Goal: Task Accomplishment & Management: Manage account settings

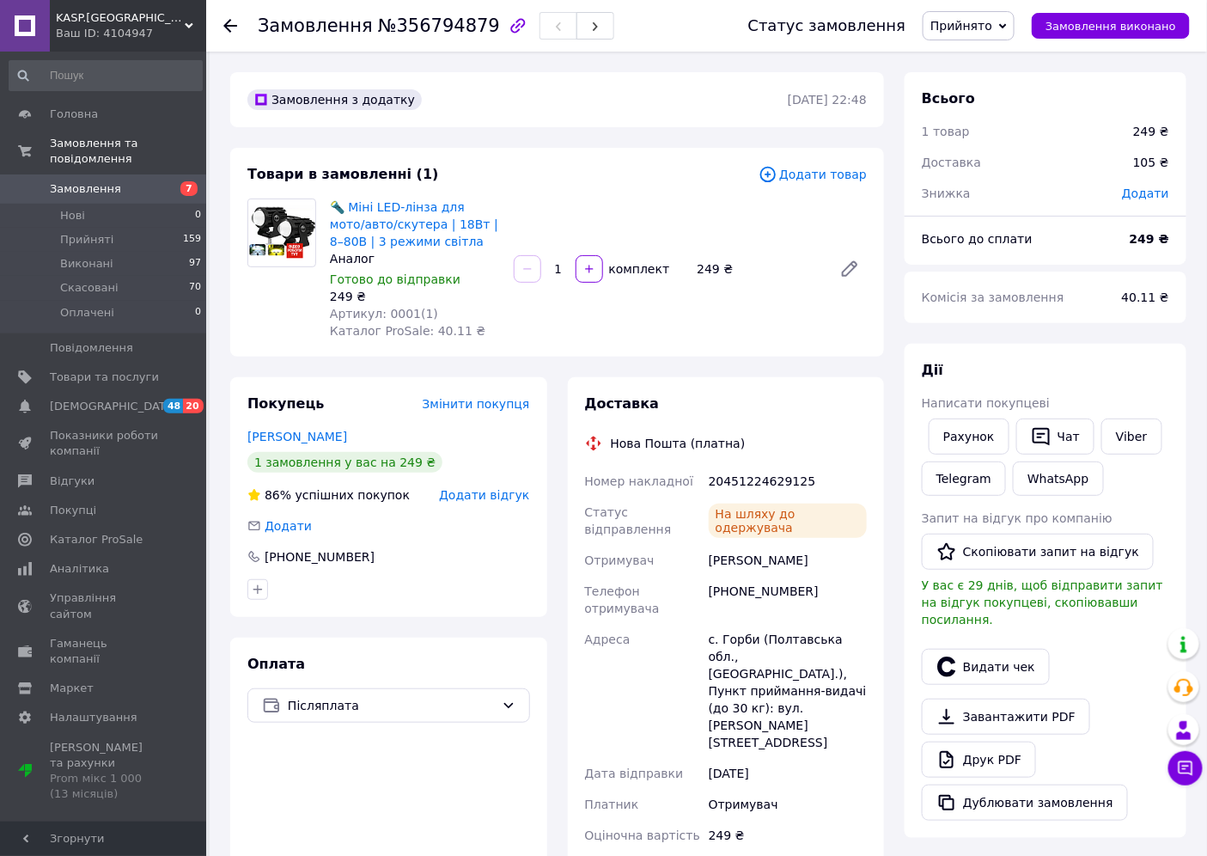
click at [73, 181] on span "Замовлення" at bounding box center [85, 188] width 71 height 15
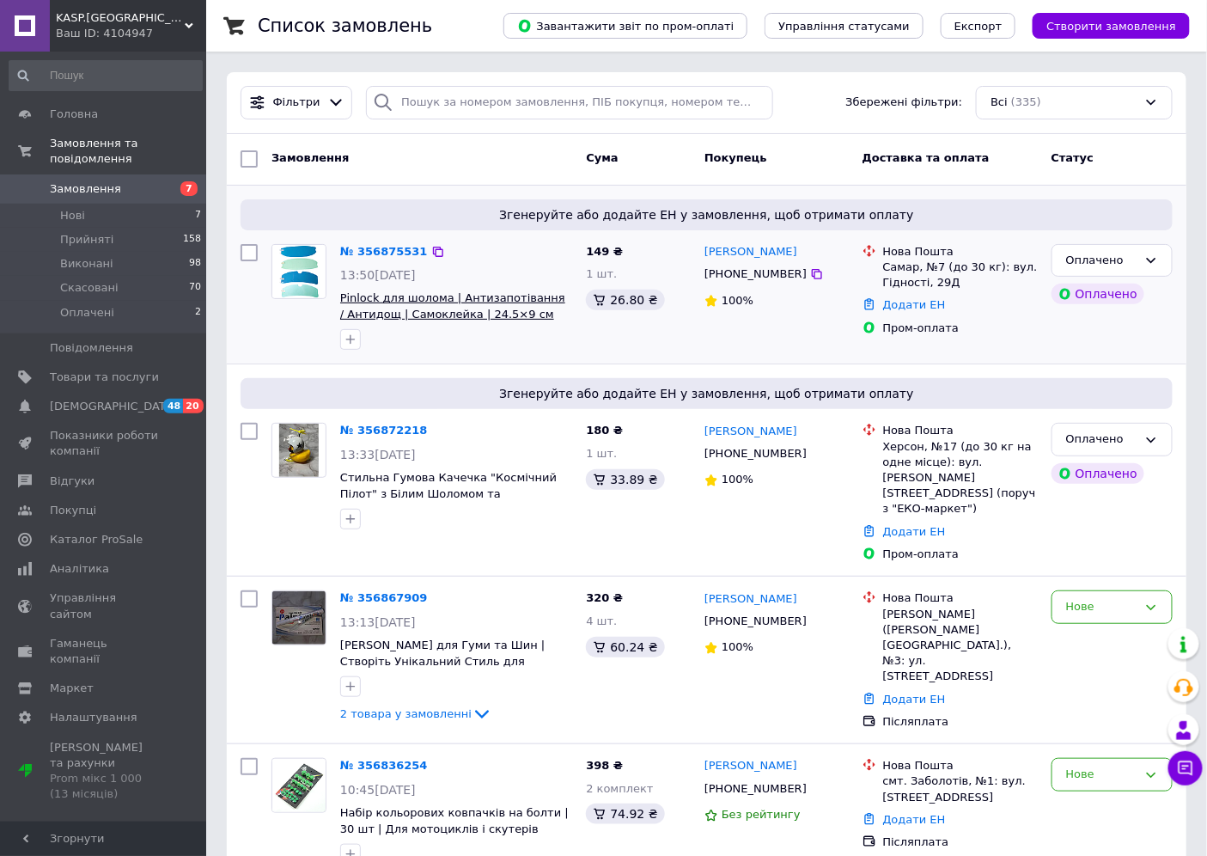
click at [385, 302] on span "Pinlock для шолома | Антизапотівання / Антидощ | Самоклейка | 24.5×9 см" at bounding box center [452, 305] width 225 height 29
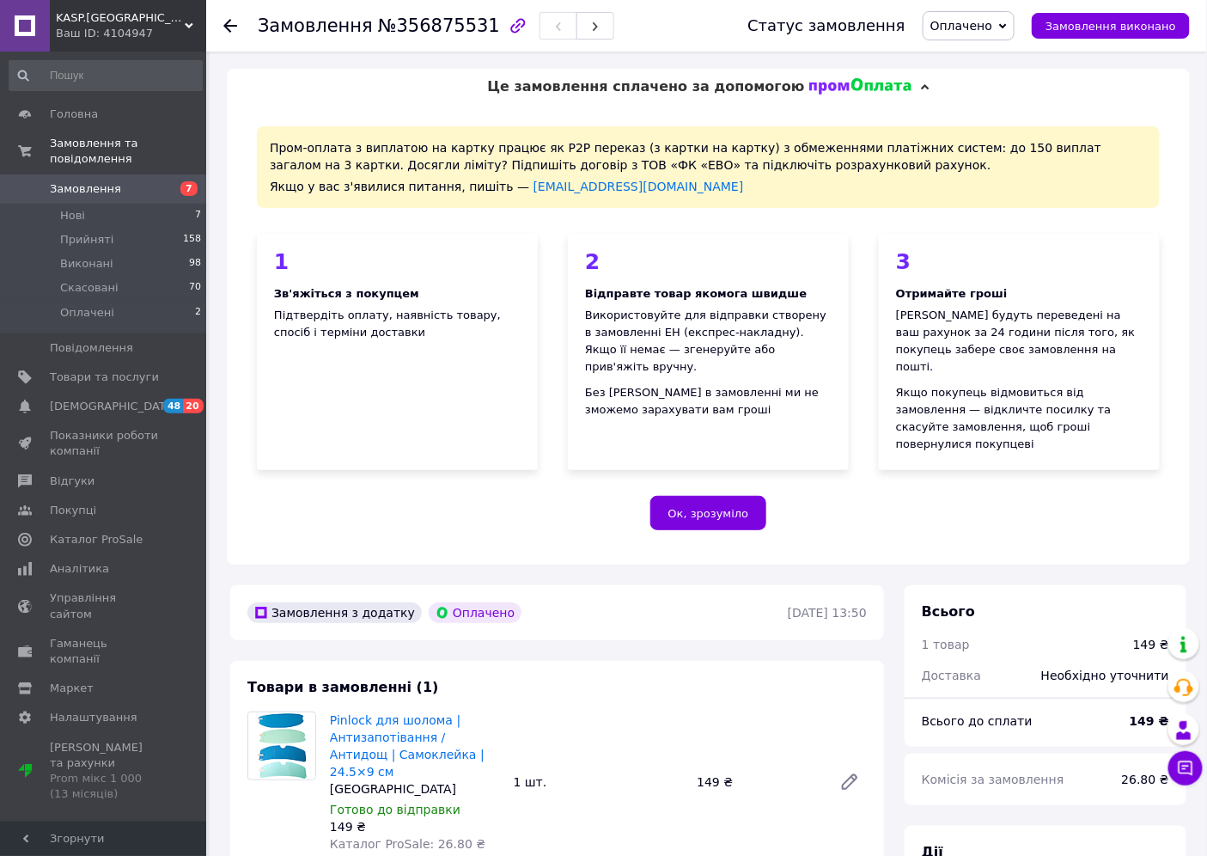
click at [921, 89] on icon at bounding box center [925, 86] width 9 height 9
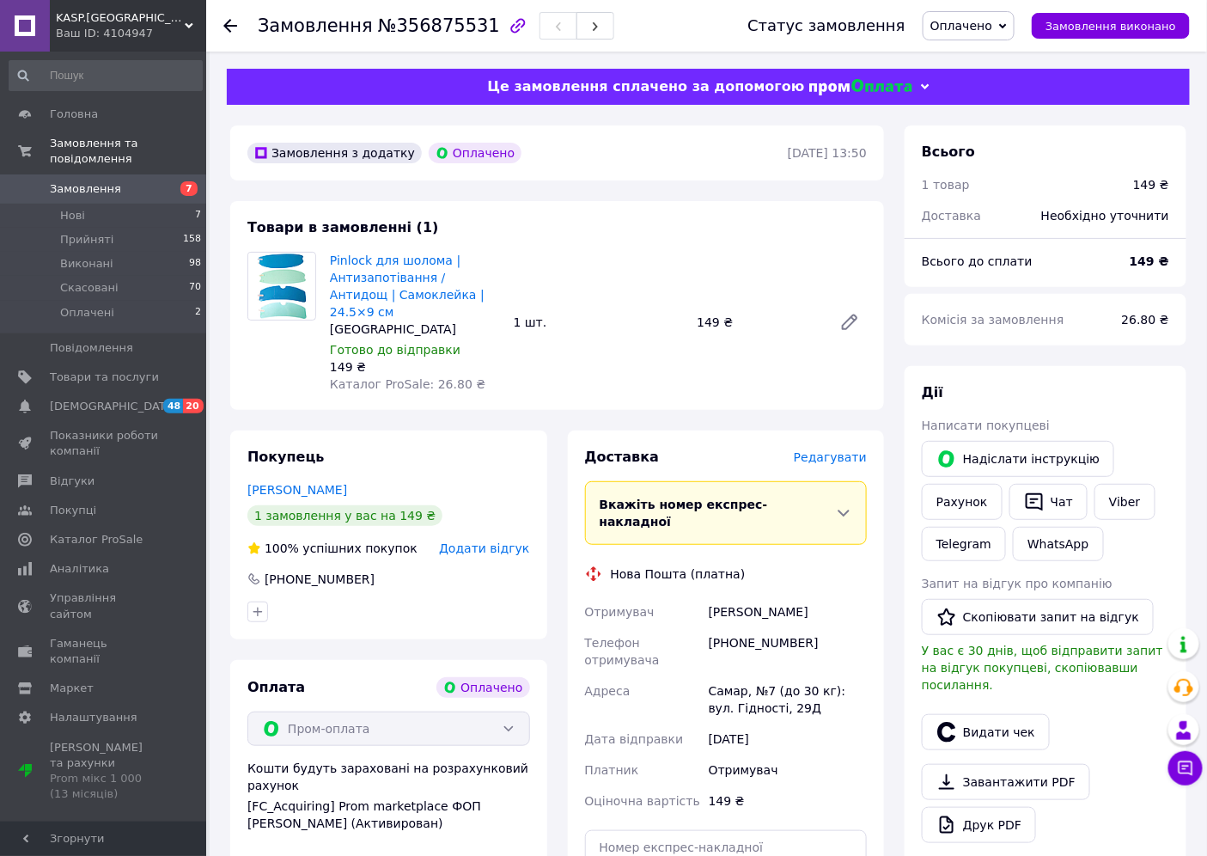
click at [921, 89] on icon at bounding box center [925, 86] width 9 height 9
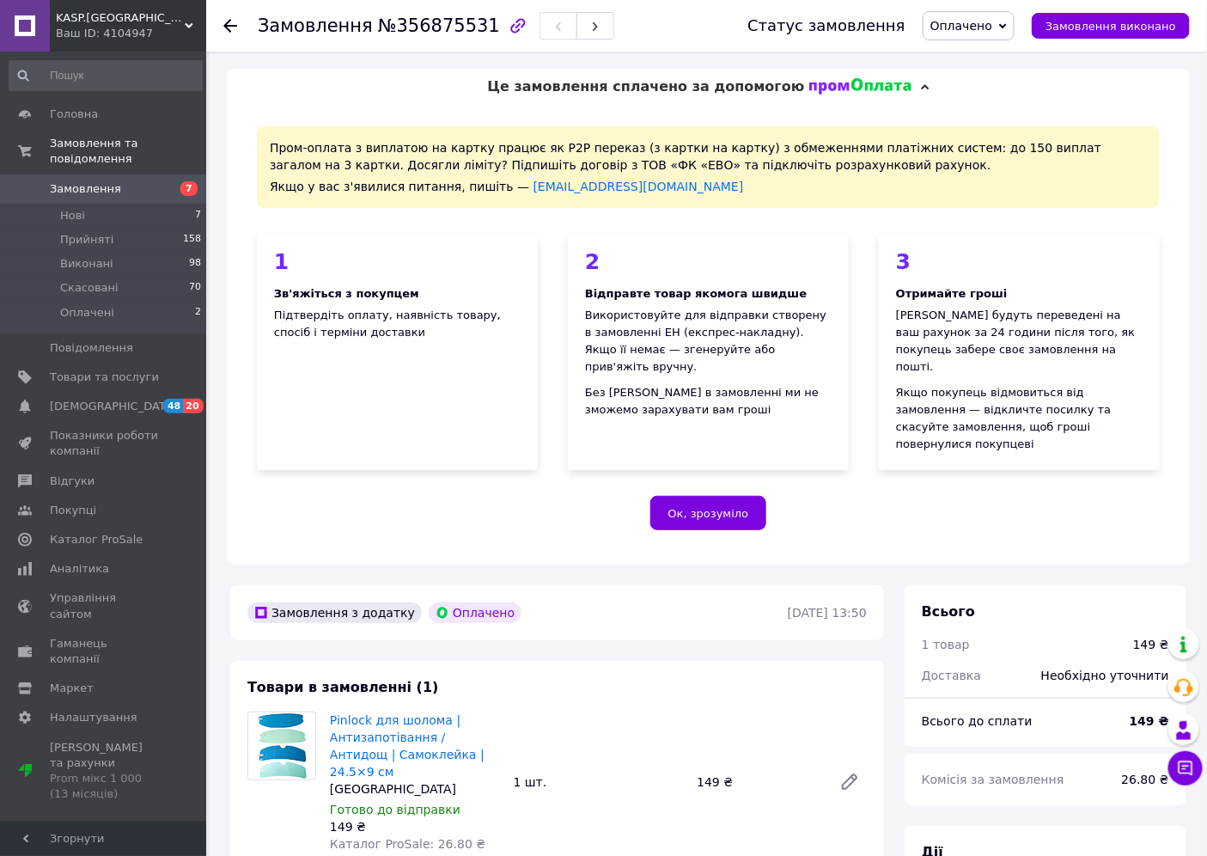
click at [997, 180] on div "Якщо у вас з'явилися питання, пишіть — prompay@prom.ua" at bounding box center [708, 186] width 877 height 17
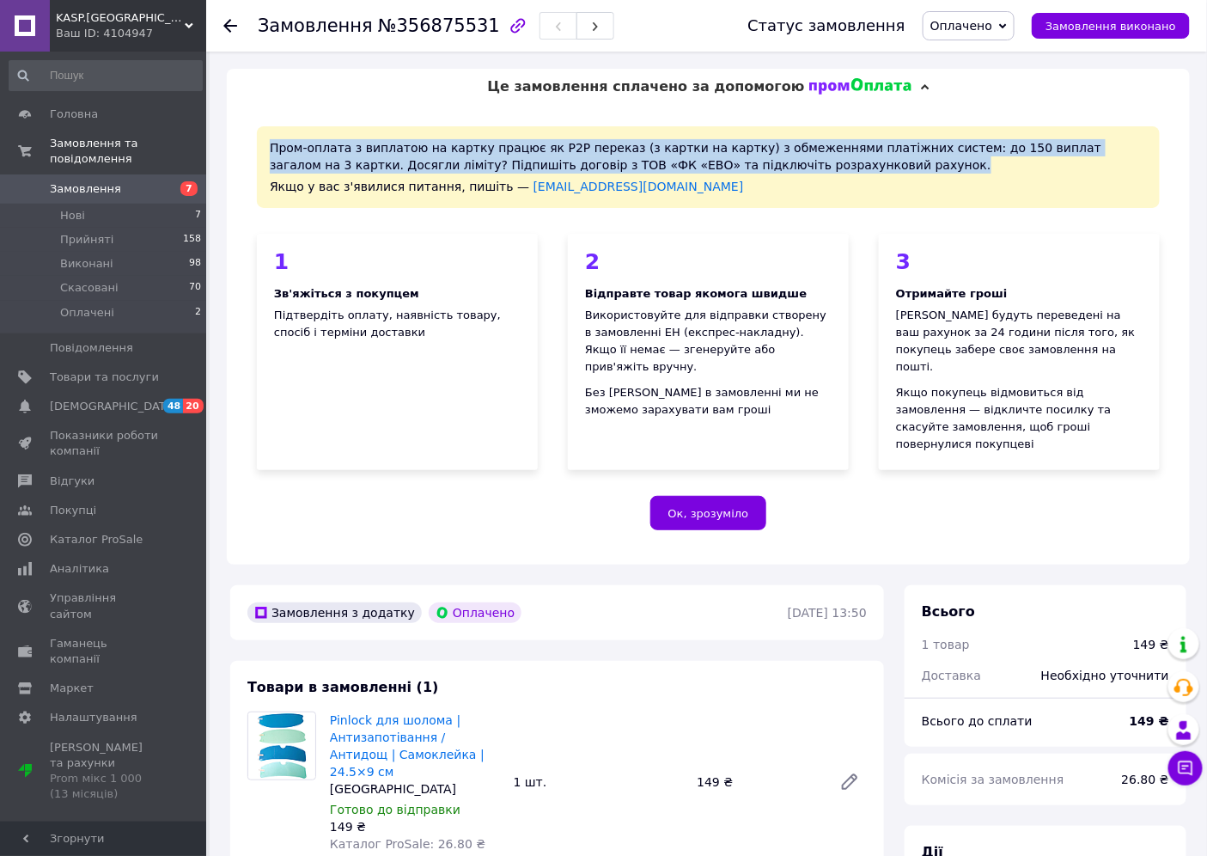
drag, startPoint x: 774, startPoint y: 168, endPoint x: 263, endPoint y: 144, distance: 511.9
click at [263, 144] on div "Пром-оплата з виплатою на картку працює як P2P переказ (з картки на картку) з о…" at bounding box center [708, 167] width 903 height 82
click at [336, 151] on div "Пром-оплата з виплатою на картку працює як P2P переказ (з картки на картку) з о…" at bounding box center [708, 167] width 903 height 82
click at [319, 158] on div "Пром-оплата з виплатою на картку працює як P2P переказ (з картки на картку) з о…" at bounding box center [708, 167] width 903 height 82
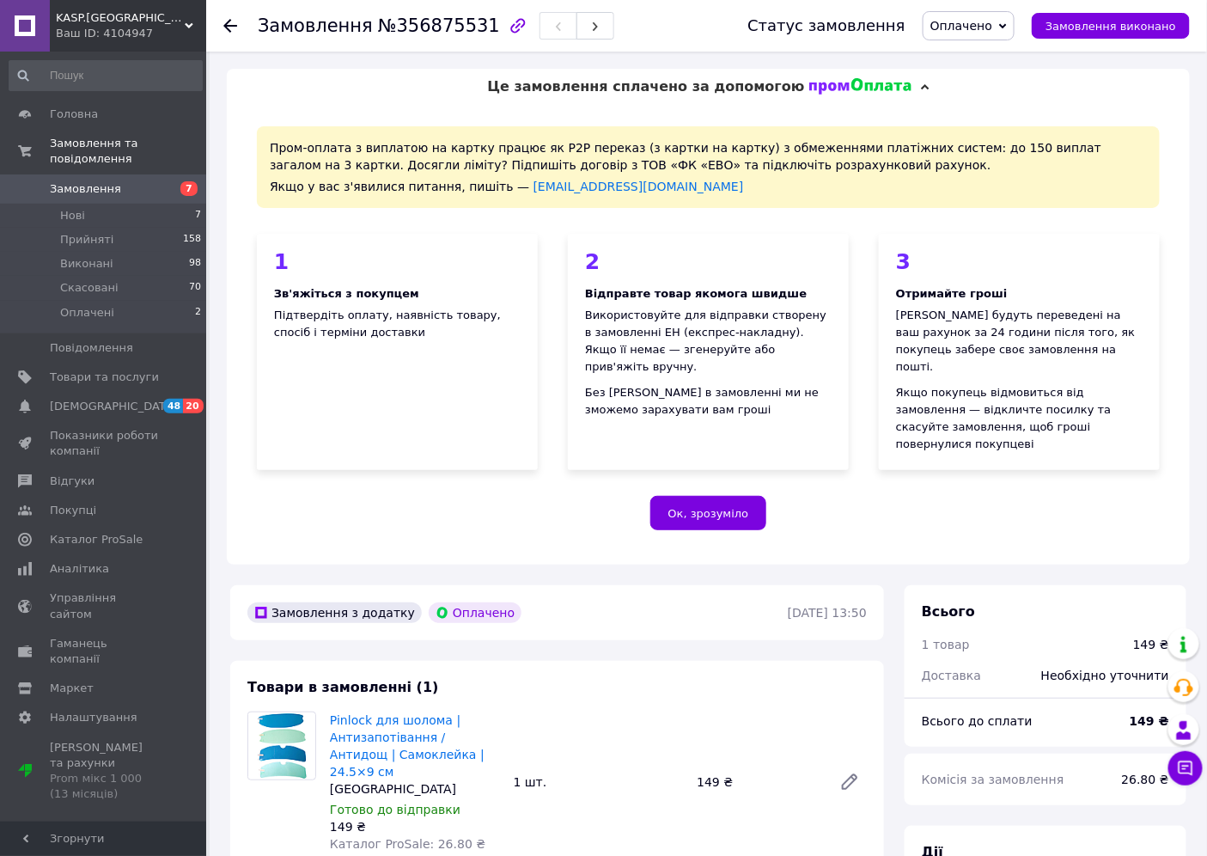
click at [229, 24] on icon at bounding box center [230, 26] width 14 height 14
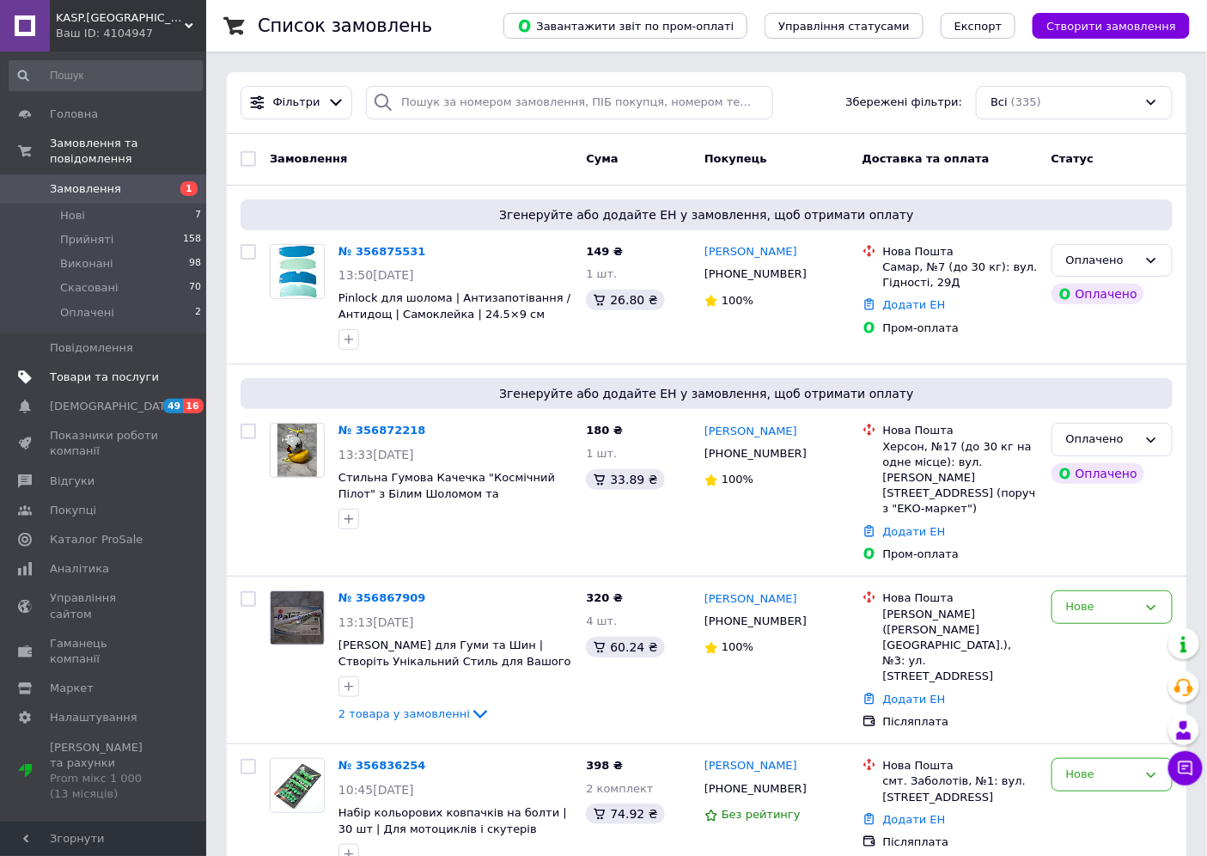
click at [52, 370] on span "Товари та послуги" at bounding box center [104, 377] width 109 height 15
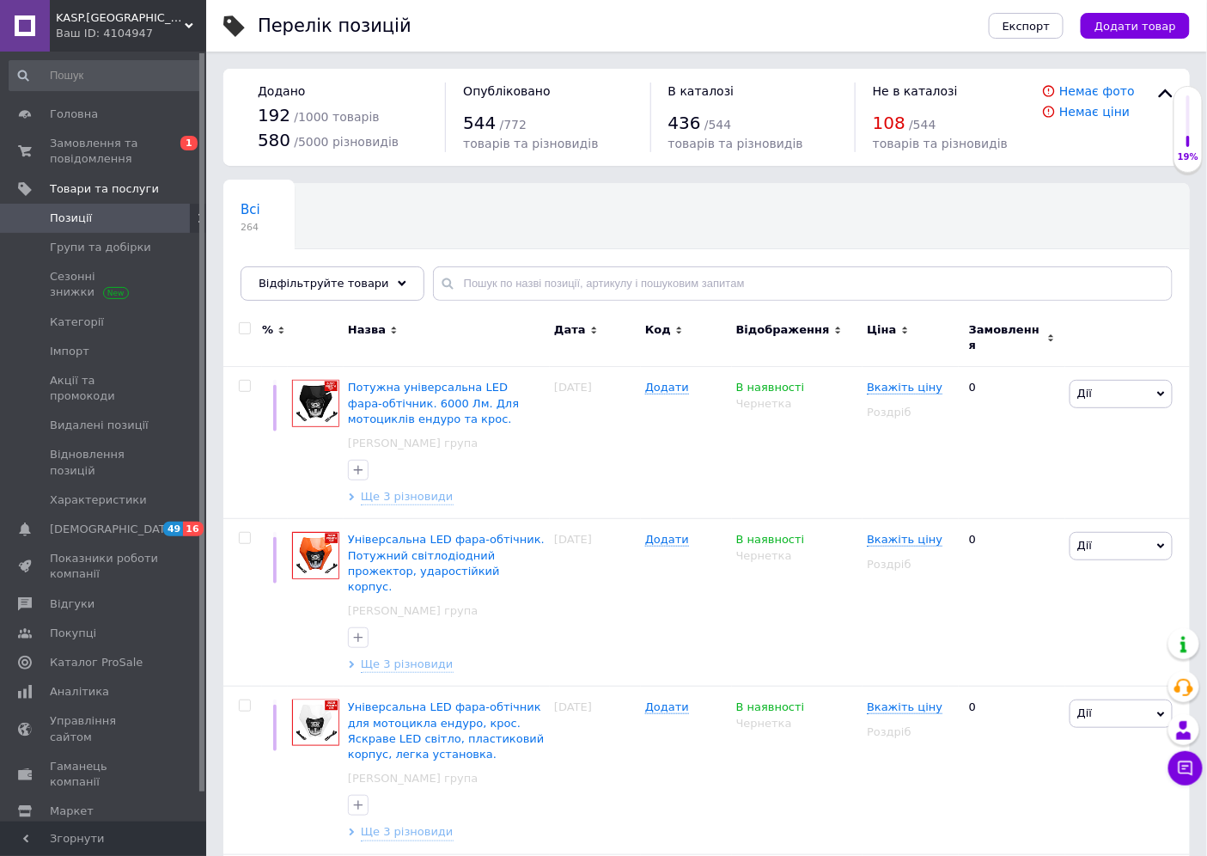
click at [715, 198] on div "Всі 264 Автозаповнення характе... 42 Видалити Редагувати Ok Відфільтровано... З…" at bounding box center [706, 251] width 967 height 142
click at [1165, 86] on icon at bounding box center [1166, 93] width 21 height 21
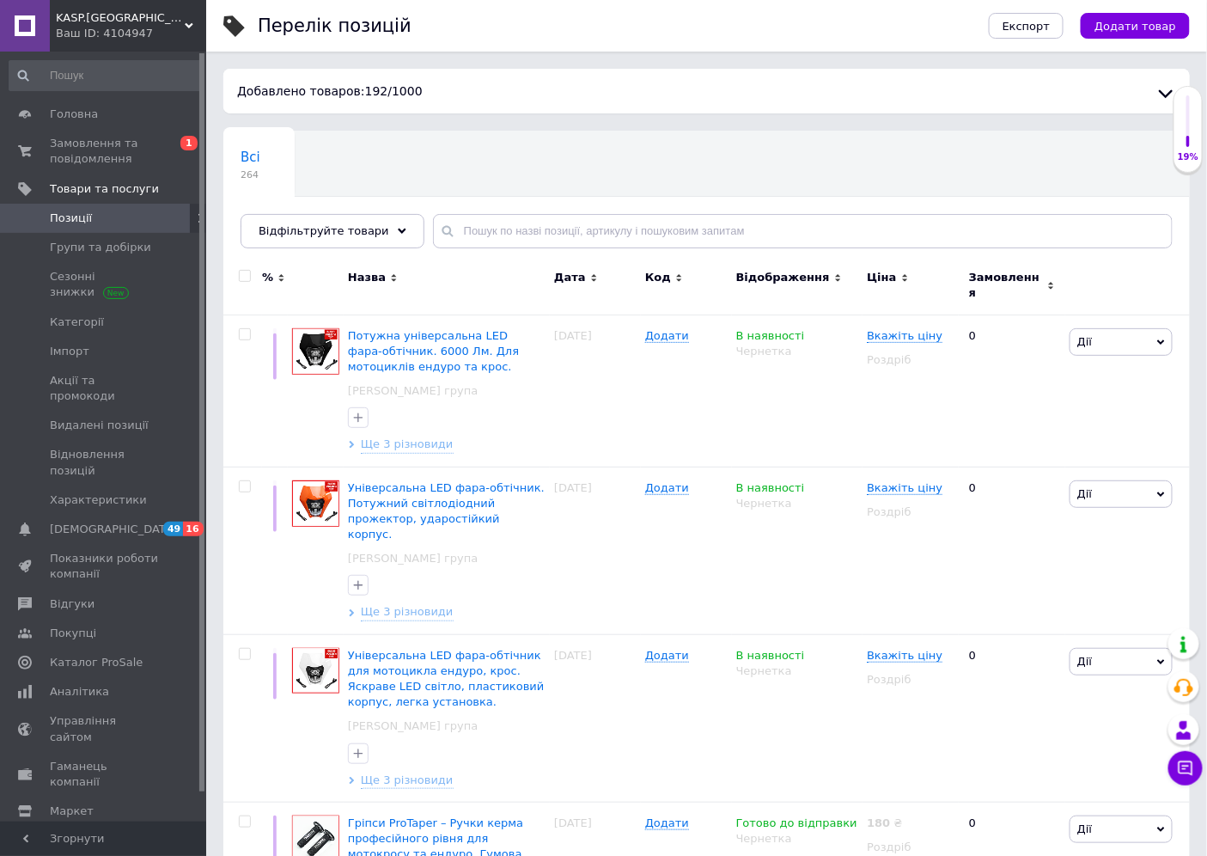
click at [1165, 86] on icon at bounding box center [1166, 93] width 21 height 21
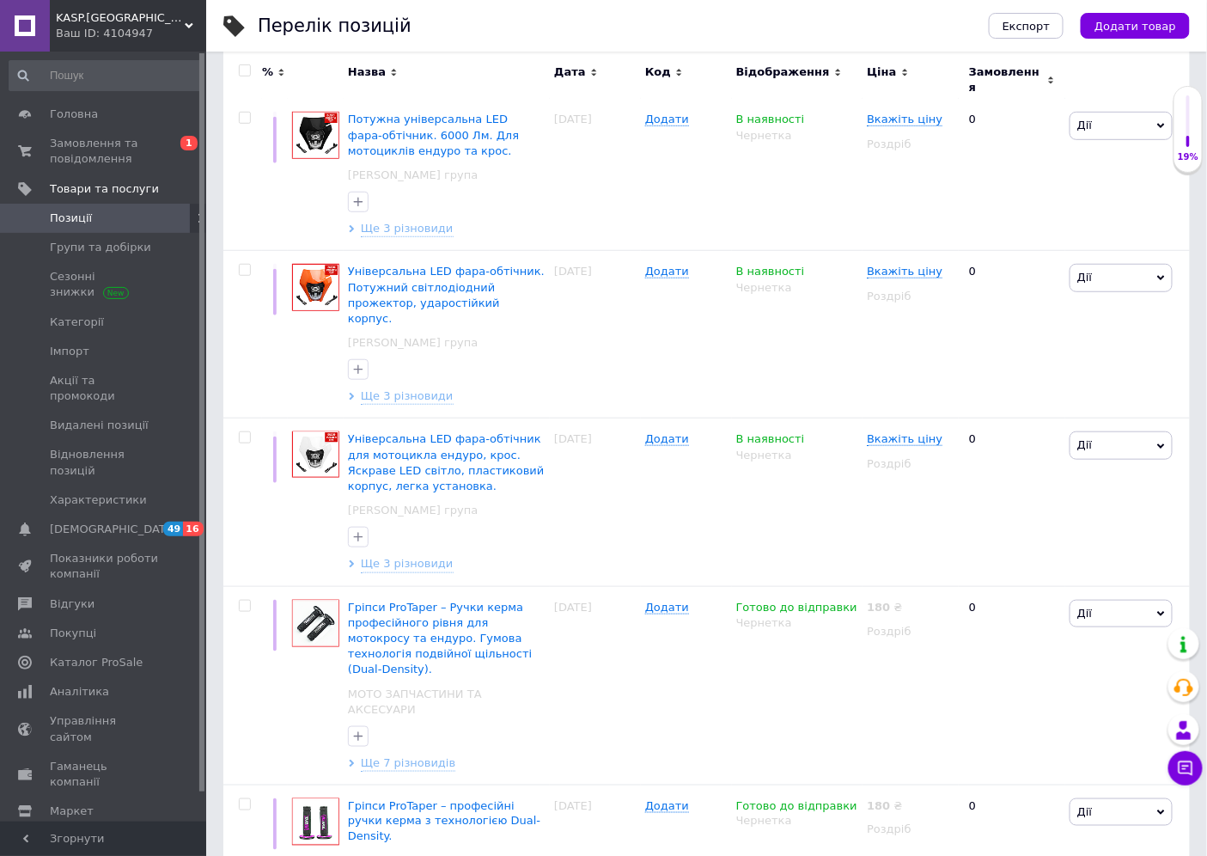
scroll to position [107, 0]
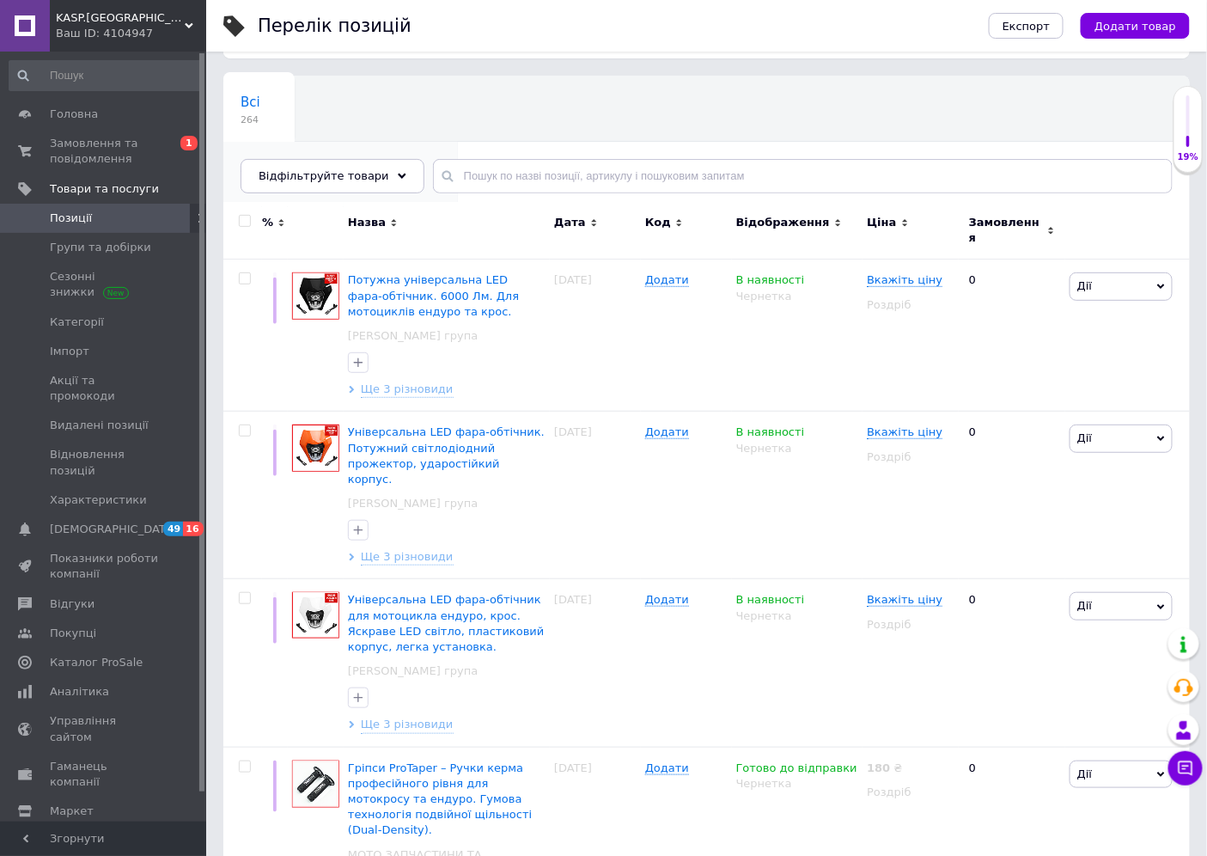
drag, startPoint x: 593, startPoint y: 100, endPoint x: 316, endPoint y: 115, distance: 277.1
click at [318, 115] on div "Всі 264 Автозаповнення характе... 42 Видалити Редагувати Ok Відфільтровано... З…" at bounding box center [706, 143] width 967 height 142
drag, startPoint x: 243, startPoint y: 118, endPoint x: 681, endPoint y: 89, distance: 439.2
click at [666, 95] on div "Всі 264 Автозаповнення характе... 42 Видалити Редагувати Ok Відфільтровано... З…" at bounding box center [706, 143] width 967 height 142
click at [77, 150] on span "Замовлення та повідомлення" at bounding box center [104, 151] width 109 height 31
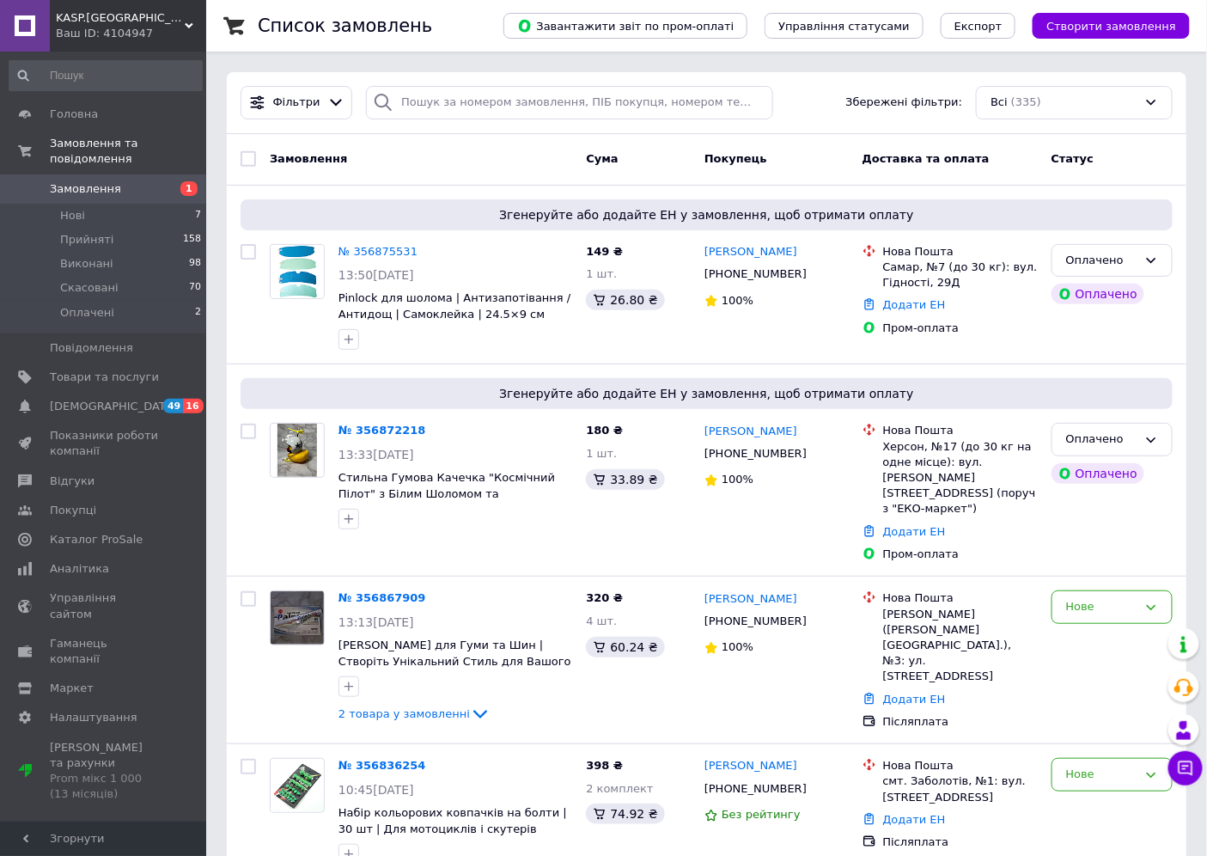
click at [109, 181] on span "Замовлення" at bounding box center [85, 188] width 71 height 15
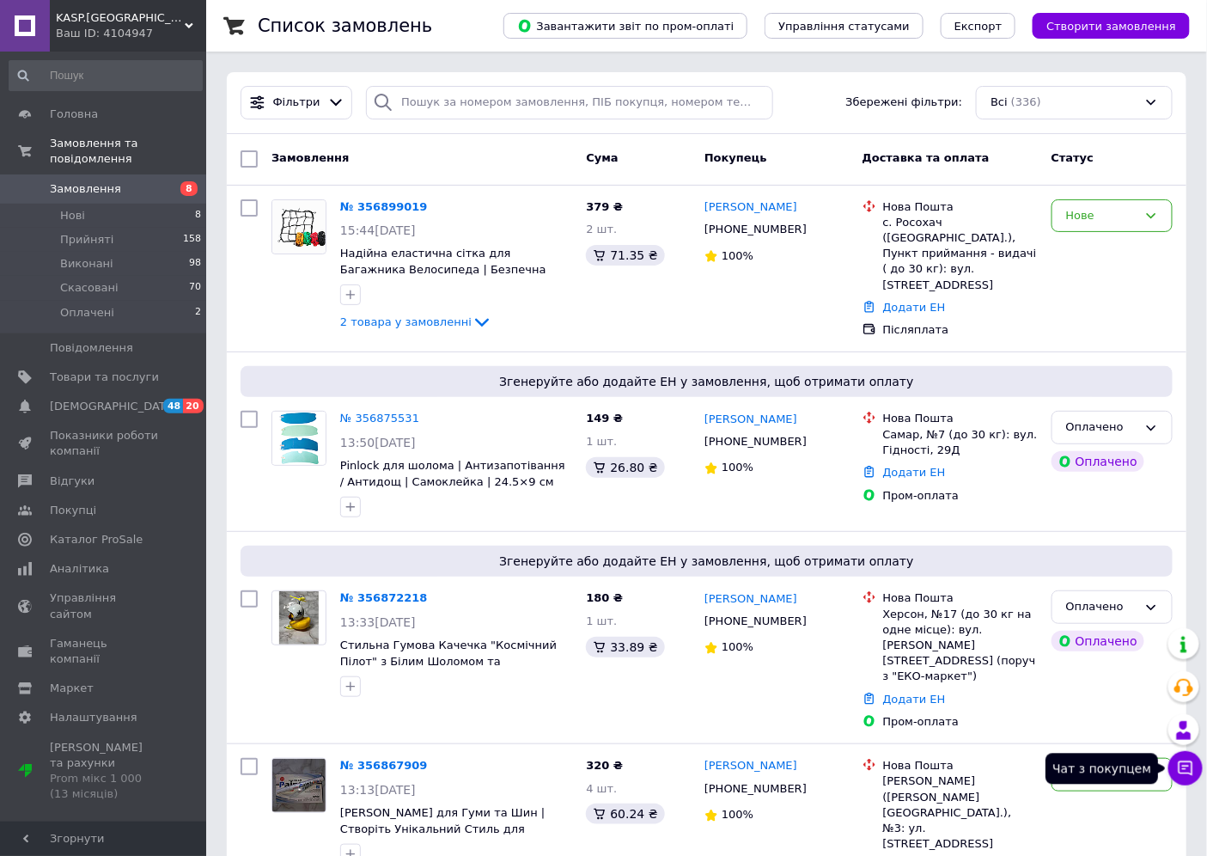
click at [1191, 774] on icon at bounding box center [1186, 768] width 15 height 15
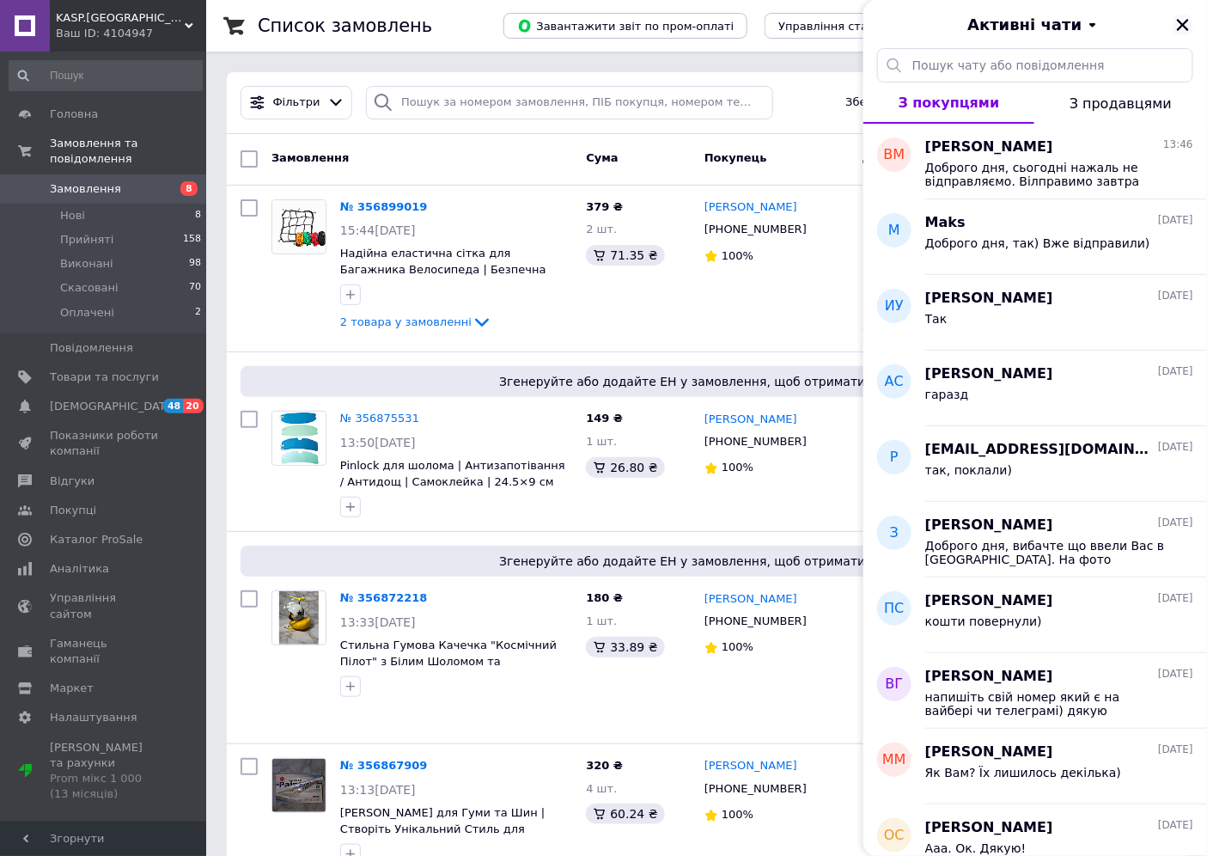
click at [1189, 20] on icon "Закрити" at bounding box center [1183, 24] width 15 height 15
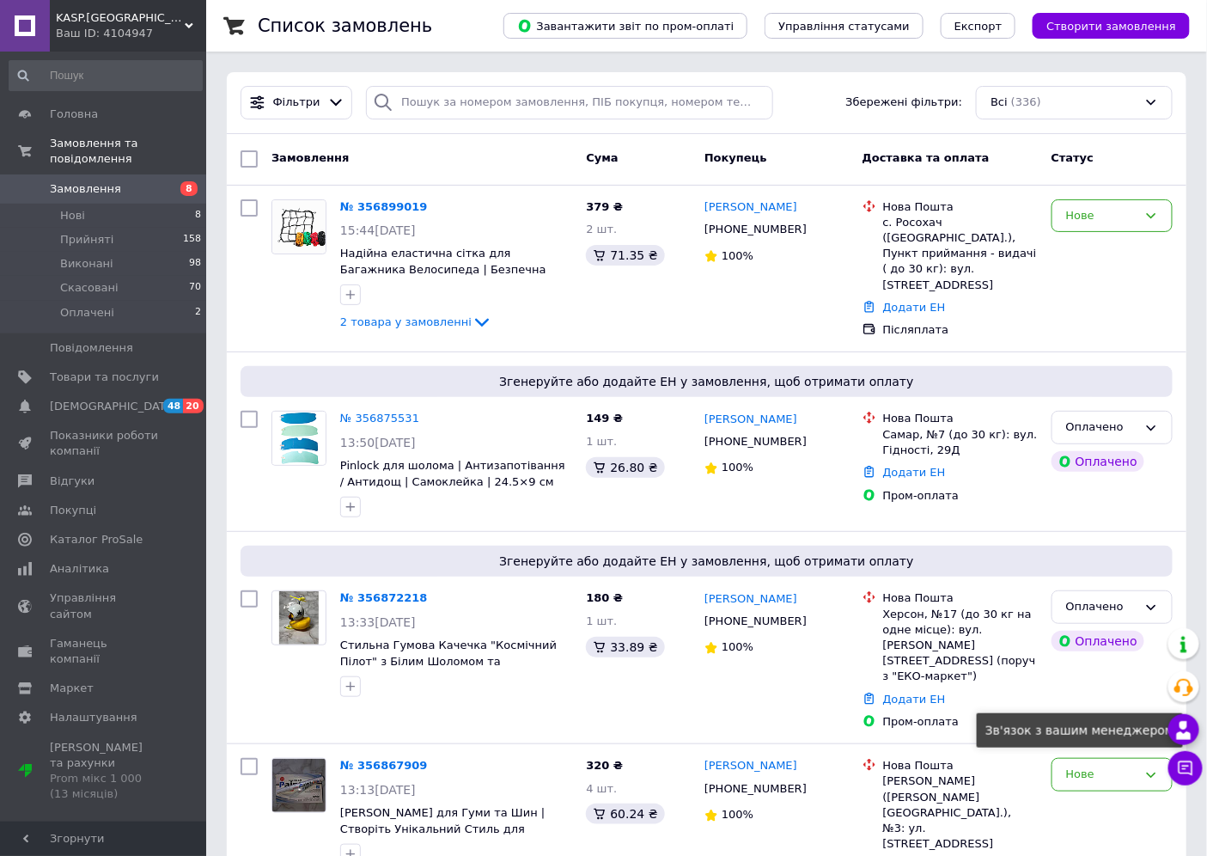
click at [1188, 724] on icon at bounding box center [1184, 730] width 21 height 21
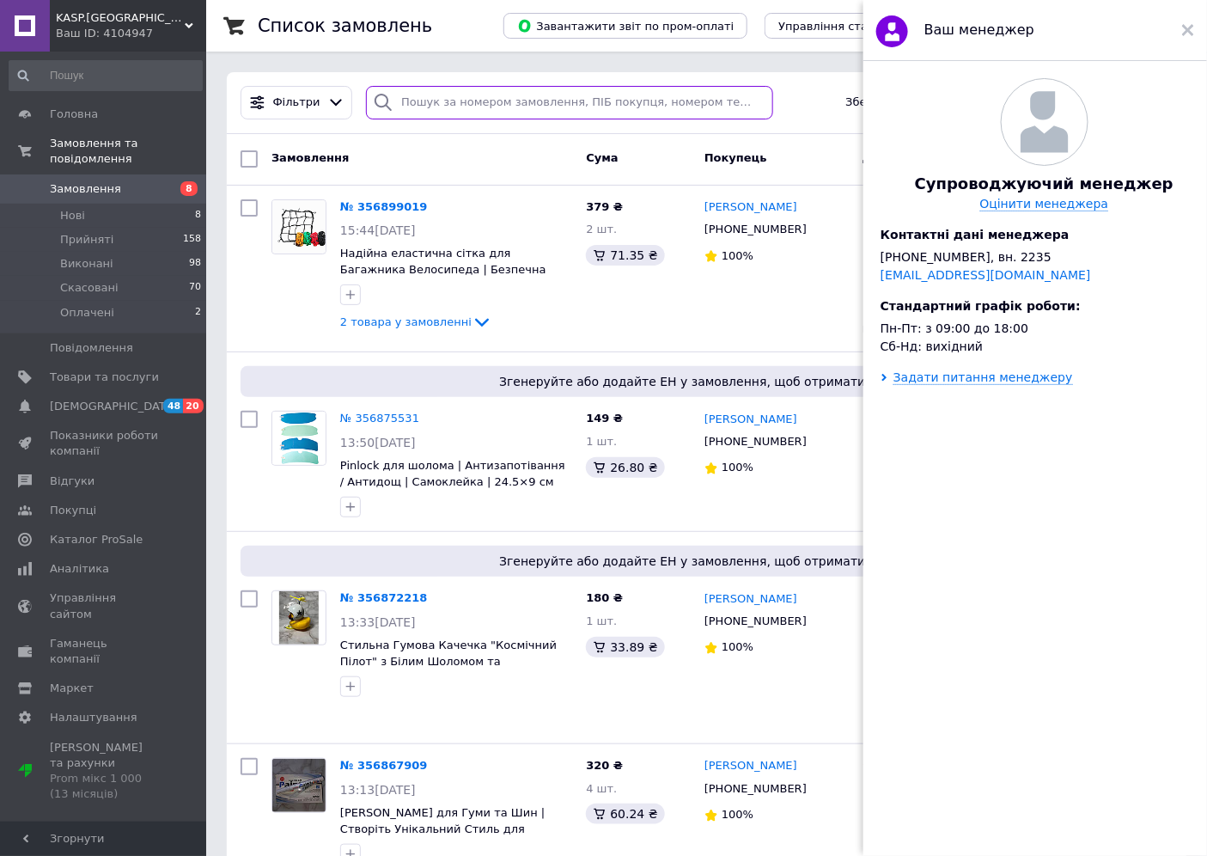
click at [455, 108] on input "search" at bounding box center [569, 103] width 406 height 34
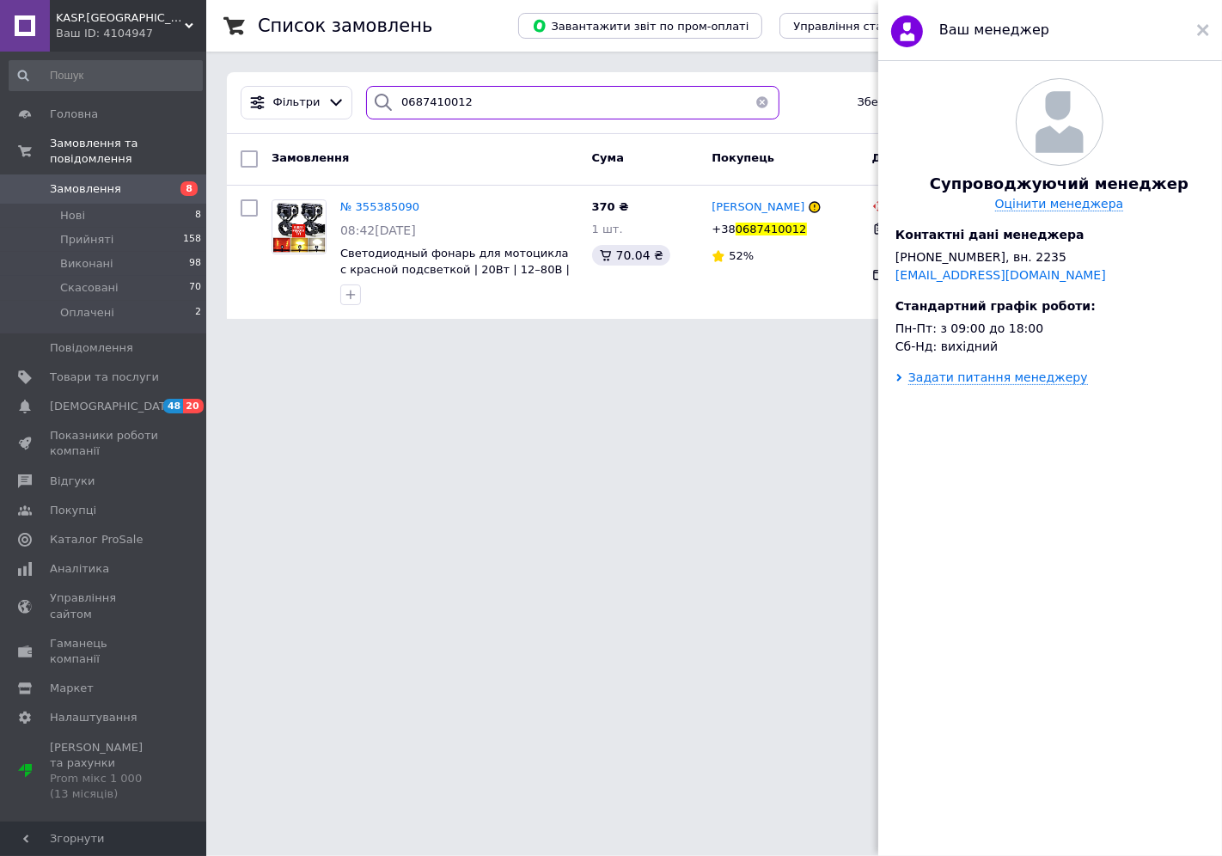
type input "0687410012"
click at [571, 339] on html "KASP.UKRAINE Ваш ID: 4104947 Сайт KASP.UKRAINE Кабінет покупця Перевірити стан …" at bounding box center [611, 169] width 1222 height 339
click at [1207, 34] on use at bounding box center [1203, 30] width 12 height 12
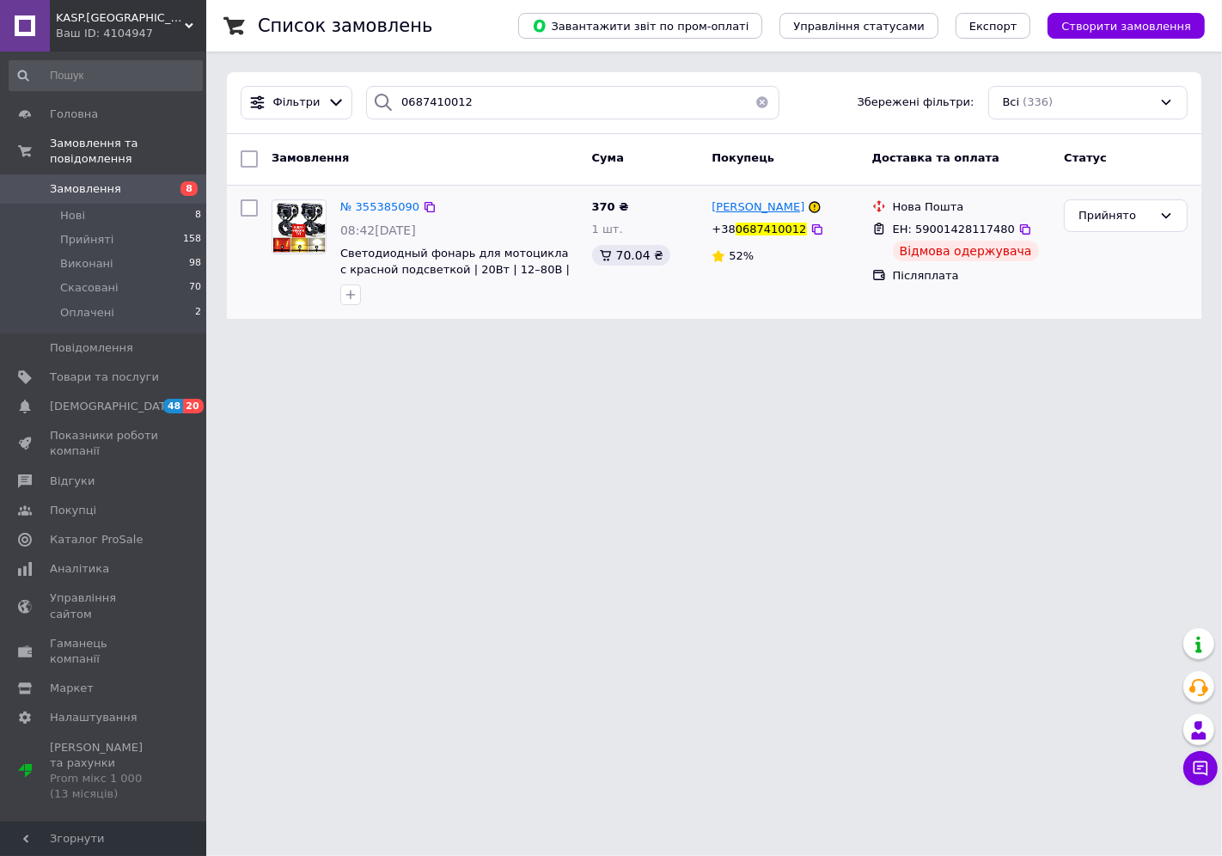
click at [789, 206] on span "[PERSON_NAME]" at bounding box center [758, 206] width 93 height 13
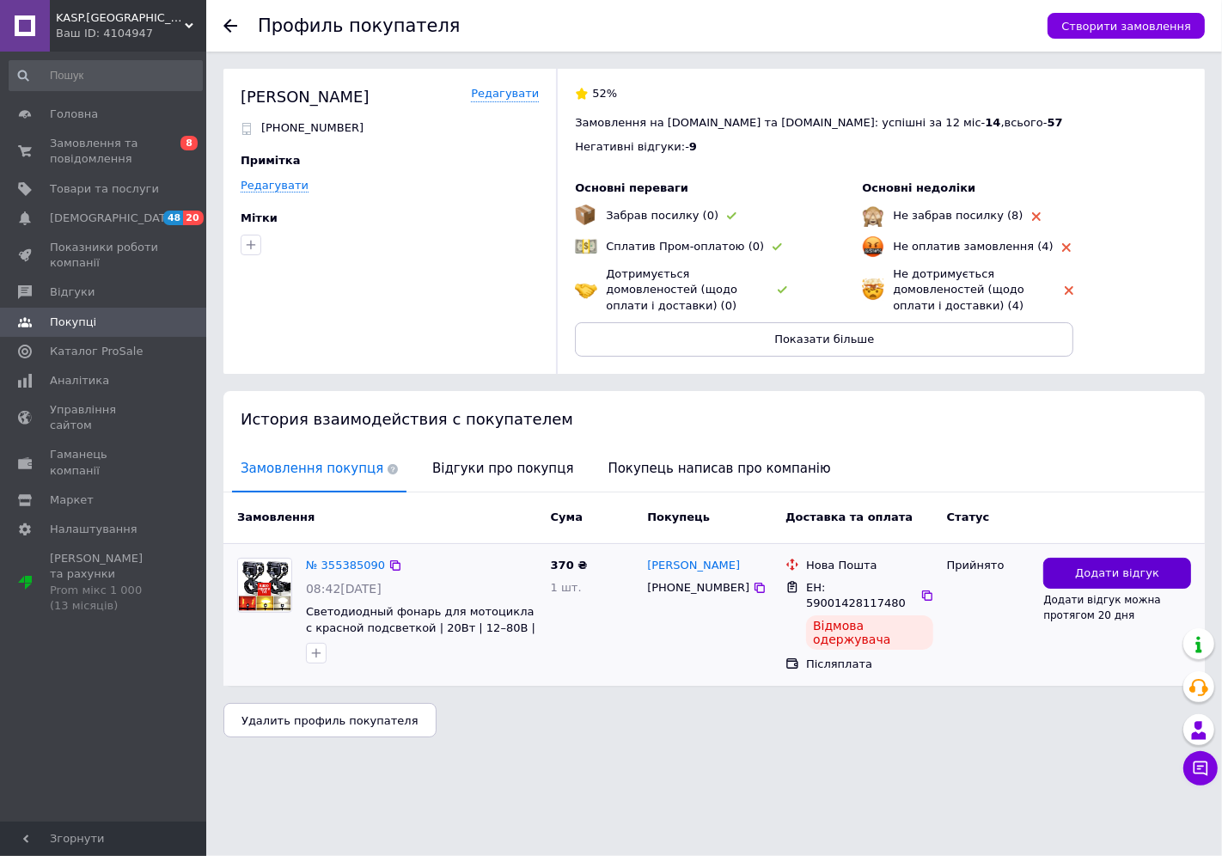
click at [1109, 574] on span "Додати відгук" at bounding box center [1117, 573] width 84 height 16
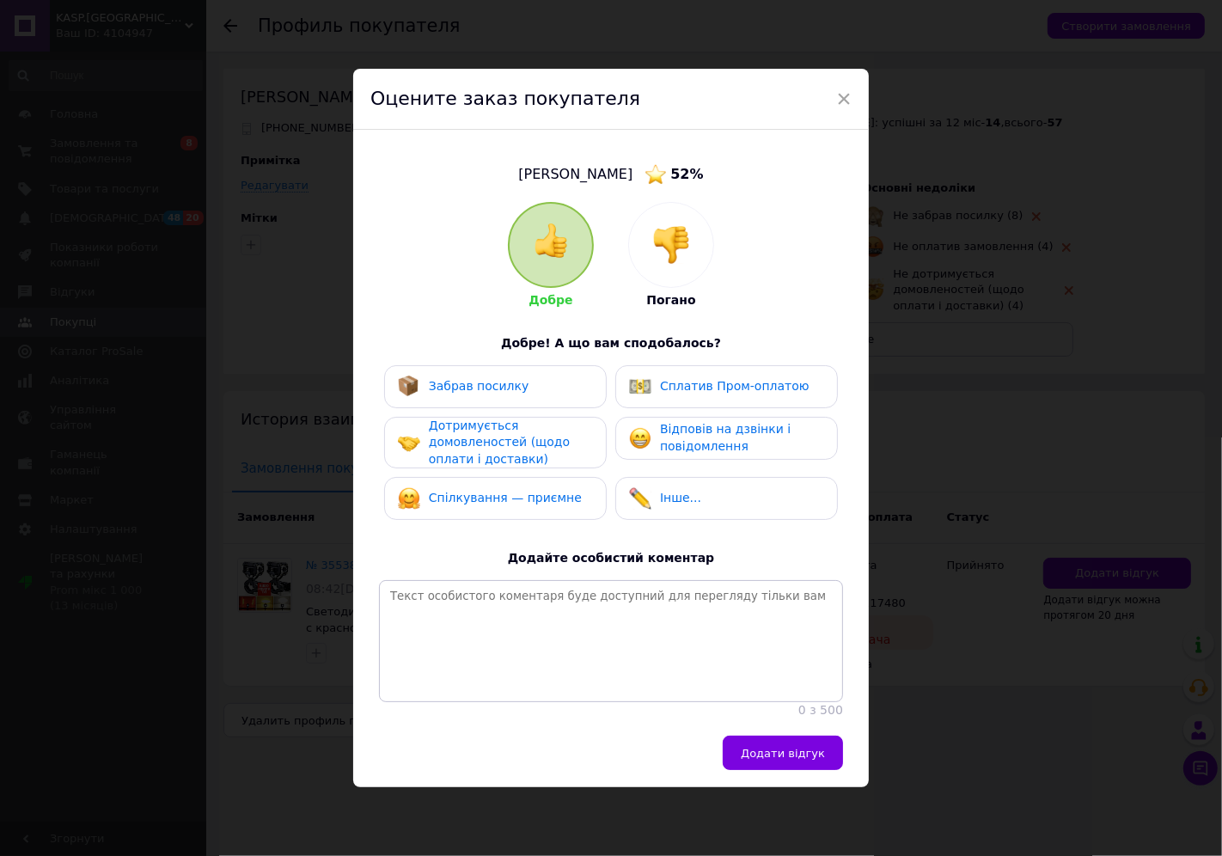
click at [679, 235] on img at bounding box center [671, 245] width 38 height 38
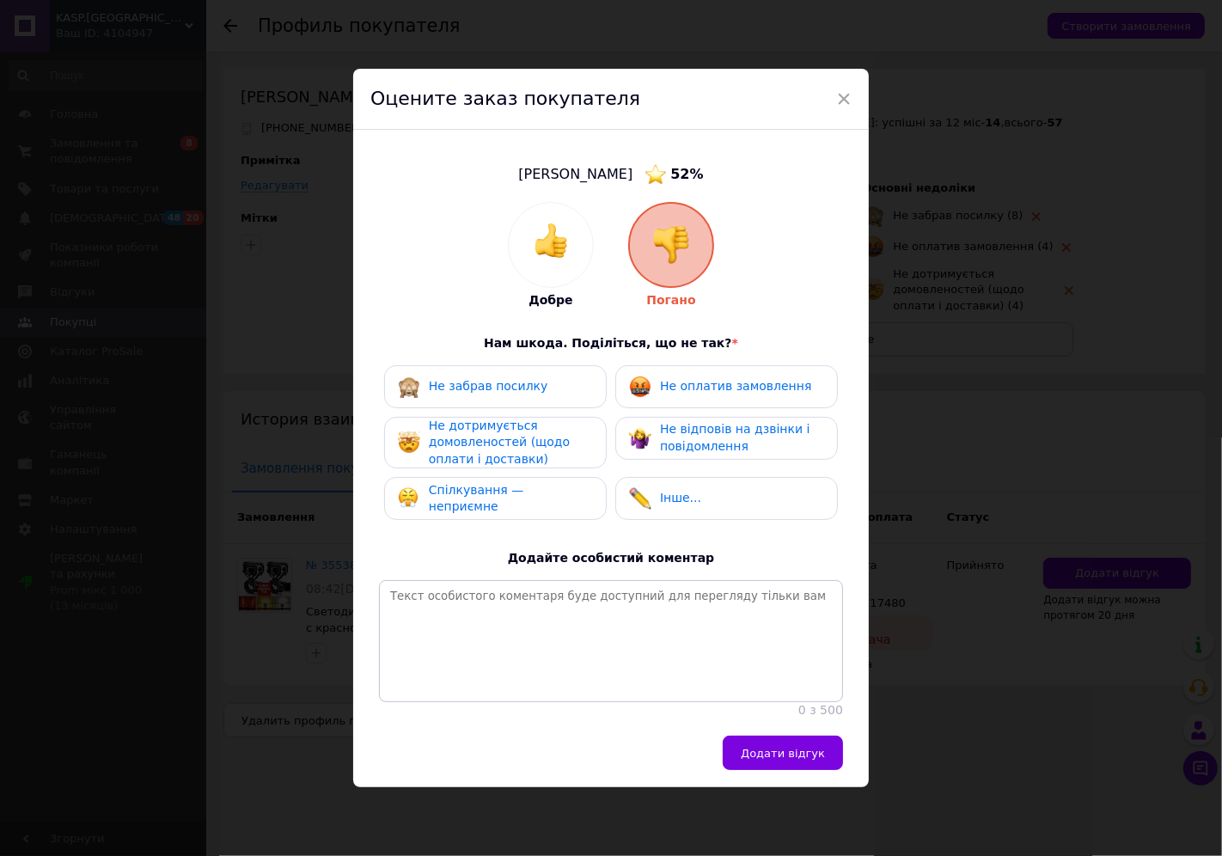
click at [486, 383] on span "Не забрав посилку" at bounding box center [488, 386] width 119 height 14
click at [475, 442] on span "Не дотримується домовленостей (щодо оплати і доставки)" at bounding box center [499, 441] width 141 height 47
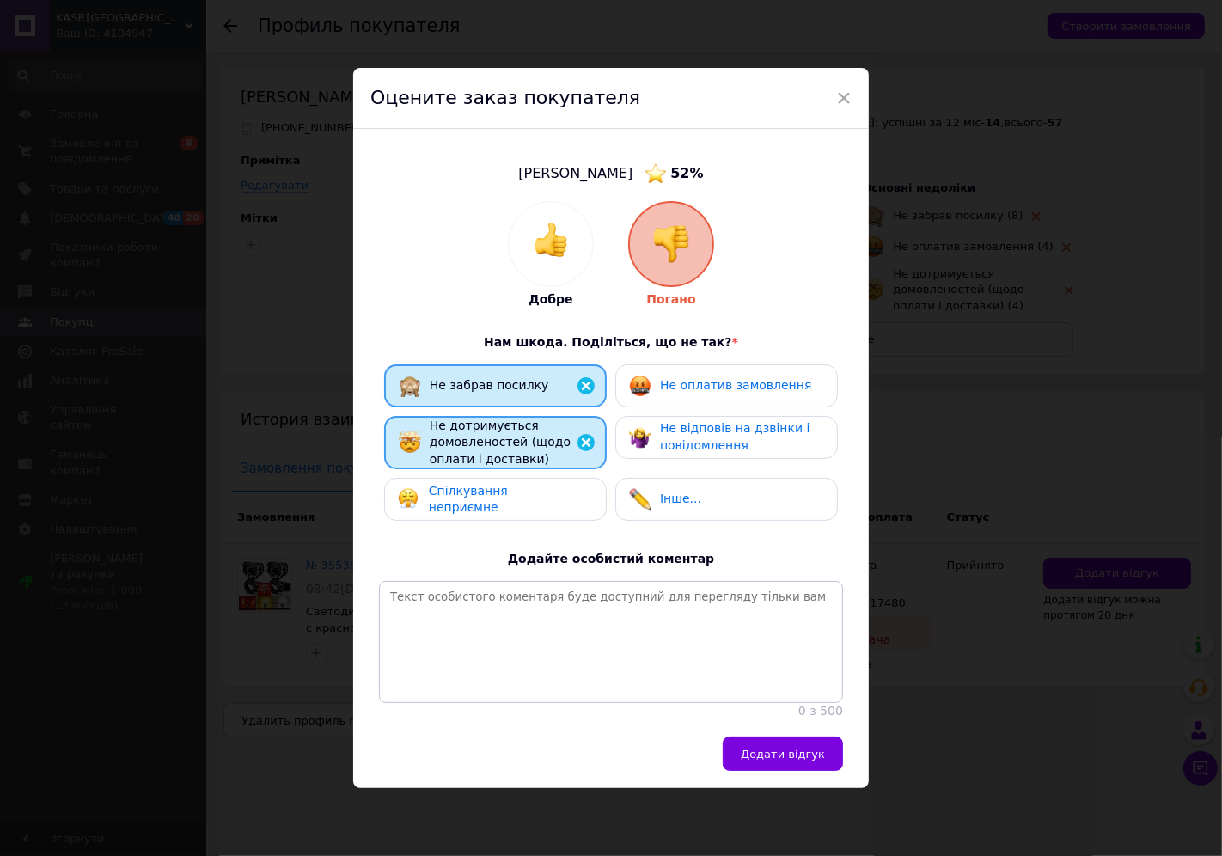
click at [521, 487] on span "Спілкування — неприємне" at bounding box center [476, 499] width 95 height 31
click at [518, 487] on span "Спілкування — неприємне" at bounding box center [477, 499] width 95 height 31
click at [638, 491] on img at bounding box center [640, 499] width 22 height 22
click at [685, 385] on span "Не оплатив замовлення" at bounding box center [735, 385] width 151 height 14
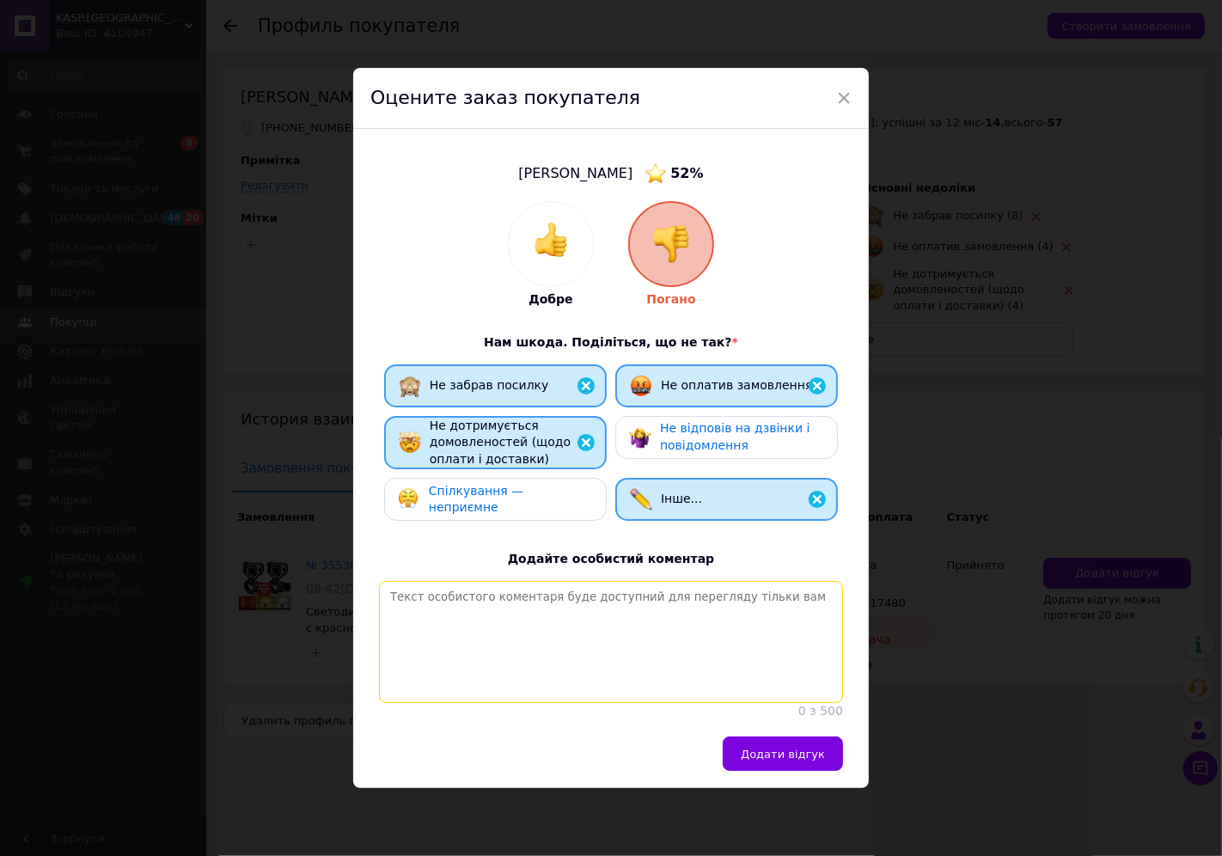
click at [602, 616] on textarea at bounding box center [611, 642] width 464 height 122
type textarea "Покупець замовив, зіпсував упакування товару та відмовився."
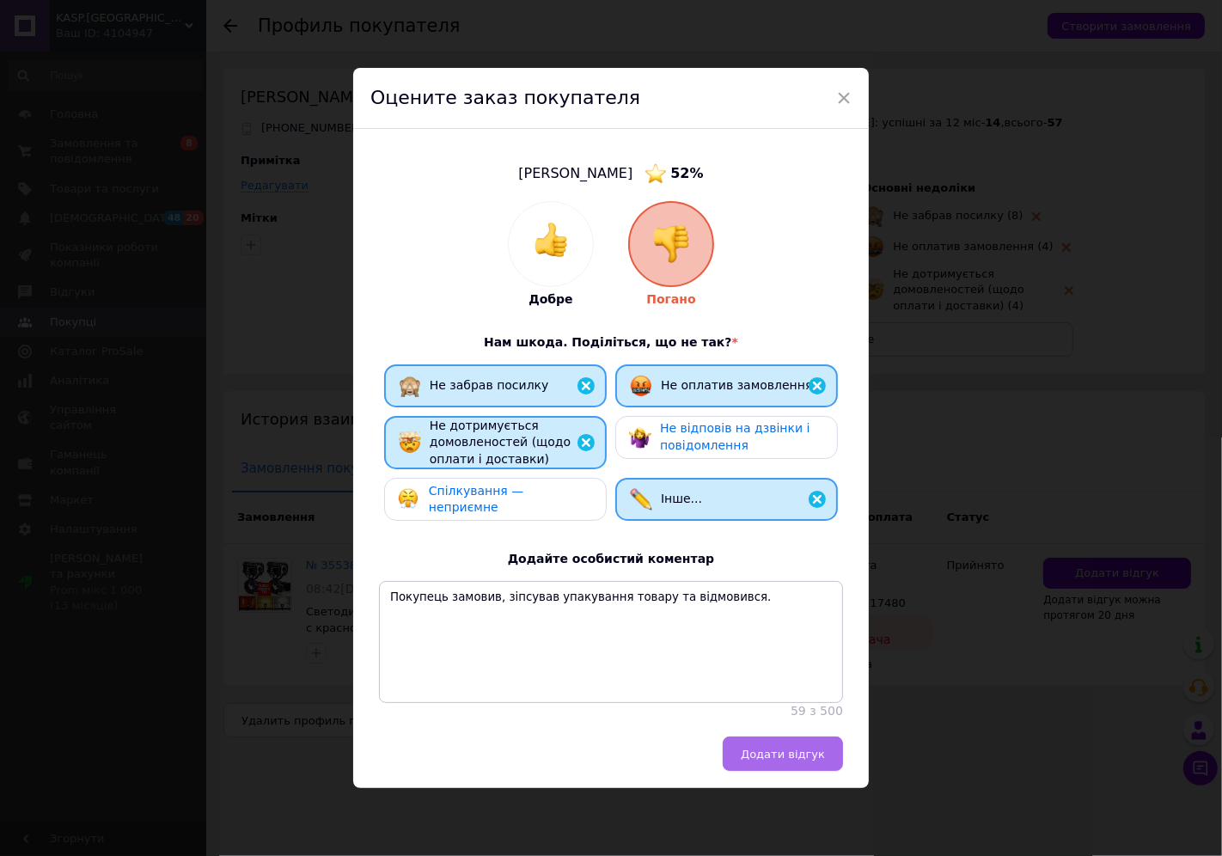
drag, startPoint x: 770, startPoint y: 762, endPoint x: 770, endPoint y: 748, distance: 14.6
click at [771, 761] on span "Додати відгук" at bounding box center [783, 754] width 84 height 13
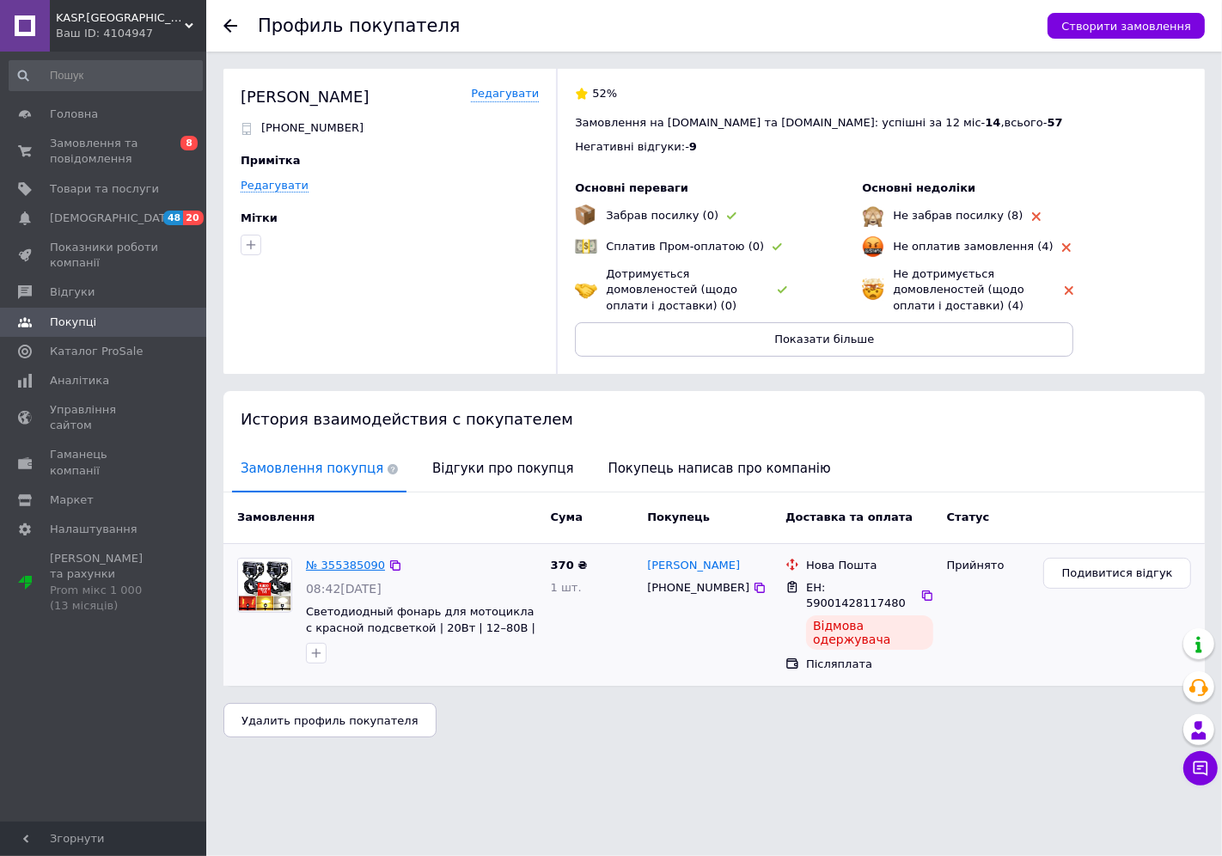
click at [349, 562] on link "№ 355385090" at bounding box center [345, 565] width 79 height 13
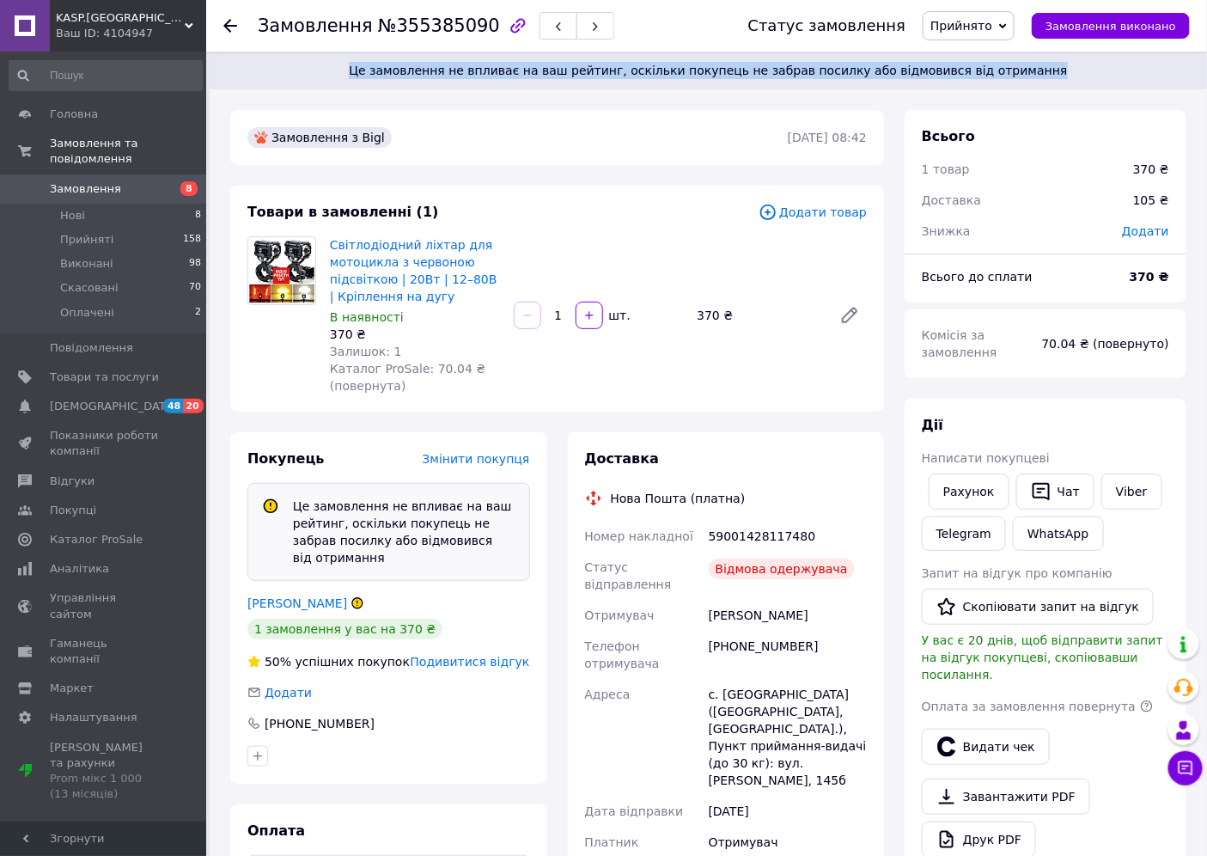
drag, startPoint x: 395, startPoint y: 70, endPoint x: 1070, endPoint y: 57, distance: 674.7
click at [1070, 57] on div "Це замовлення не впливає на ваш рейтинг, оскільки покупець не забрав посилку аб…" at bounding box center [709, 71] width 998 height 38
click at [1049, 72] on span "Це замовлення не впливає на ваш рейтинг, оскільки покупець не забрав посилку аб…" at bounding box center [708, 70] width 956 height 17
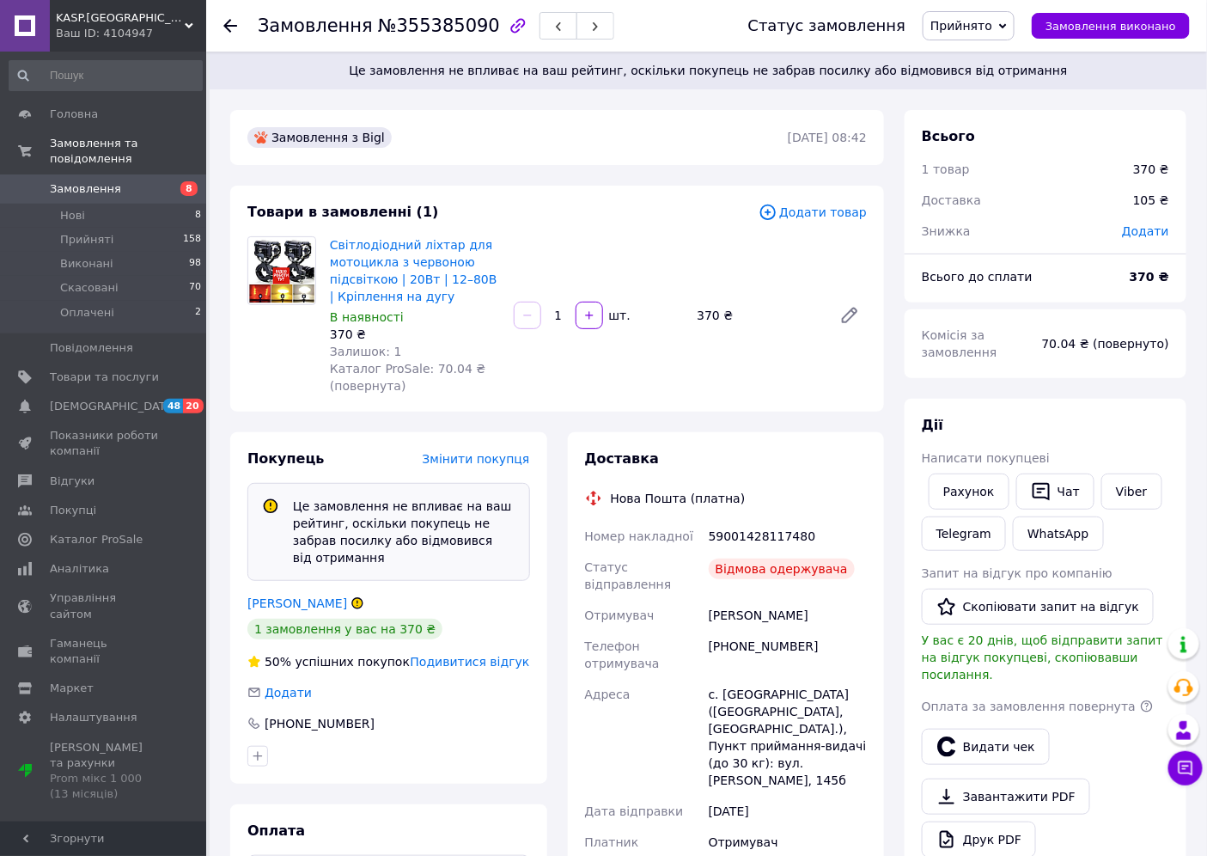
click at [959, 199] on span "Доставка" at bounding box center [951, 200] width 59 height 14
drag, startPoint x: 132, startPoint y: 168, endPoint x: 158, endPoint y: 168, distance: 25.8
click at [131, 181] on span "Замовлення" at bounding box center [104, 188] width 109 height 15
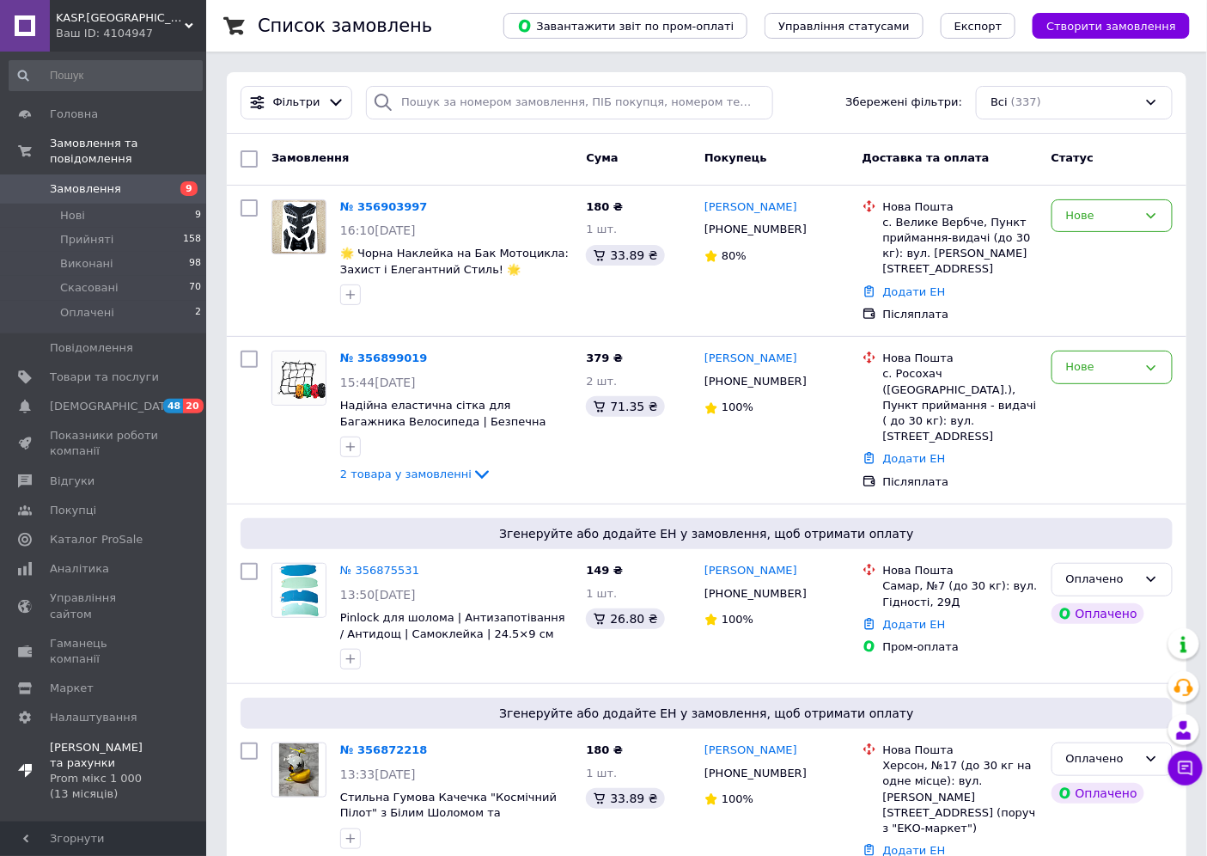
click at [87, 740] on span "Тарифи та рахунки Prom мікс 1 000 (13 місяців)" at bounding box center [104, 771] width 109 height 63
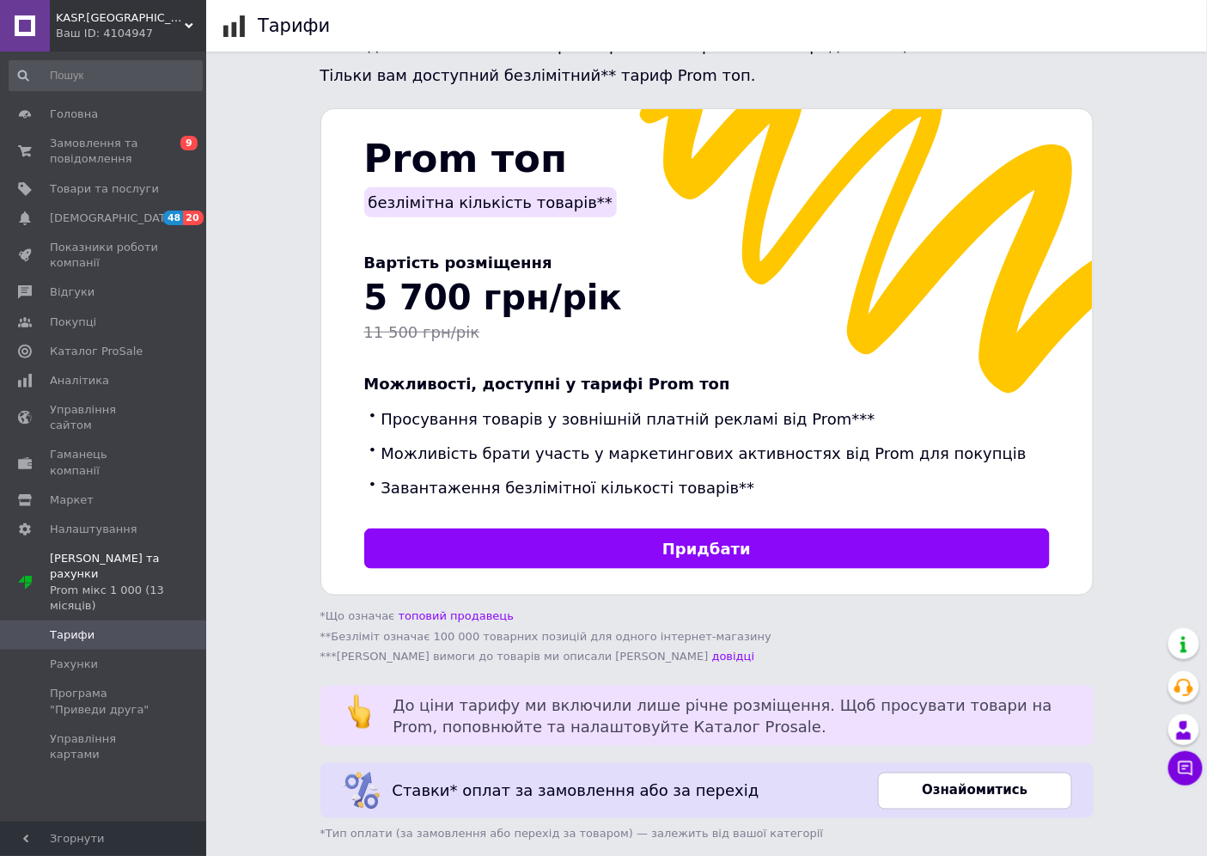
scroll to position [370, 0]
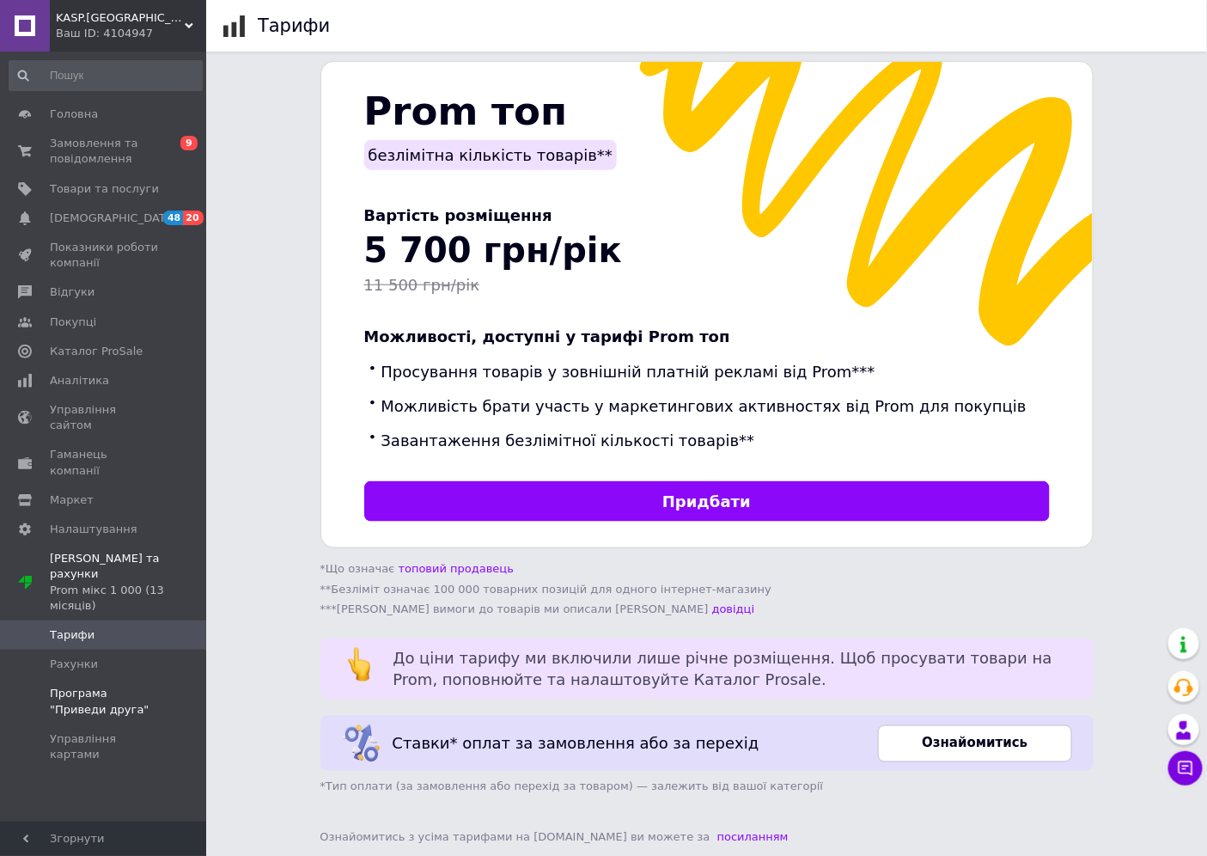
click at [116, 686] on span "Програма "Приведи друга"" at bounding box center [104, 701] width 109 height 31
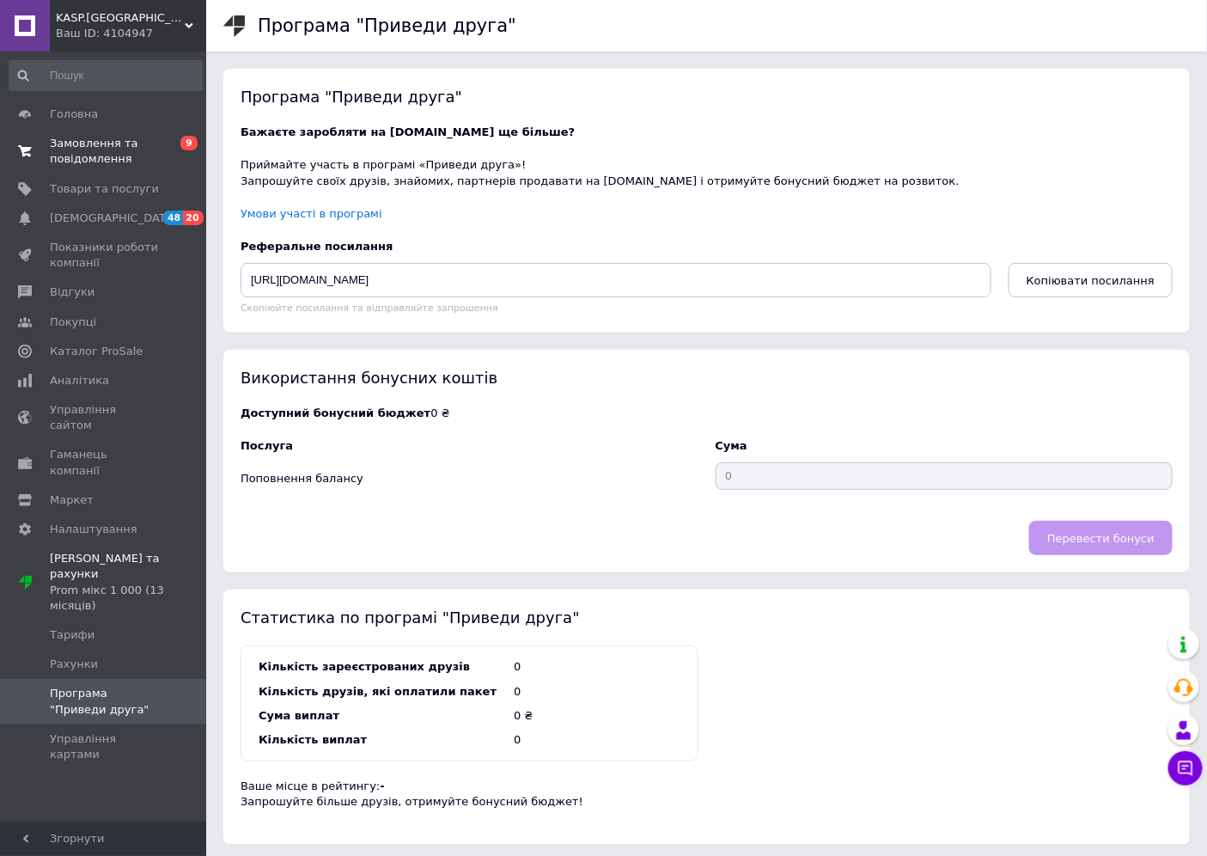
click at [95, 136] on span "Замовлення та повідомлення" at bounding box center [104, 151] width 109 height 31
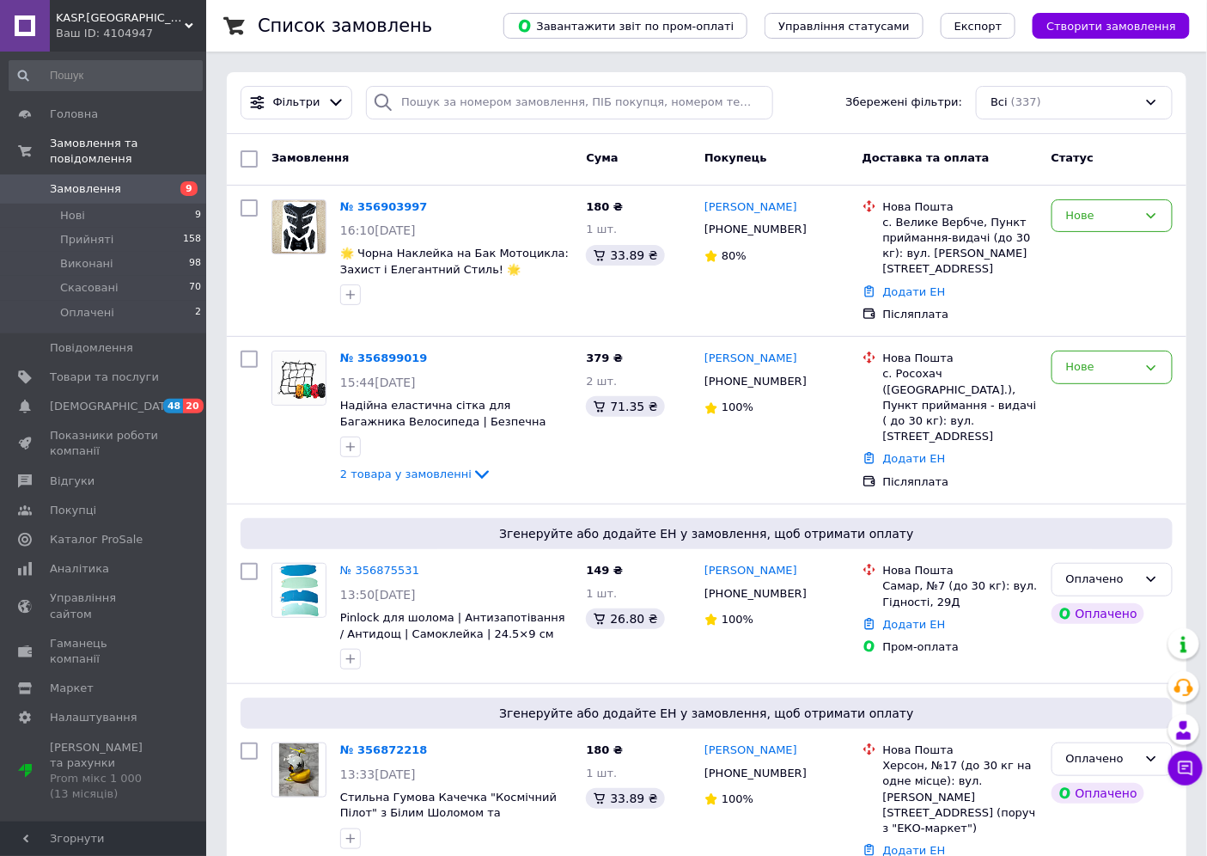
click at [472, 465] on icon at bounding box center [482, 474] width 21 height 21
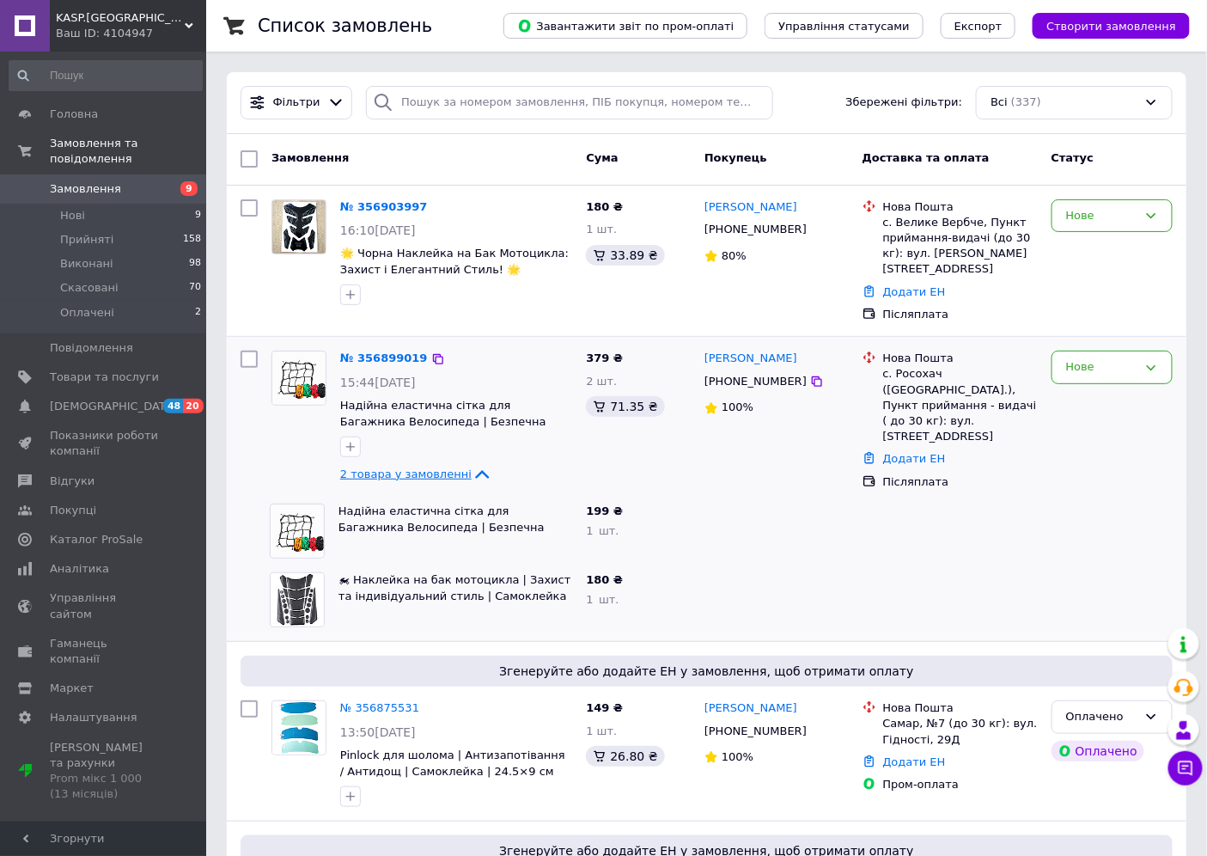
click at [1199, 40] on div "Список замовлень Завантажити звіт по пром-оплаті Управління статусами Експорт С…" at bounding box center [706, 26] width 1001 height 52
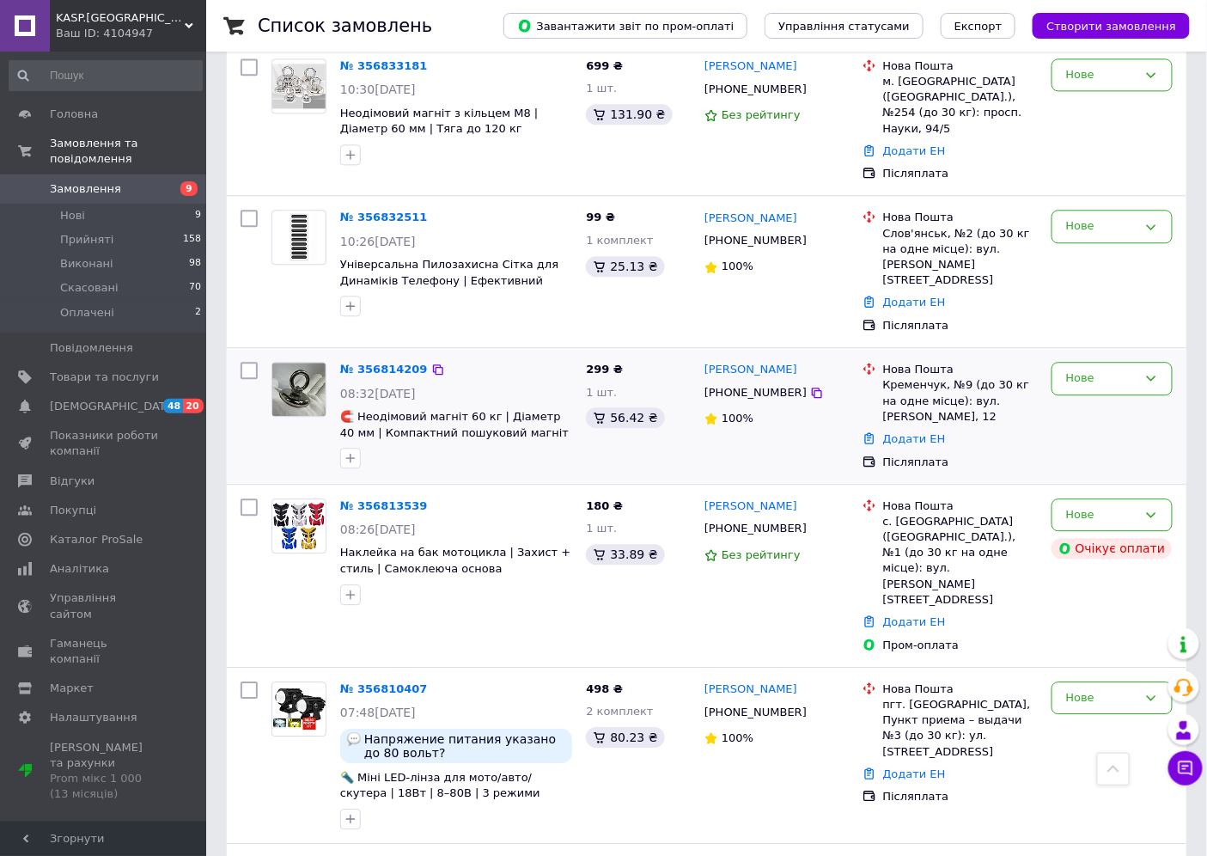
scroll to position [1432, 0]
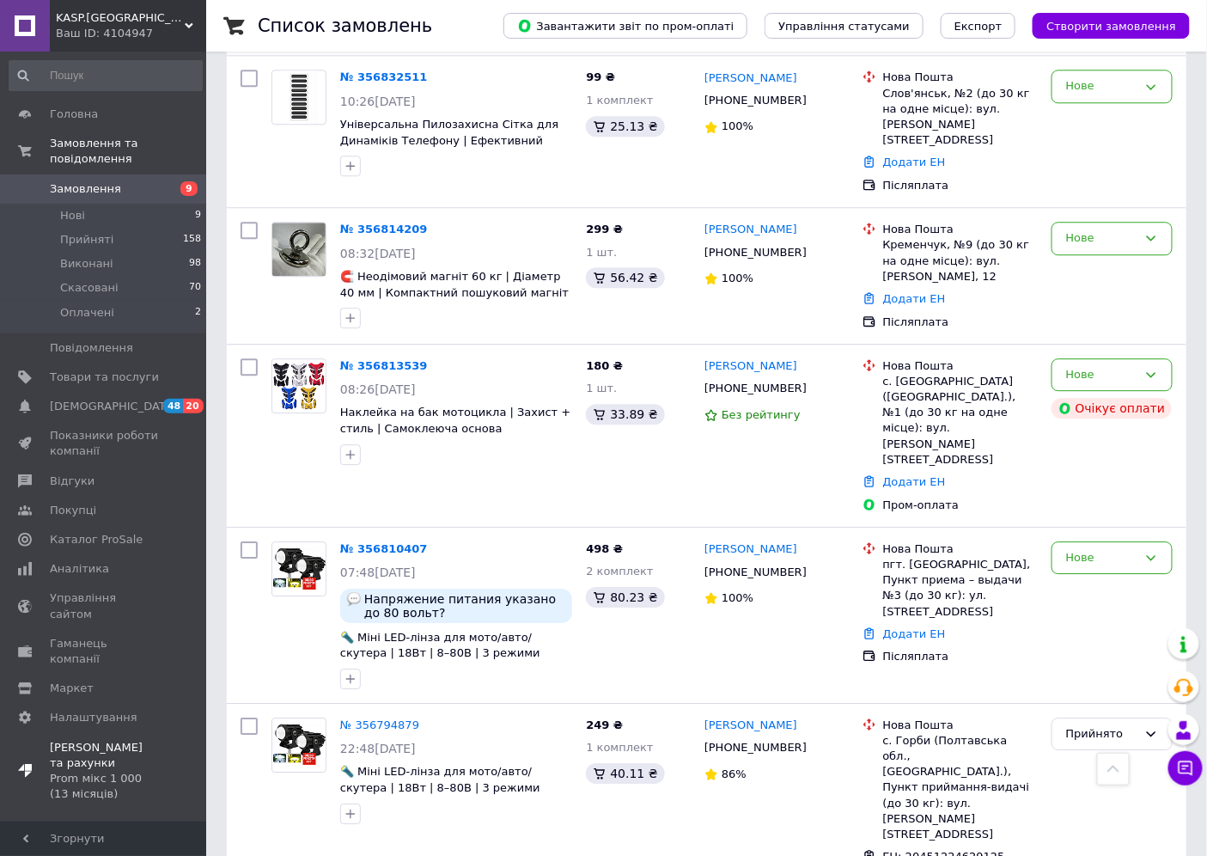
click at [67, 771] on div "Prom мікс 1 000 (13 місяців)" at bounding box center [104, 786] width 109 height 31
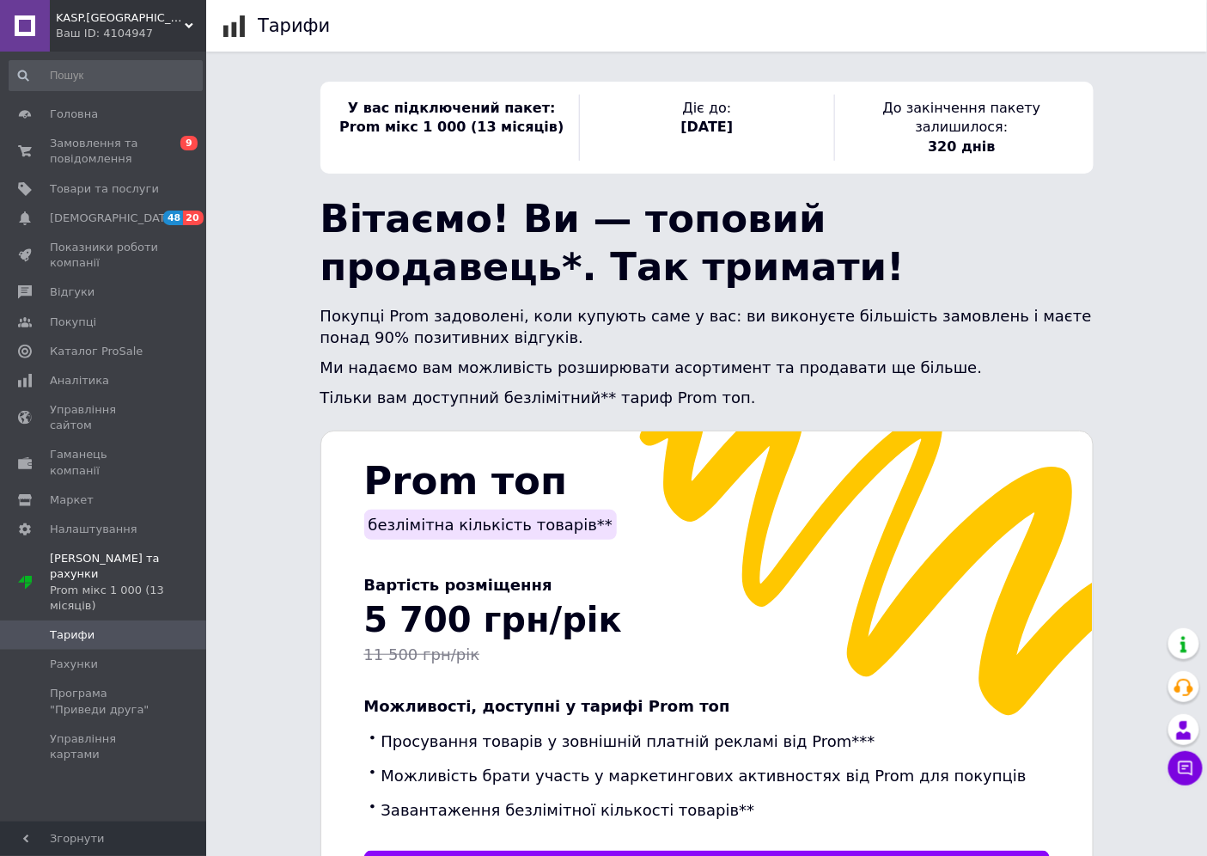
click at [1156, 160] on div "У вас підключений пакет: Prom мікс 1 000 (13 місяців) Діє до: 28.06.2026 До зак…" at bounding box center [706, 648] width 1001 height 1133
click at [1119, 221] on div "У вас підключений пакет: Prom мікс 1 000 (13 місяців) Діє до: 28.06.2026 До зак…" at bounding box center [707, 648] width 825 height 1133
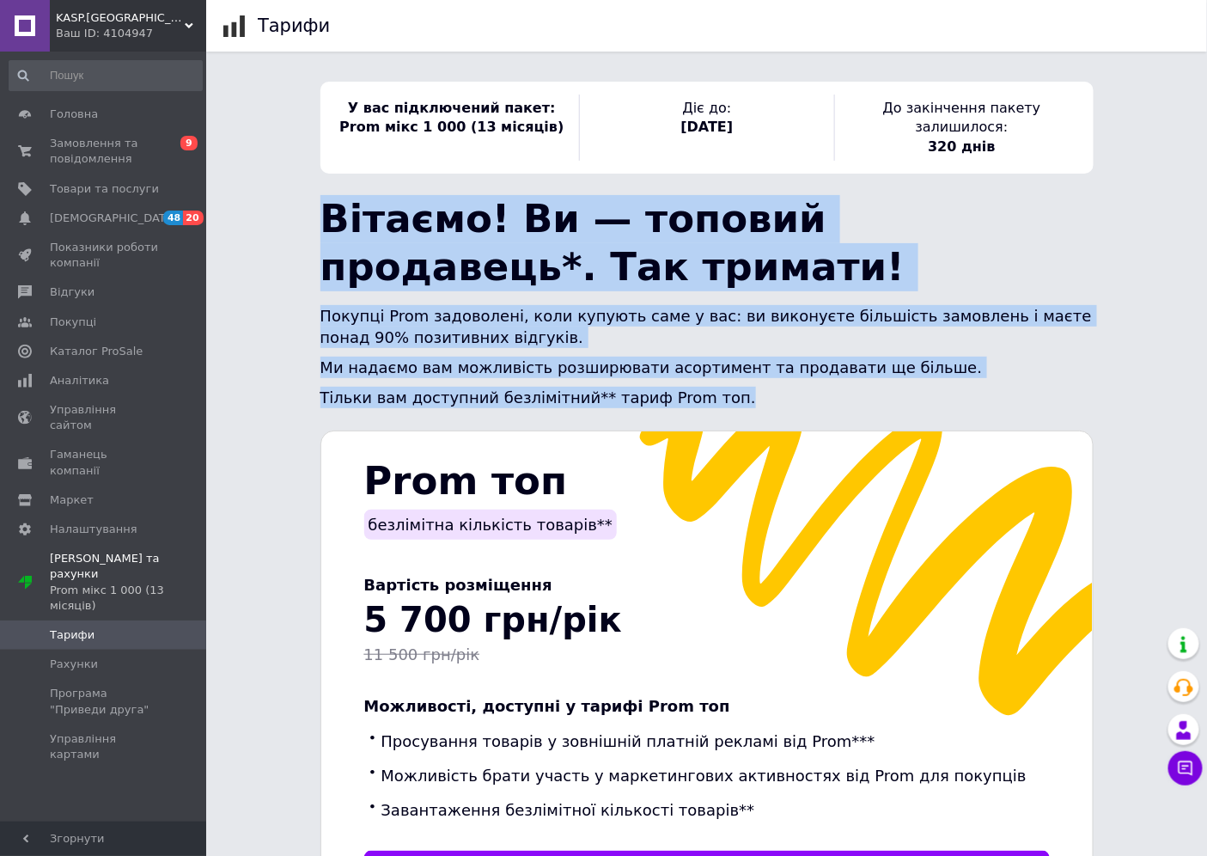
drag, startPoint x: 318, startPoint y: 196, endPoint x: 897, endPoint y: 383, distance: 608.7
click at [897, 383] on div "У вас підключений пакет: Prom мікс 1 000 (13 місяців) Діє до: 28.06.2026 До зак…" at bounding box center [707, 648] width 825 height 1133
click at [1018, 307] on span "Покупці Prom задоволені, коли купують саме у вас: ви виконуєте більшість замовл…" at bounding box center [707, 327] width 772 height 40
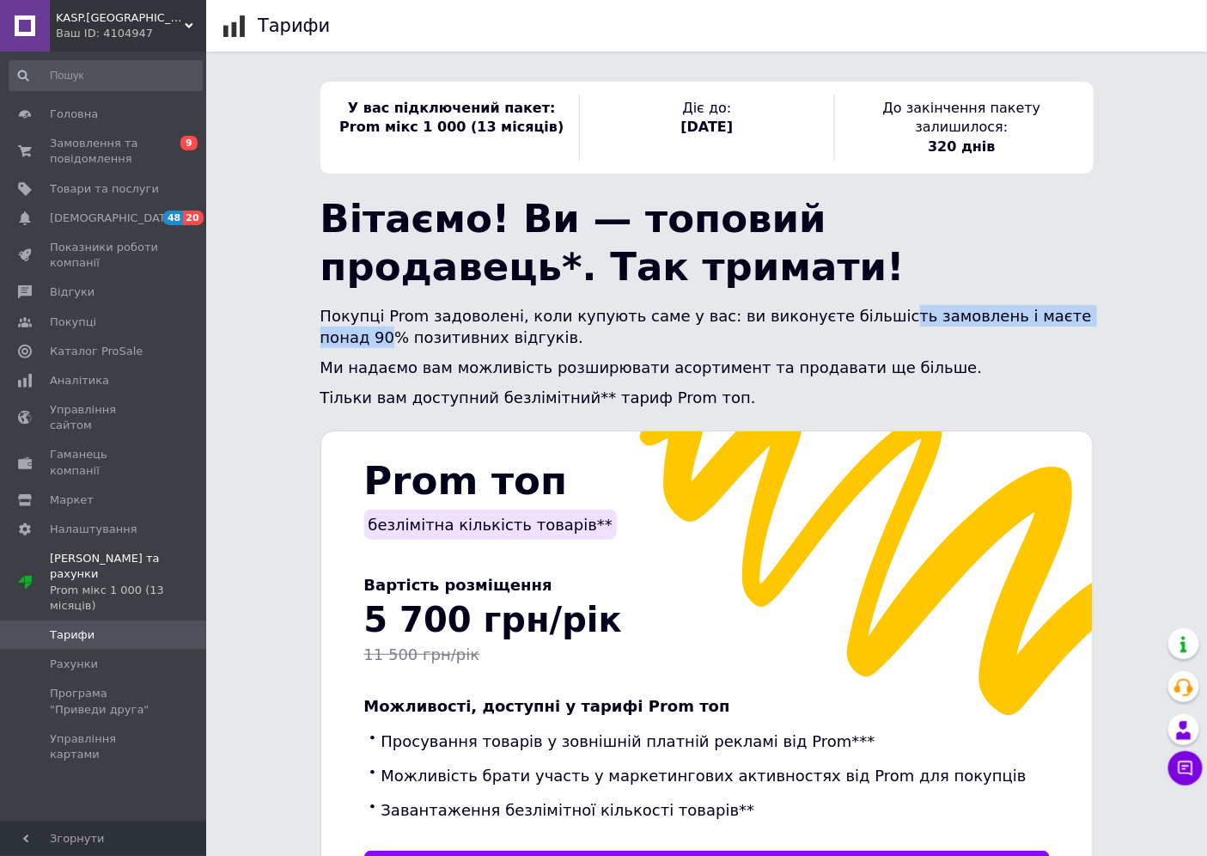
drag, startPoint x: 1058, startPoint y: 298, endPoint x: 838, endPoint y: 298, distance: 220.0
click at [838, 307] on span "Покупці Prom задоволені, коли купують саме у вас: ви виконуєте більшість замовл…" at bounding box center [707, 327] width 772 height 40
click at [1100, 289] on div "У вас підключений пакет: Prom мікс 1 000 (13 місяців) Діє до: 28.06.2026 До зак…" at bounding box center [707, 648] width 825 height 1133
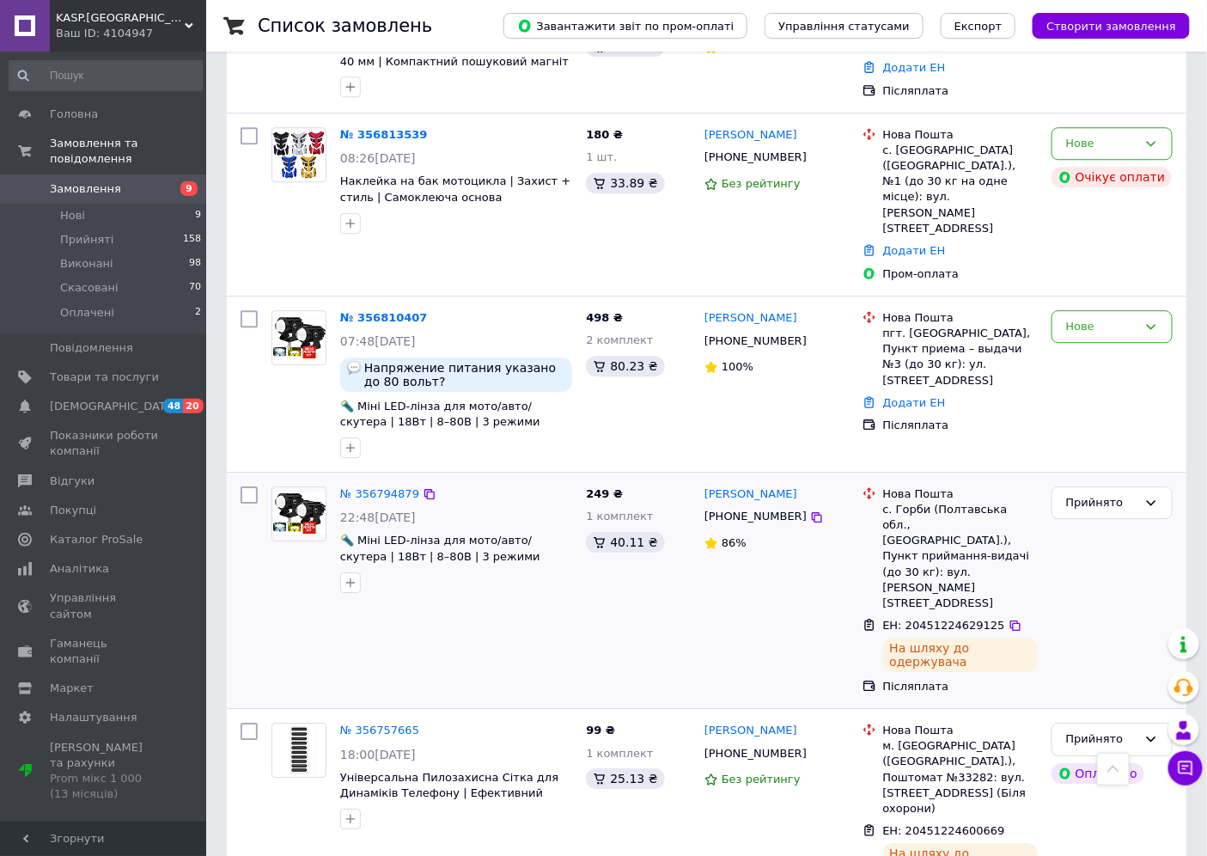
scroll to position [1527, 0]
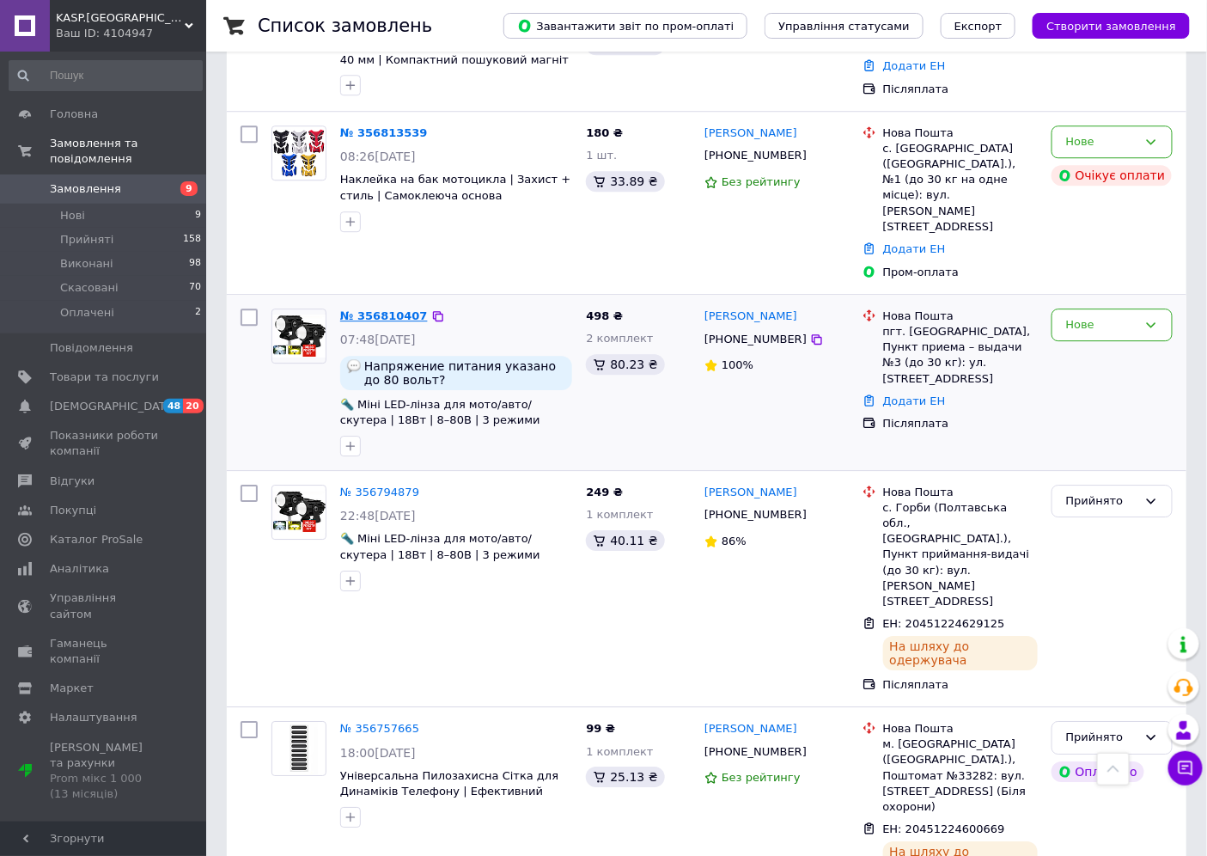
click at [376, 309] on link "№ 356810407" at bounding box center [384, 315] width 88 height 13
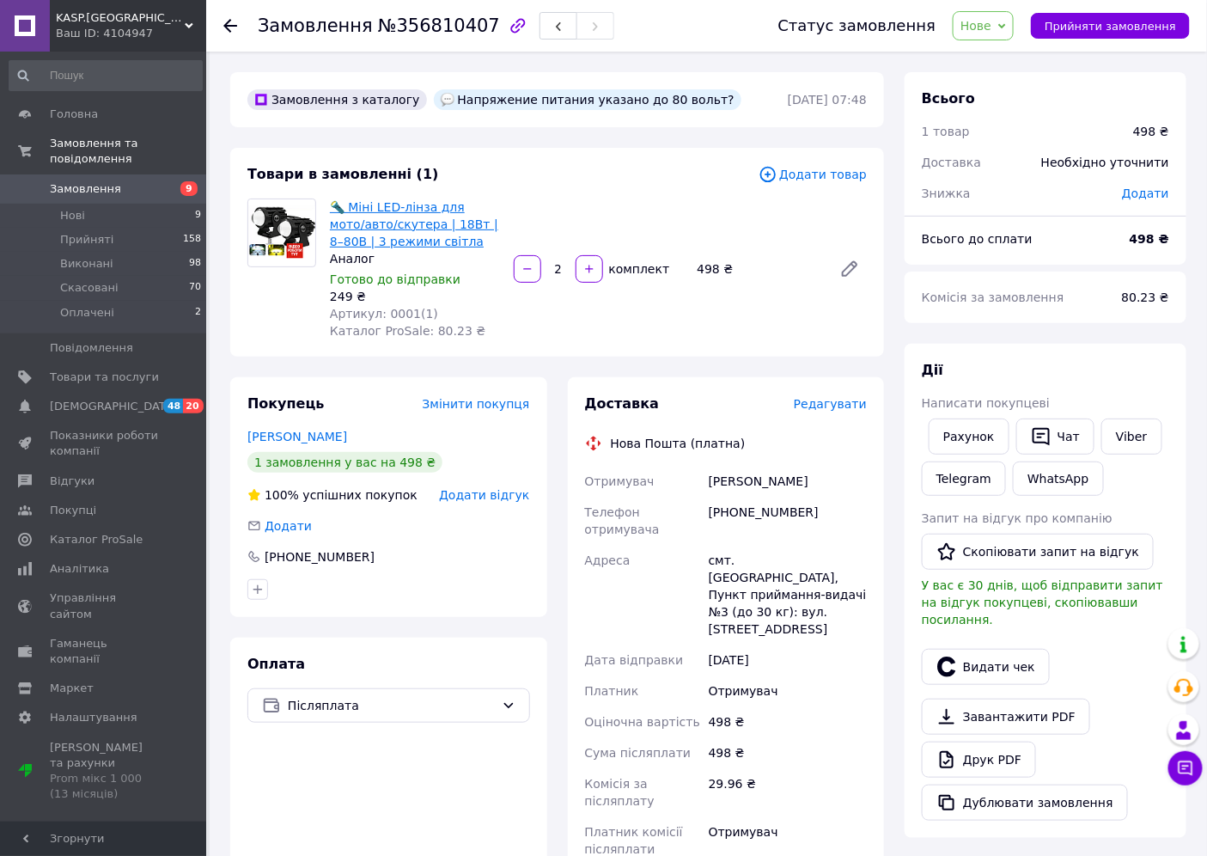
click at [447, 210] on link "🔦 Міні LED-лінза для мото/авто/скутера | 18Вт | 8–80В | 3 режими світла" at bounding box center [414, 224] width 168 height 48
drag, startPoint x: 693, startPoint y: 98, endPoint x: 638, endPoint y: 119, distance: 58.7
click at [638, 119] on div "Замовлення з каталогу Напряжение питания указано до 80 вольт? 12.08.2025 | 07:48" at bounding box center [557, 99] width 654 height 55
click at [651, 93] on div "Напряжение питания указано до 80 вольт?" at bounding box center [588, 99] width 308 height 21
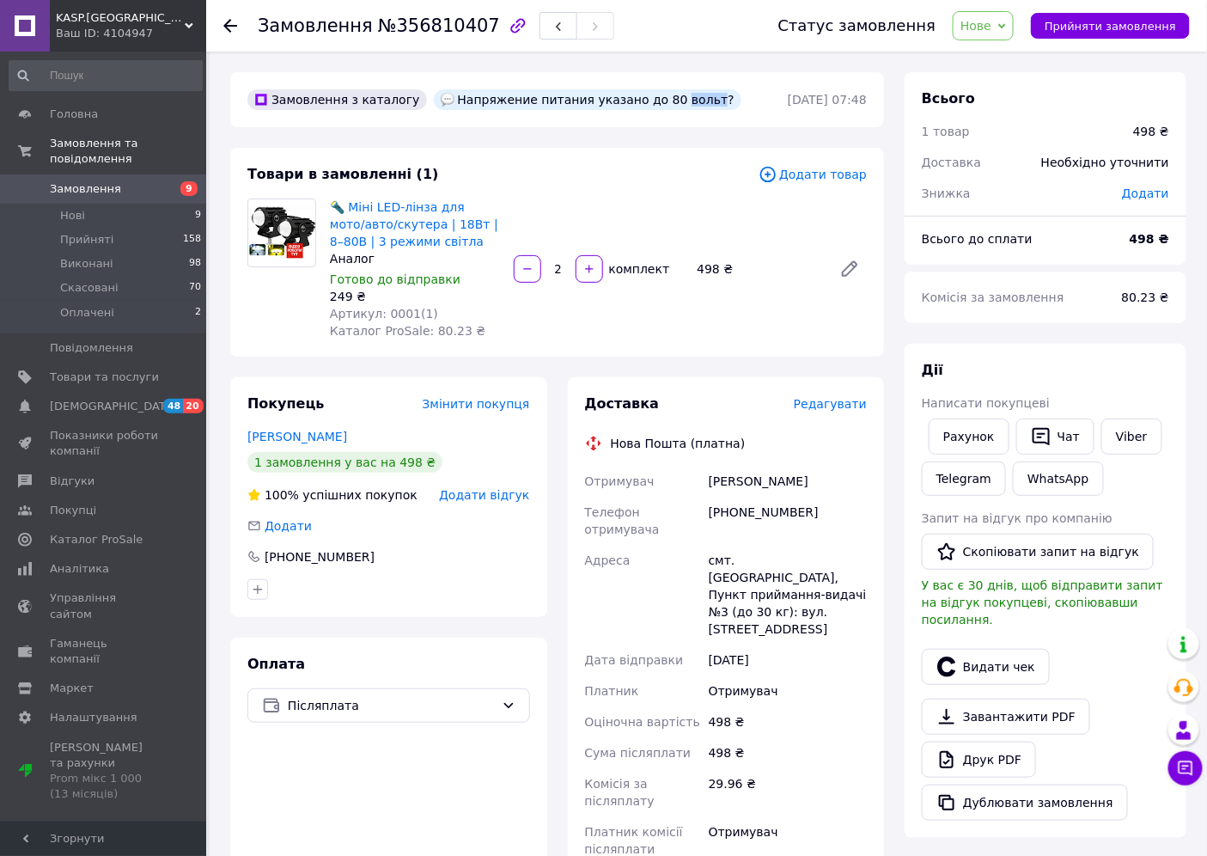
click at [651, 95] on div "Напряжение питания указано до 80 вольт?" at bounding box center [588, 99] width 308 height 21
drag, startPoint x: 437, startPoint y: 99, endPoint x: 689, endPoint y: 77, distance: 253.6
click at [689, 77] on div "Замовлення з каталогу Напряжение питания указано до 80 вольт? 12.08.2025 | 07:48" at bounding box center [557, 99] width 654 height 55
click at [877, 138] on div "Замовлення з каталогу Напряжение питания указано до 80 вольт? 12.08.2025 | 07:4…" at bounding box center [557, 663] width 675 height 1182
click at [594, 104] on div "Напряжение питания указано до 80 вольт?" at bounding box center [588, 99] width 308 height 21
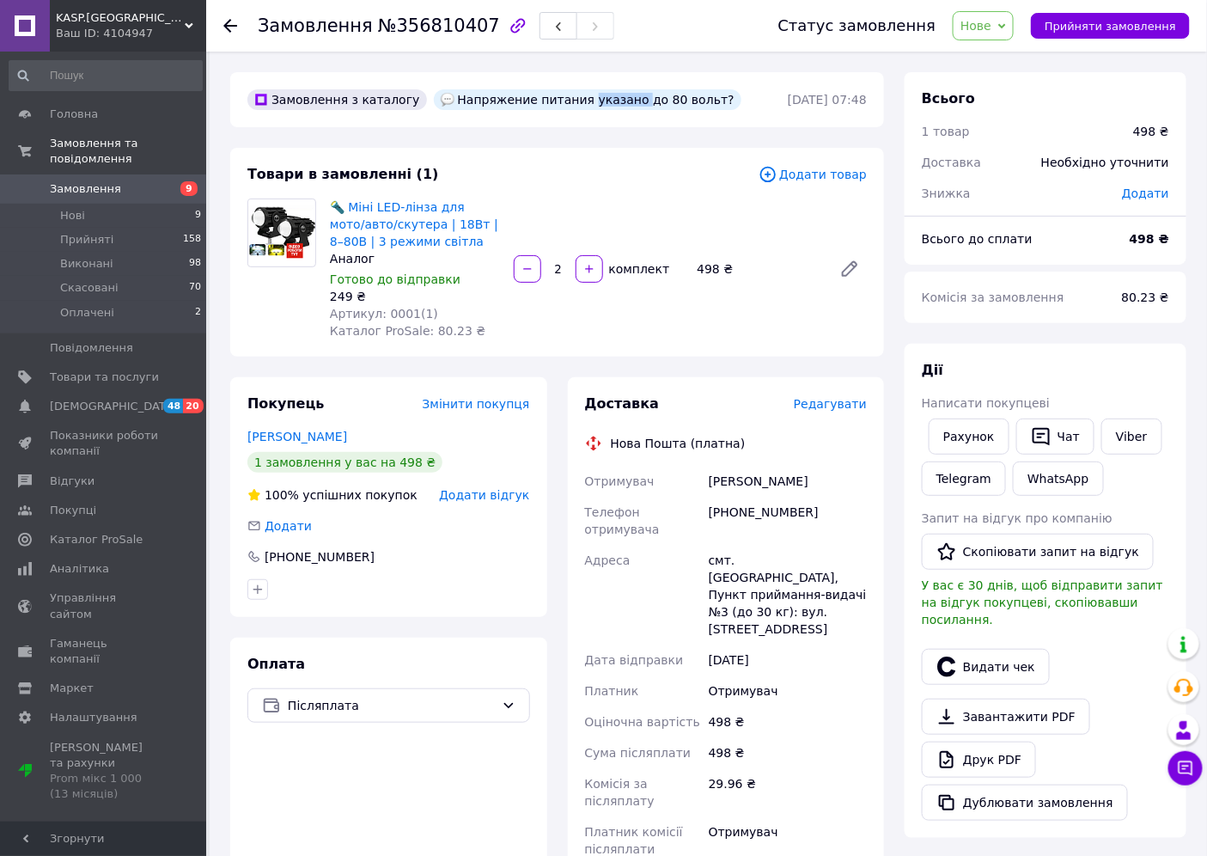
click at [594, 104] on div "Напряжение питания указано до 80 вольт?" at bounding box center [588, 99] width 308 height 21
click at [588, 139] on div "Замовлення з каталогу Напряжение питания указано до 80 вольт? 12.08.2025 | 07:4…" at bounding box center [557, 663] width 675 height 1182
click at [804, 168] on span "Додати товар" at bounding box center [813, 174] width 108 height 19
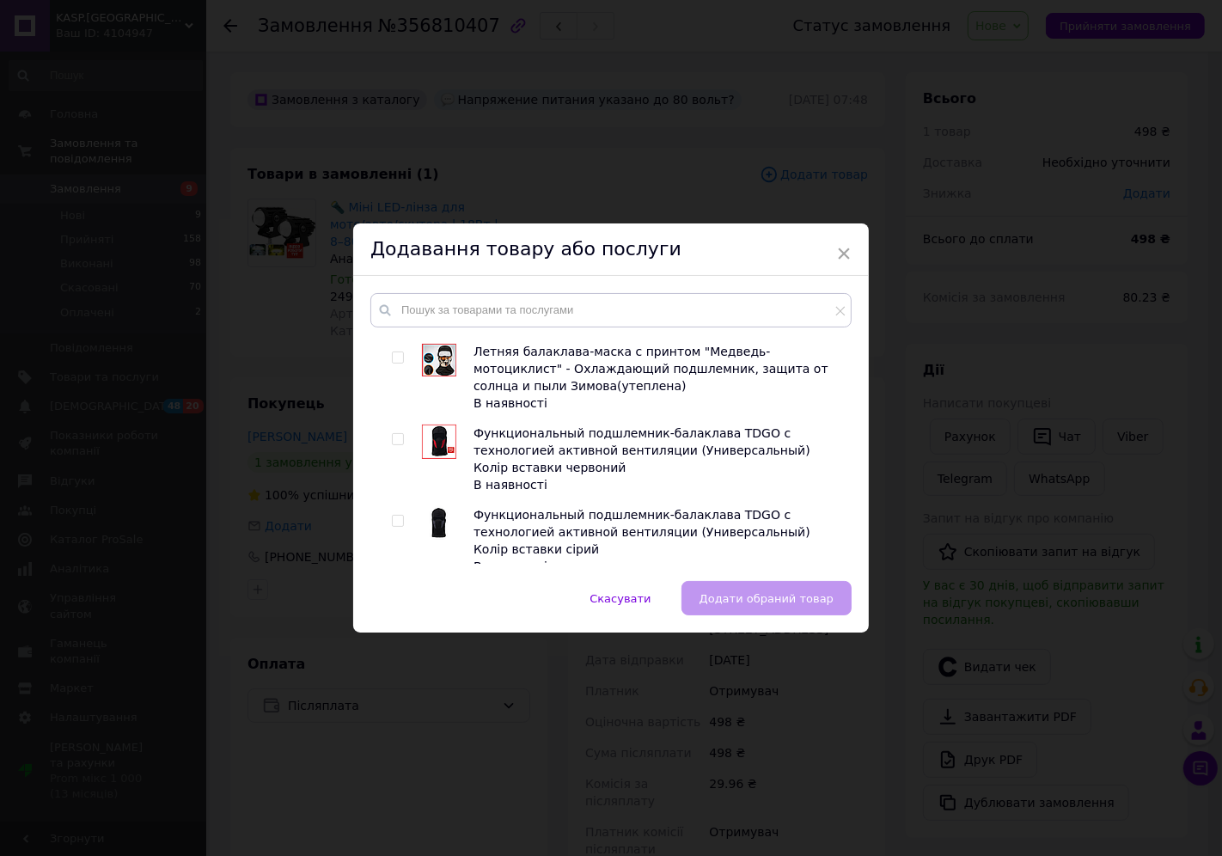
scroll to position [1805, 0]
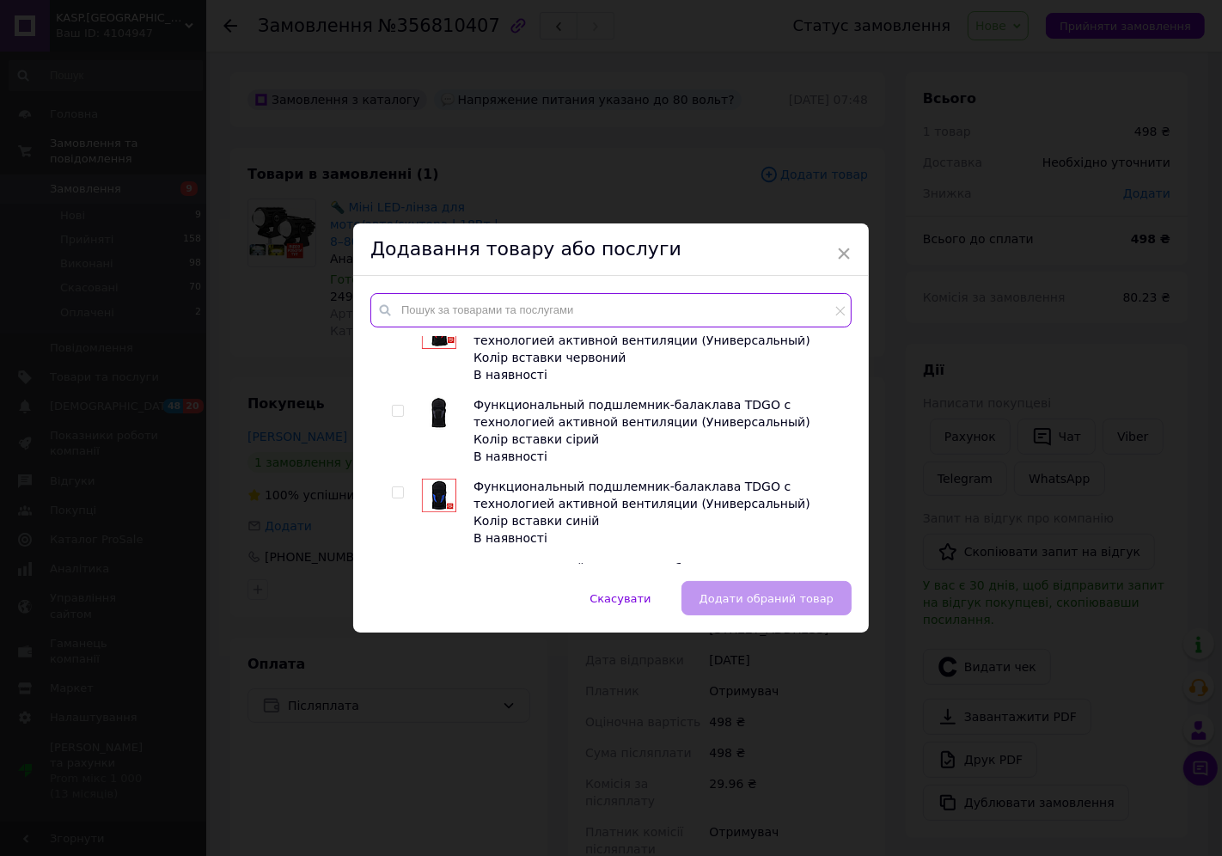
click at [543, 303] on input "text" at bounding box center [610, 310] width 481 height 34
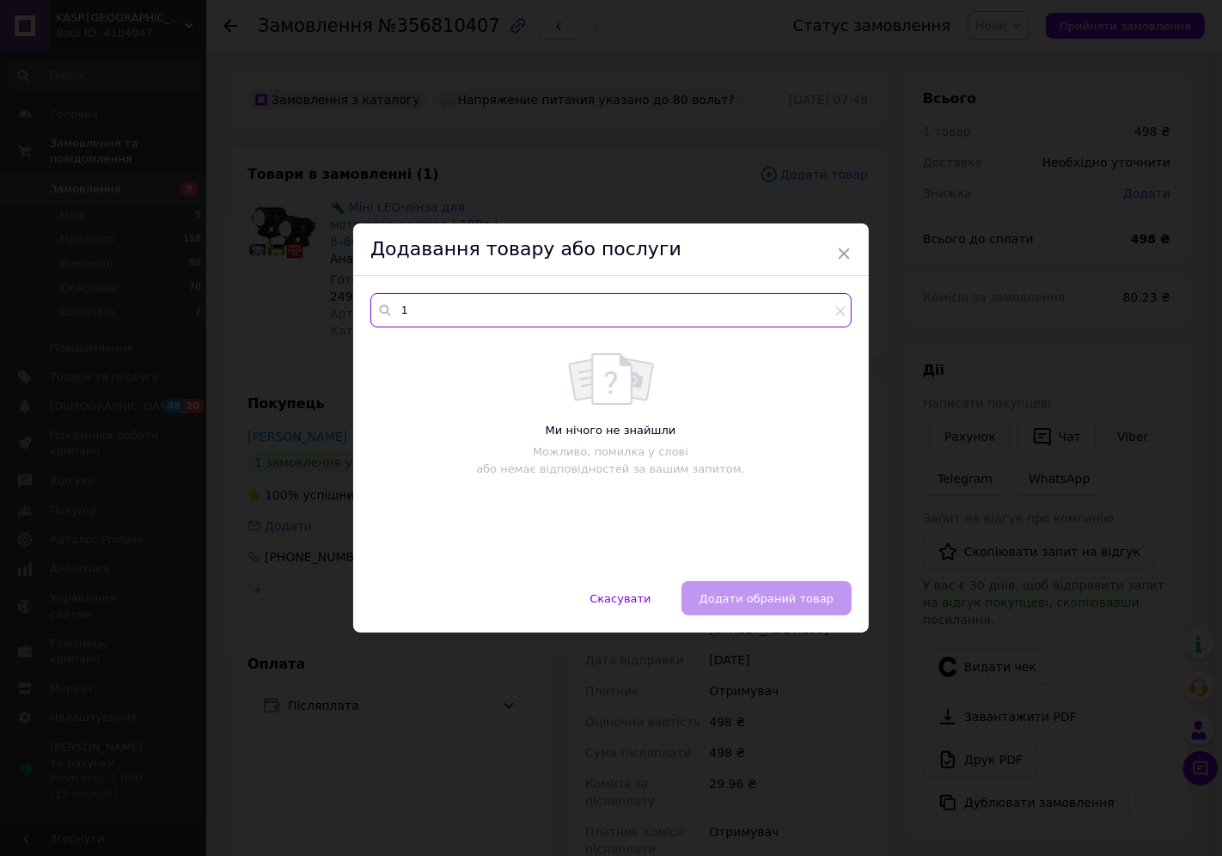
scroll to position [0, 0]
type input "1"
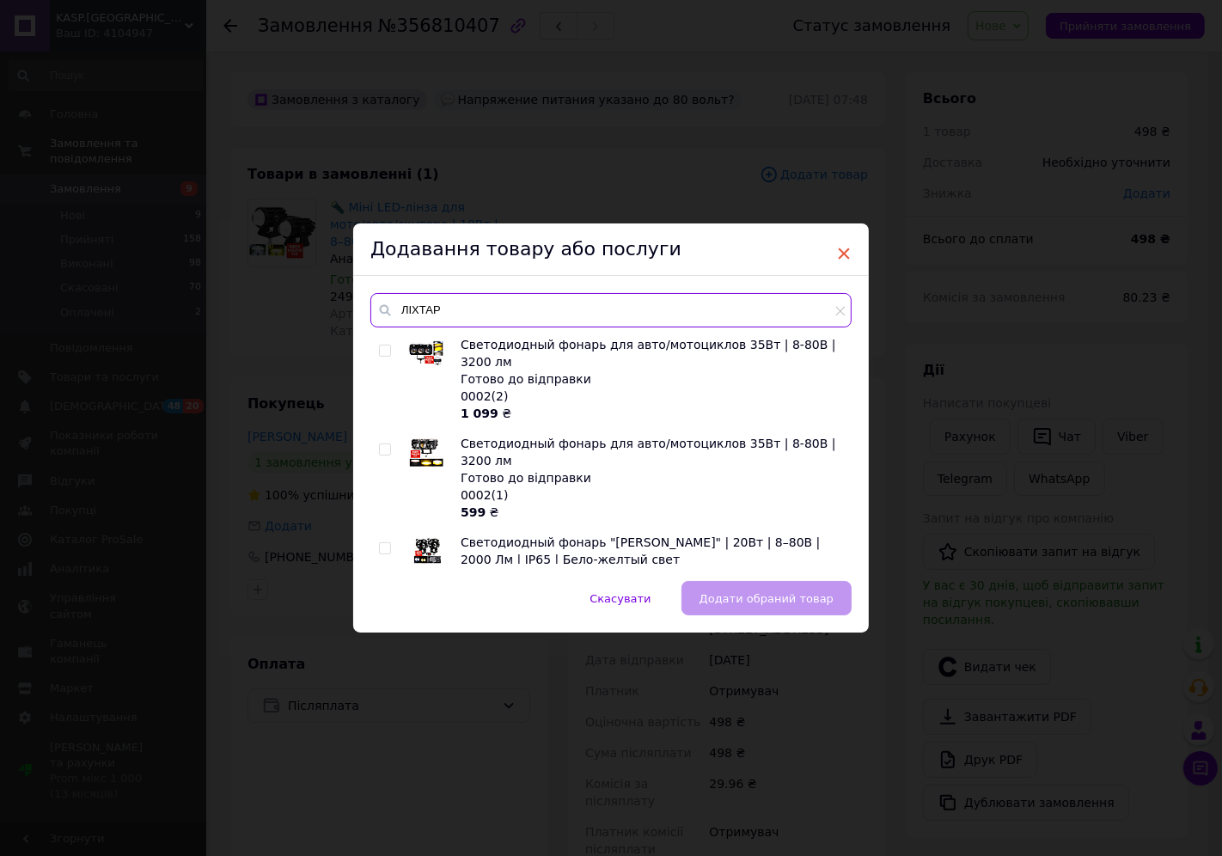
type input "ЛІХТАР"
click at [842, 245] on span "×" at bounding box center [843, 253] width 15 height 29
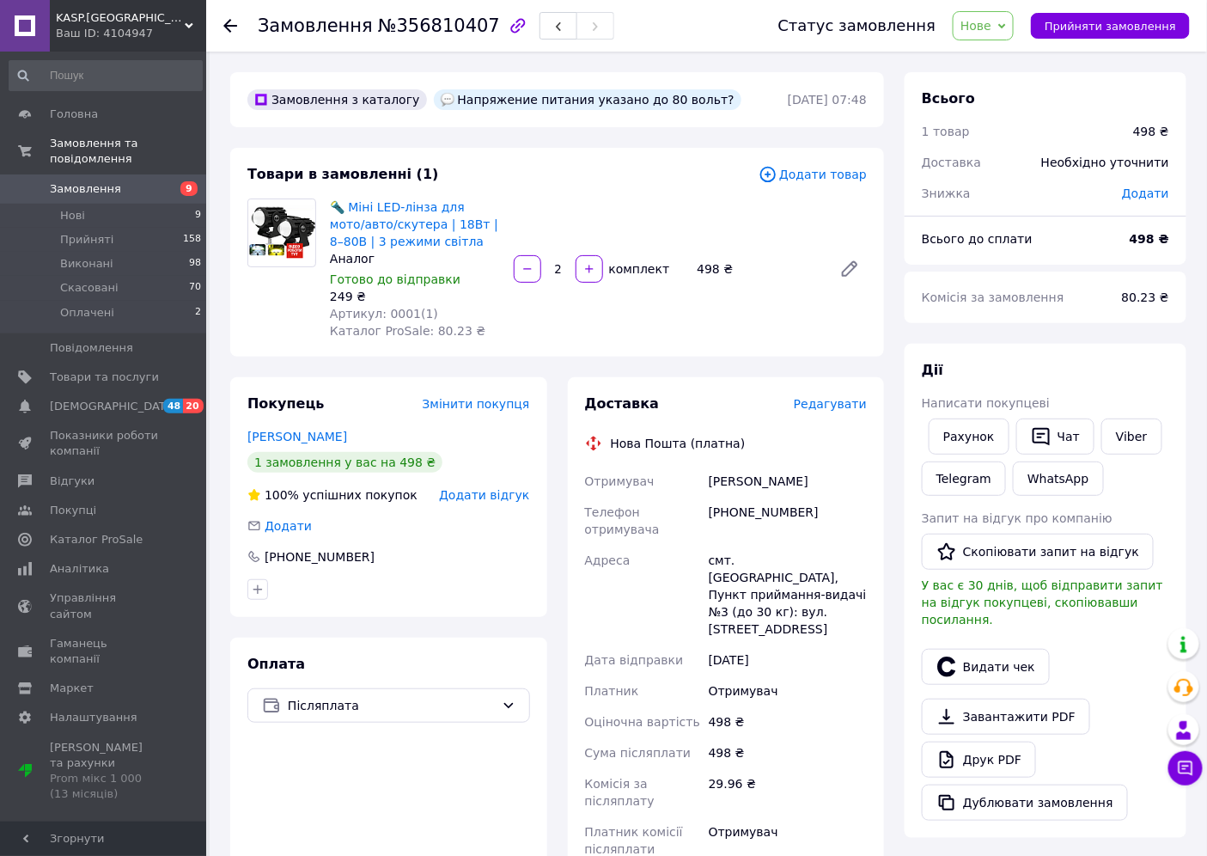
click at [816, 179] on span "Додати товар" at bounding box center [813, 174] width 108 height 19
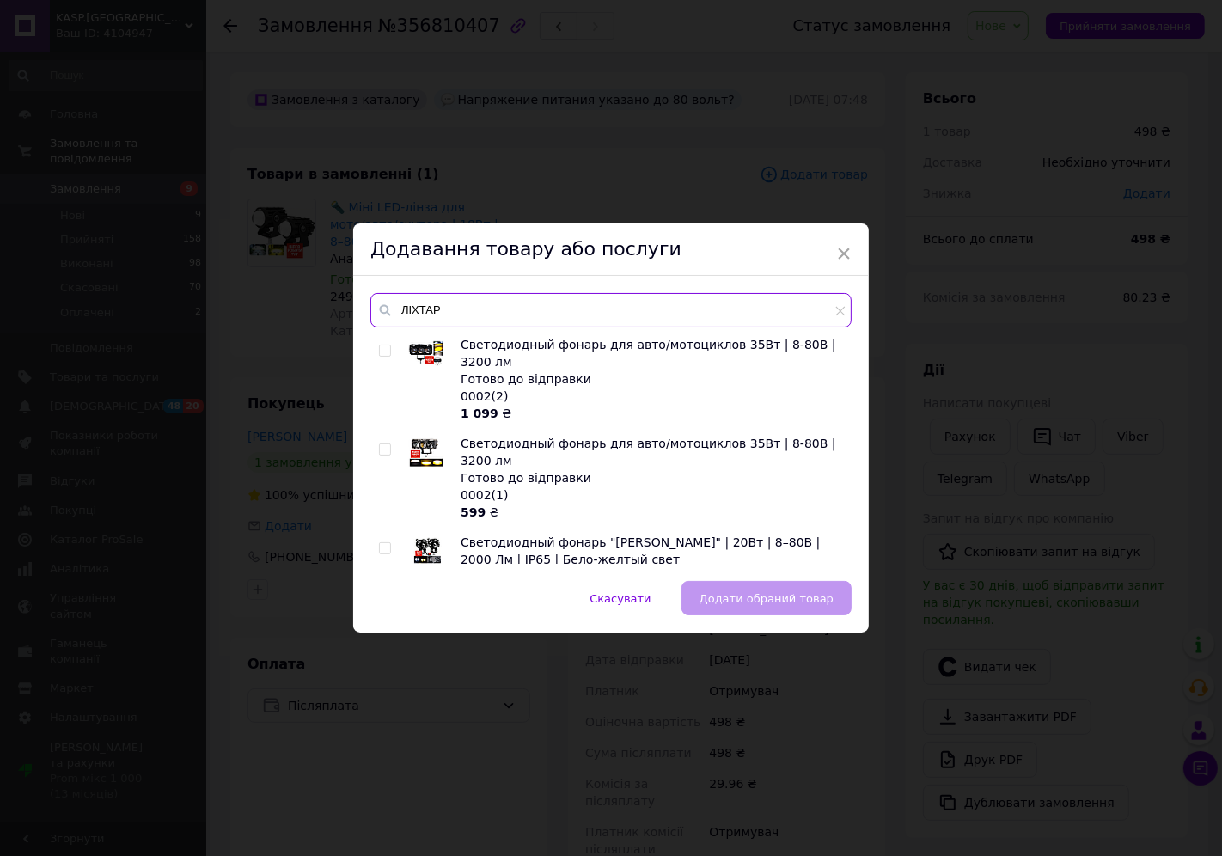
click at [571, 314] on input "ЛІХТАР" at bounding box center [610, 310] width 481 height 34
type input "Л"
type input "МІНІ"
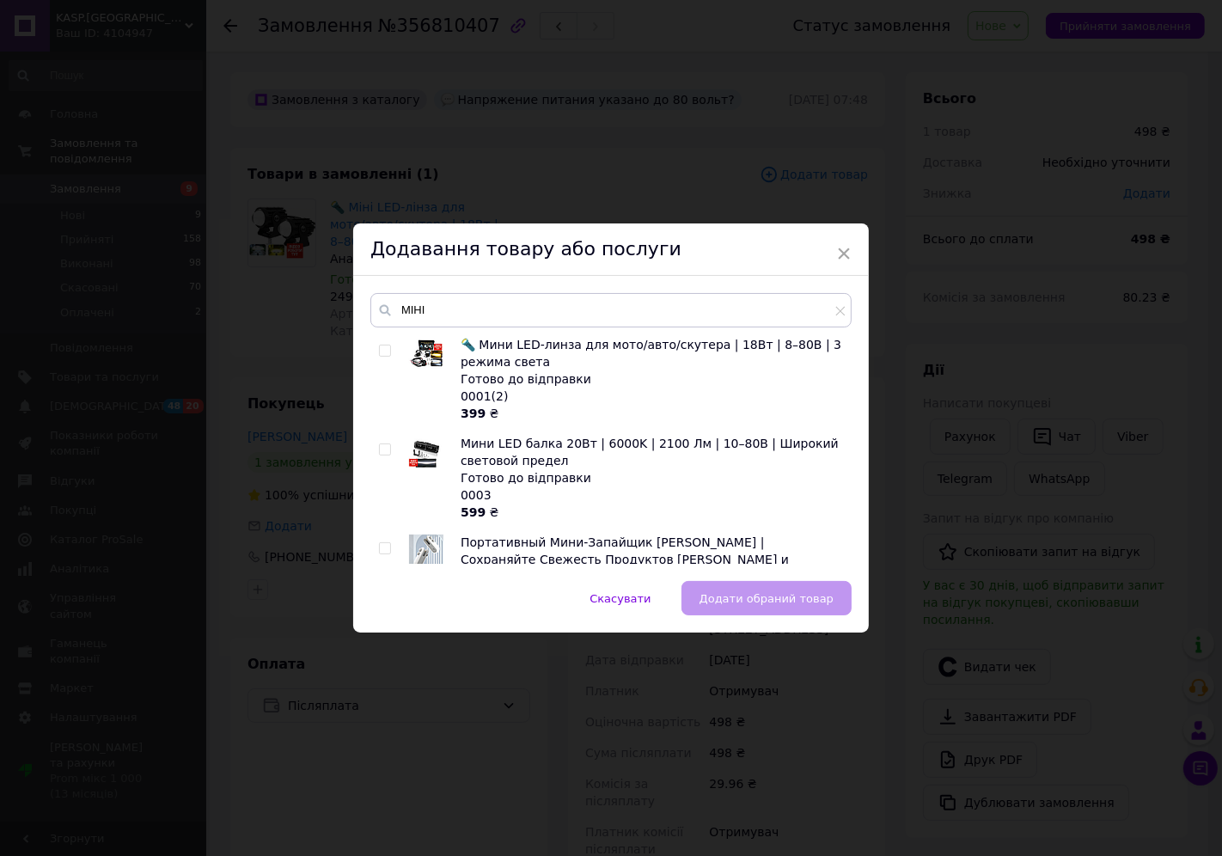
click at [502, 357] on span "🔦 Мини LED-линза для мото/авто/скутера | 18Вт | 8–80В | 3 режима света" at bounding box center [651, 353] width 381 height 31
click at [381, 350] on input "checkbox" at bounding box center [384, 350] width 11 height 11
checkbox input "true"
click at [761, 598] on span "Додати обраний товар" at bounding box center [767, 598] width 134 height 13
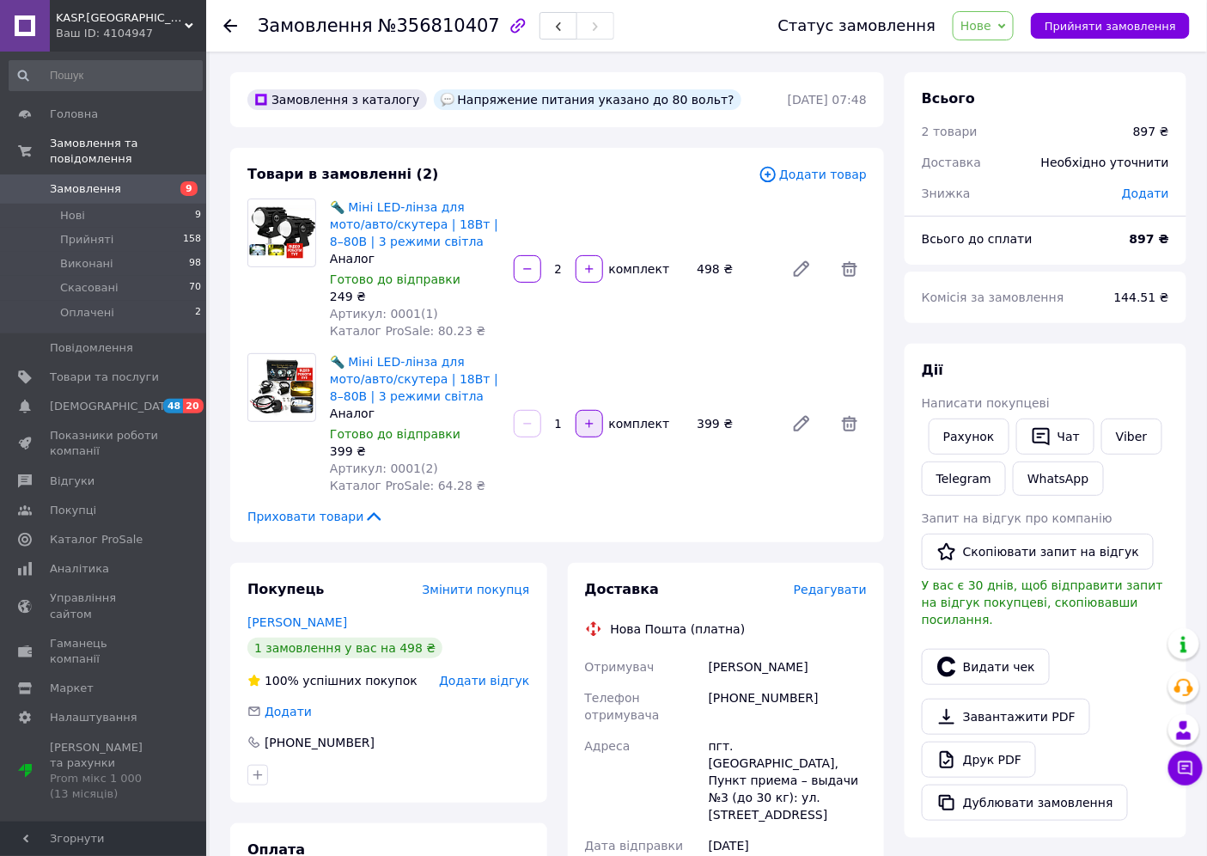
click at [590, 421] on icon "button" at bounding box center [589, 424] width 12 height 12
type input "2"
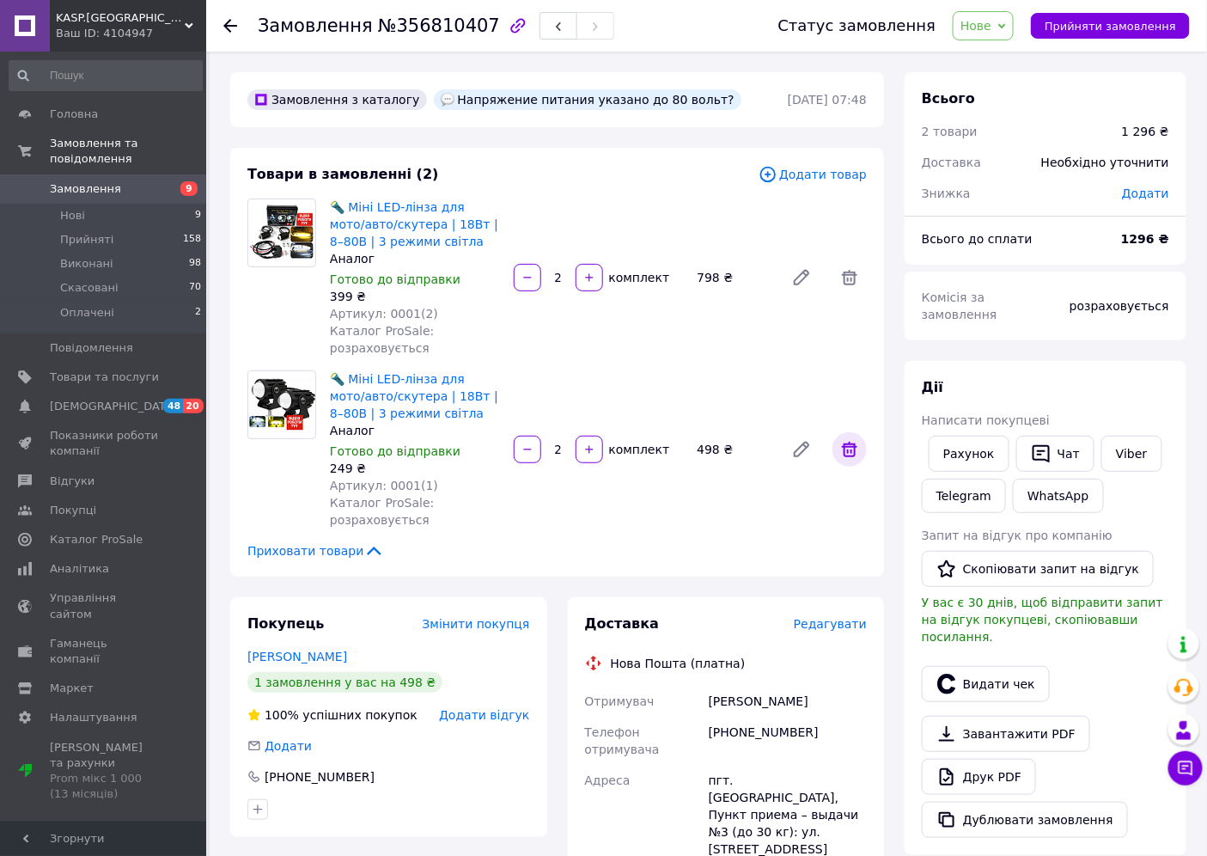
click at [849, 449] on icon at bounding box center [850, 449] width 21 height 21
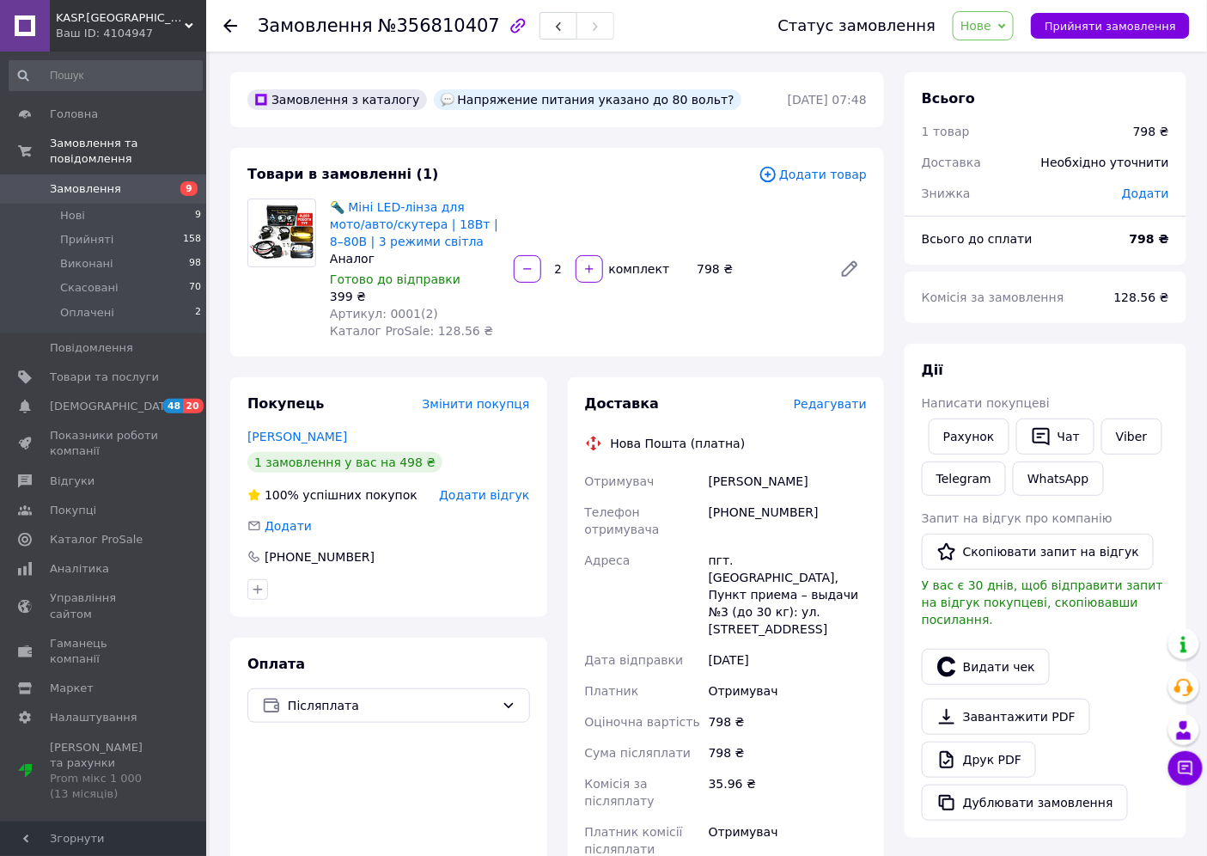
click at [221, 24] on div "Замовлення №356810407 Статус замовлення Нове Прийнято Виконано Скасовано Оплаче…" at bounding box center [706, 26] width 1001 height 52
click at [232, 24] on icon at bounding box center [230, 26] width 14 height 14
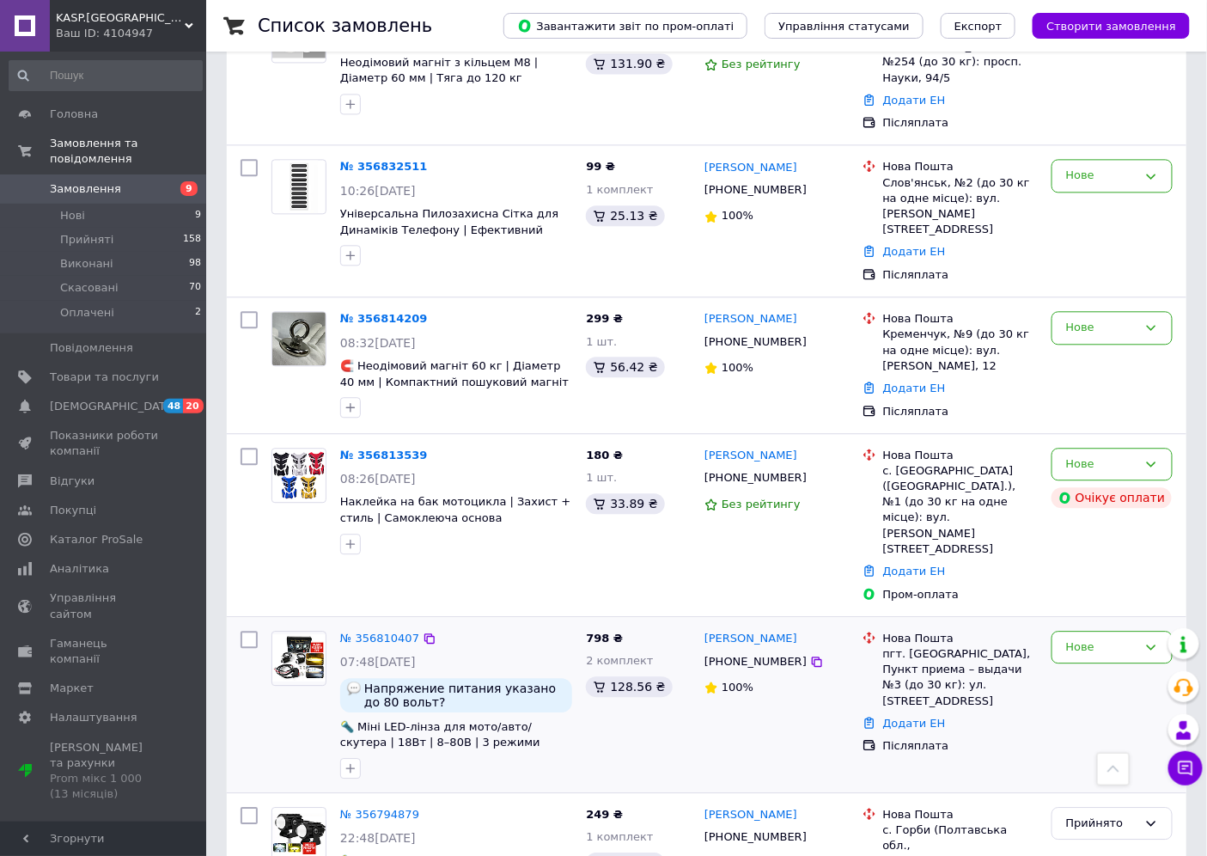
scroll to position [1336, 0]
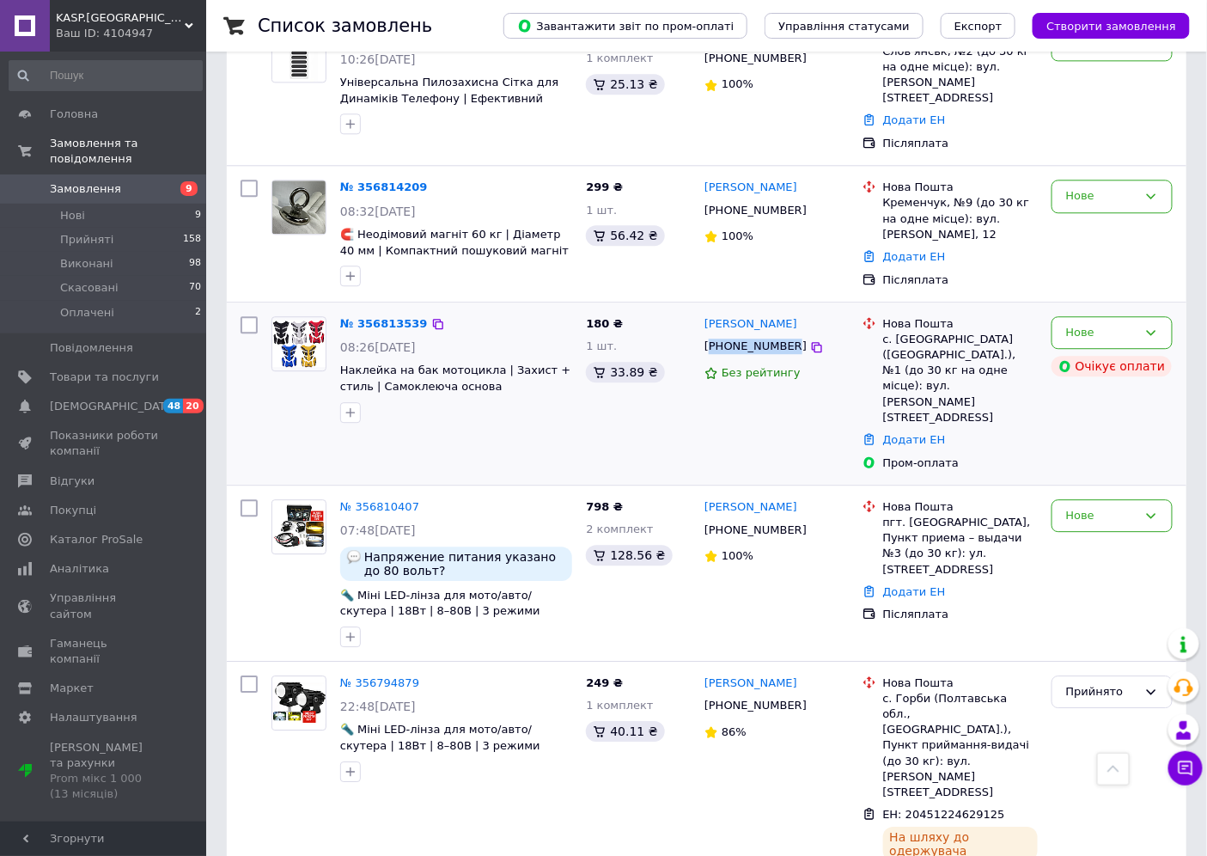
drag, startPoint x: 714, startPoint y: 256, endPoint x: 783, endPoint y: 255, distance: 68.8
click at [783, 335] on div "[PHONE_NUMBER]" at bounding box center [755, 346] width 109 height 22
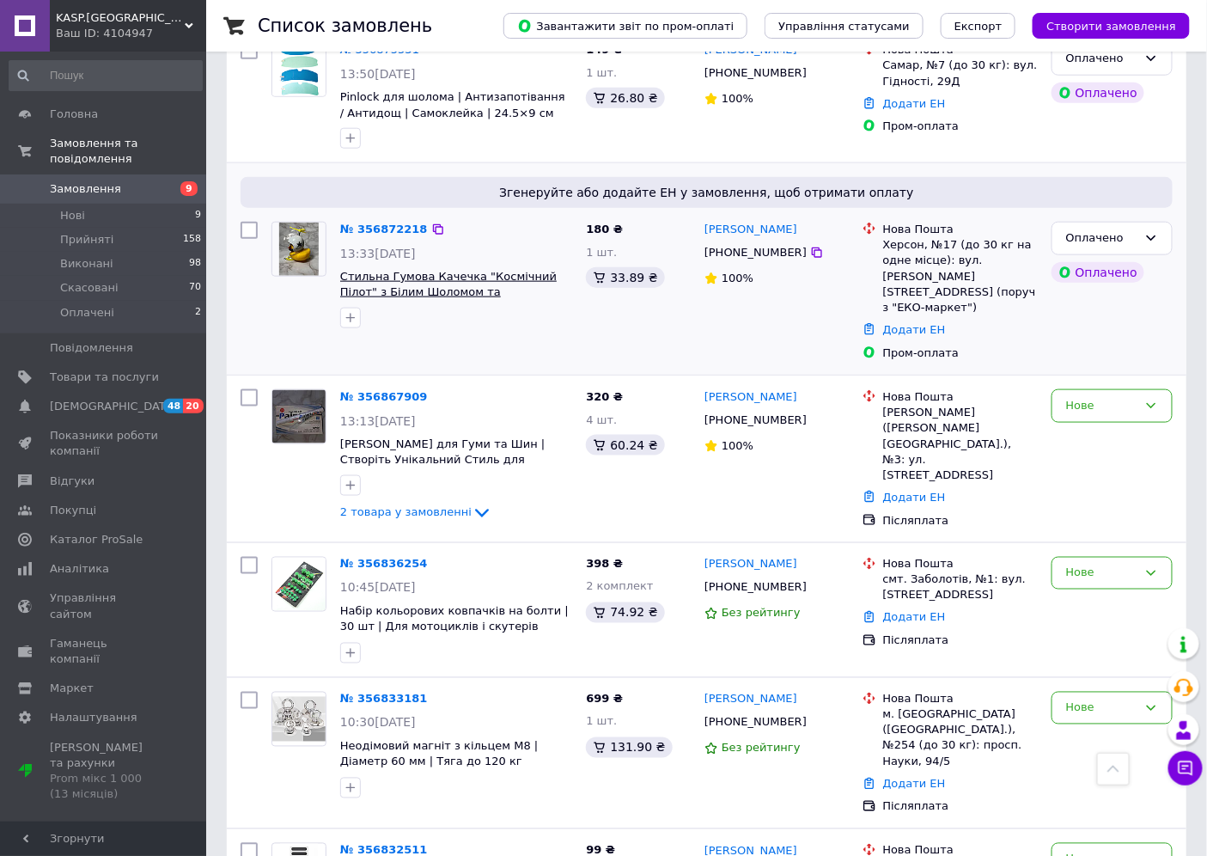
scroll to position [477, 0]
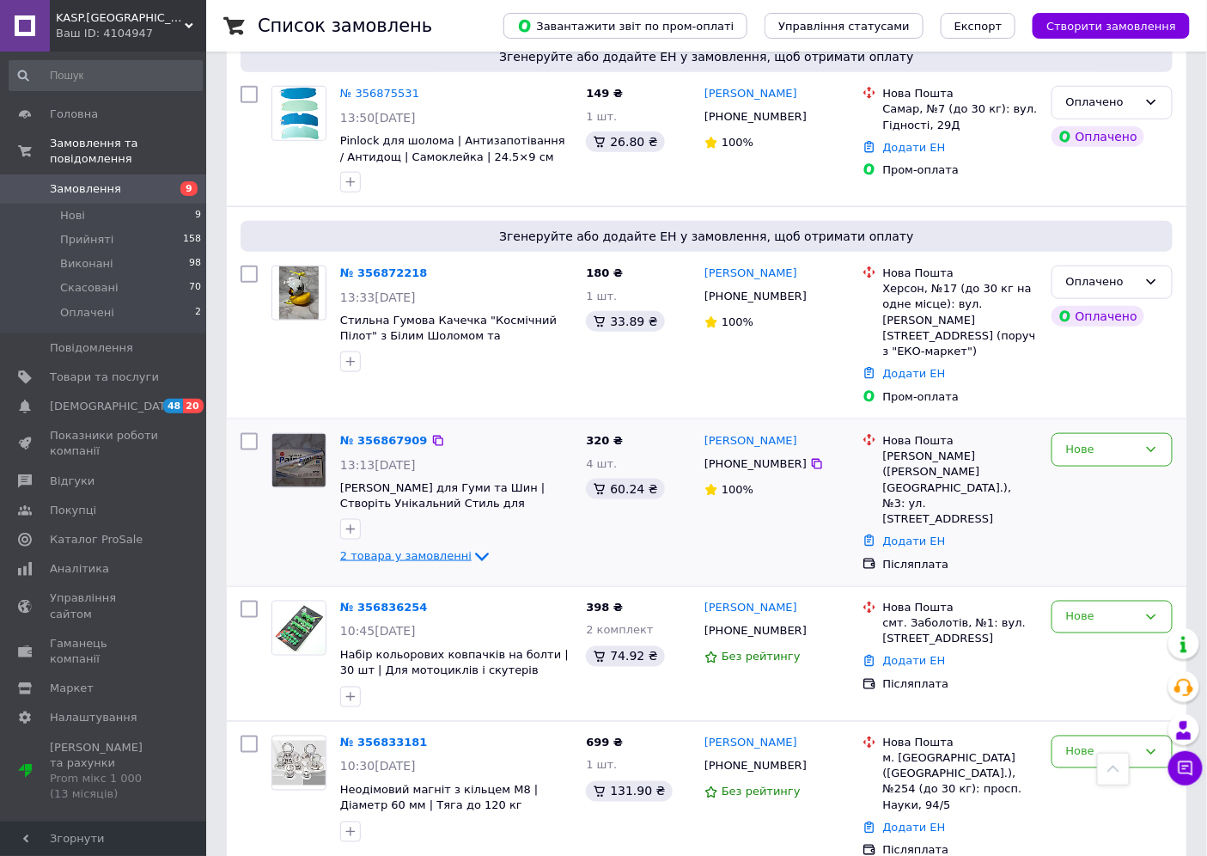
click at [425, 550] on span "2 товара у замовленні" at bounding box center [405, 556] width 131 height 13
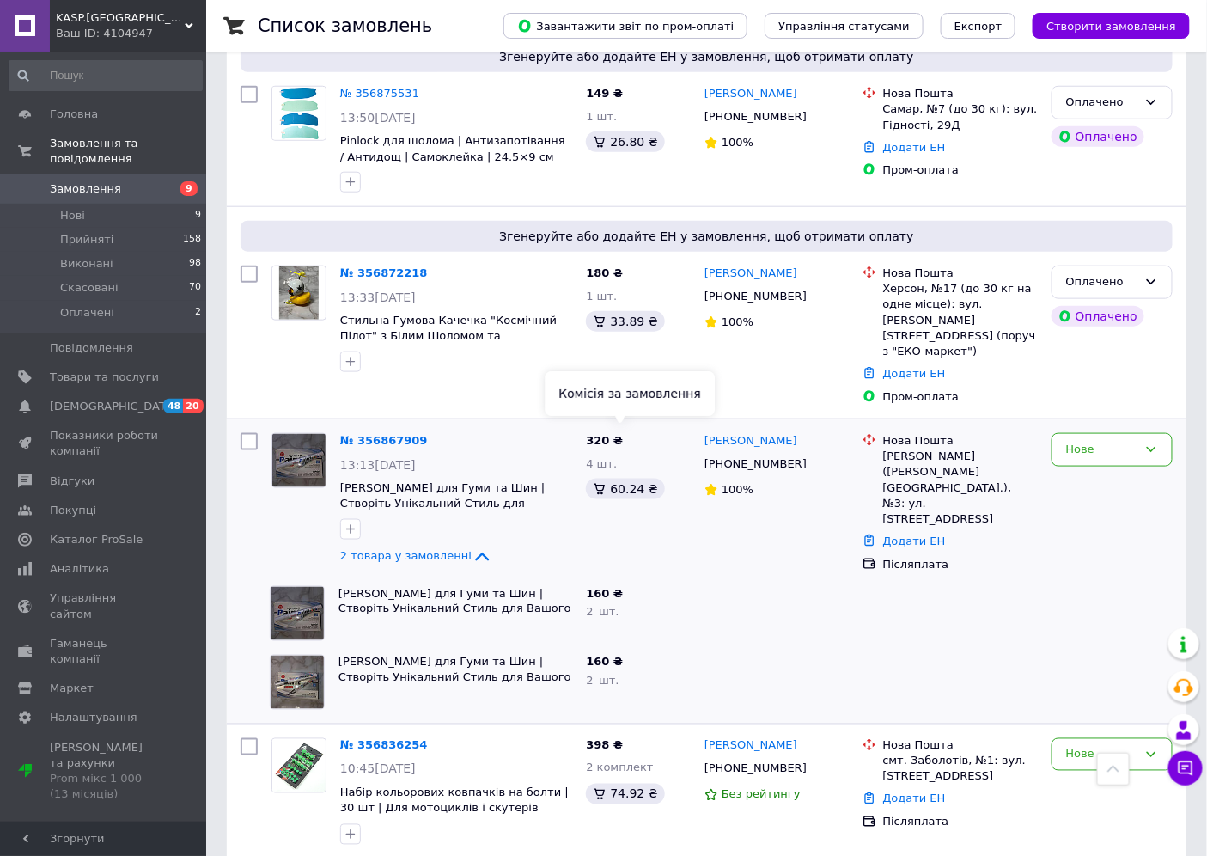
scroll to position [0, 0]
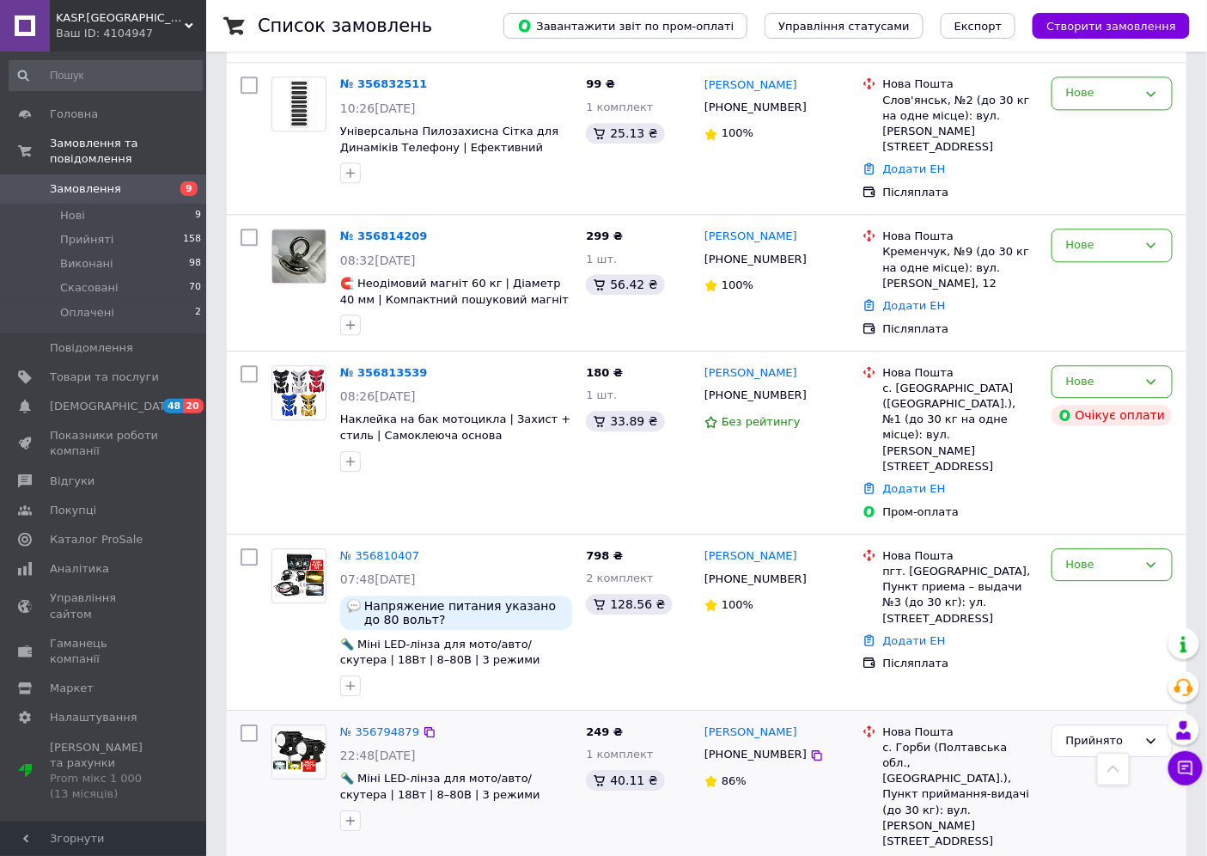
scroll to position [1336, 0]
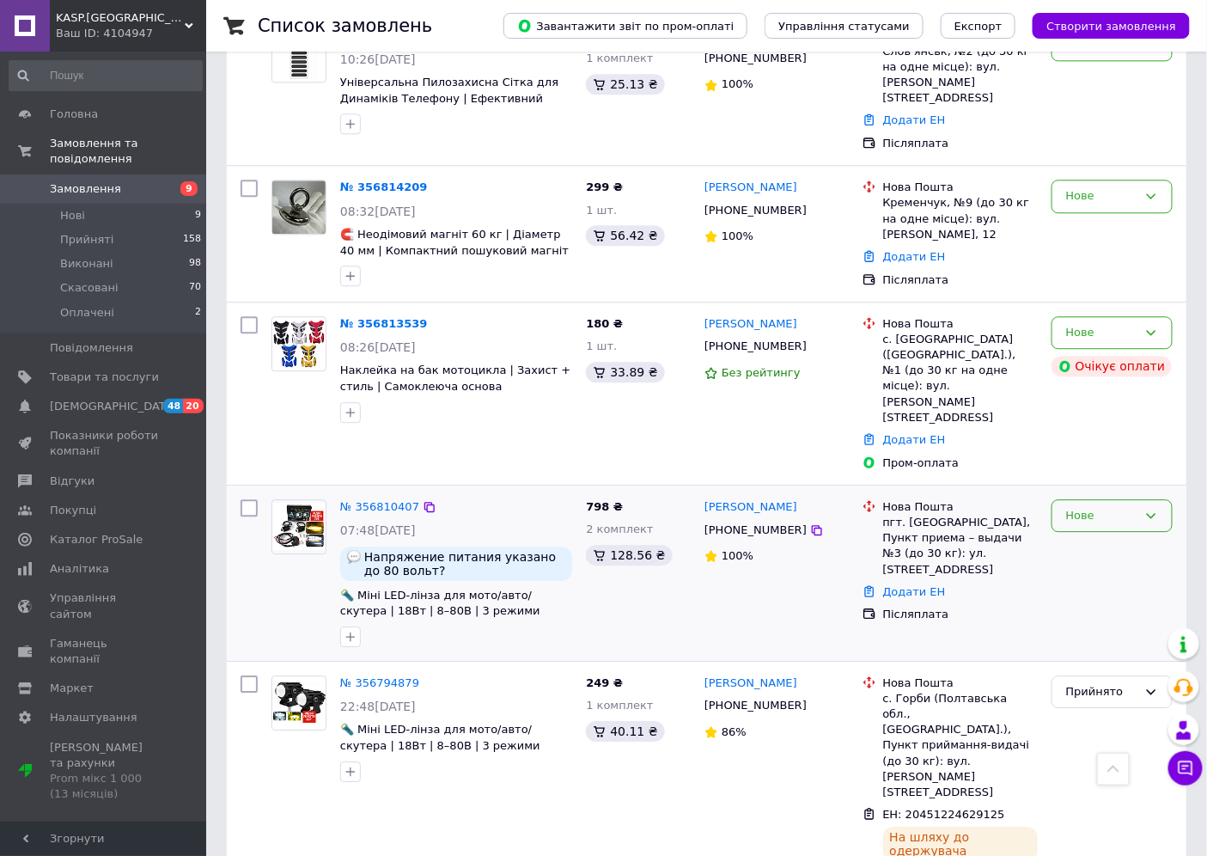
click at [1085, 507] on div "Нове" at bounding box center [1101, 516] width 71 height 18
click at [1084, 535] on li "Прийнято" at bounding box center [1112, 551] width 119 height 32
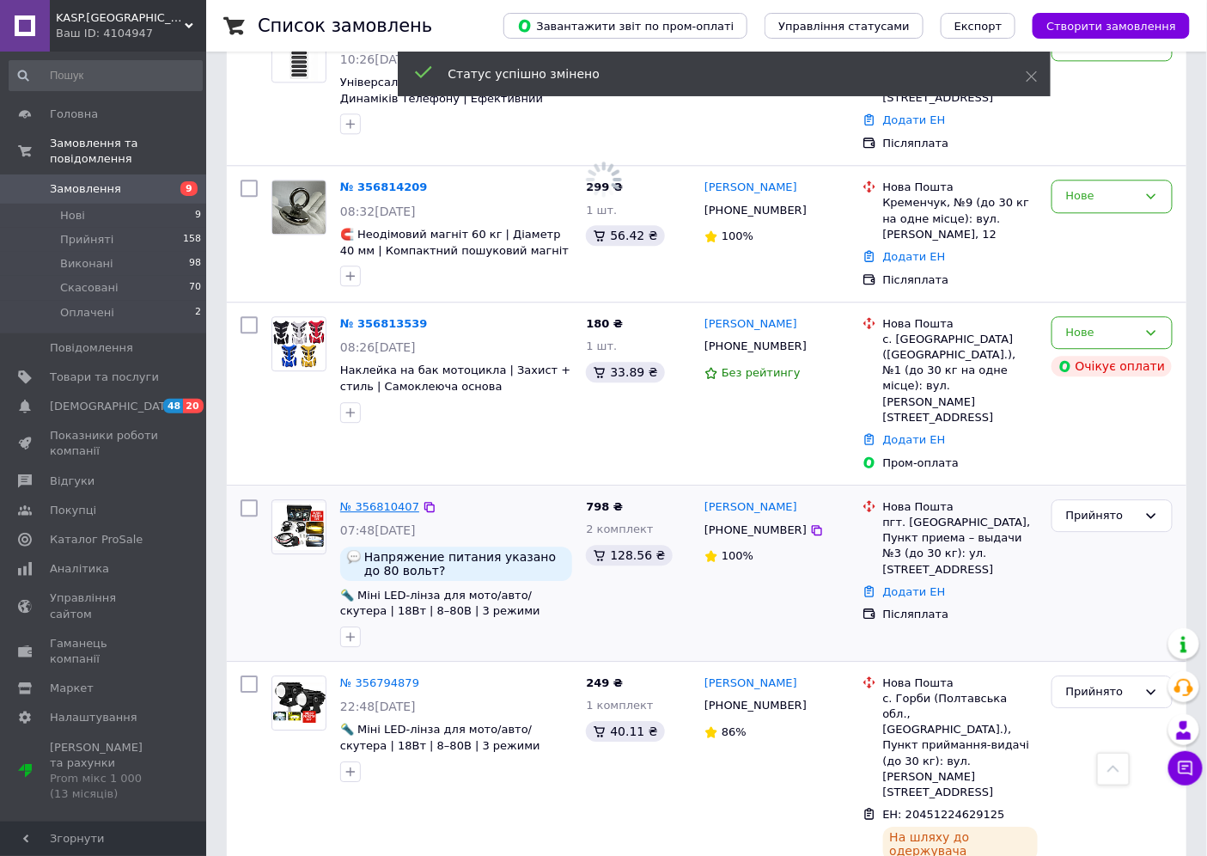
click at [373, 500] on link "№ 356810407" at bounding box center [379, 506] width 79 height 13
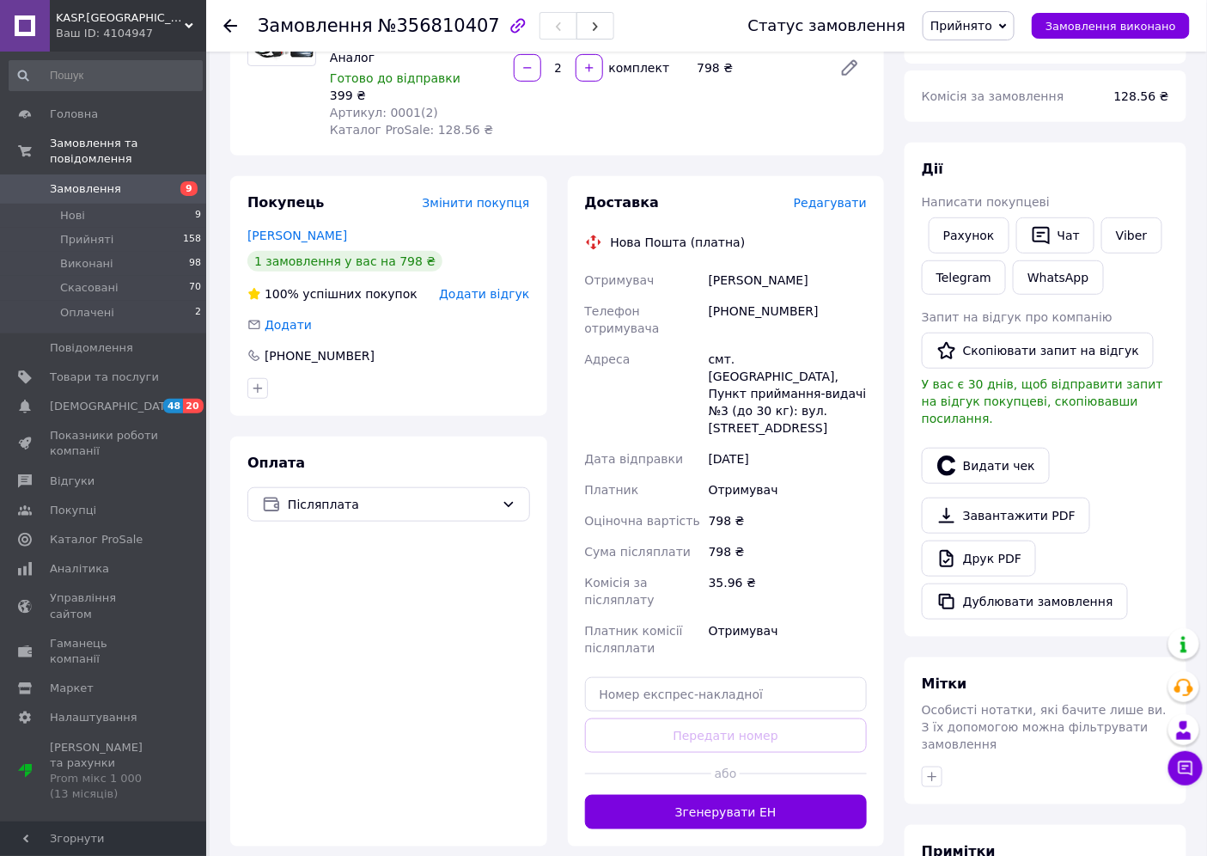
scroll to position [477, 0]
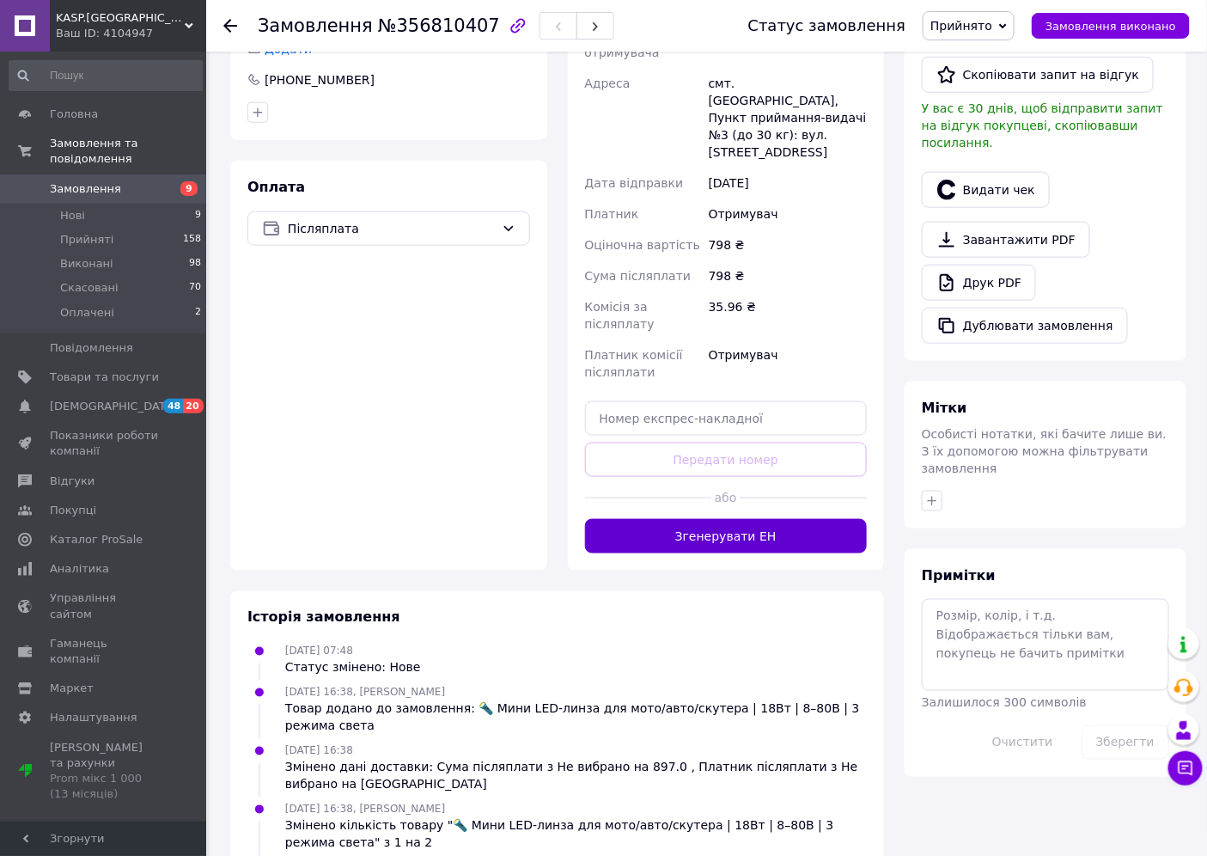
click at [729, 519] on button "Згенерувати ЕН" at bounding box center [726, 536] width 283 height 34
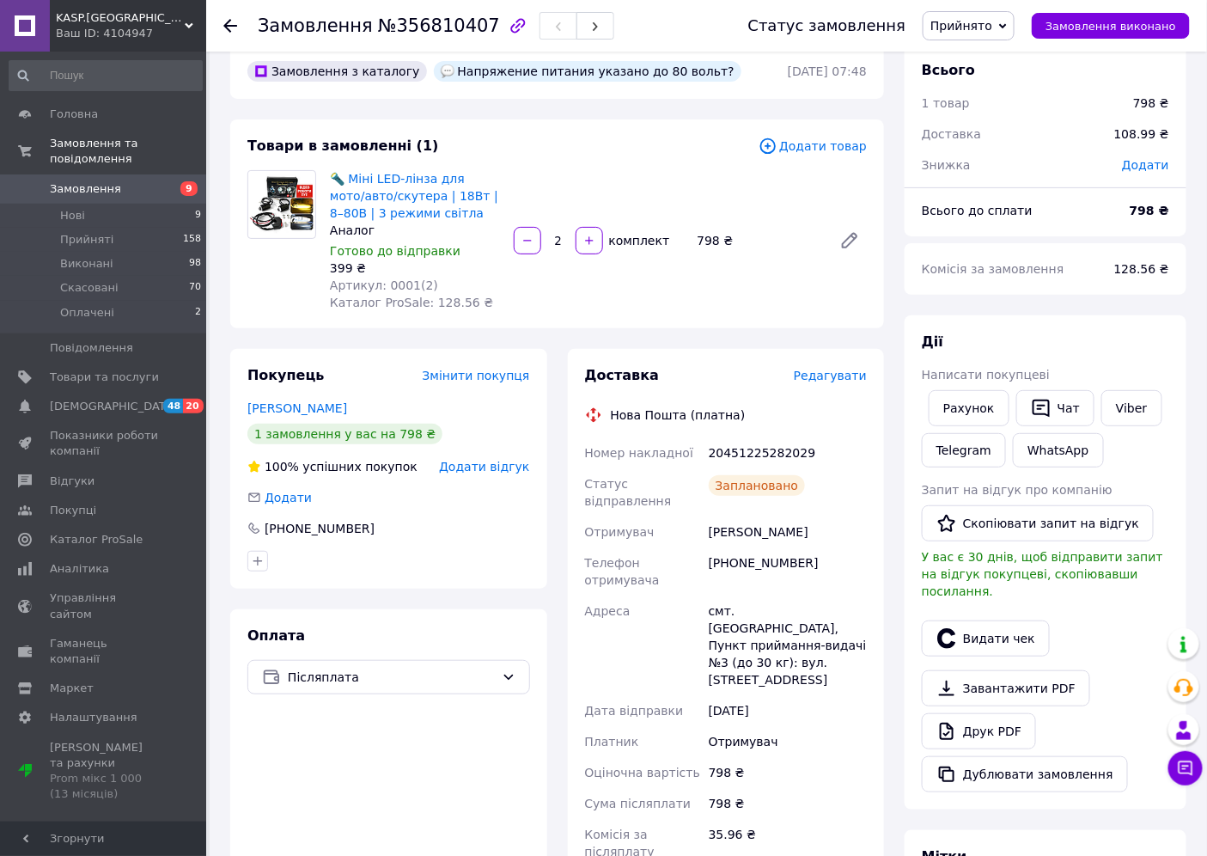
scroll to position [0, 0]
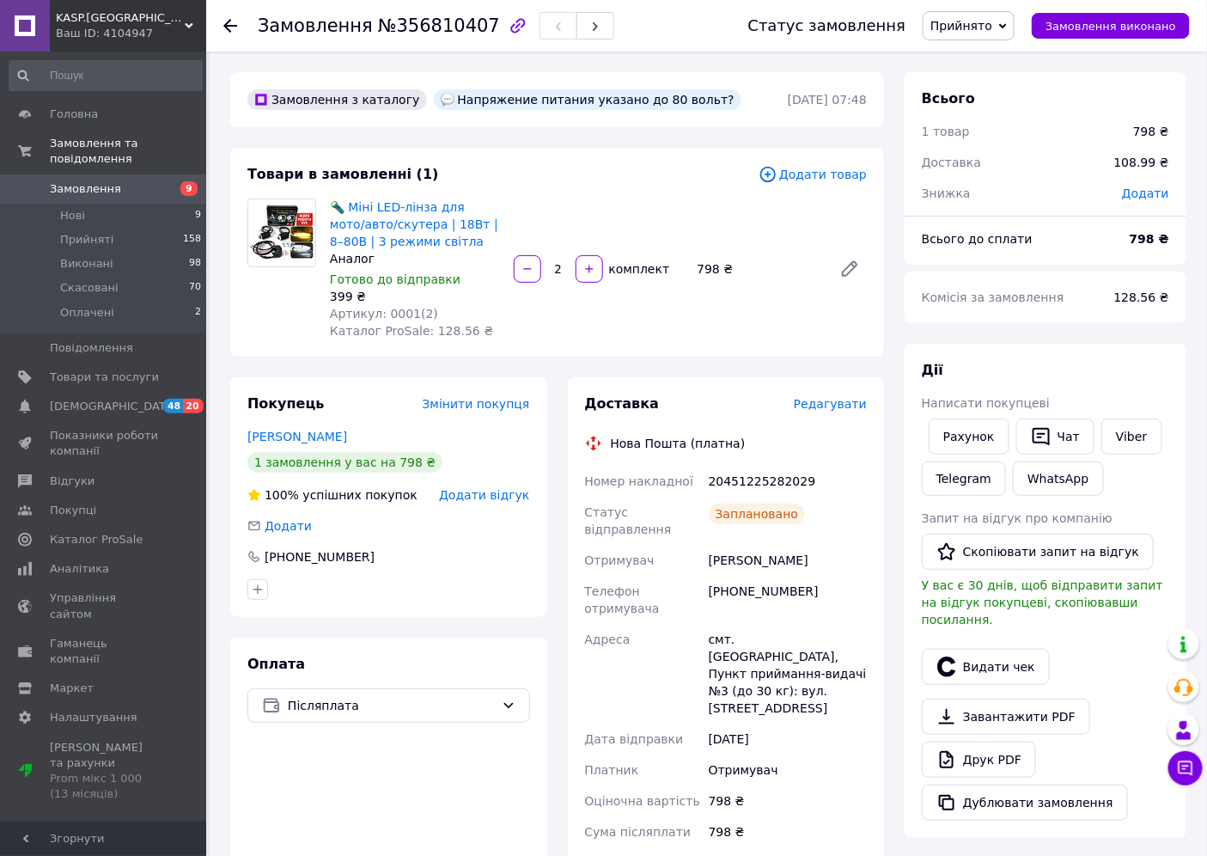
click at [226, 24] on use at bounding box center [230, 26] width 14 height 14
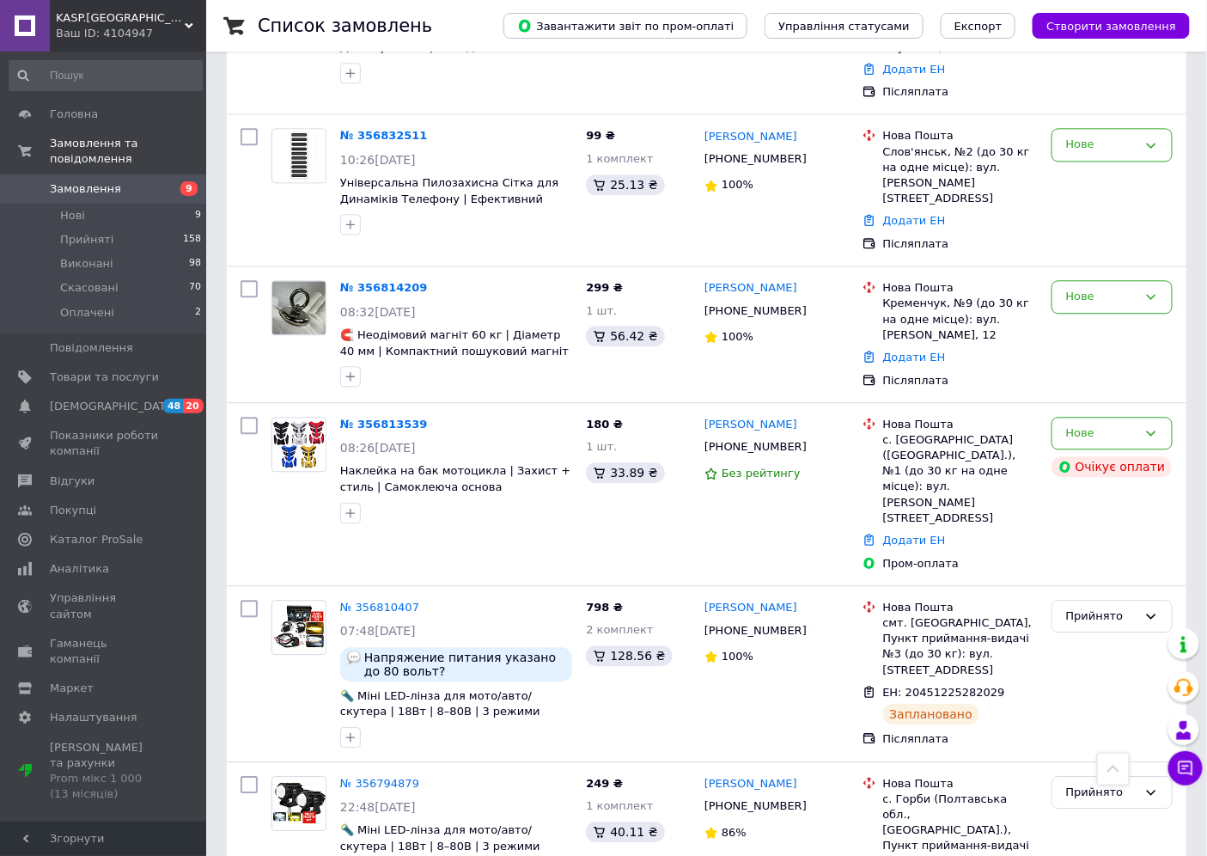
scroll to position [1241, 0]
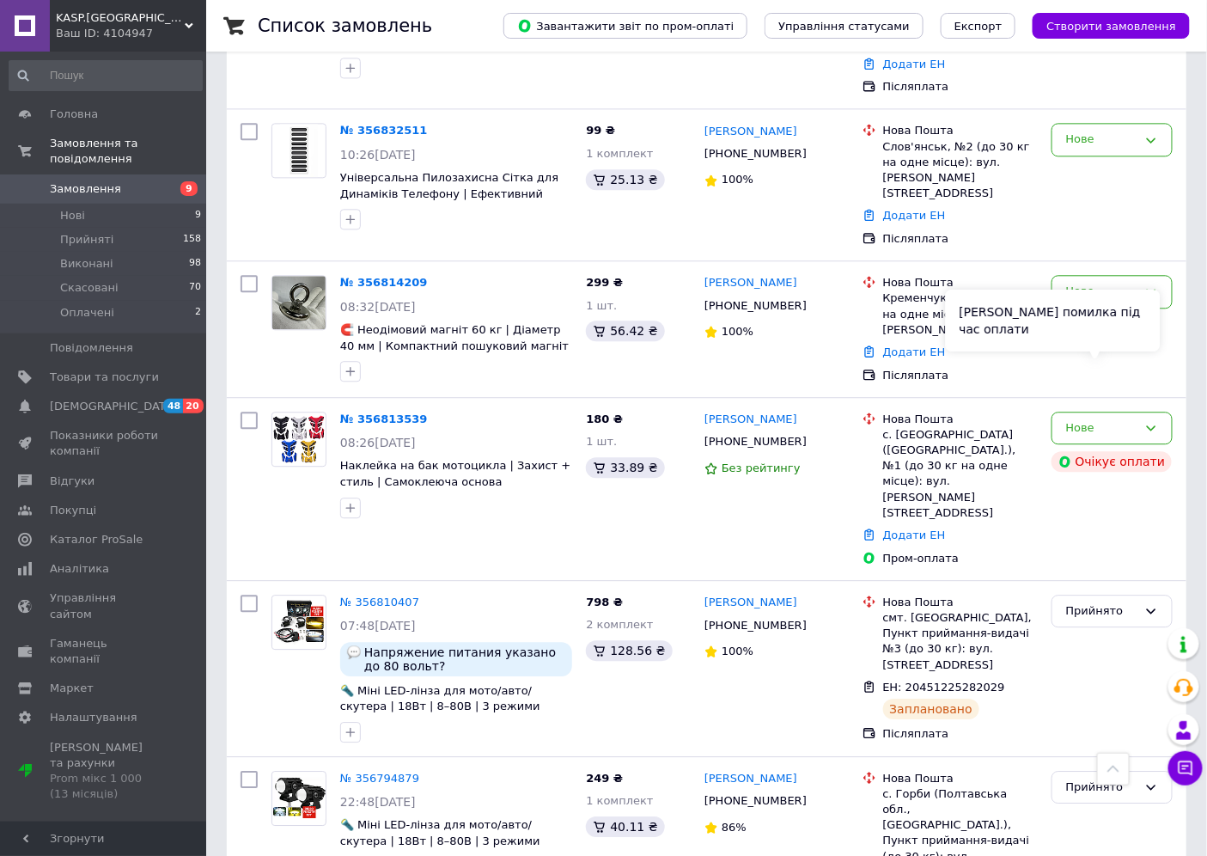
click at [1122, 342] on div "Сталася помилка під час оплати" at bounding box center [1053, 321] width 215 height 62
click at [1173, 412] on div "Нове" at bounding box center [1112, 429] width 121 height 34
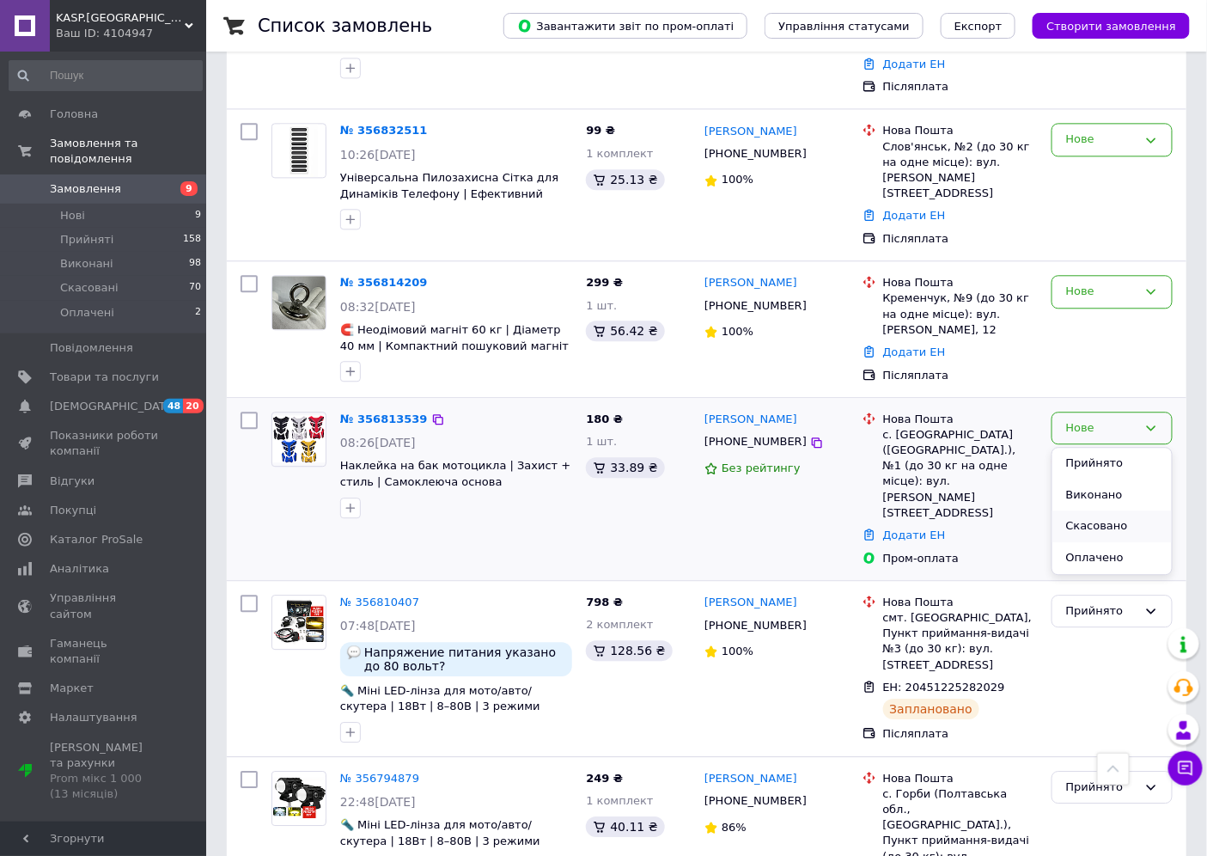
click at [1111, 510] on li "Скасовано" at bounding box center [1112, 526] width 119 height 32
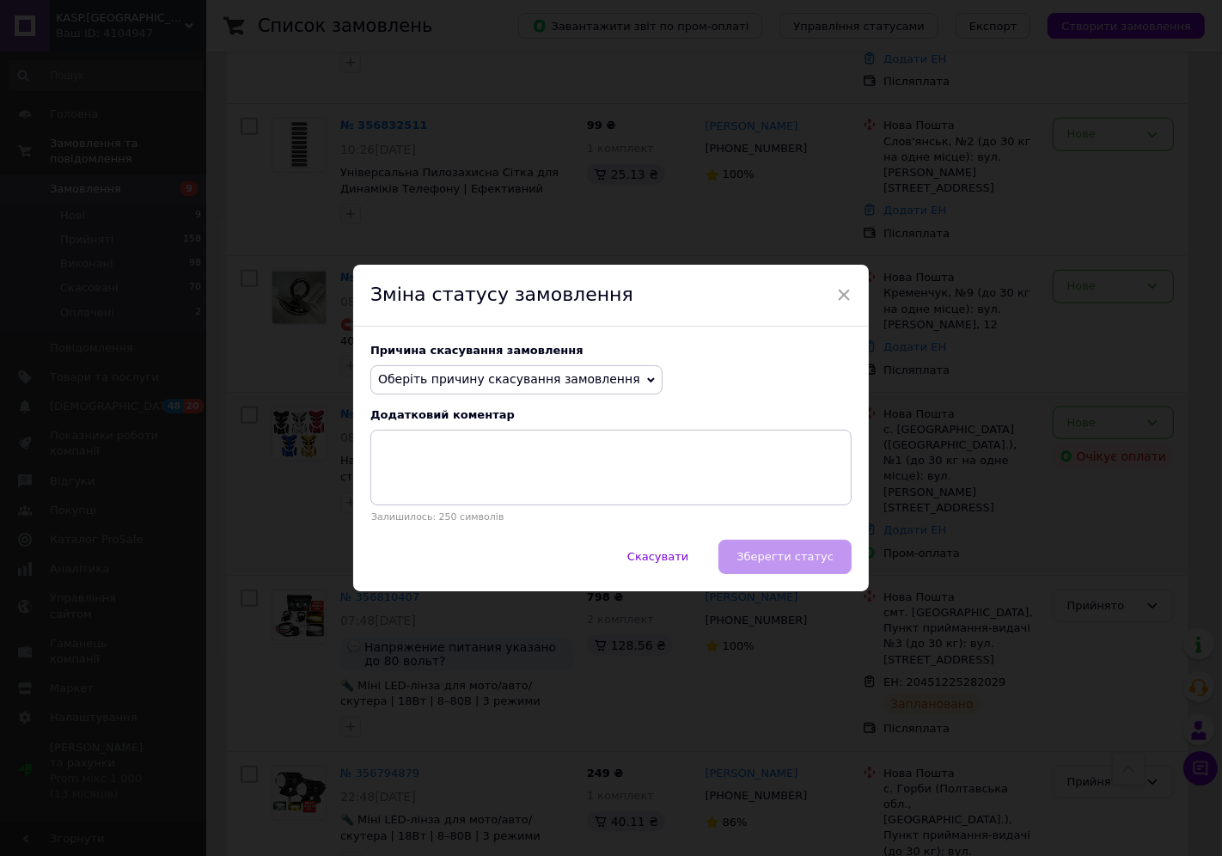
click at [470, 382] on span "Оберіть причину скасування замовлення" at bounding box center [509, 379] width 262 height 14
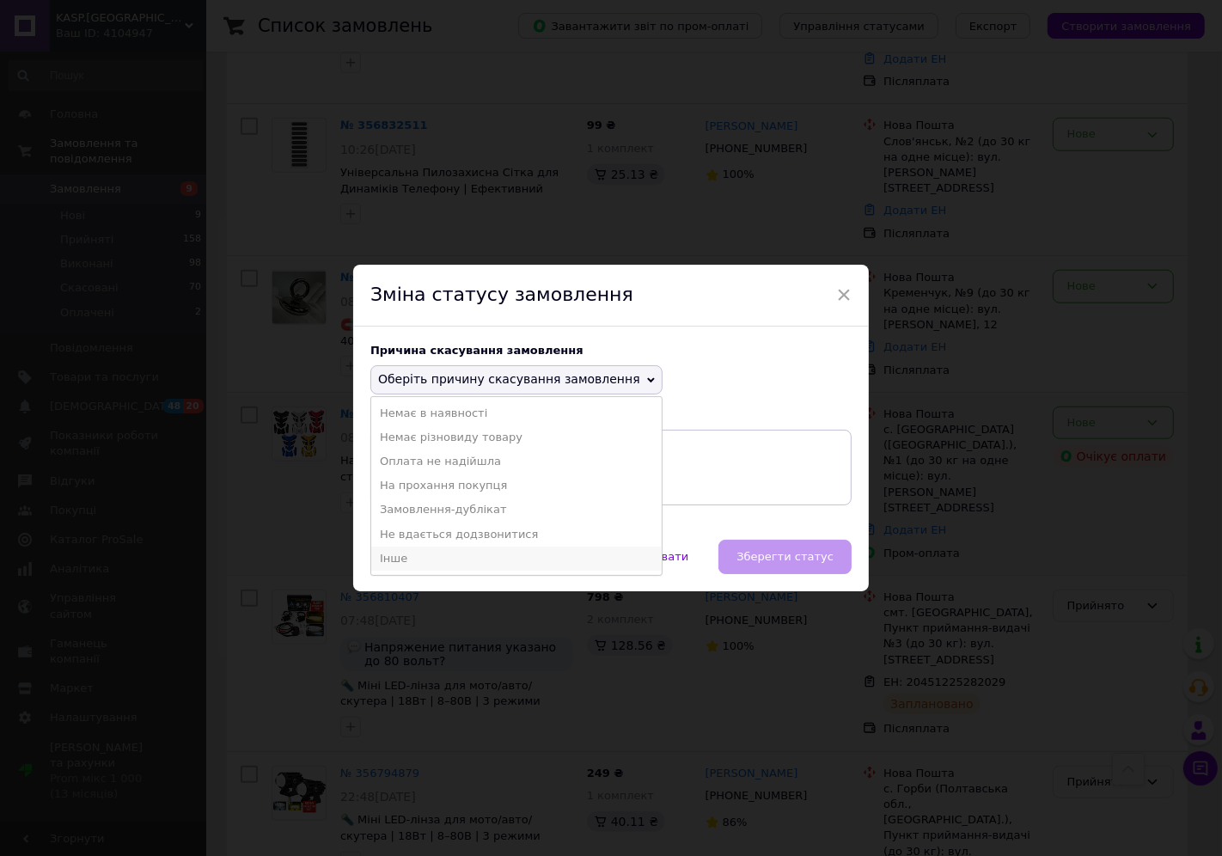
click at [390, 556] on li "Інше" at bounding box center [516, 559] width 290 height 24
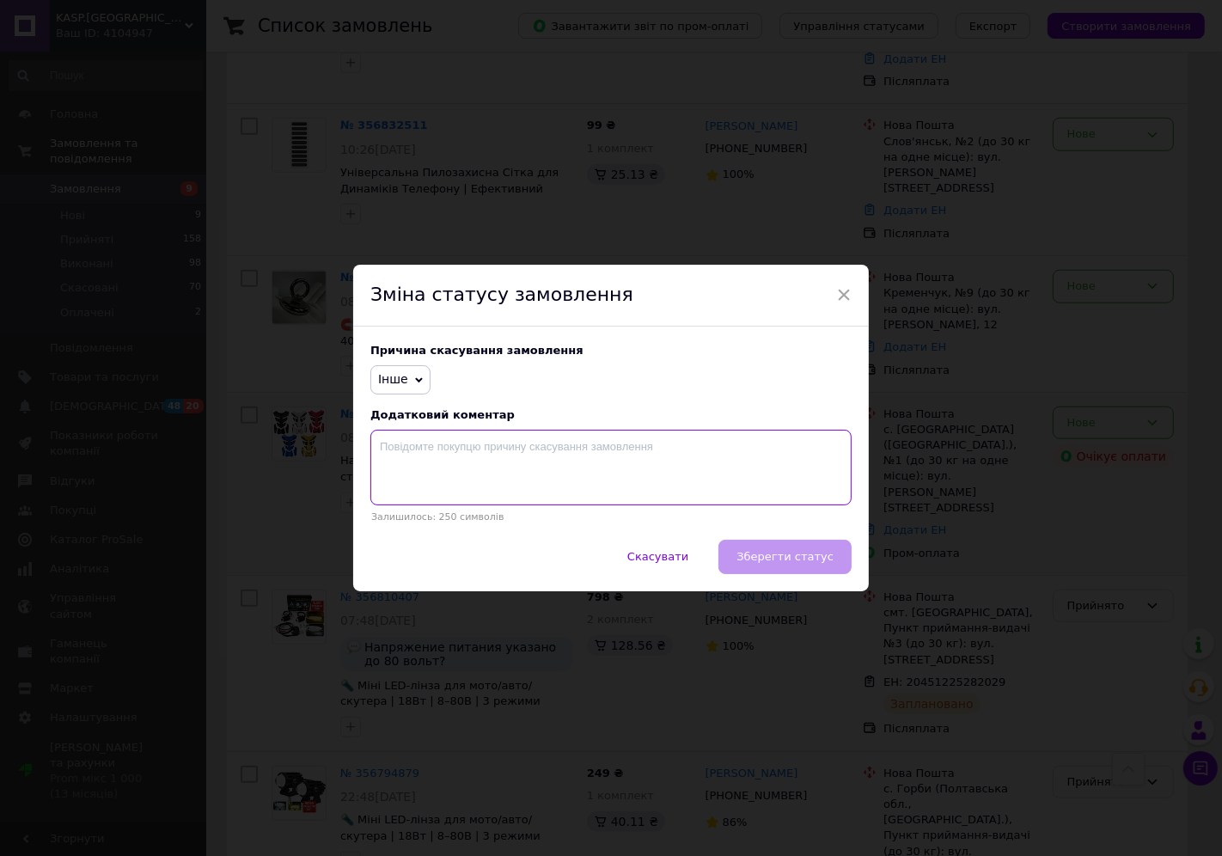
click at [458, 455] on textarea at bounding box center [610, 468] width 481 height 76
type textarea "помилкове замовлення або номер вказаний не вірно"
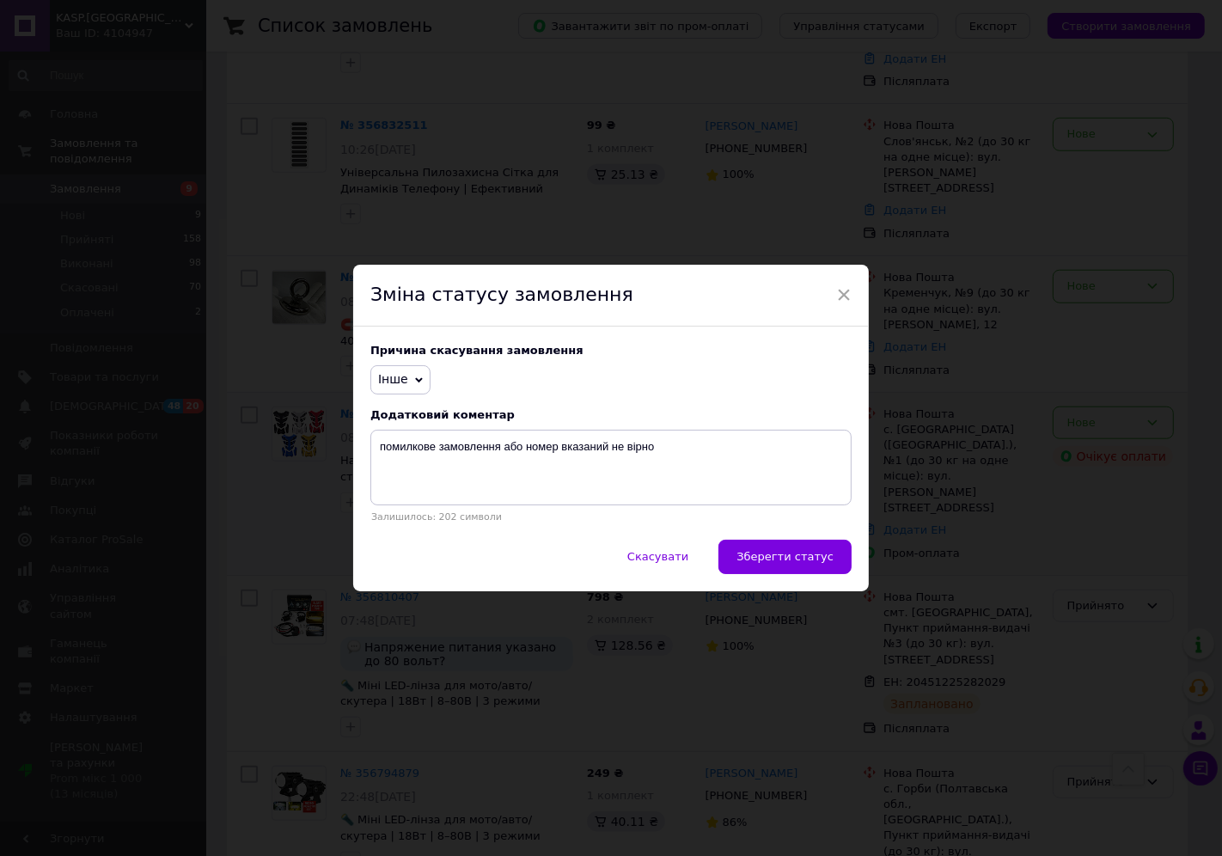
click at [791, 557] on span "Зберегти статус" at bounding box center [784, 556] width 97 height 13
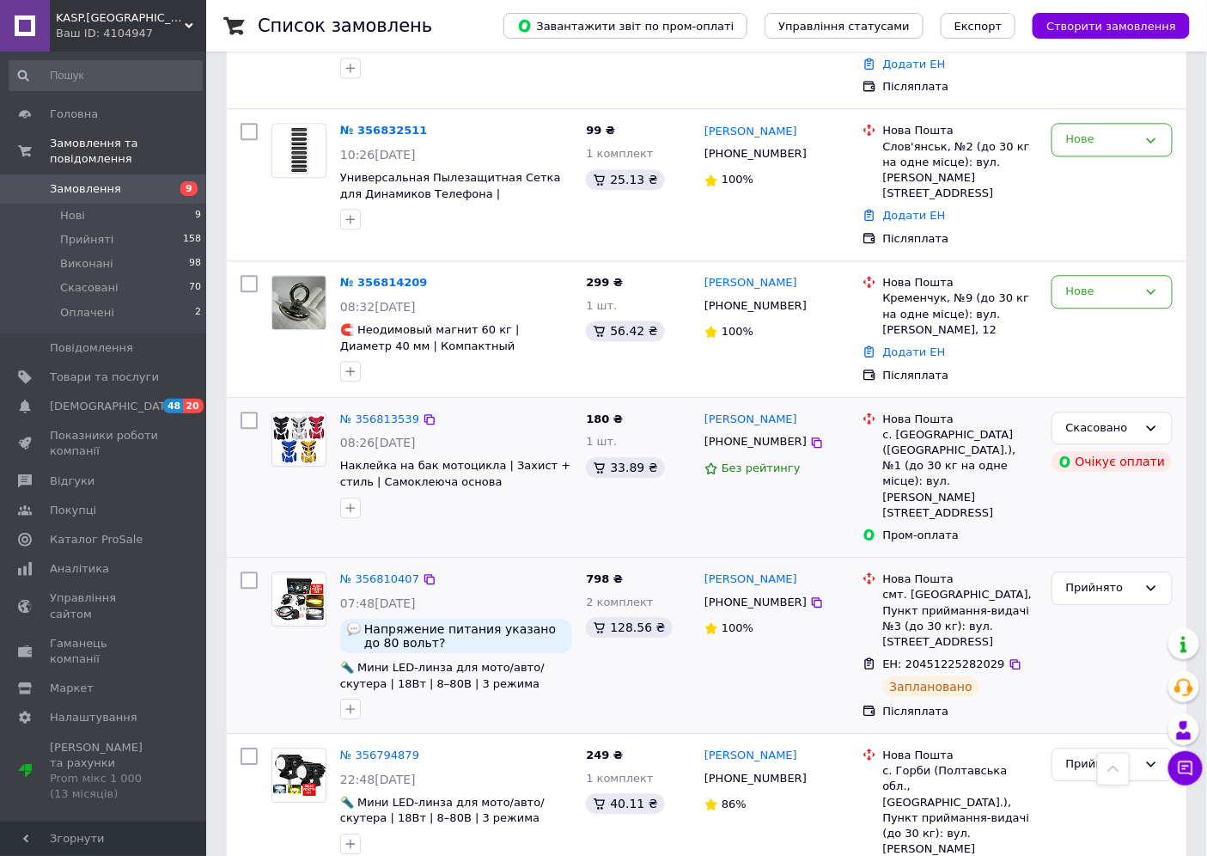
click at [958, 657] on span "ЕН: 20451225282029" at bounding box center [944, 663] width 122 height 13
copy span "20451225282029"
drag, startPoint x: 785, startPoint y: 491, endPoint x: 705, endPoint y: 466, distance: 84.5
click at [705, 565] on div "Юрий Гайдайчук +380674372059 100%" at bounding box center [777, 646] width 158 height 162
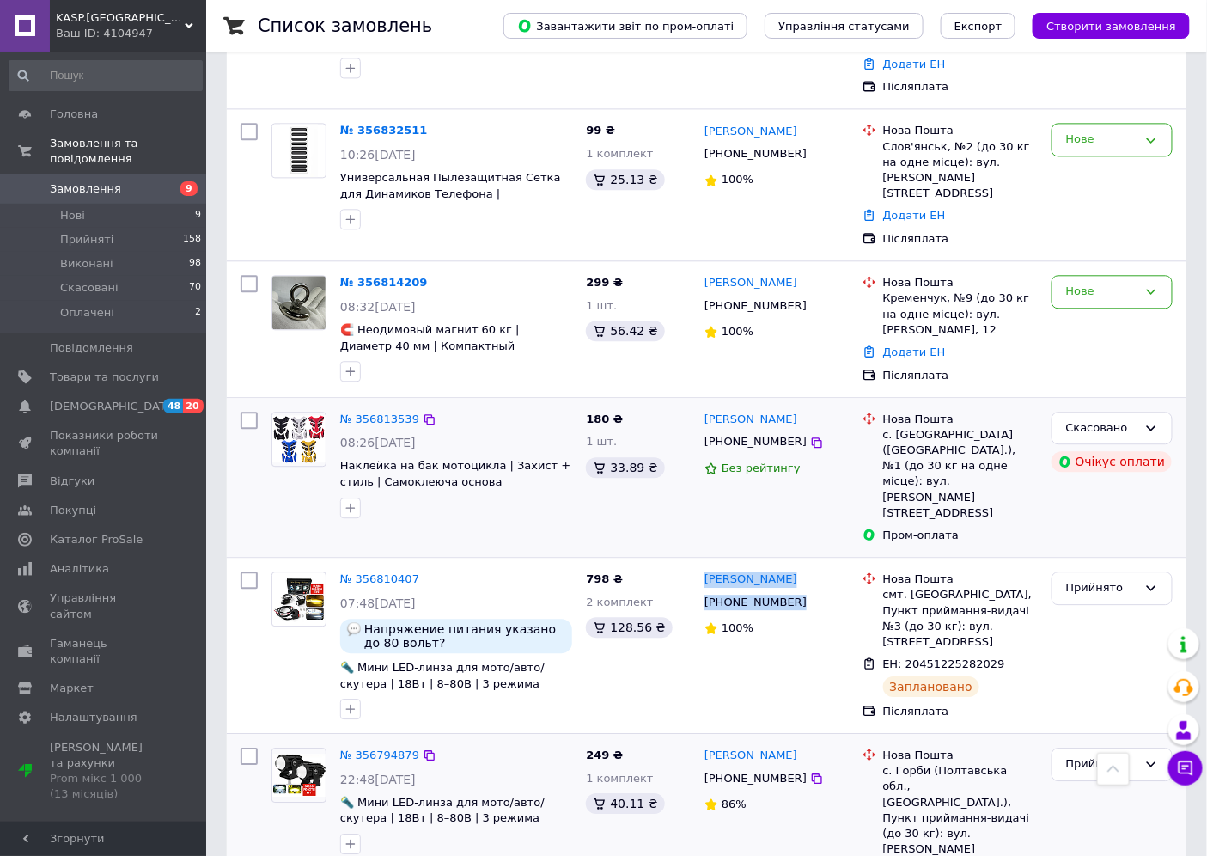
copy div "Юрий Гайдайчук +380674372059"
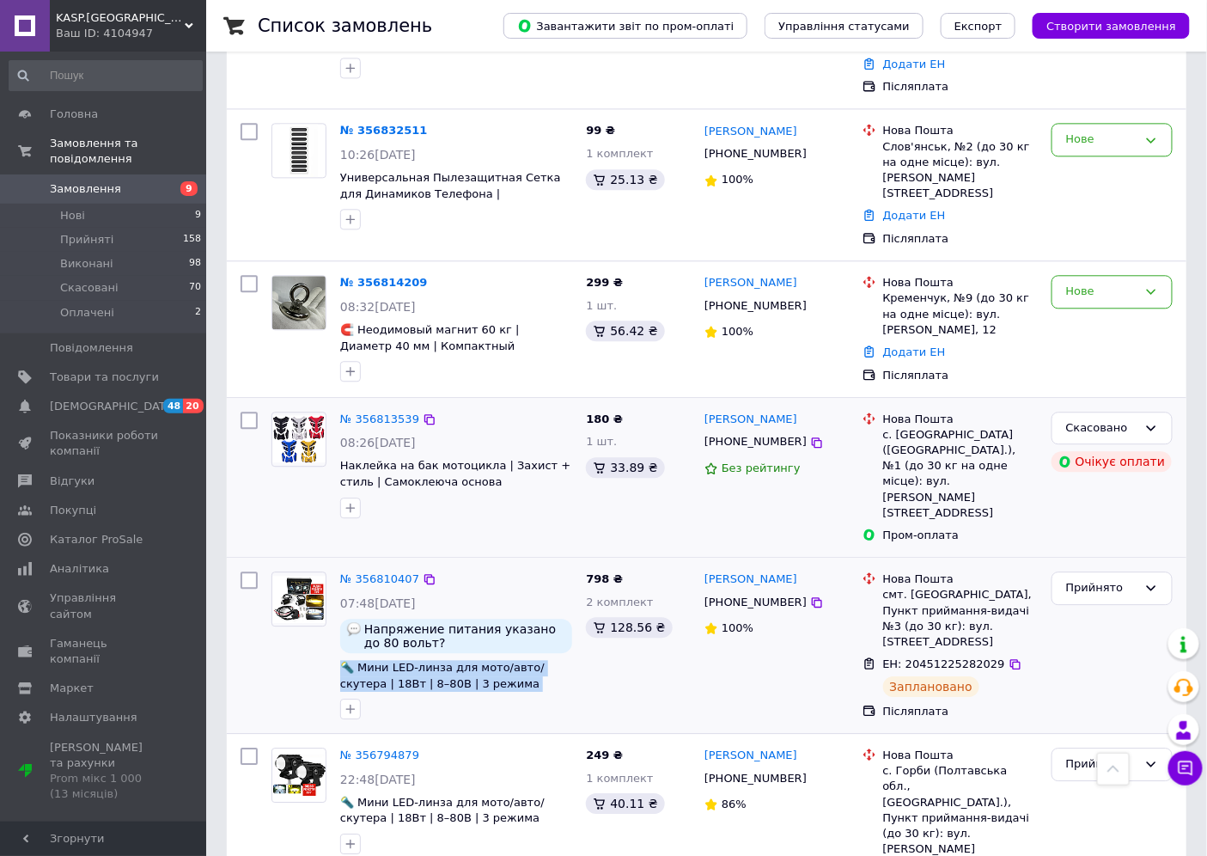
drag, startPoint x: 356, startPoint y: 559, endPoint x: 336, endPoint y: 557, distance: 19.9
click at [336, 565] on div "№ 356810407 07:48, 12.08.2025 Напряжение питания указано до 80 вольт? 🔦 Мини LE…" at bounding box center [456, 646] width 246 height 162
copy span "🔦 Мини LED-линза для мото/авто/скутера | 18Вт | 8–80В | 3 режима света"
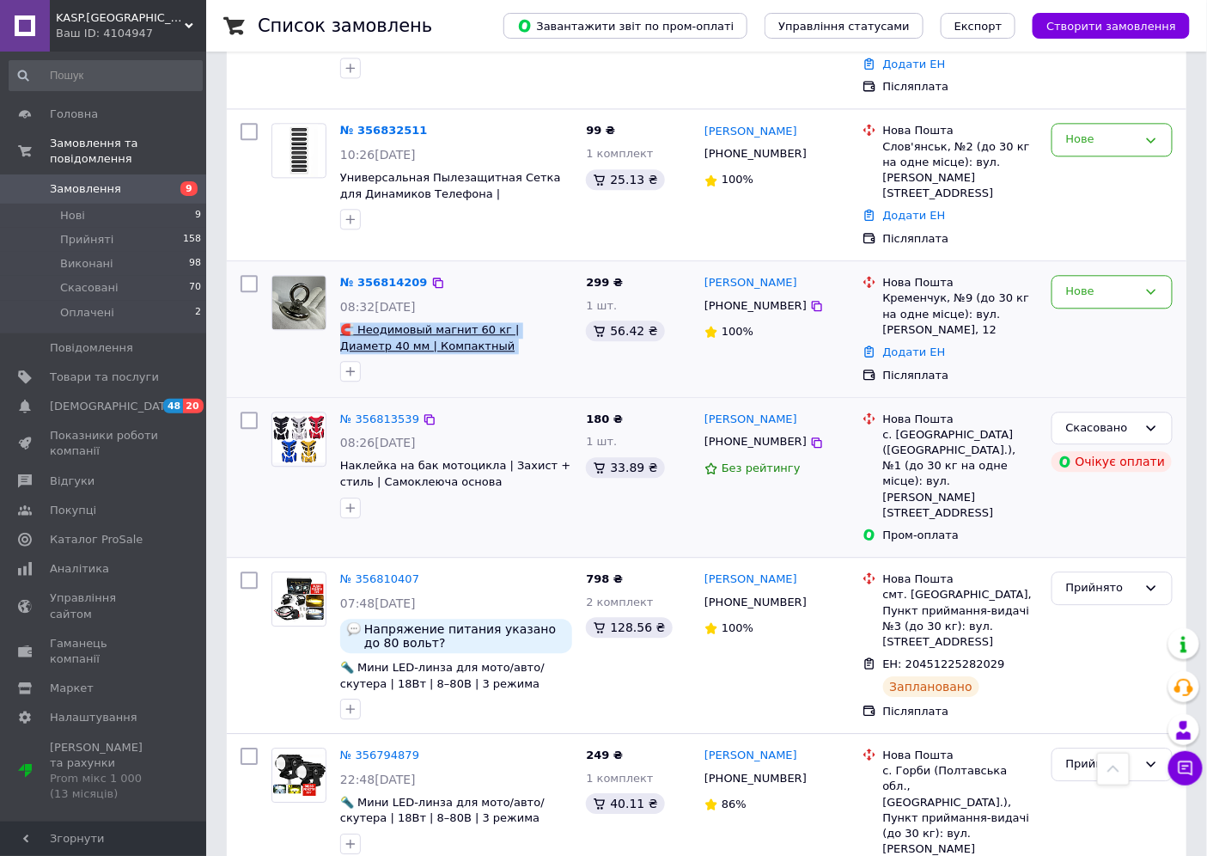
drag, startPoint x: 538, startPoint y: 255, endPoint x: 342, endPoint y: 239, distance: 196.6
click at [342, 322] on span "🧲 Неодимовый магнит 60 кг | Диаметр 40 мм | Компактный поисковый магнит" at bounding box center [456, 338] width 232 height 32
copy span "🧲 Неодимовый магнит 60 кг | Диаметр 40 мм | Компактный поисковый магнит"
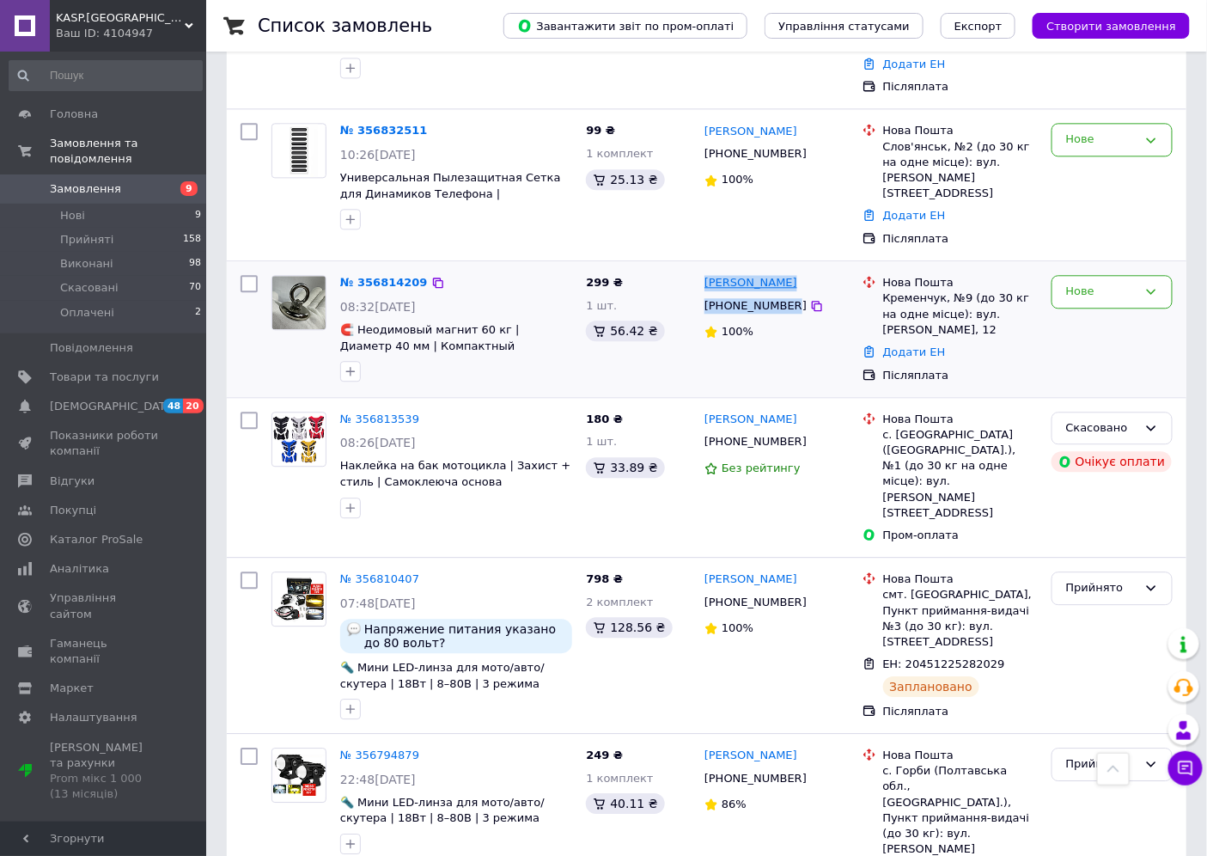
drag, startPoint x: 784, startPoint y: 215, endPoint x: 707, endPoint y: 195, distance: 79.0
click at [707, 268] on div "Євгеній Калєнік +380675325606 100%" at bounding box center [777, 329] width 158 height 122
copy div "Євгеній Калєнік +380675325606"
click at [1107, 275] on div "Нове" at bounding box center [1112, 292] width 121 height 34
click at [1102, 312] on li "Прийнято" at bounding box center [1112, 328] width 119 height 32
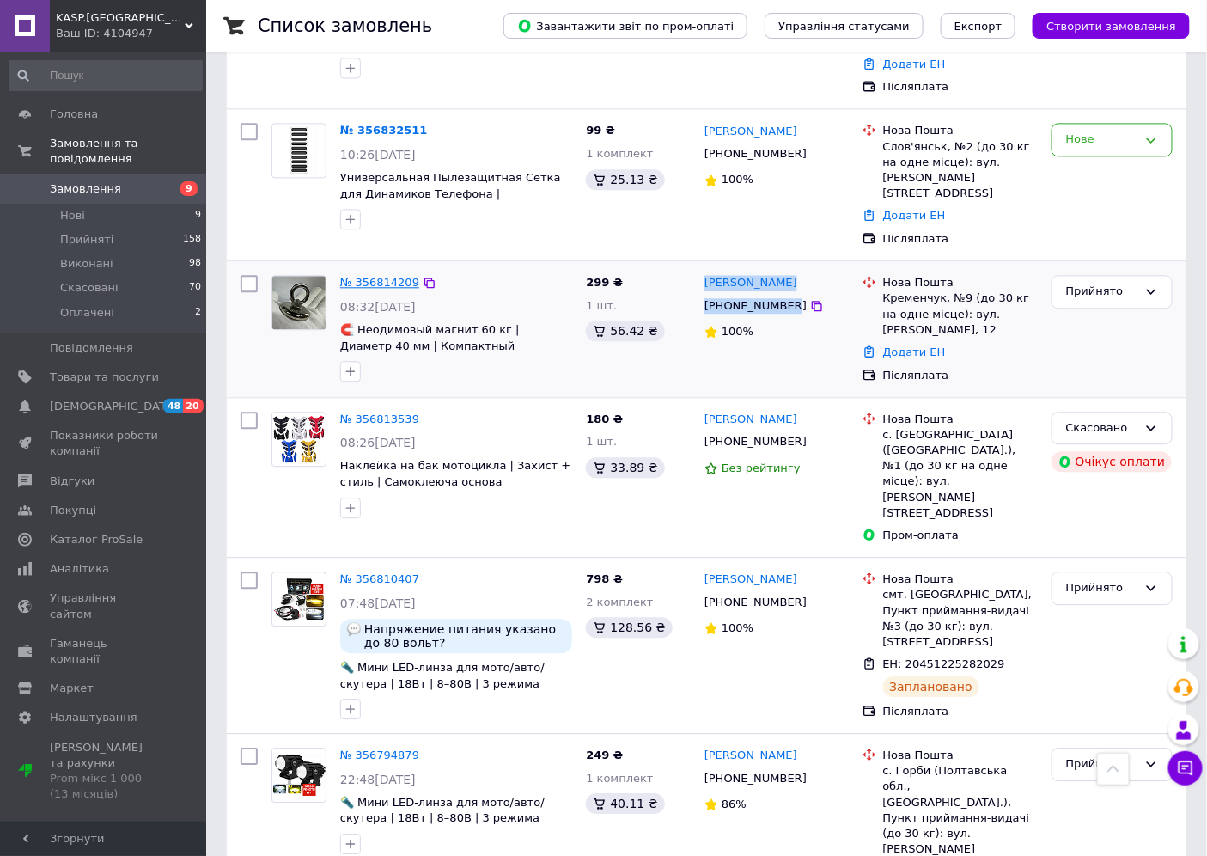
click at [378, 276] on link "№ 356814209" at bounding box center [379, 282] width 79 height 13
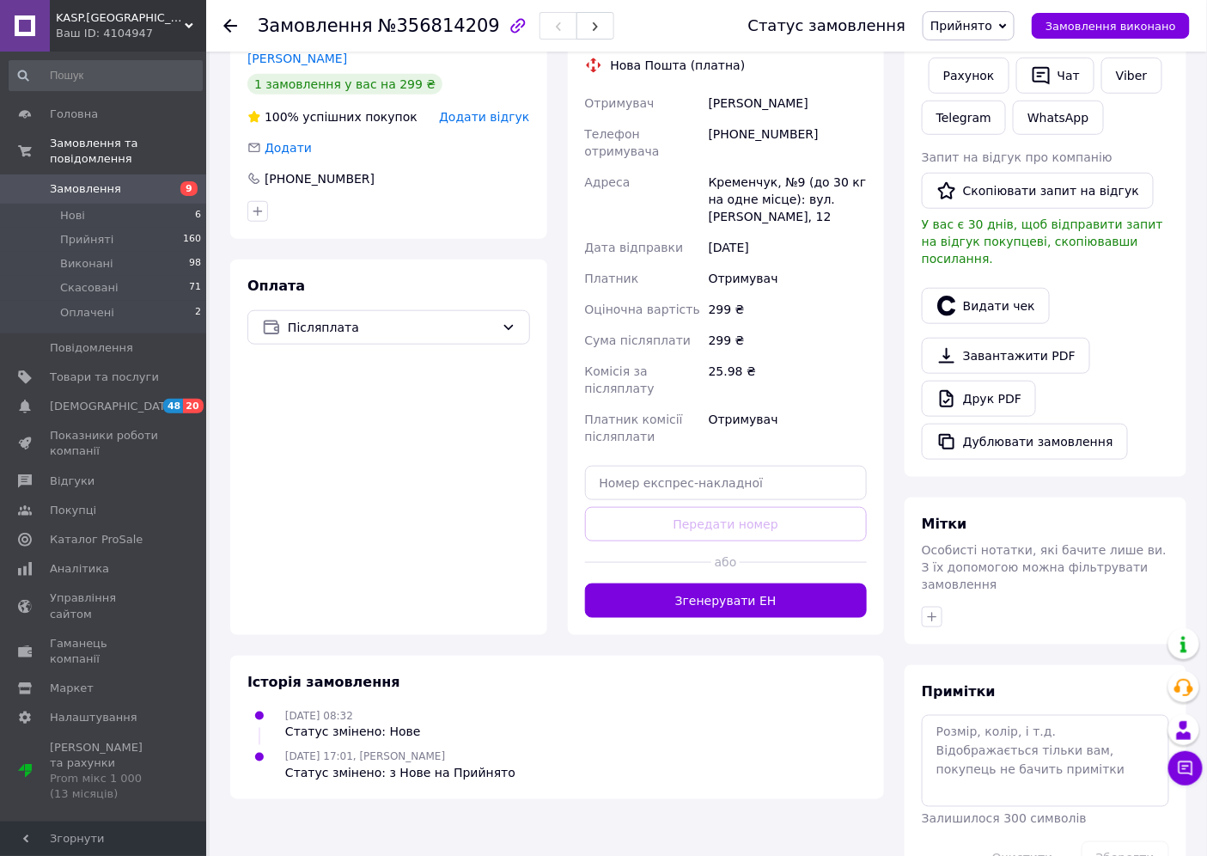
scroll to position [383, 0]
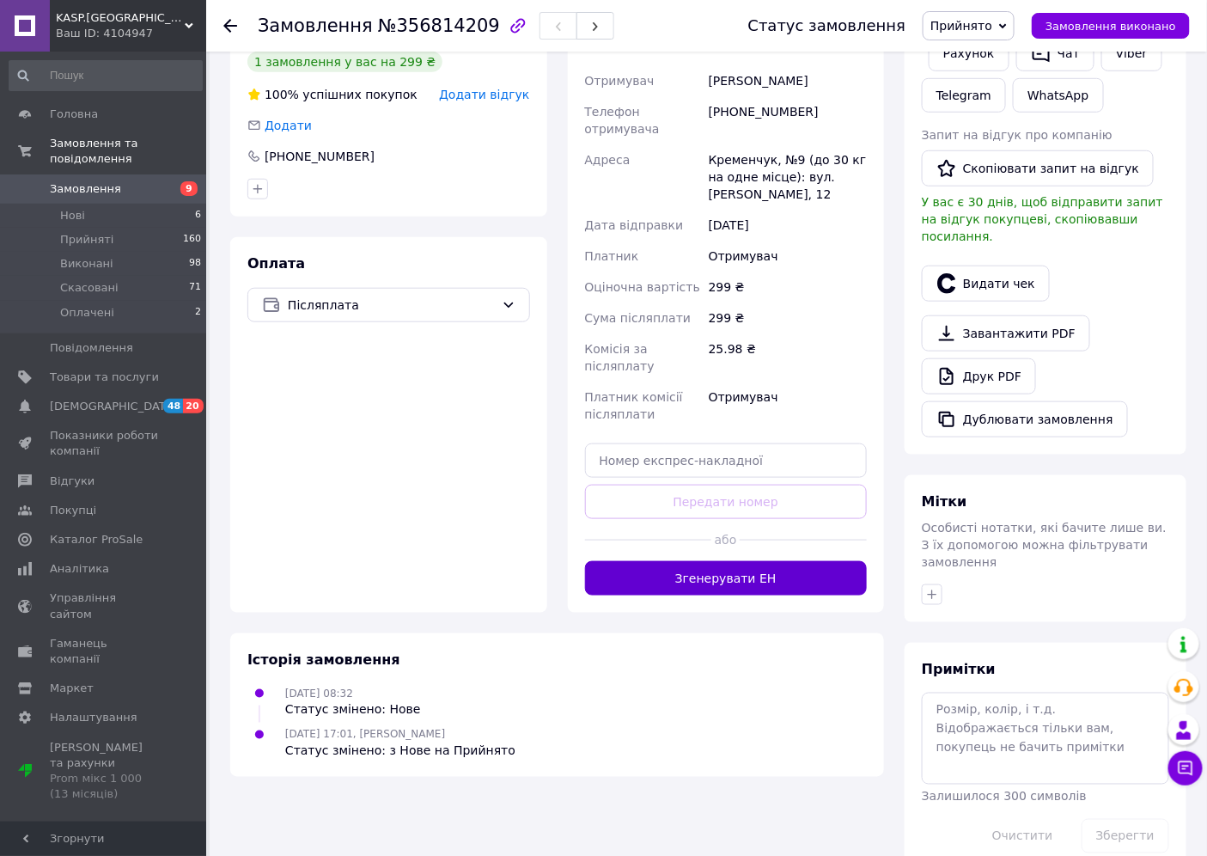
click at [795, 561] on button "Згенерувати ЕН" at bounding box center [726, 578] width 283 height 34
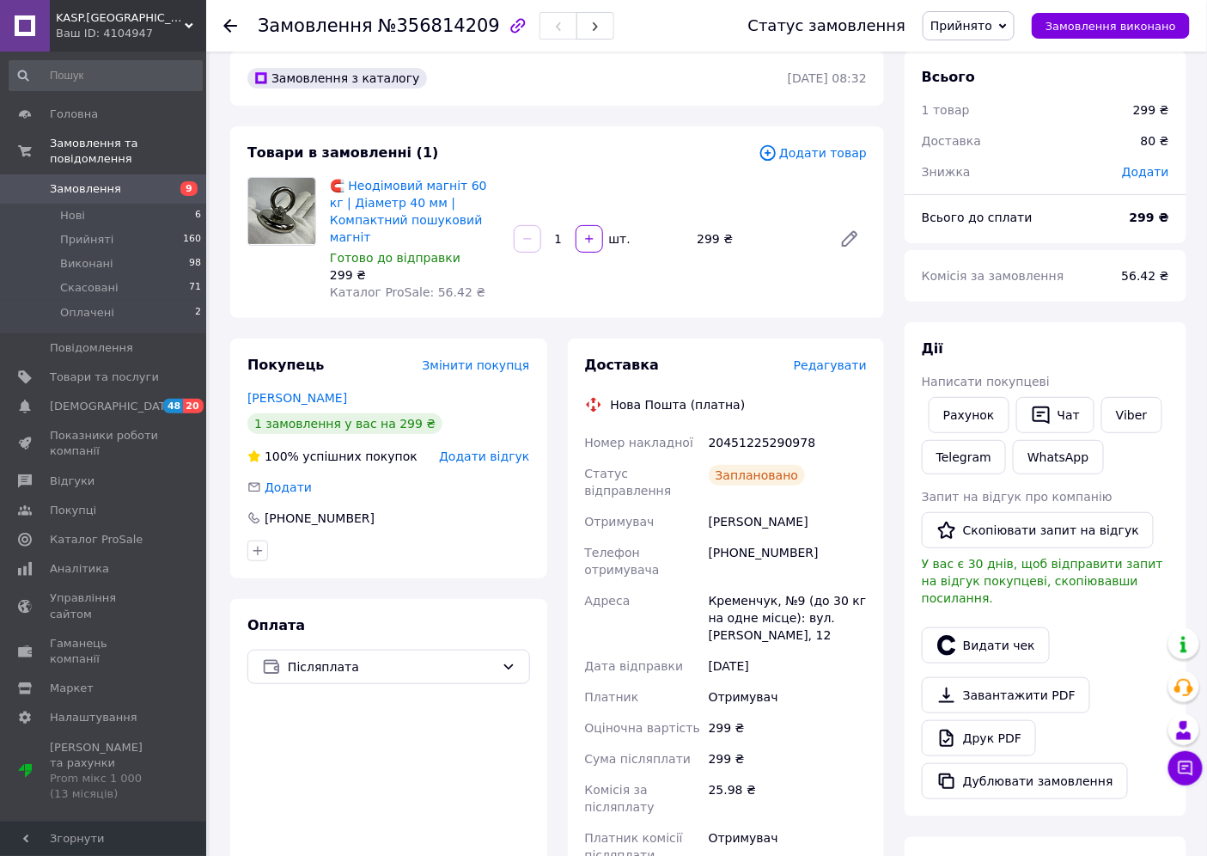
scroll to position [0, 0]
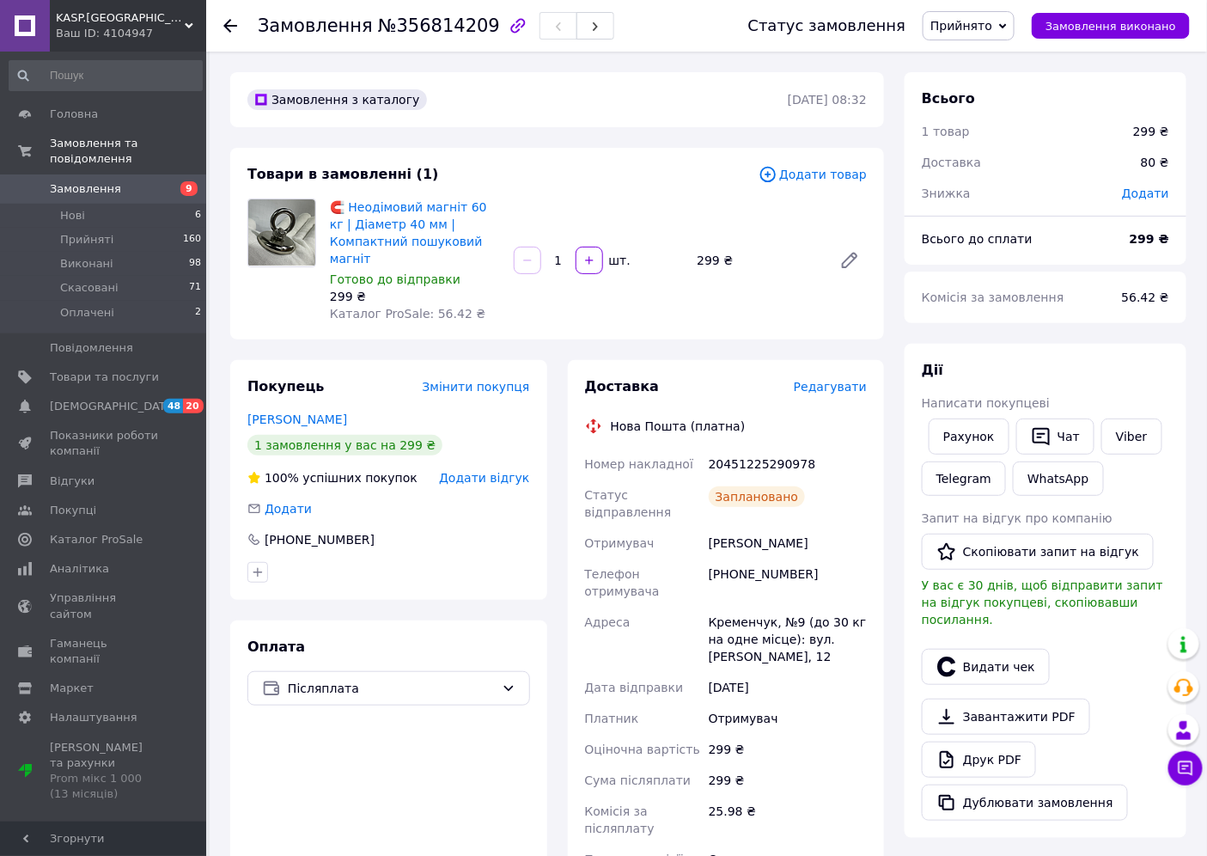
click at [228, 21] on use at bounding box center [230, 26] width 14 height 14
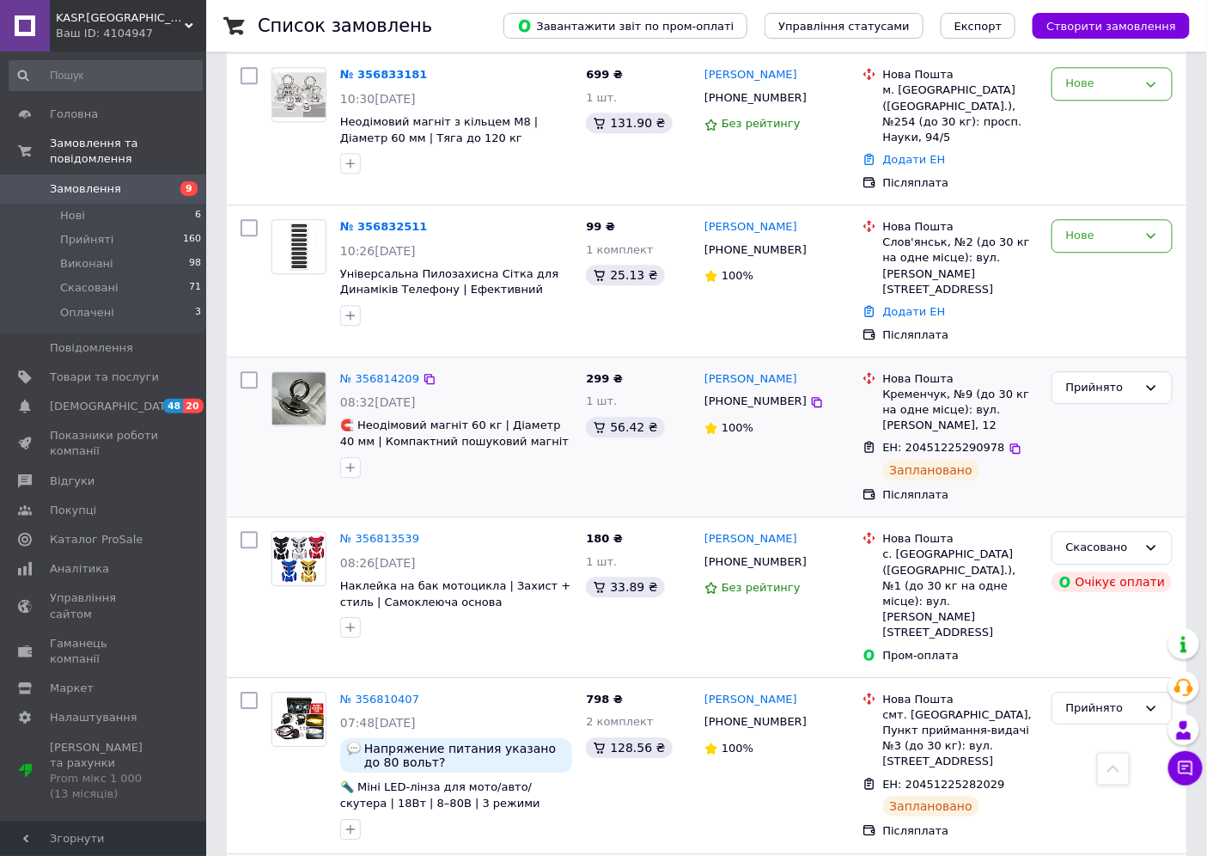
scroll to position [1241, 0]
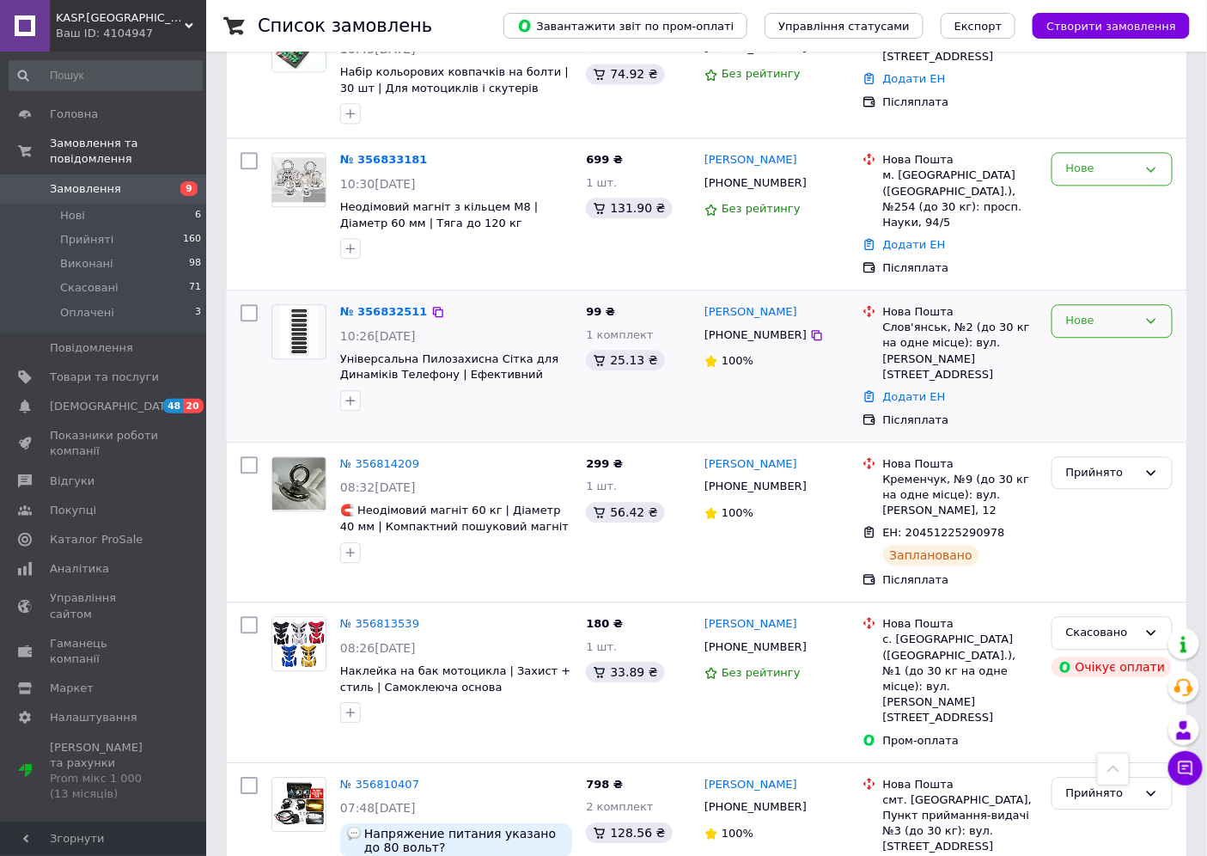
click at [1131, 304] on div "Нове" at bounding box center [1112, 321] width 121 height 34
click at [1091, 341] on li "Прийнято" at bounding box center [1112, 357] width 119 height 32
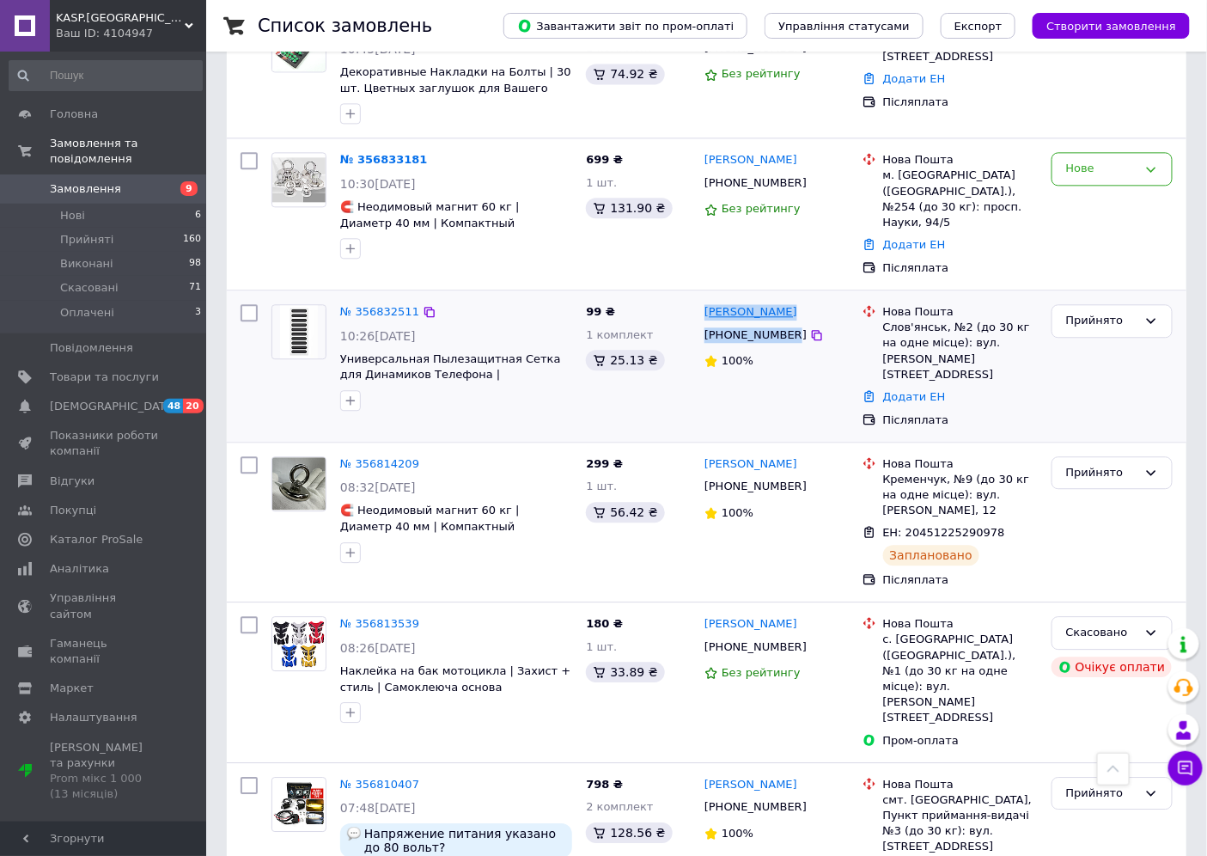
drag, startPoint x: 785, startPoint y: 255, endPoint x: 706, endPoint y: 235, distance: 80.7
click at [706, 297] on div "Михайло Андрійцьо +380936926703 100%" at bounding box center [777, 365] width 158 height 137
copy div "Михайло Андрійцьо +380936926703"
click at [937, 526] on span "ЕН: 20451225290978" at bounding box center [944, 532] width 122 height 13
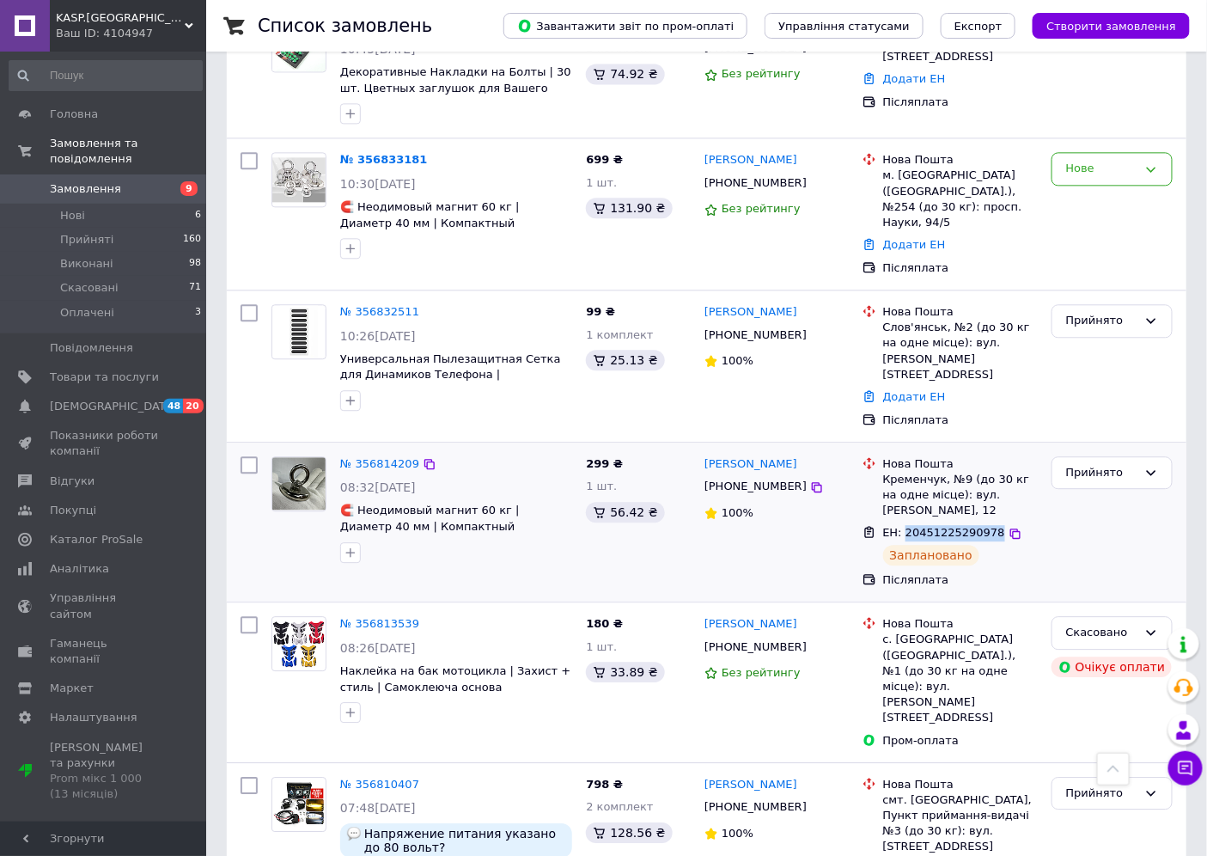
copy span "20451225290978"
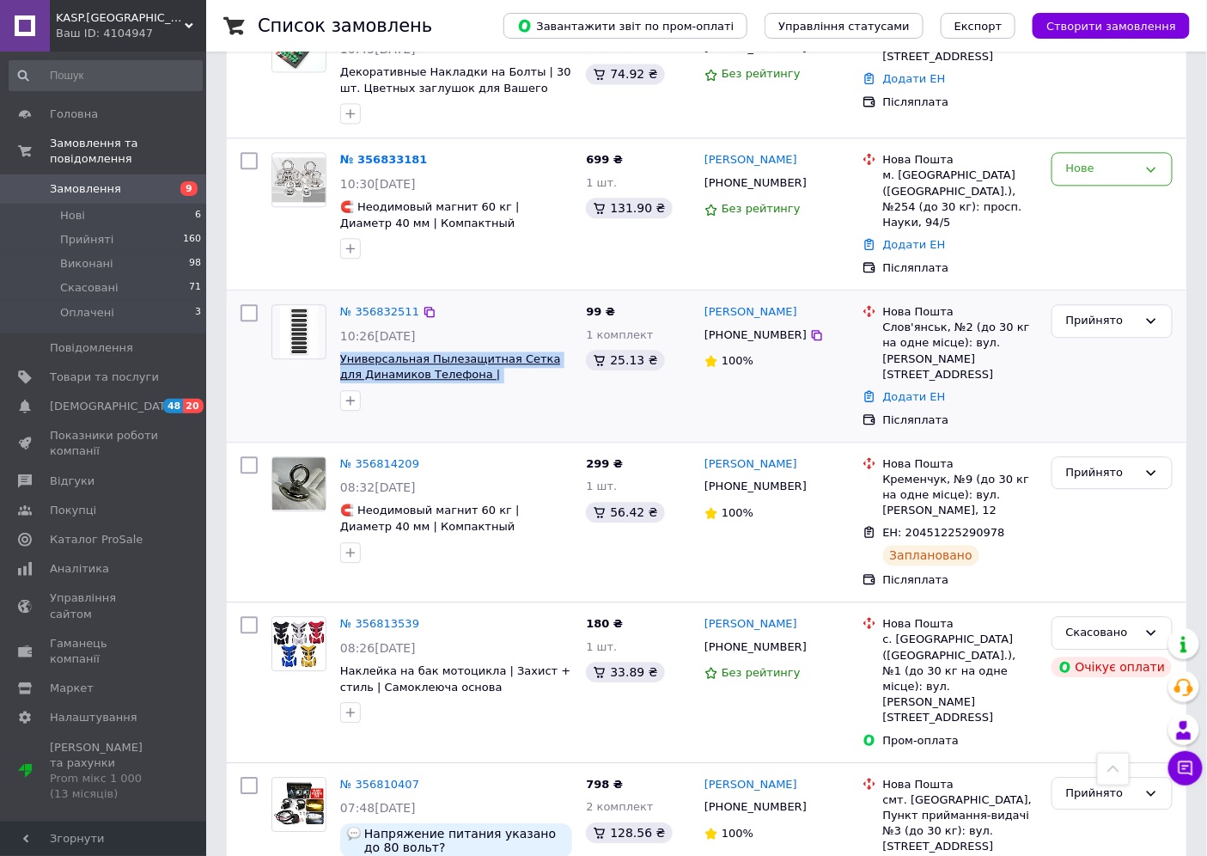
drag, startPoint x: 577, startPoint y: 296, endPoint x: 345, endPoint y: 281, distance: 231.7
click at [344, 297] on div "№ 356832511 10:26, 12.08.2025 Универсальная Пылезащитная Сетка для Динамиков Те…" at bounding box center [456, 357] width 246 height 120
copy span "ниверсальная Пылезащитная Сетка для Динамиков Телефона | Эффективная Защита"
click at [388, 305] on link "№ 356832511" at bounding box center [379, 311] width 79 height 13
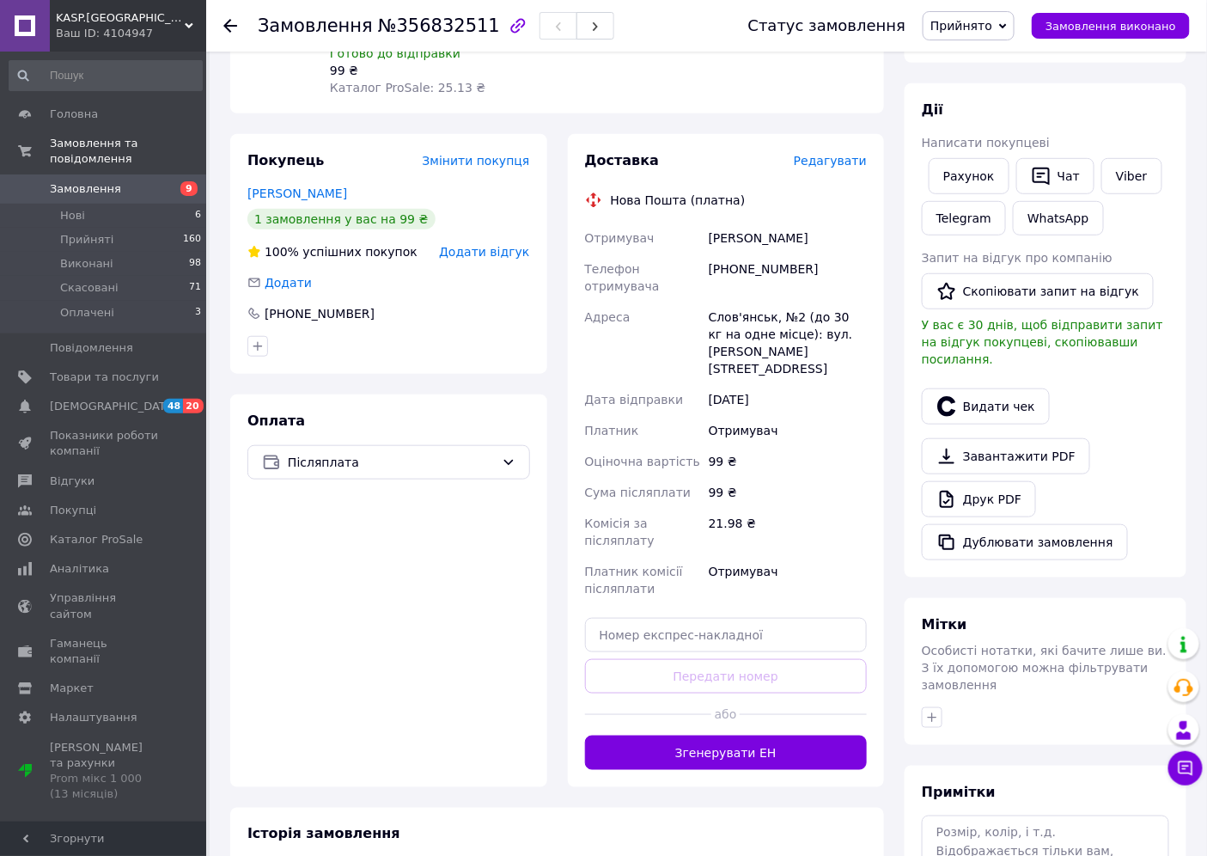
scroll to position [286, 0]
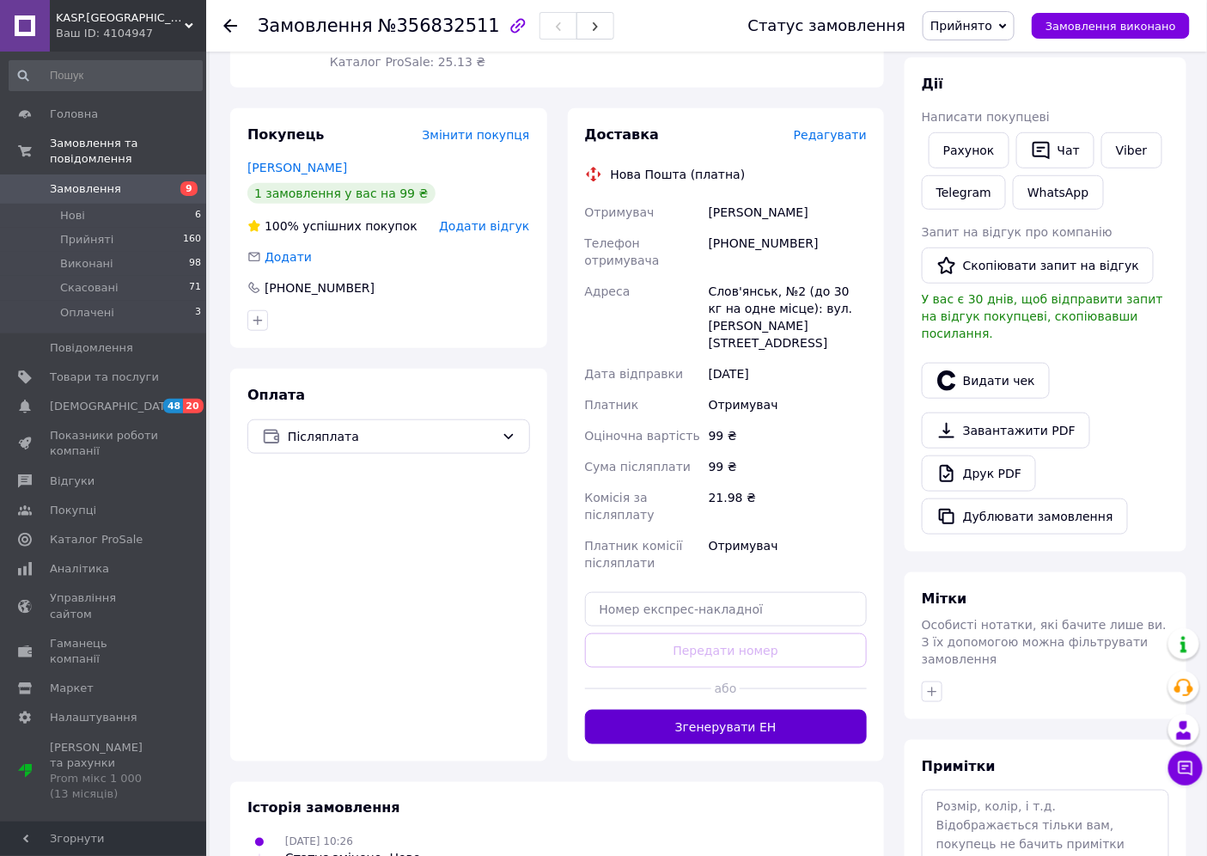
click at [765, 710] on button "Згенерувати ЕН" at bounding box center [726, 727] width 283 height 34
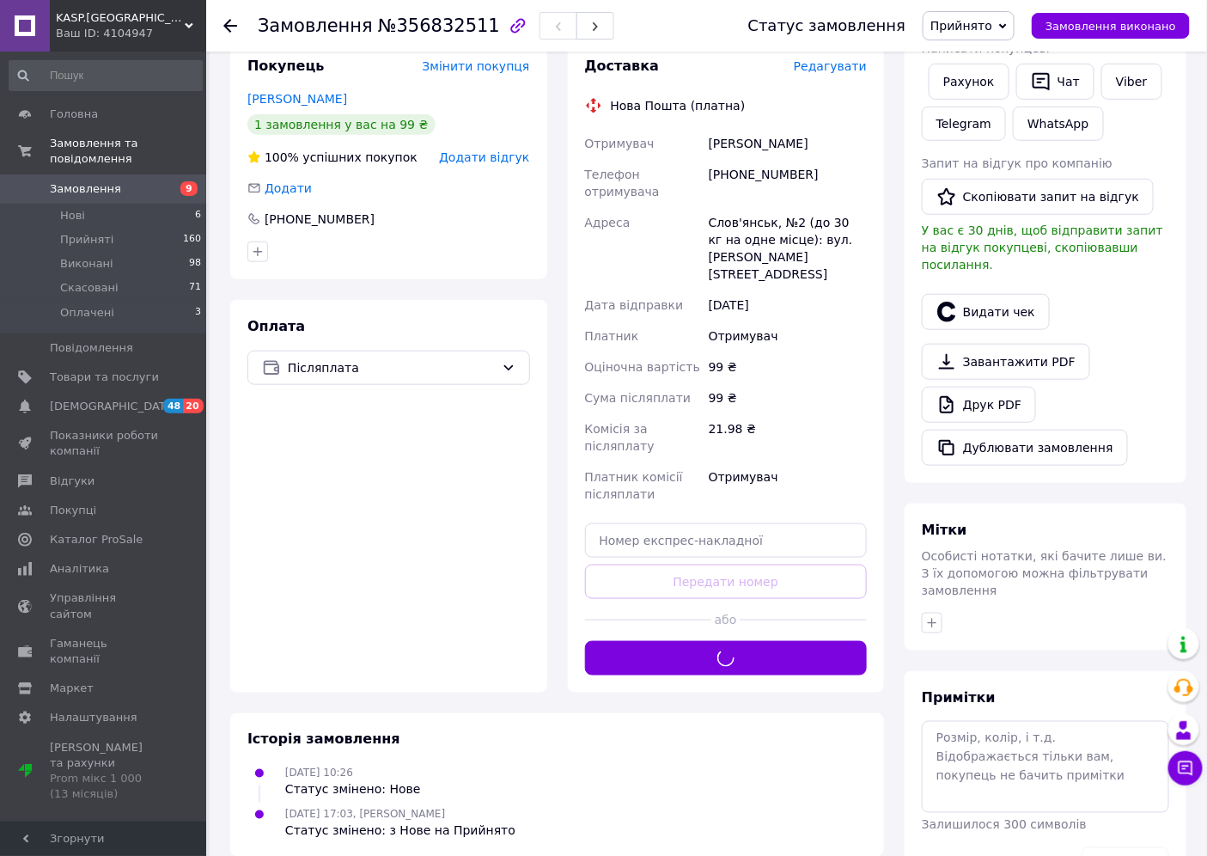
scroll to position [383, 0]
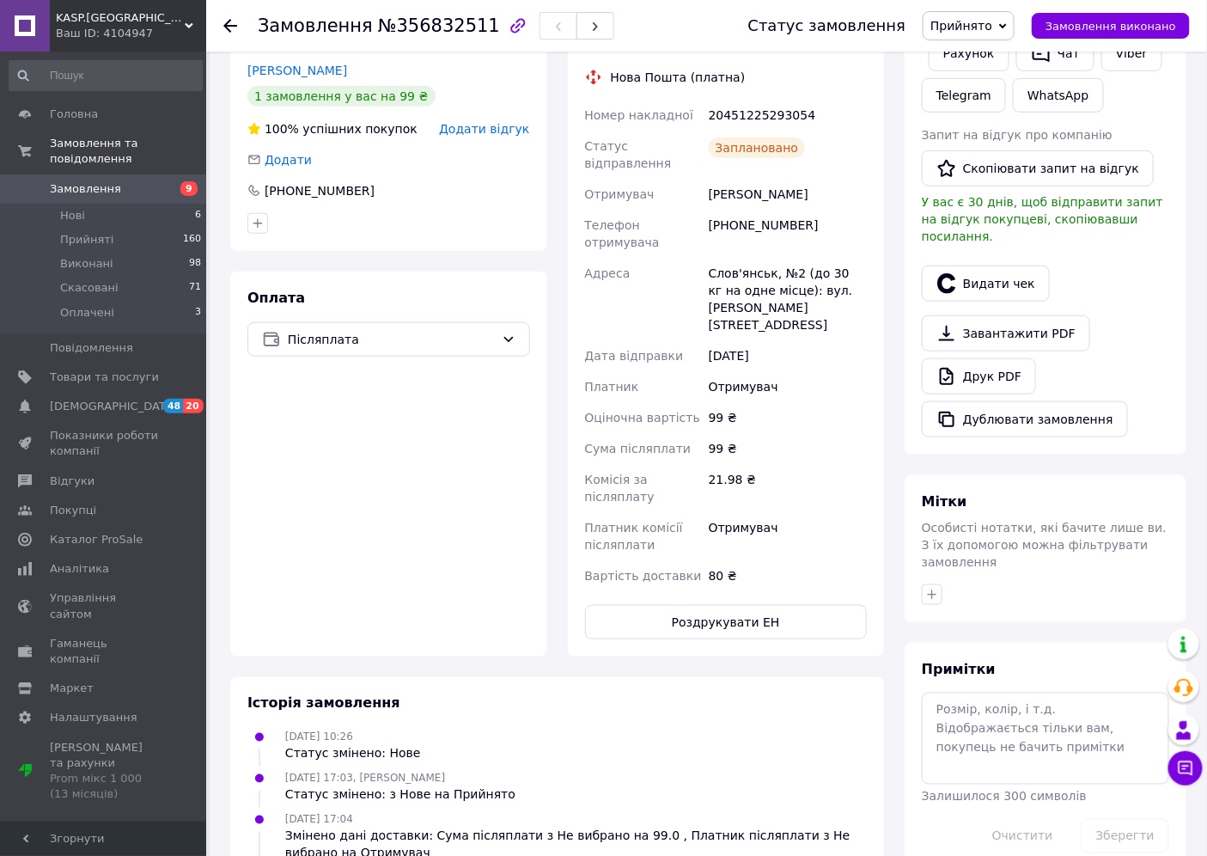
click at [767, 100] on div "20451225293054" at bounding box center [788, 115] width 165 height 31
copy div "20451225293054"
click at [235, 27] on icon at bounding box center [230, 26] width 14 height 14
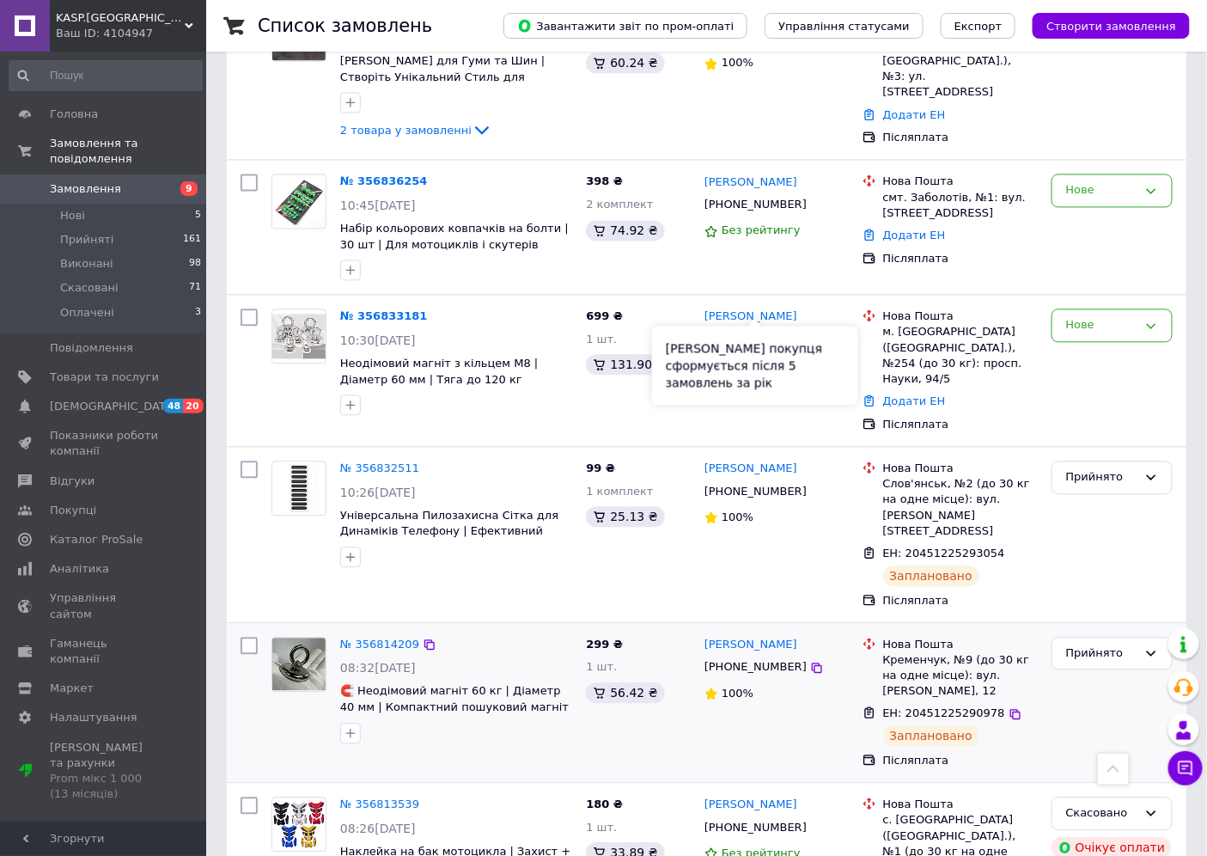
scroll to position [1146, 0]
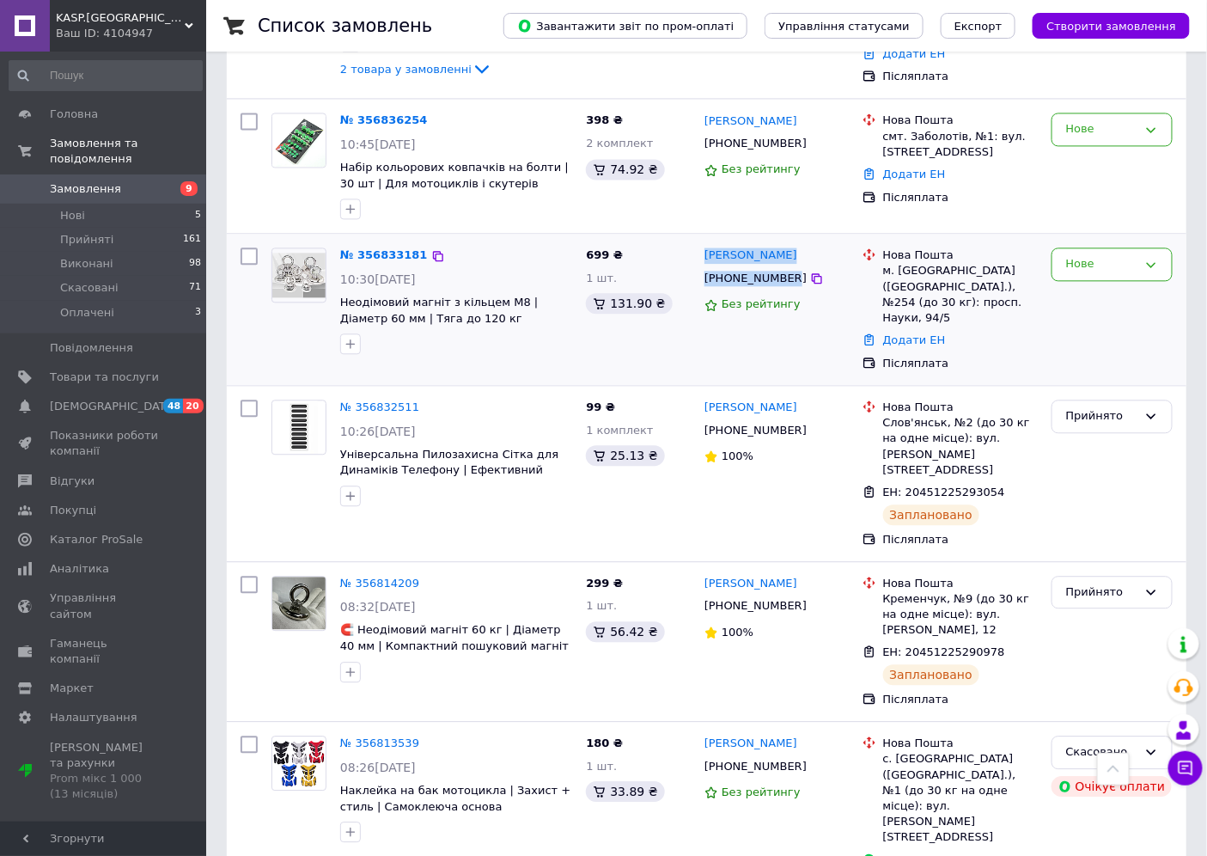
drag, startPoint x: 754, startPoint y: 206, endPoint x: 703, endPoint y: 199, distance: 51.3
click at [703, 241] on div "Віталій Дубик +380687508659 Без рейтингу" at bounding box center [777, 309] width 158 height 137
click at [1062, 247] on div "Нове" at bounding box center [1112, 264] width 121 height 34
click at [1089, 284] on li "Прийнято" at bounding box center [1112, 300] width 119 height 32
click at [376, 248] on link "№ 356833181" at bounding box center [384, 254] width 88 height 13
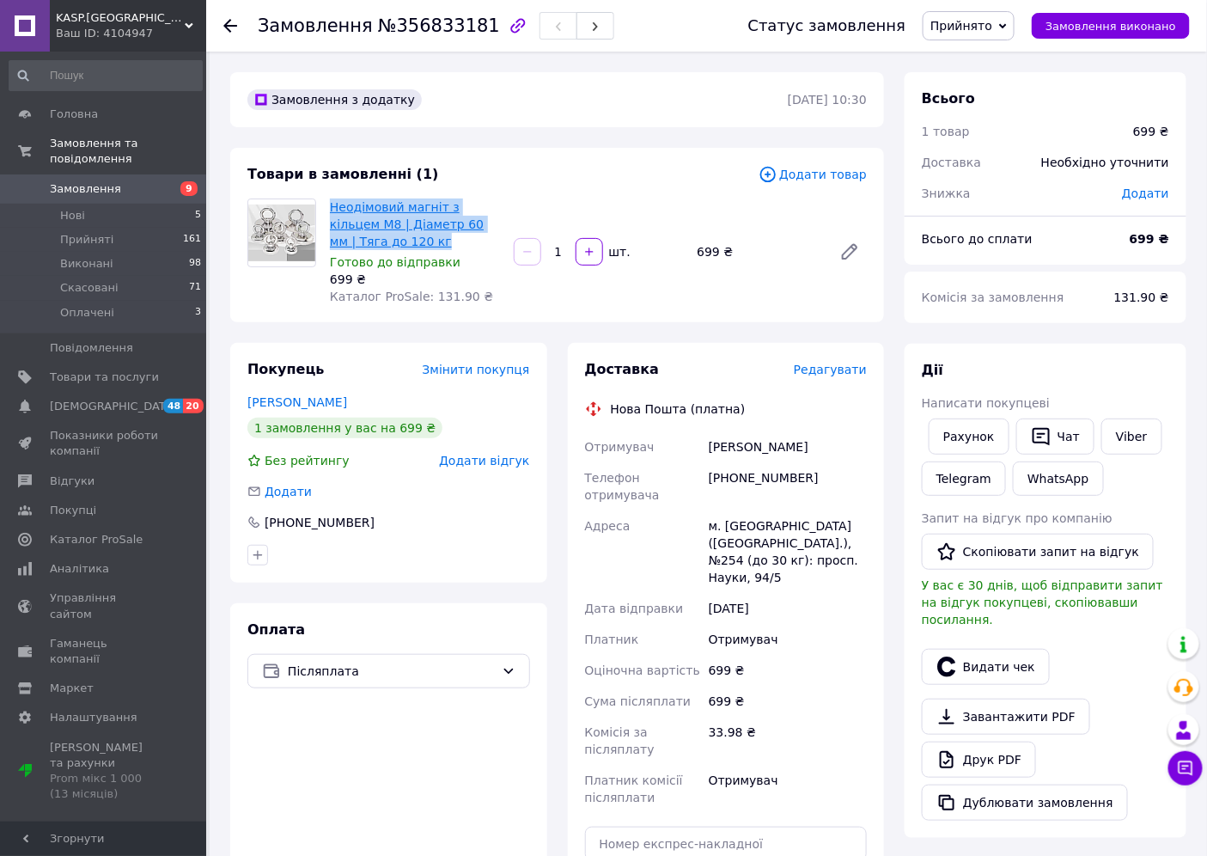
drag, startPoint x: 382, startPoint y: 244, endPoint x: 333, endPoint y: 202, distance: 65.2
click at [333, 202] on span "Неодімовий магніт з кільцем M8 | Діаметр 60 мм | Тяга до 120 кг" at bounding box center [415, 225] width 170 height 52
copy link "Неодімовий магніт з кільцем M8 | Діаметр 60 мм | Тяга до 120 кг"
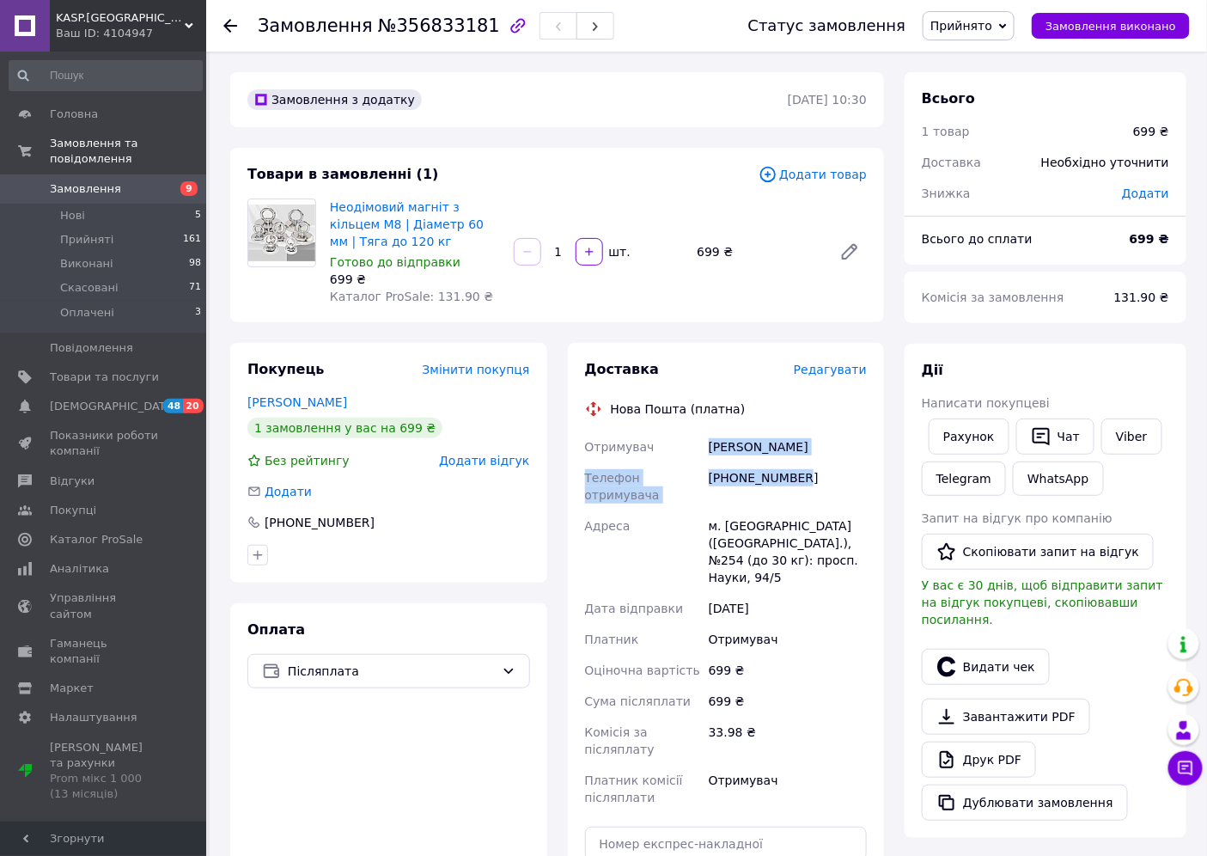
drag, startPoint x: 710, startPoint y: 445, endPoint x: 818, endPoint y: 482, distance: 114.4
click at [818, 482] on div "Отримувач Дубик Віталій Телефон отримувача +380687508659 Адреса м. Київ (Київсь…" at bounding box center [727, 622] width 290 height 382
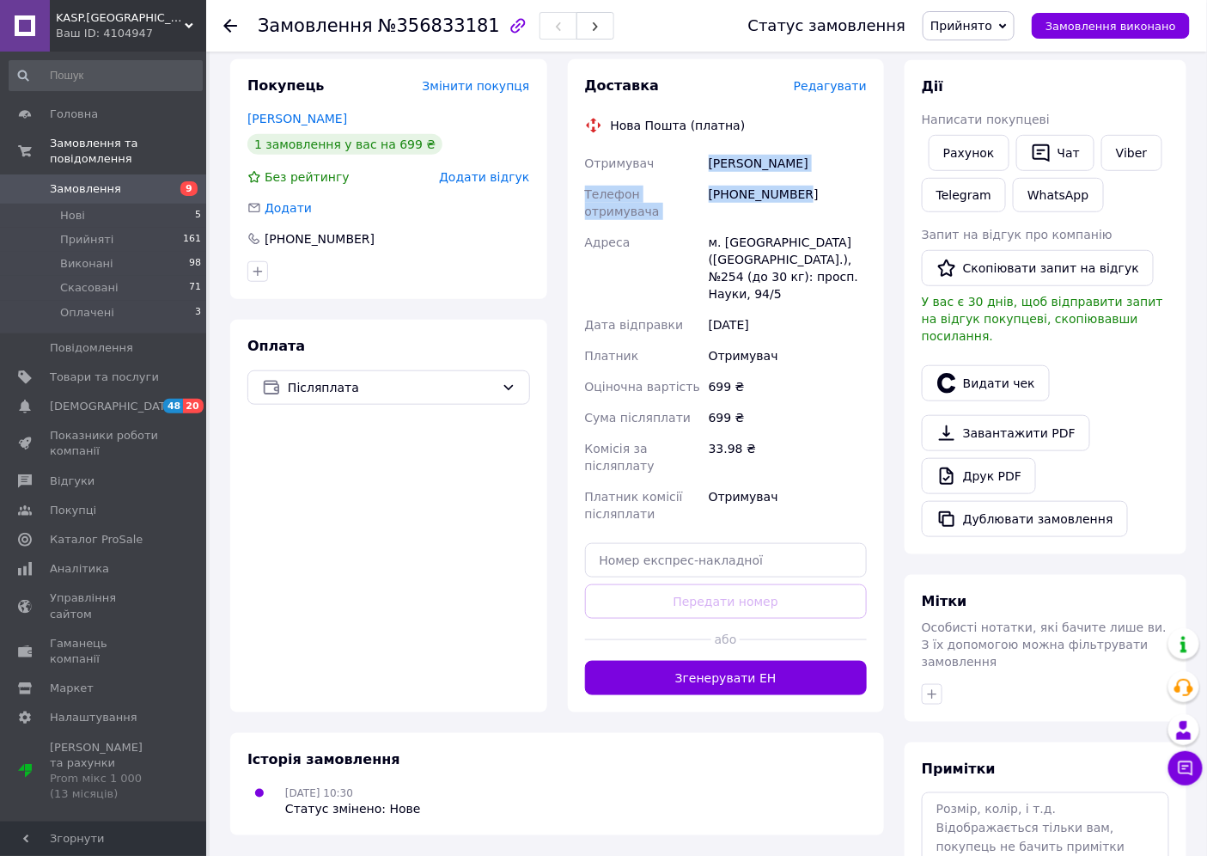
scroll to position [286, 0]
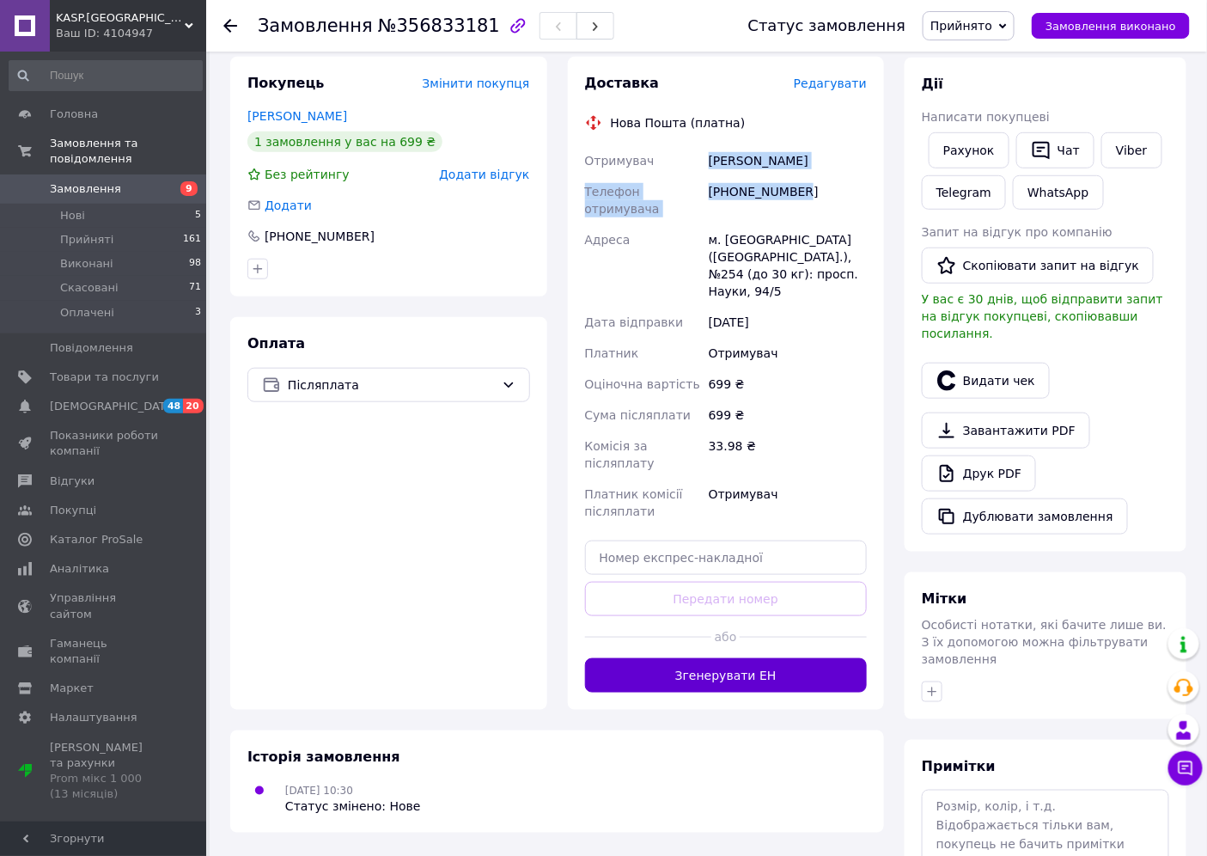
click at [748, 658] on button "Згенерувати ЕН" at bounding box center [726, 675] width 283 height 34
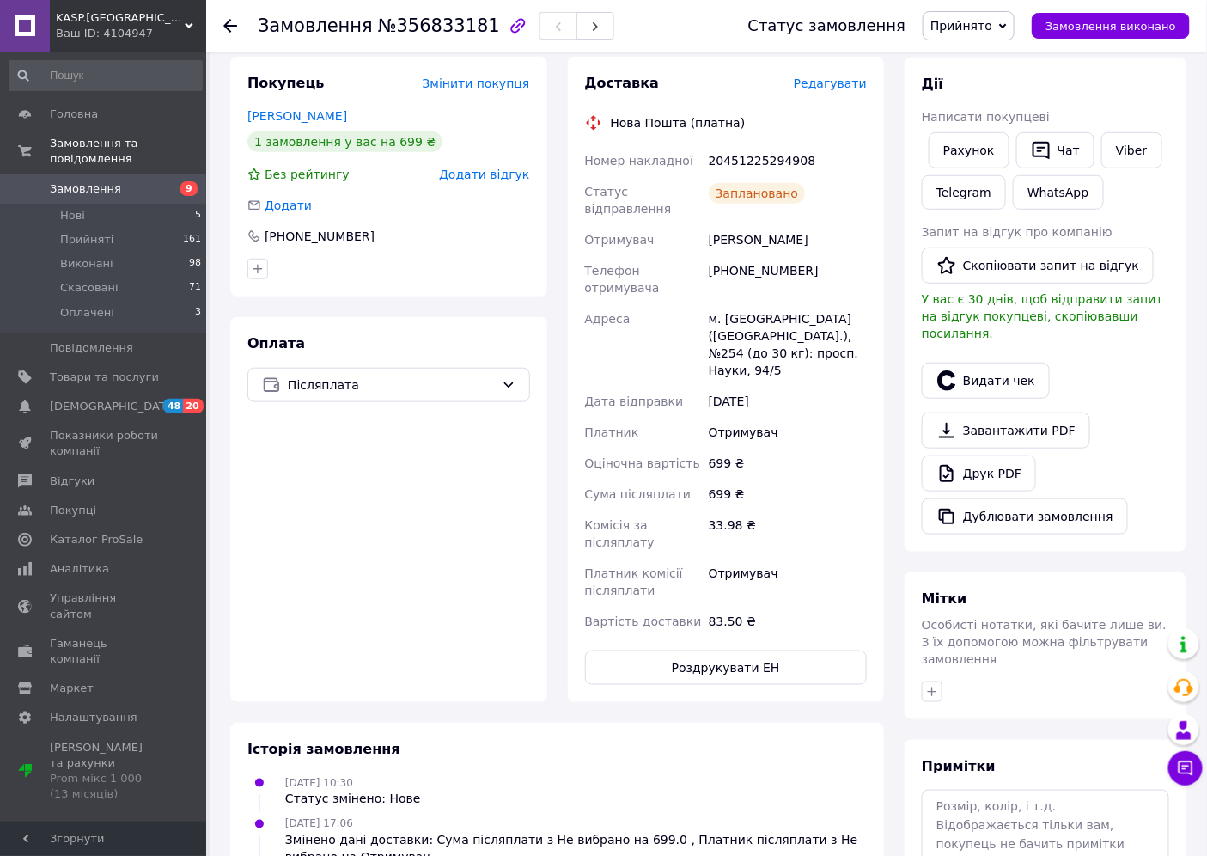
click at [234, 31] on icon at bounding box center [230, 26] width 14 height 14
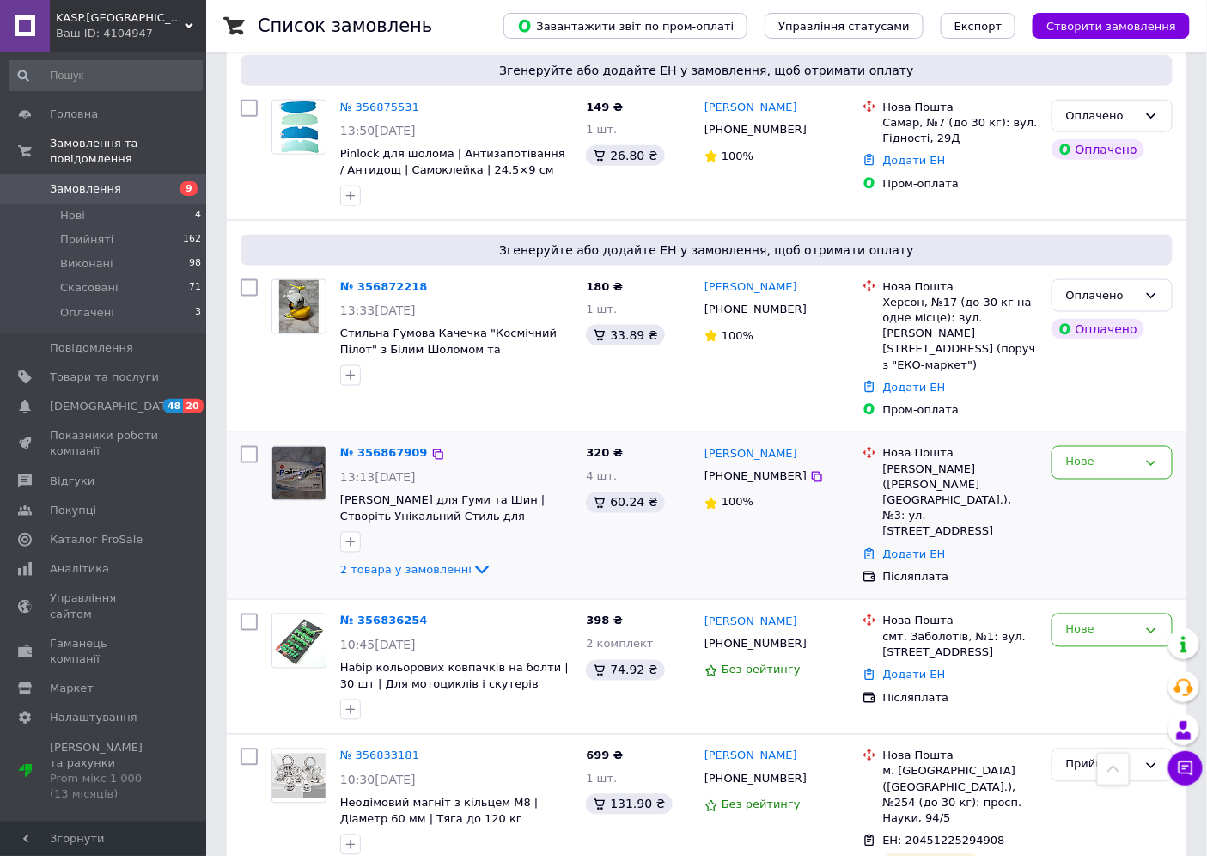
scroll to position [763, 0]
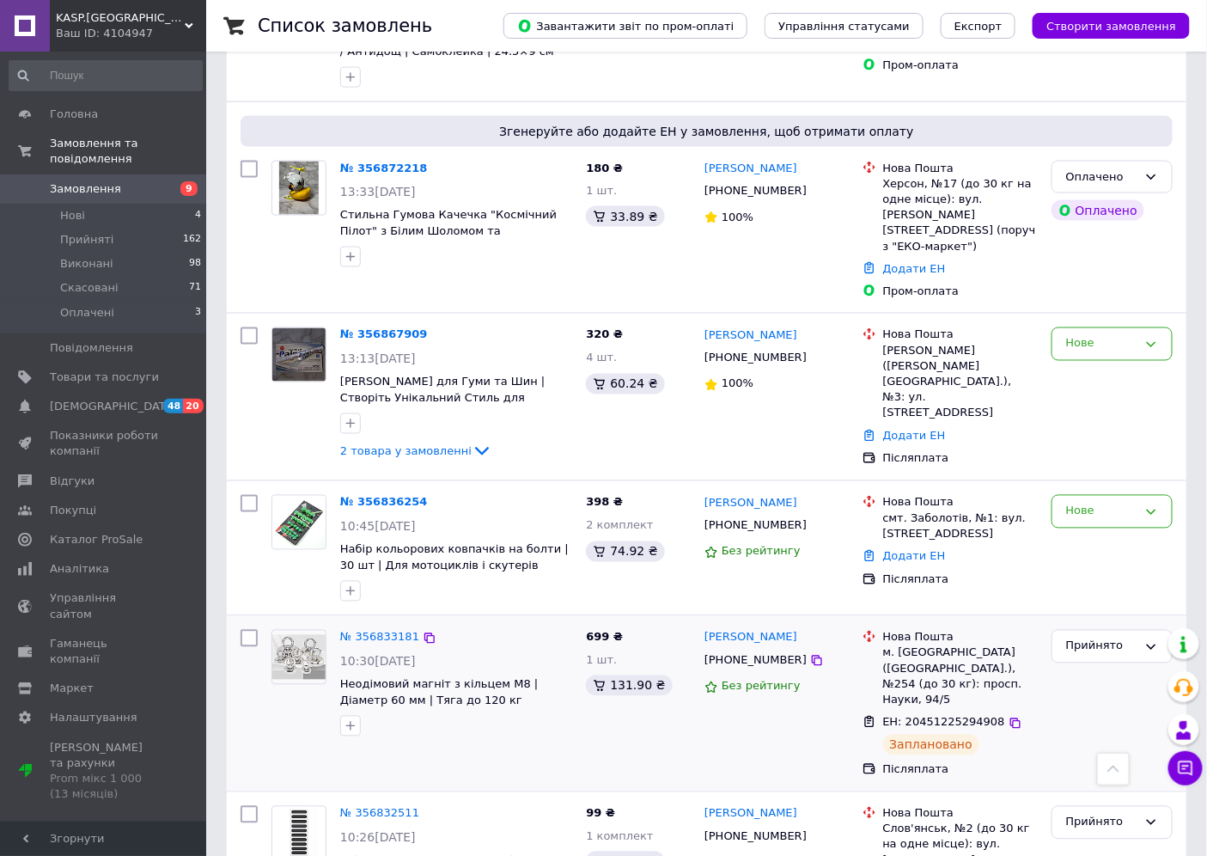
click at [924, 716] on span "ЕН: 20451225294908" at bounding box center [944, 722] width 122 height 13
click at [925, 716] on span "ЕН: 20451225294908" at bounding box center [944, 722] width 122 height 13
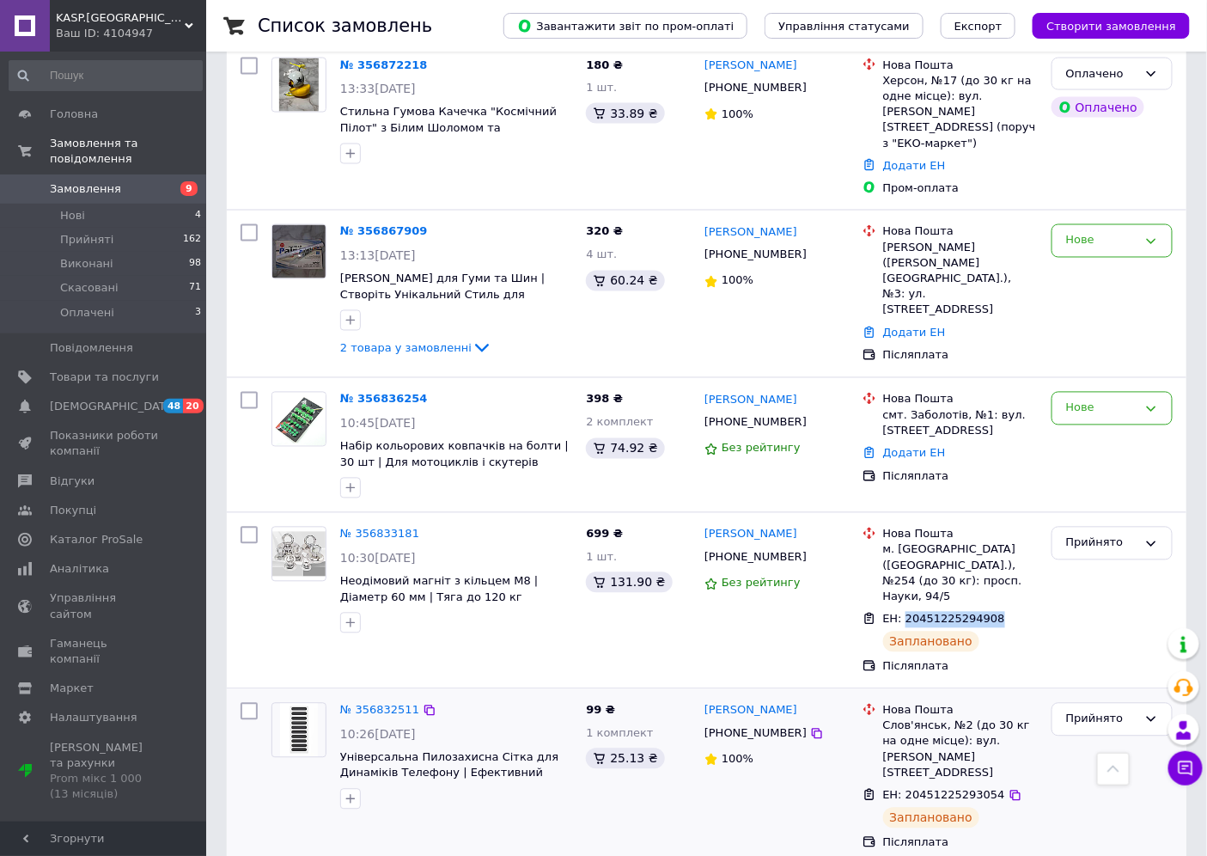
scroll to position [955, 0]
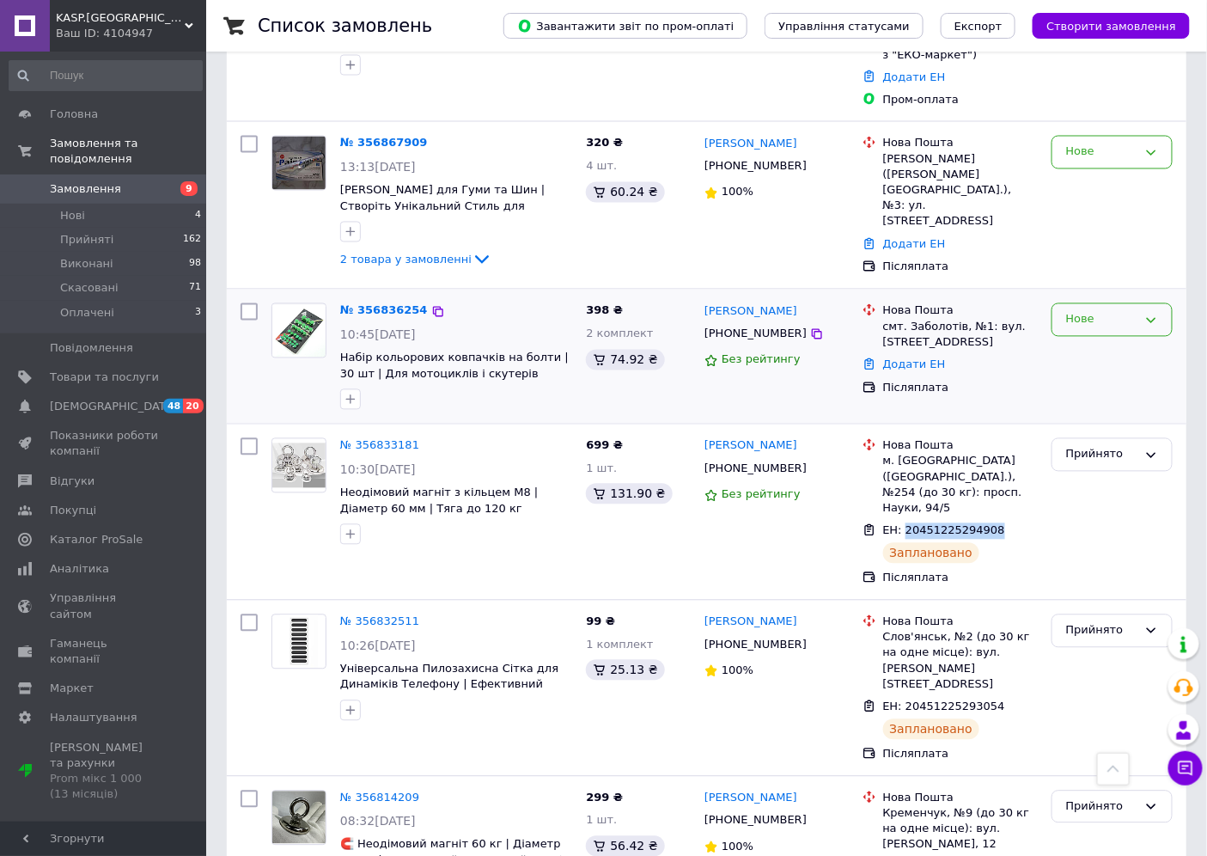
click at [1109, 311] on div "Нове" at bounding box center [1101, 320] width 71 height 18
click at [1107, 340] on li "Прийнято" at bounding box center [1112, 356] width 119 height 32
click at [448, 351] on span "Набір кольорових ковпачків на болти | 30 шт | Для мотоциклів і скутерів" at bounding box center [454, 365] width 229 height 29
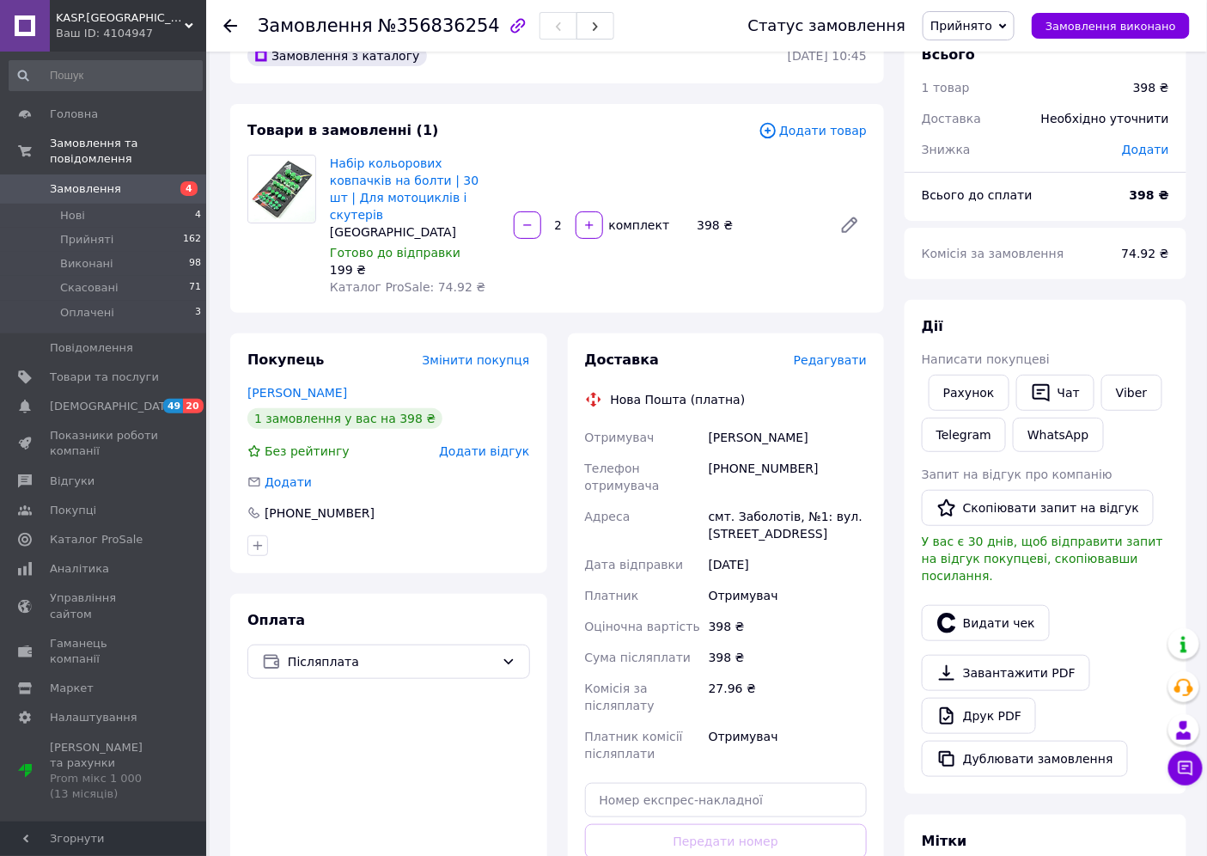
scroll to position [191, 0]
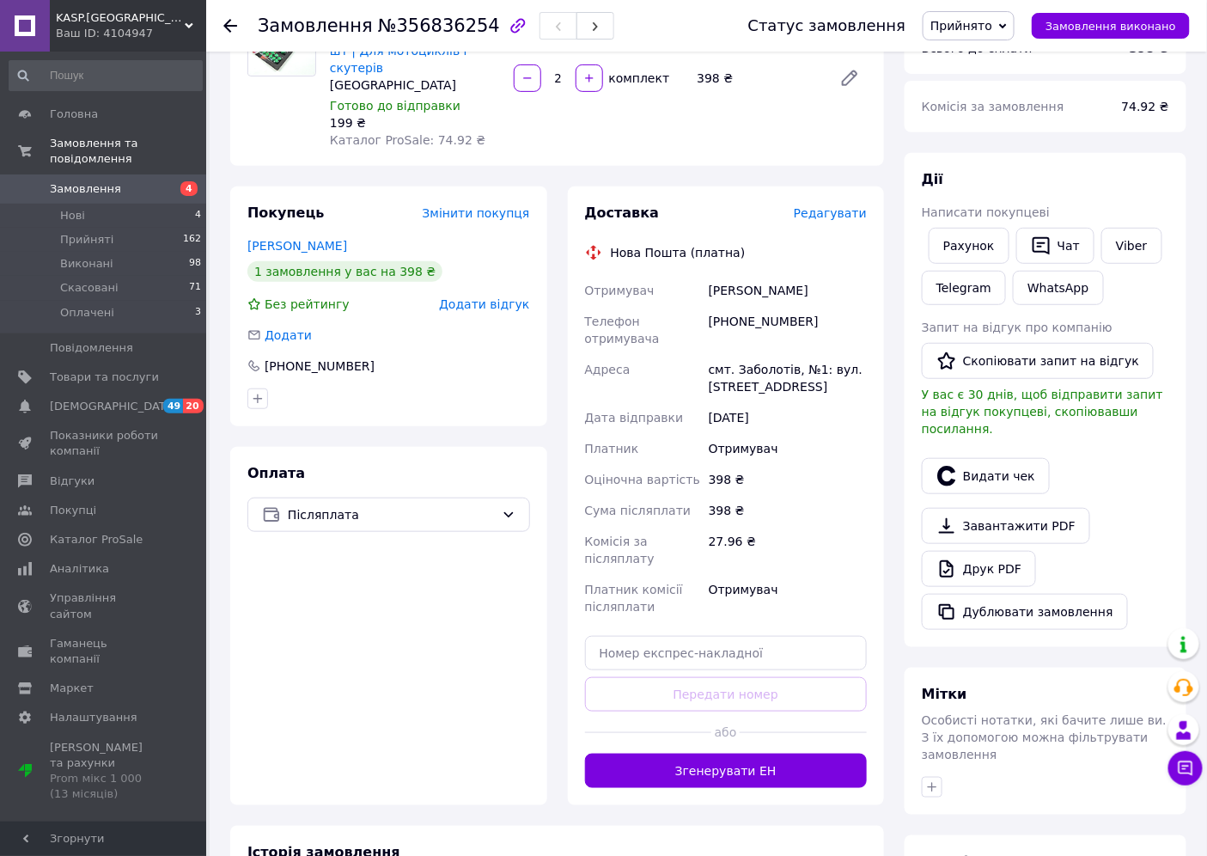
click at [993, 21] on span "Прийнято" at bounding box center [962, 26] width 62 height 14
click at [1090, 147] on div "Всього 1 товар 398 ₴ Доставка Необхідно уточнити Знижка Додати Всього до сплати…" at bounding box center [1046, 472] width 282 height 1182
click at [680, 754] on button "Згенерувати ЕН" at bounding box center [726, 771] width 283 height 34
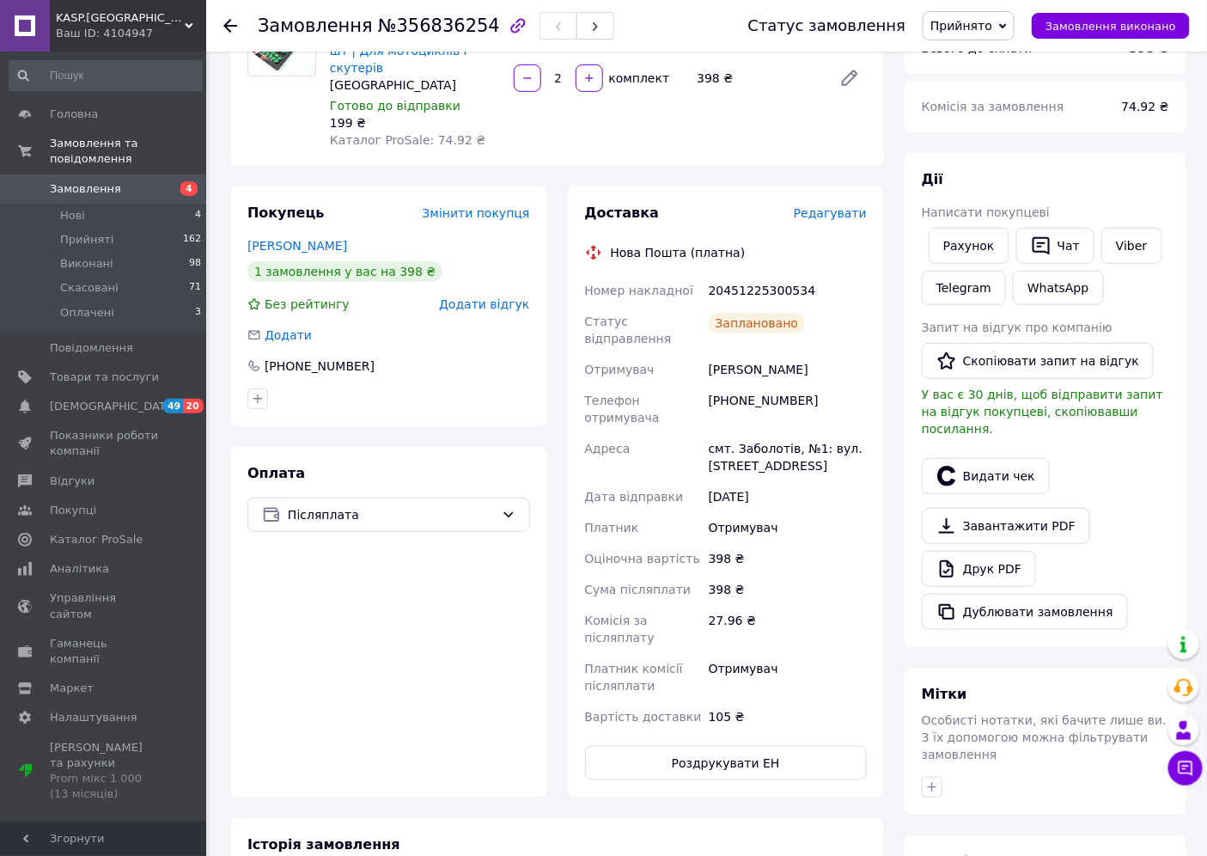
click at [736, 275] on div "20451225300534" at bounding box center [788, 290] width 165 height 31
copy div "20451225300534"
drag, startPoint x: 710, startPoint y: 336, endPoint x: 849, endPoint y: 380, distance: 145.9
click at [849, 380] on div "Номер накладної 20451225300534 Статус відправлення Заплановано Отримувач [PERSO…" at bounding box center [727, 503] width 290 height 457
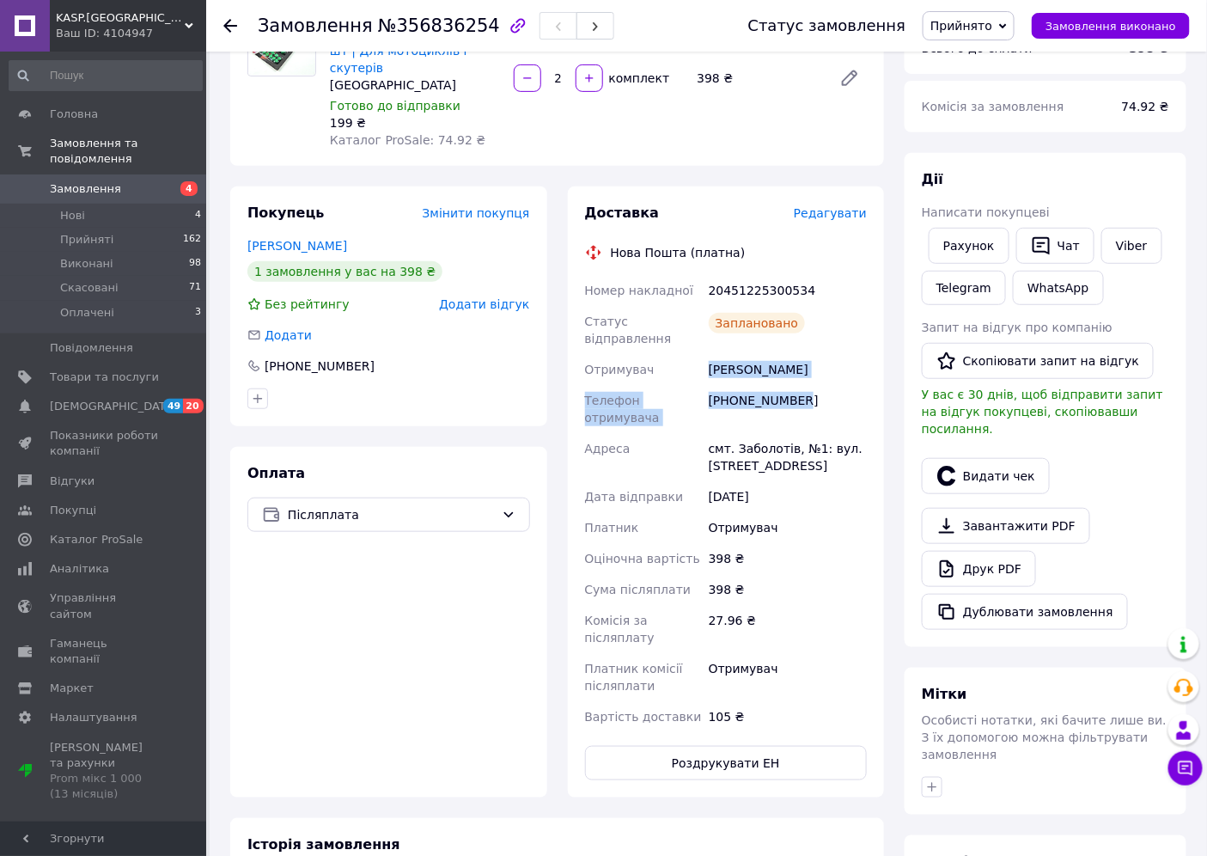
copy div "[PERSON_NAME] Телефон отримувача [PHONE_NUMBER]"
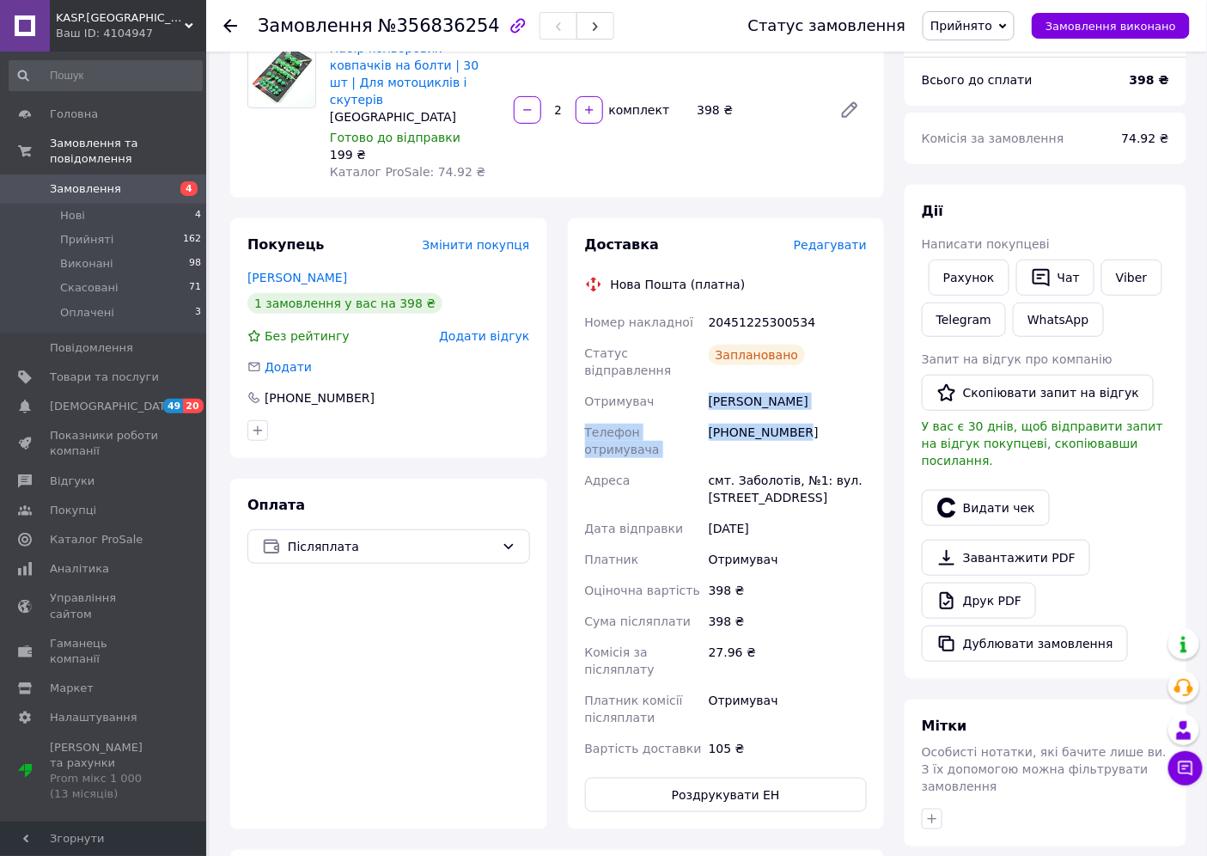
scroll to position [0, 0]
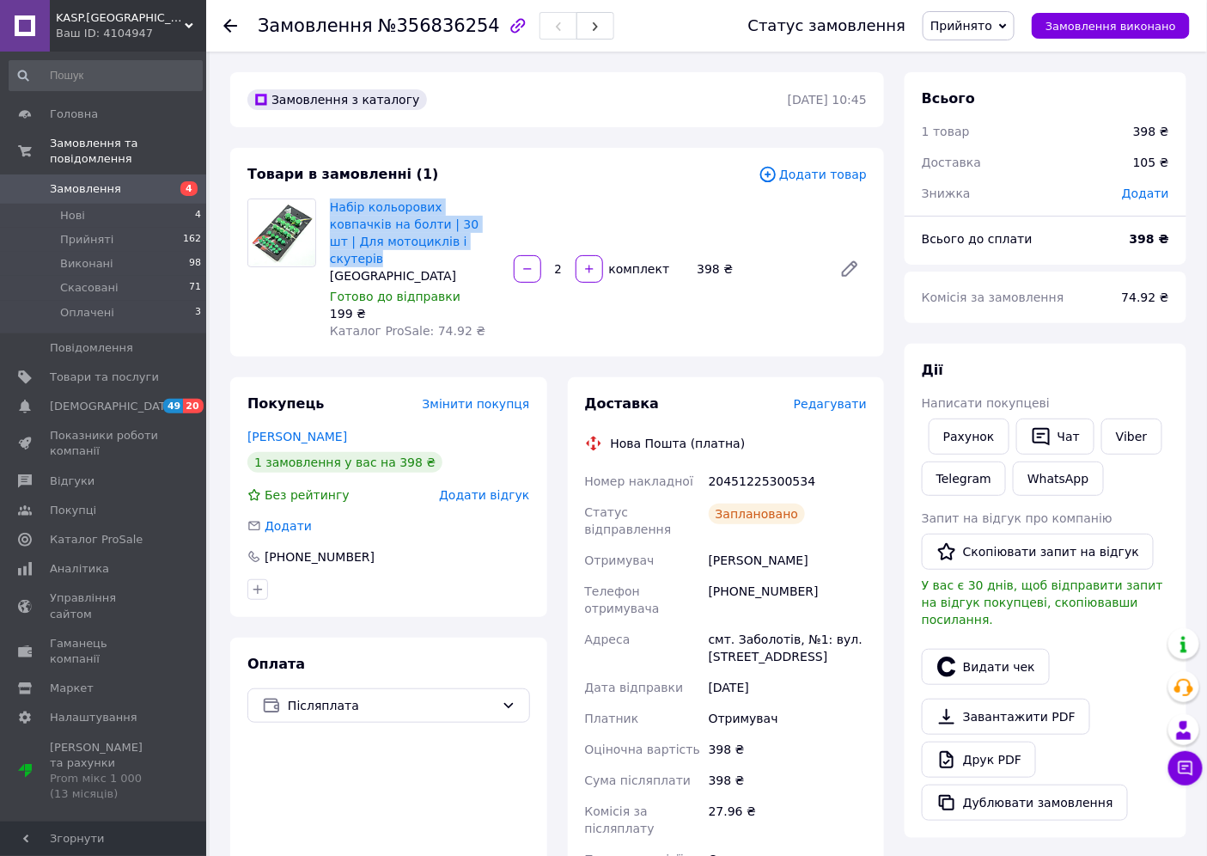
drag, startPoint x: 460, startPoint y: 245, endPoint x: 327, endPoint y: 206, distance: 138.7
click at [327, 206] on div "Набір кольорових ковпачків на болти | 30 шт | Для мотоциклів і скутерів China Г…" at bounding box center [415, 269] width 184 height 148
copy link "Набір кольорових ковпачків на болти | 30 шт | Для мотоциклів і скутерів"
click at [222, 26] on div "Замовлення №356836254 Статус замовлення Прийнято Виконано Скасовано Оплачено За…" at bounding box center [706, 26] width 1001 height 52
click at [229, 27] on icon at bounding box center [230, 26] width 14 height 14
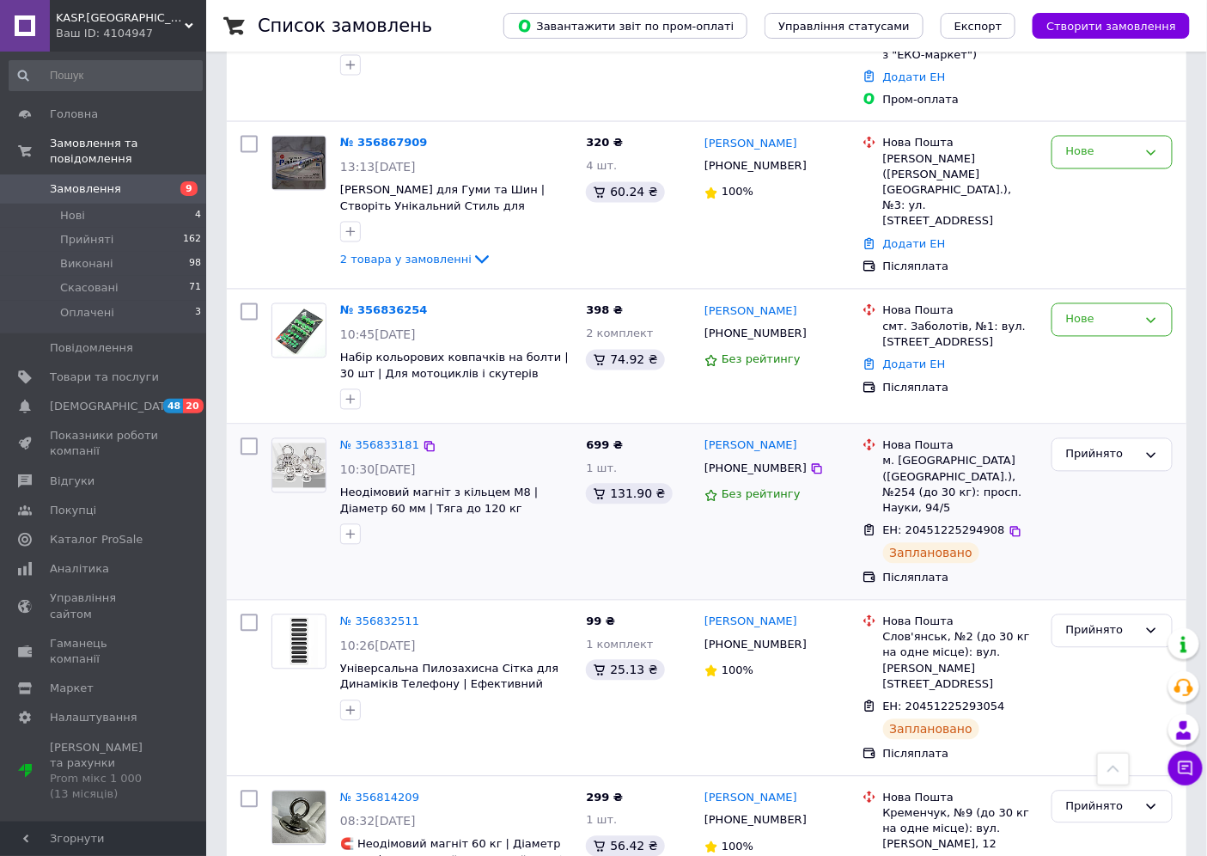
scroll to position [955, 0]
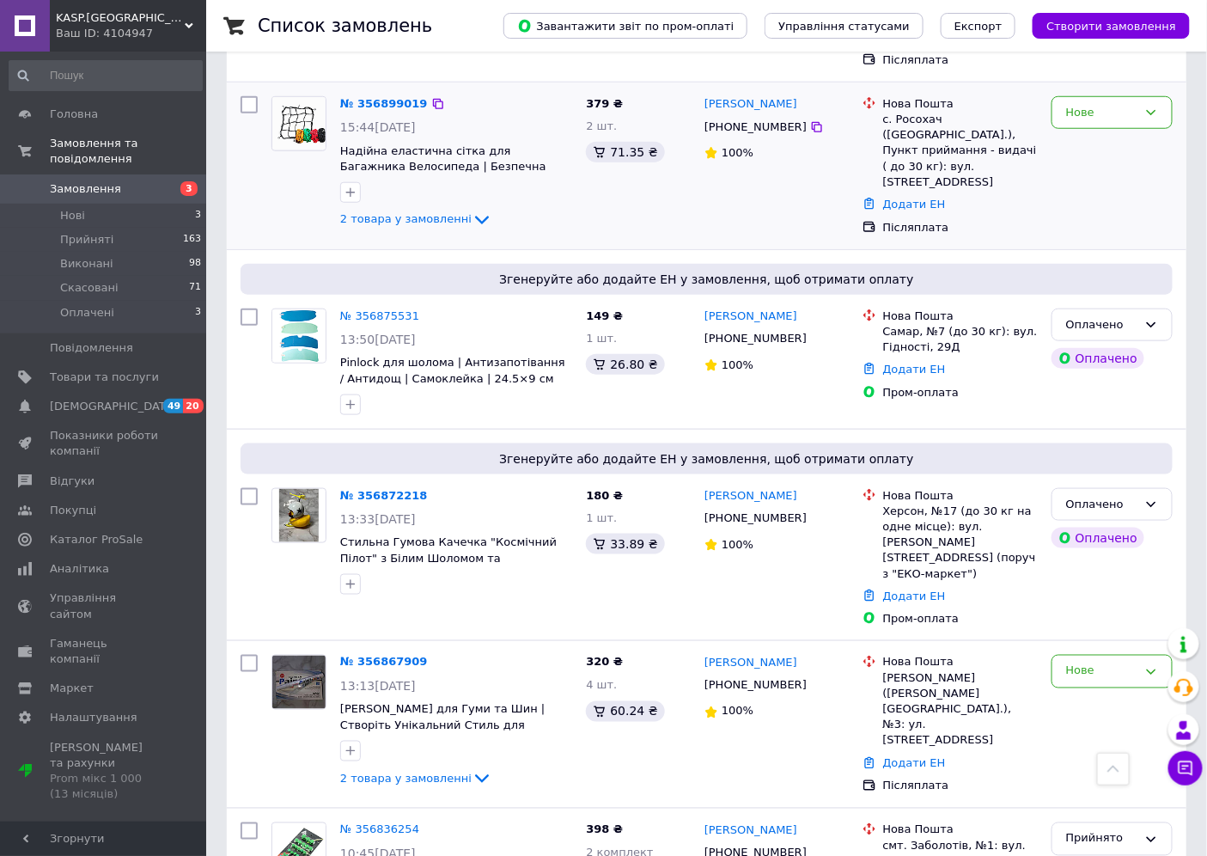
scroll to position [668, 0]
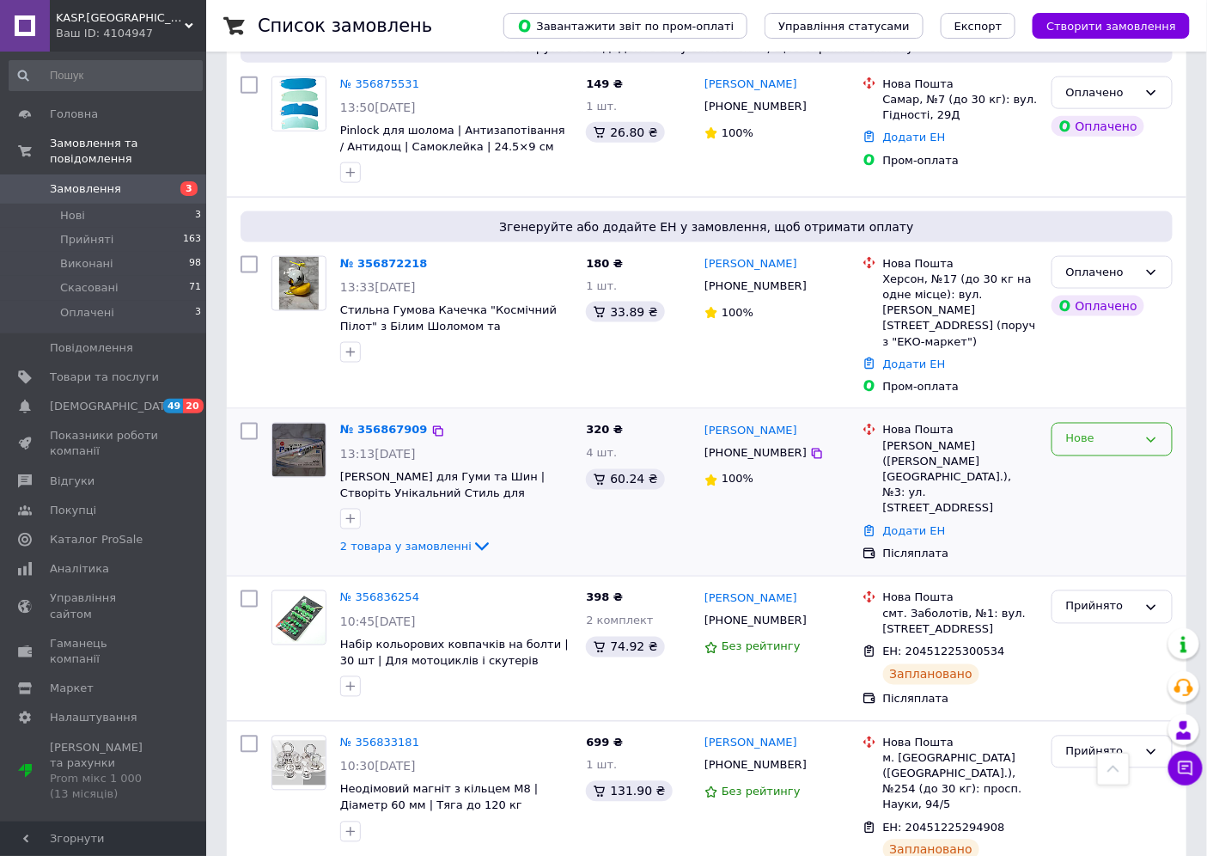
click at [1080, 423] on div "Нове" at bounding box center [1112, 440] width 121 height 34
click at [1089, 460] on li "Прийнято" at bounding box center [1112, 476] width 119 height 32
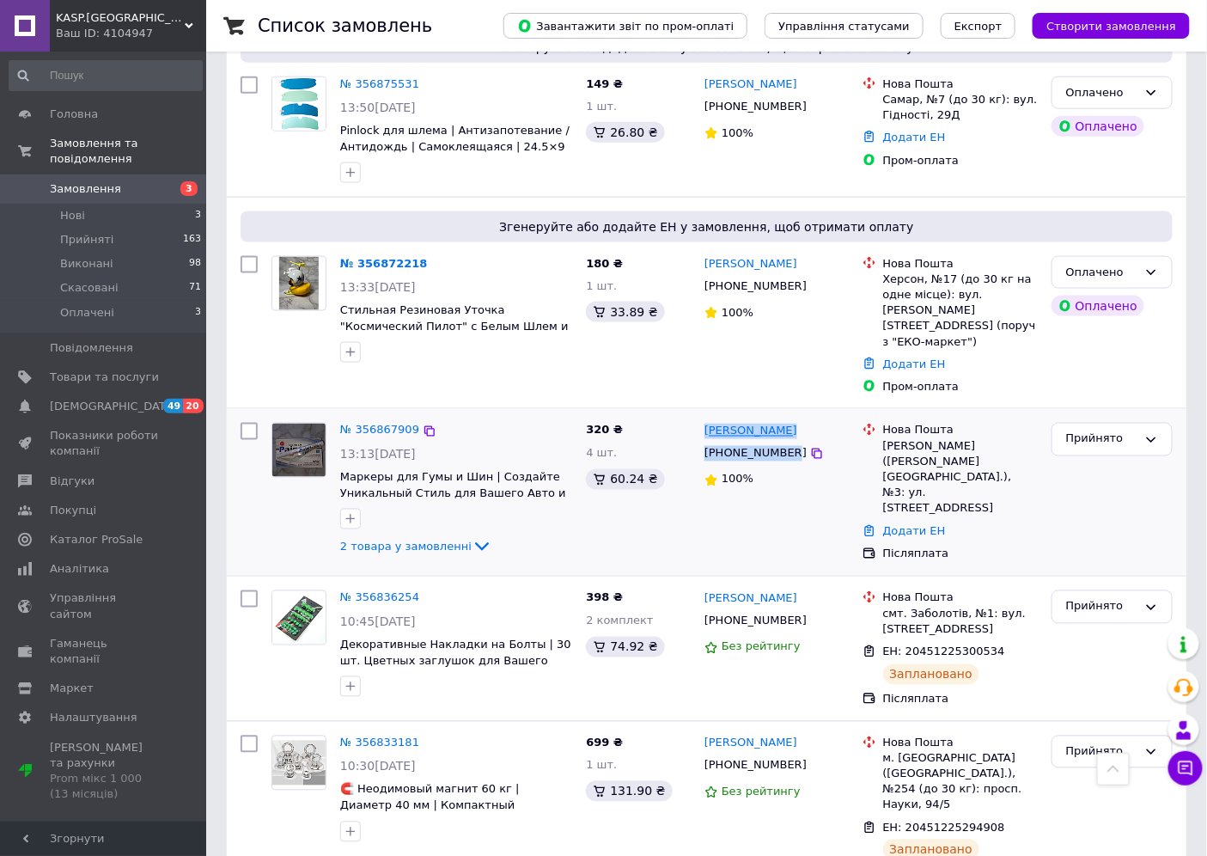
drag, startPoint x: 784, startPoint y: 400, endPoint x: 707, endPoint y: 372, distance: 81.6
click at [707, 416] on div "[PERSON_NAME] [PHONE_NUMBER] 100%" at bounding box center [777, 492] width 158 height 153
copy div "[PERSON_NAME] [PHONE_NUMBER]"
click at [449, 540] on span "2 товара у замовленні" at bounding box center [405, 546] width 131 height 13
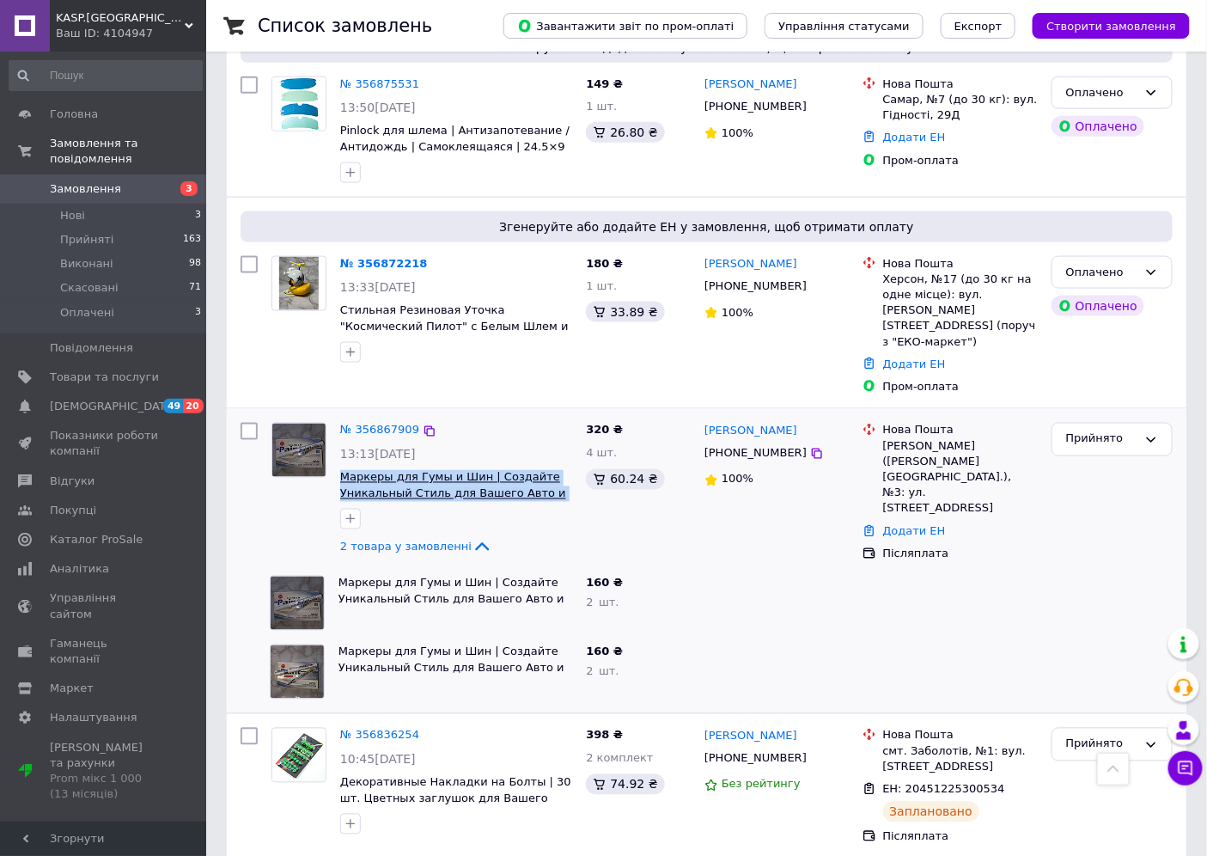
drag, startPoint x: 577, startPoint y: 438, endPoint x: 339, endPoint y: 426, distance: 237.5
click at [339, 426] on div "№ 356867909 13:13[DATE] Маркеры для Гумы и Шин | Создайте Уникальный Стиль для …" at bounding box center [456, 490] width 246 height 148
copy span "Маркеры для Гумы и Шин | Создайте Уникальный Стиль для Вашего Авто и Мото!"
click at [389, 424] on link "№ 356867909" at bounding box center [379, 430] width 79 height 13
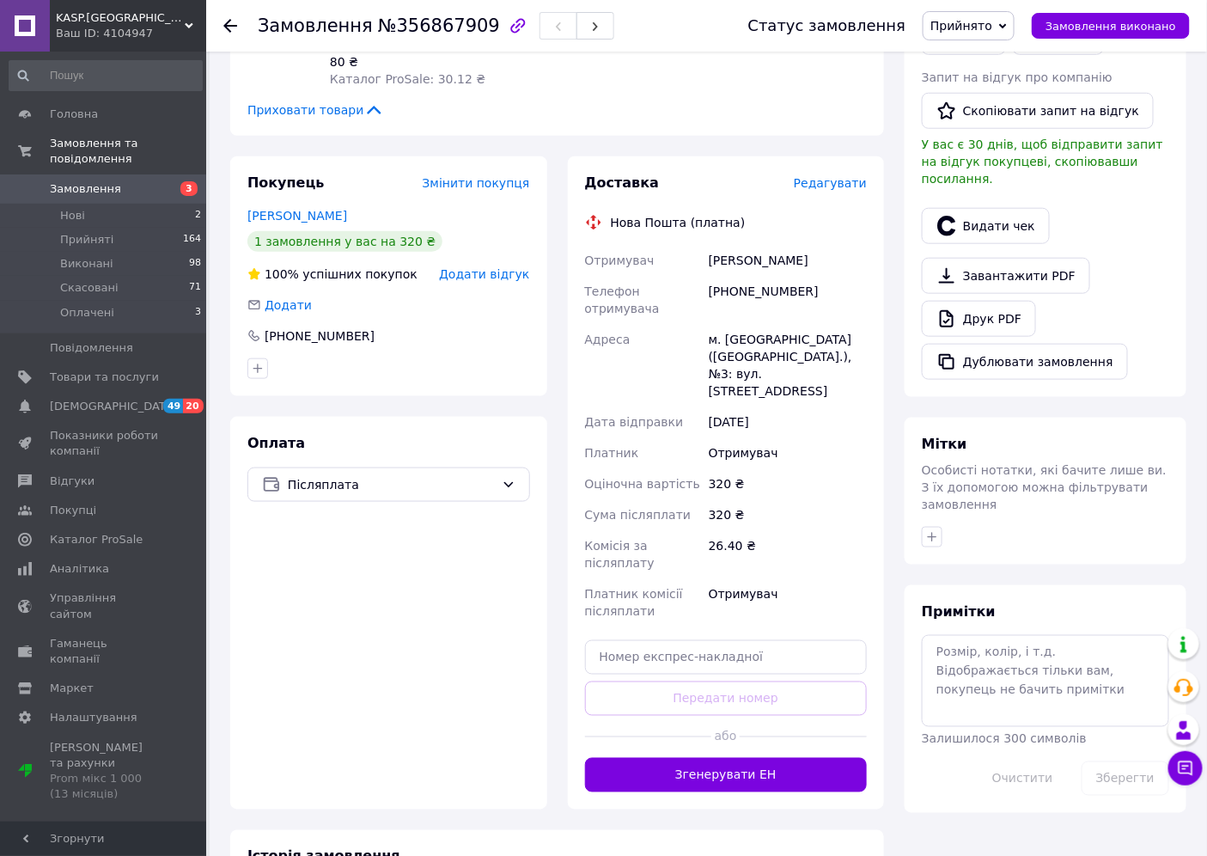
scroll to position [492, 0]
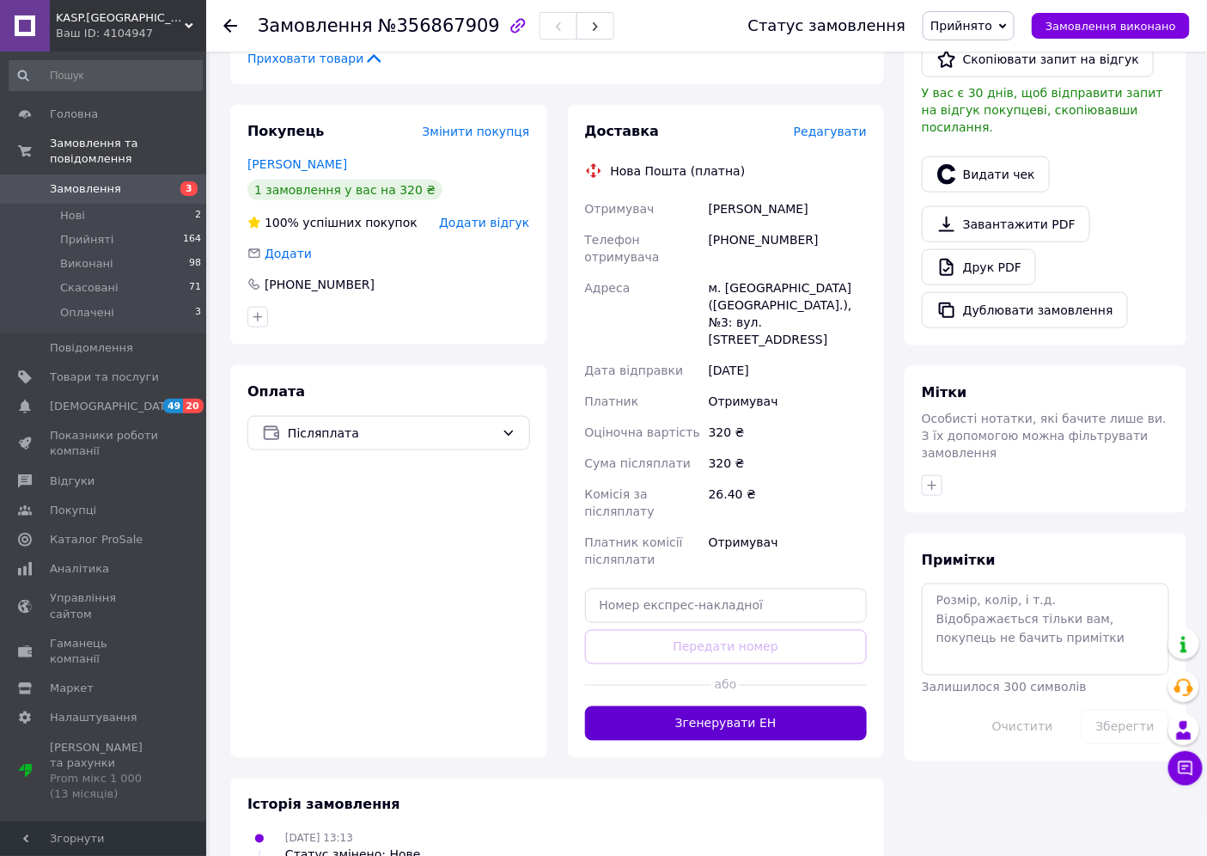
click at [707, 706] on button "Згенерувати ЕН" at bounding box center [726, 723] width 283 height 34
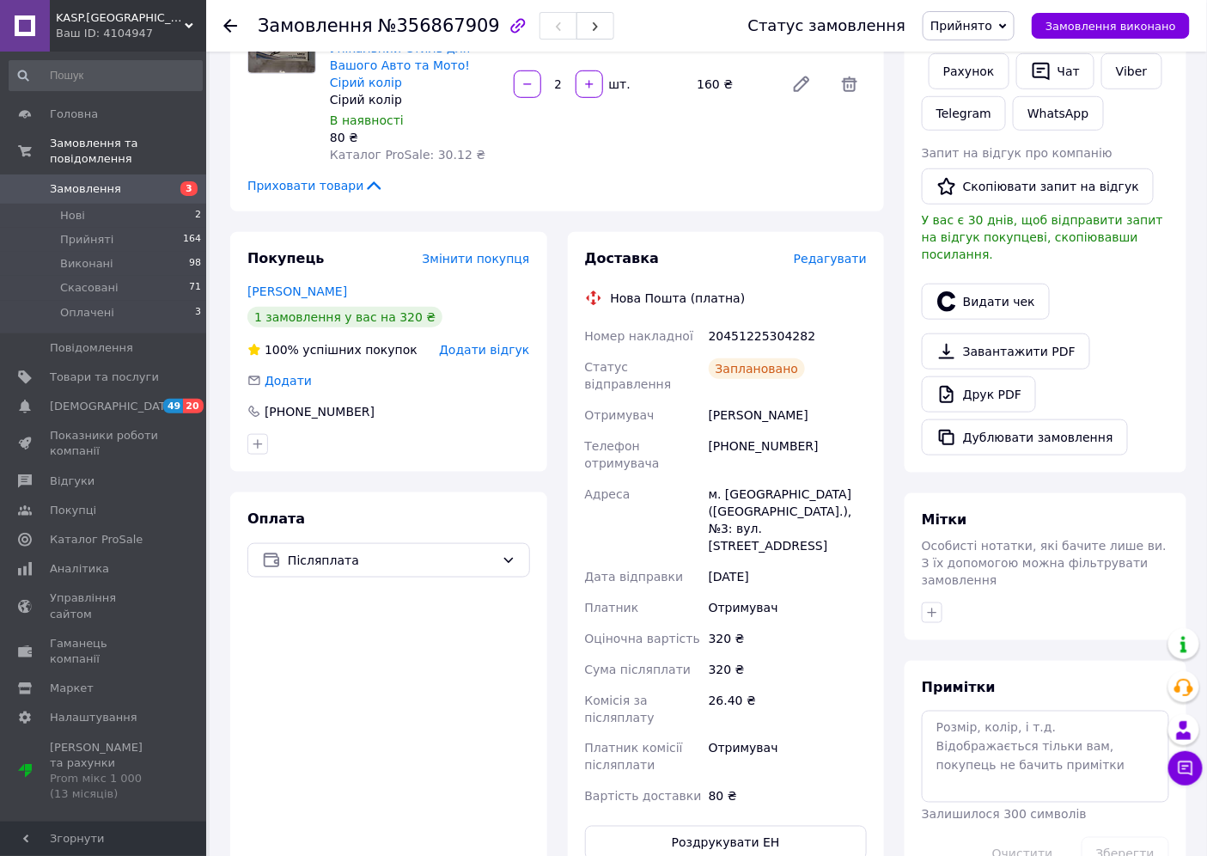
scroll to position [382, 0]
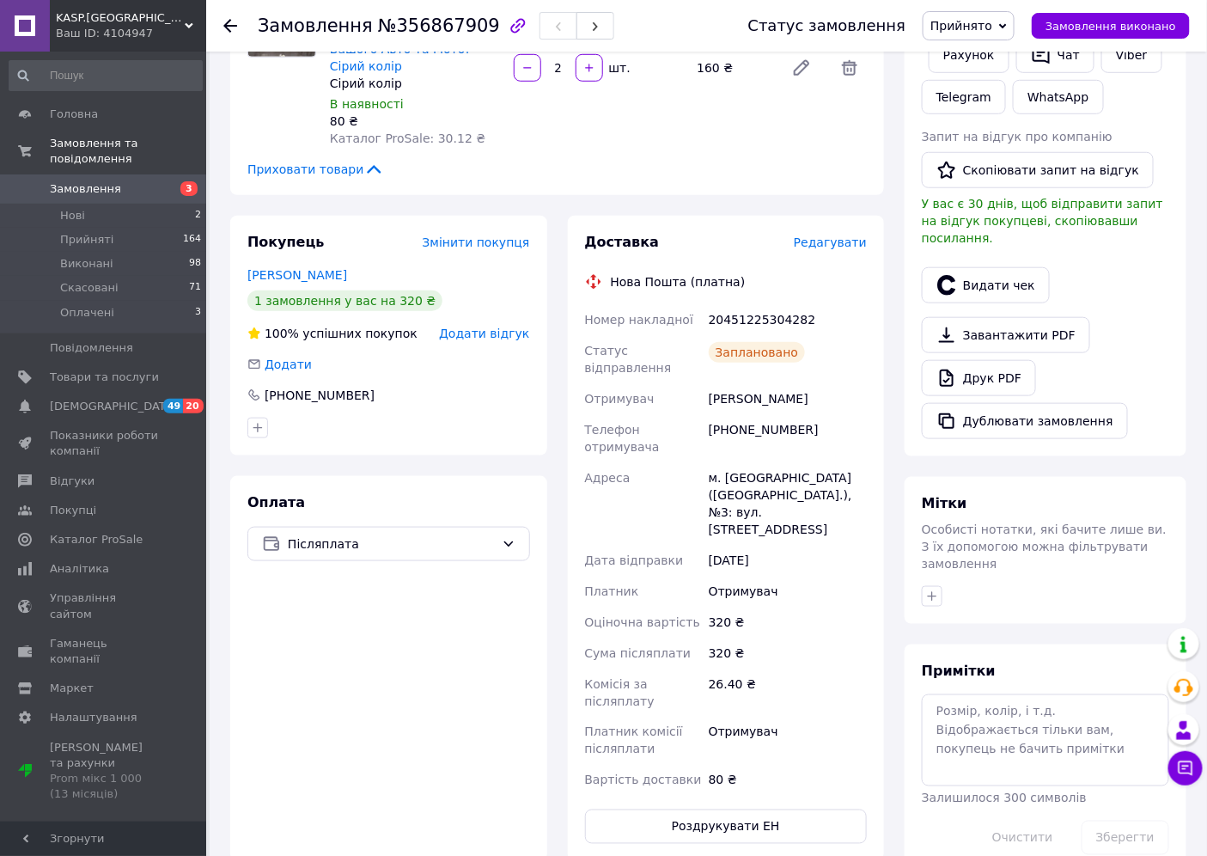
click at [762, 304] on div "20451225304282" at bounding box center [788, 319] width 165 height 31
click at [794, 304] on div "20451225304282" at bounding box center [788, 319] width 165 height 31
click at [718, 304] on div "20451225304282" at bounding box center [788, 319] width 165 height 31
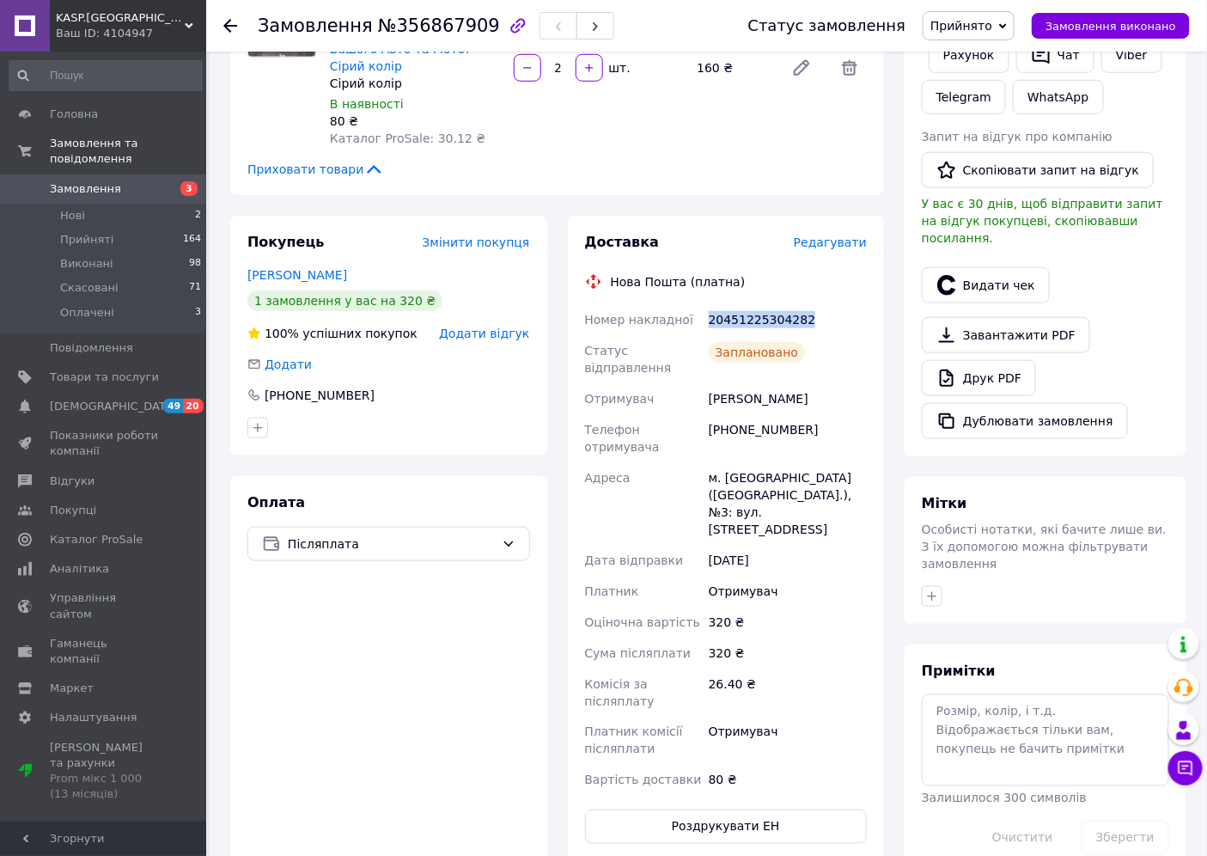
copy div "20451225304282"
click at [823, 810] on button "Роздрукувати ЕН" at bounding box center [726, 827] width 283 height 34
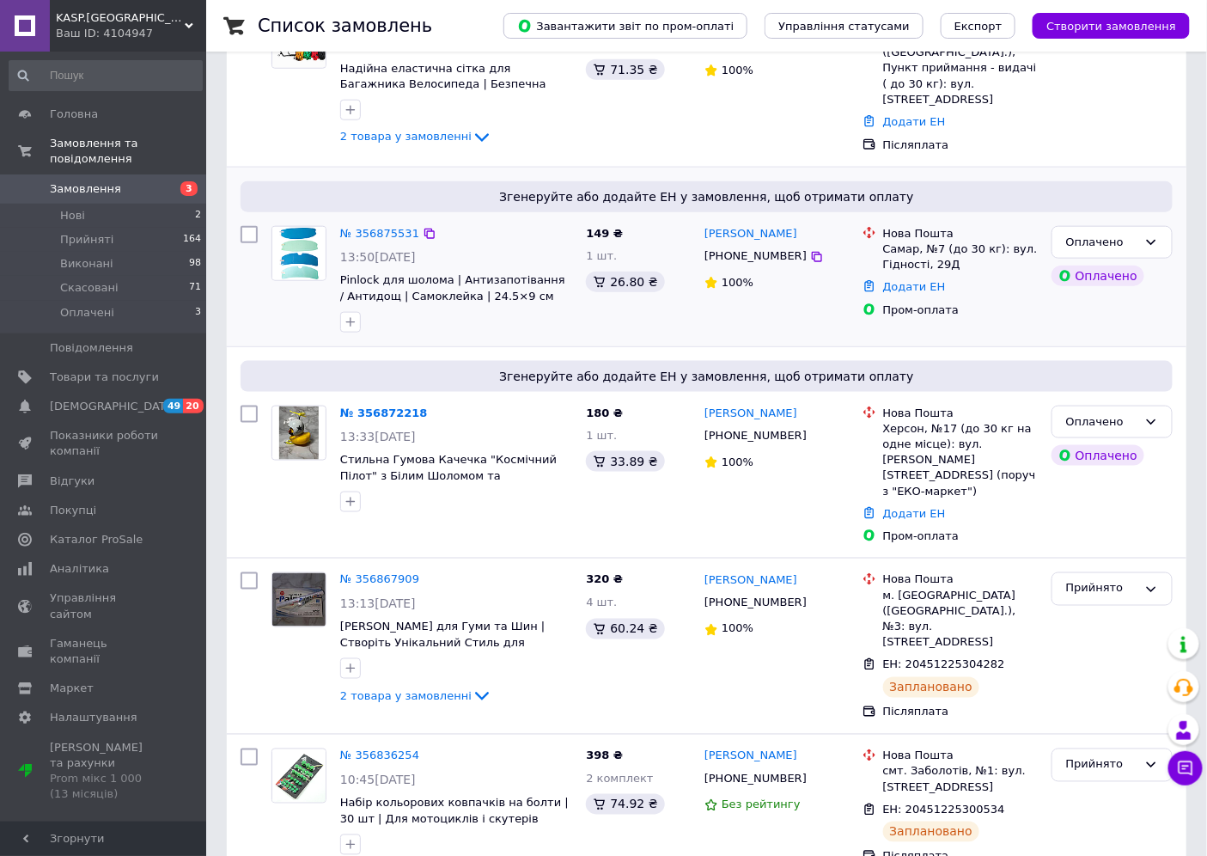
scroll to position [572, 0]
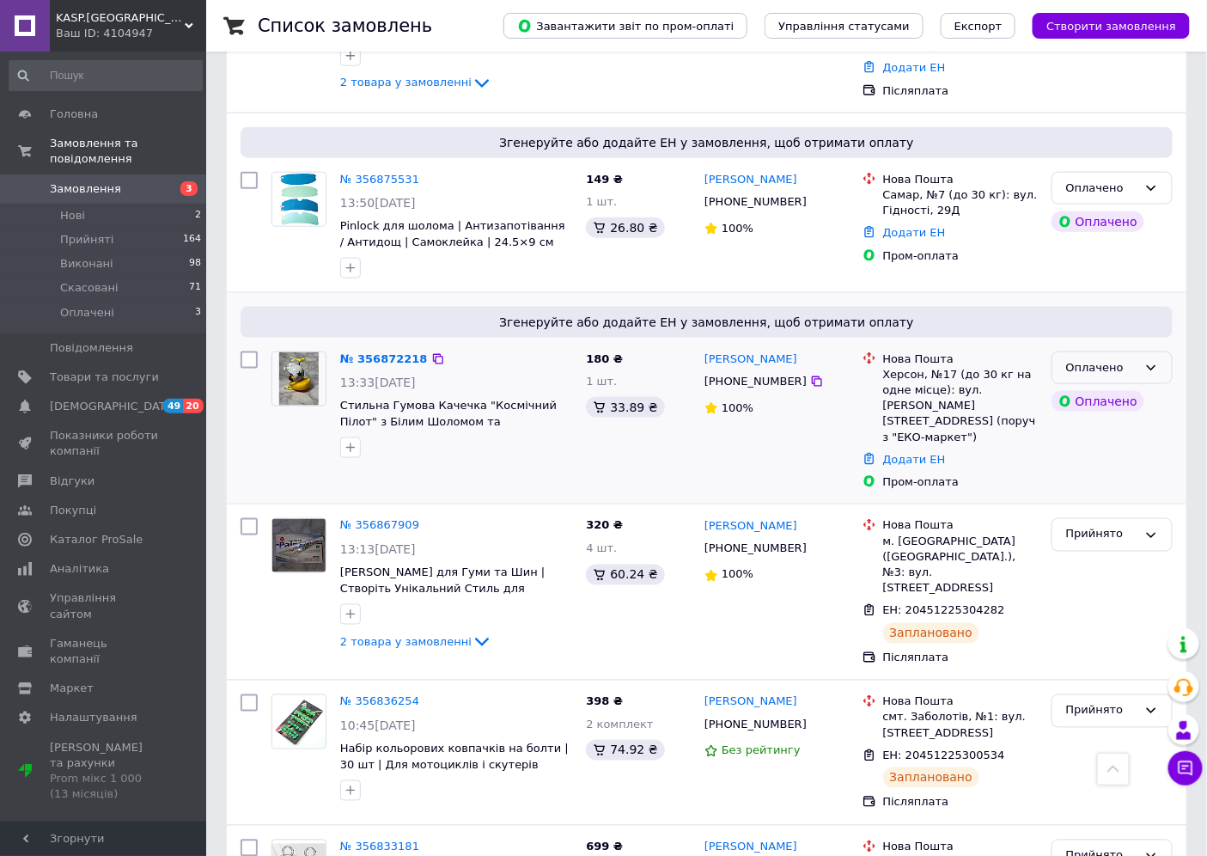
click at [1155, 361] on icon at bounding box center [1152, 368] width 14 height 14
click at [1097, 388] on li "Прийнято" at bounding box center [1112, 404] width 119 height 32
drag, startPoint x: 784, startPoint y: 359, endPoint x: 699, endPoint y: 333, distance: 89.1
click at [699, 345] on div "[PERSON_NAME] [PHONE_NUMBER] 100%" at bounding box center [777, 421] width 158 height 153
copy div "[PERSON_NAME] [PHONE_NUMBER]"
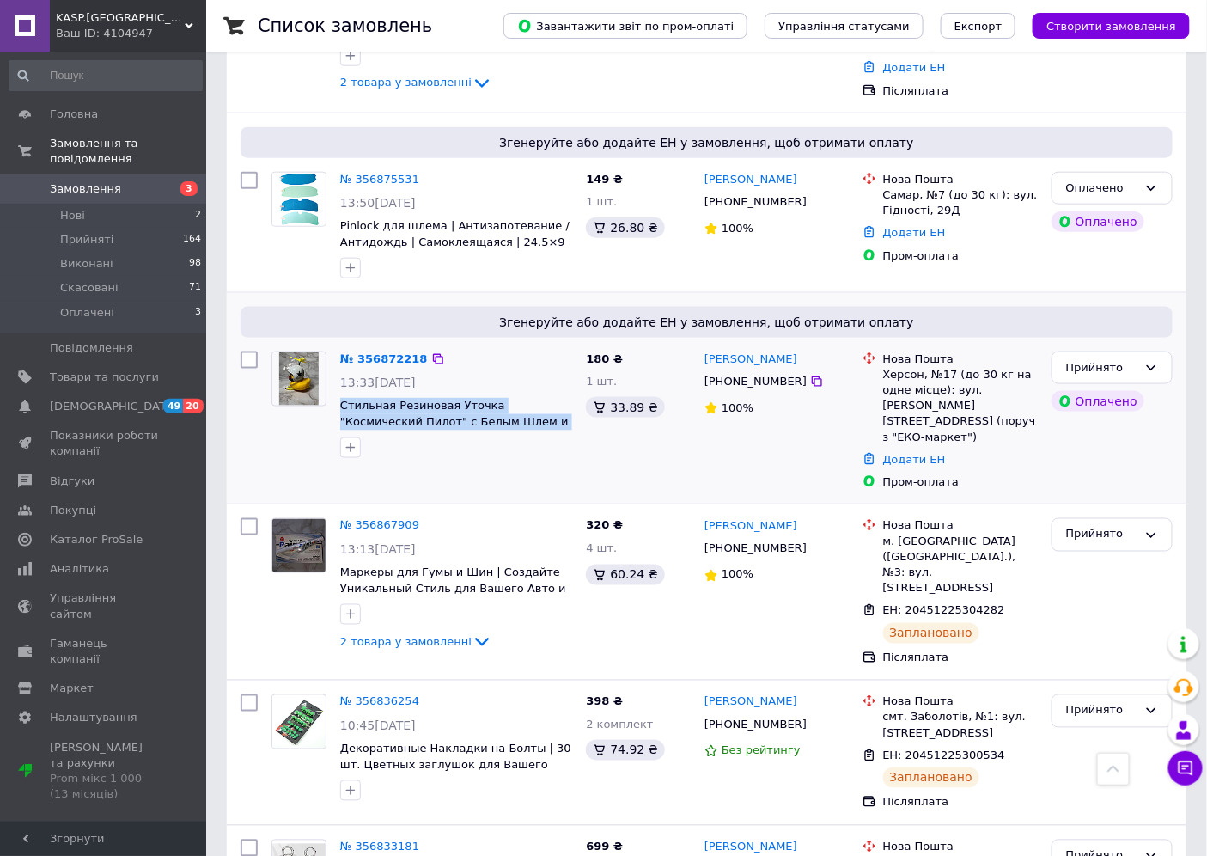
drag, startPoint x: 553, startPoint y: 398, endPoint x: 338, endPoint y: 381, distance: 216.4
click at [338, 381] on div "№ 356872218 13:33[DATE] Стильная Резиновая Уточка "Космический Пилот" с Белым Ш…" at bounding box center [456, 405] width 246 height 120
copy span "Стильная Резиновая Уточка "Космический Пилот" с Белым Шлем и Пропеллером |"
click at [390, 352] on link "№ 356872218" at bounding box center [384, 358] width 88 height 13
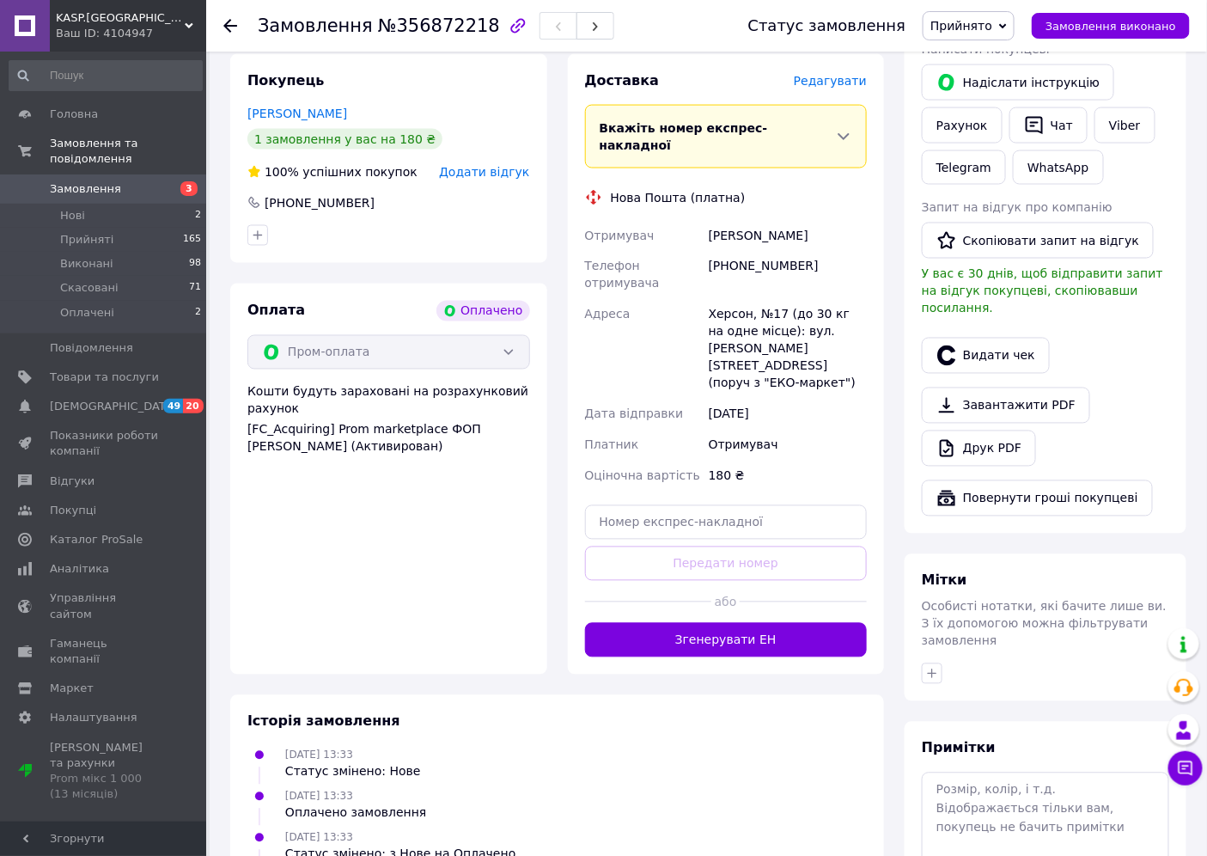
scroll to position [883, 0]
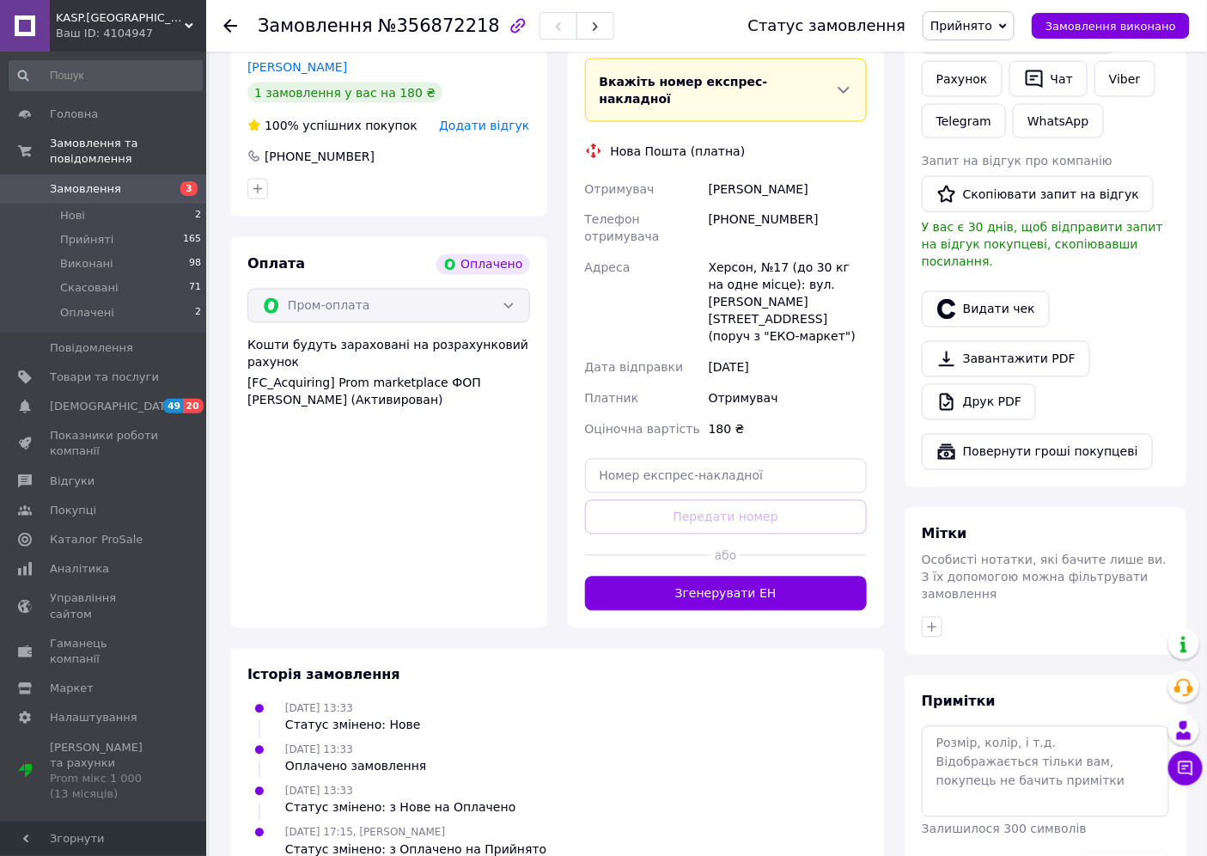
click at [774, 577] on button "Згенерувати ЕН" at bounding box center [726, 594] width 283 height 34
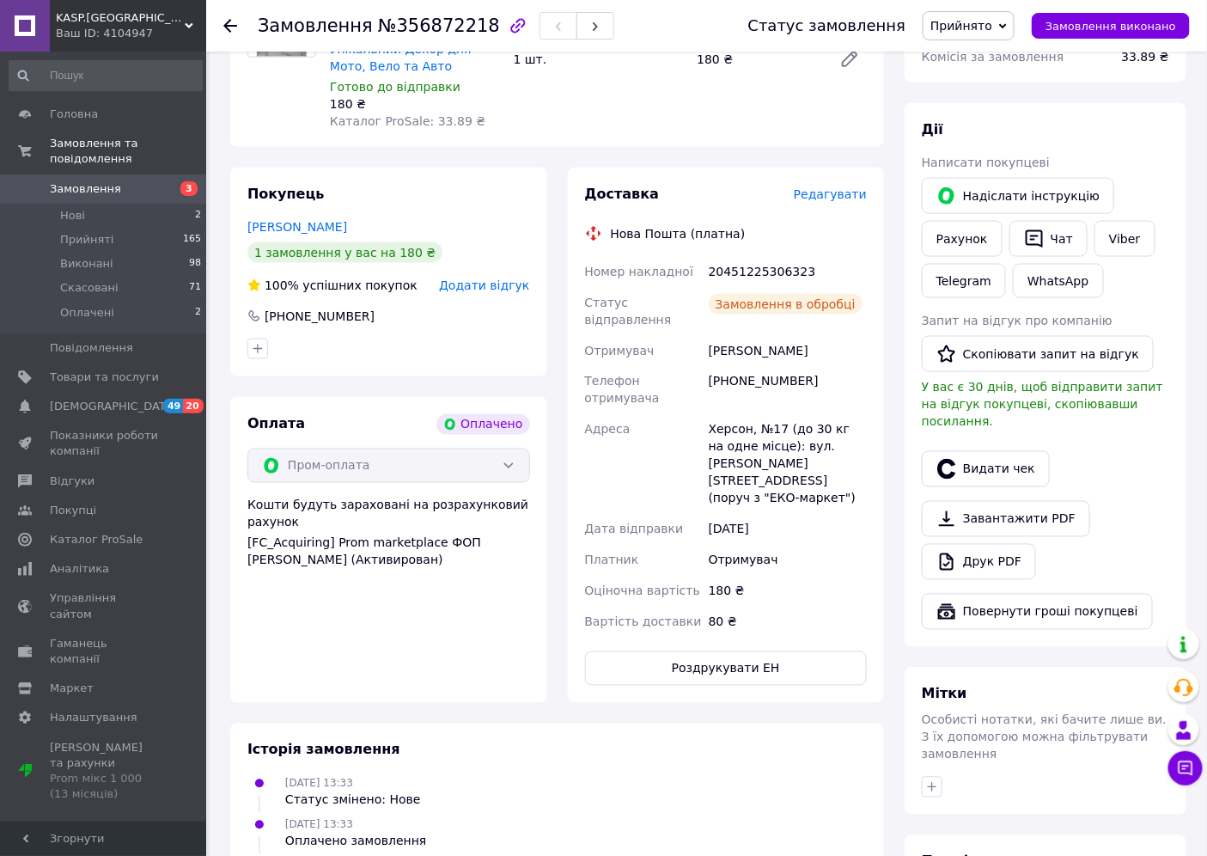
scroll to position [596, 0]
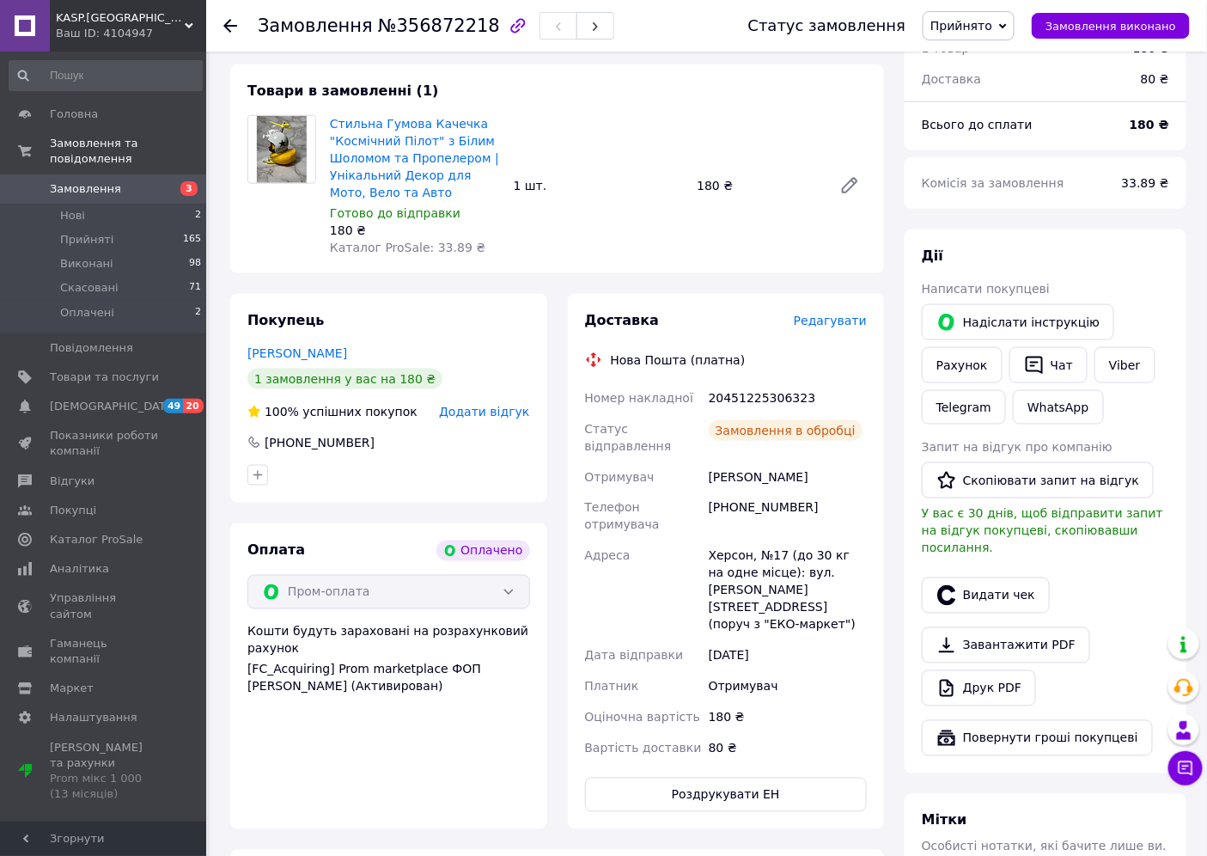
click at [744, 382] on div "20451225306323" at bounding box center [788, 397] width 165 height 31
click at [745, 382] on div "20451225306323" at bounding box center [788, 397] width 165 height 31
copy div "20451225306323"
click at [226, 20] on icon at bounding box center [230, 26] width 14 height 14
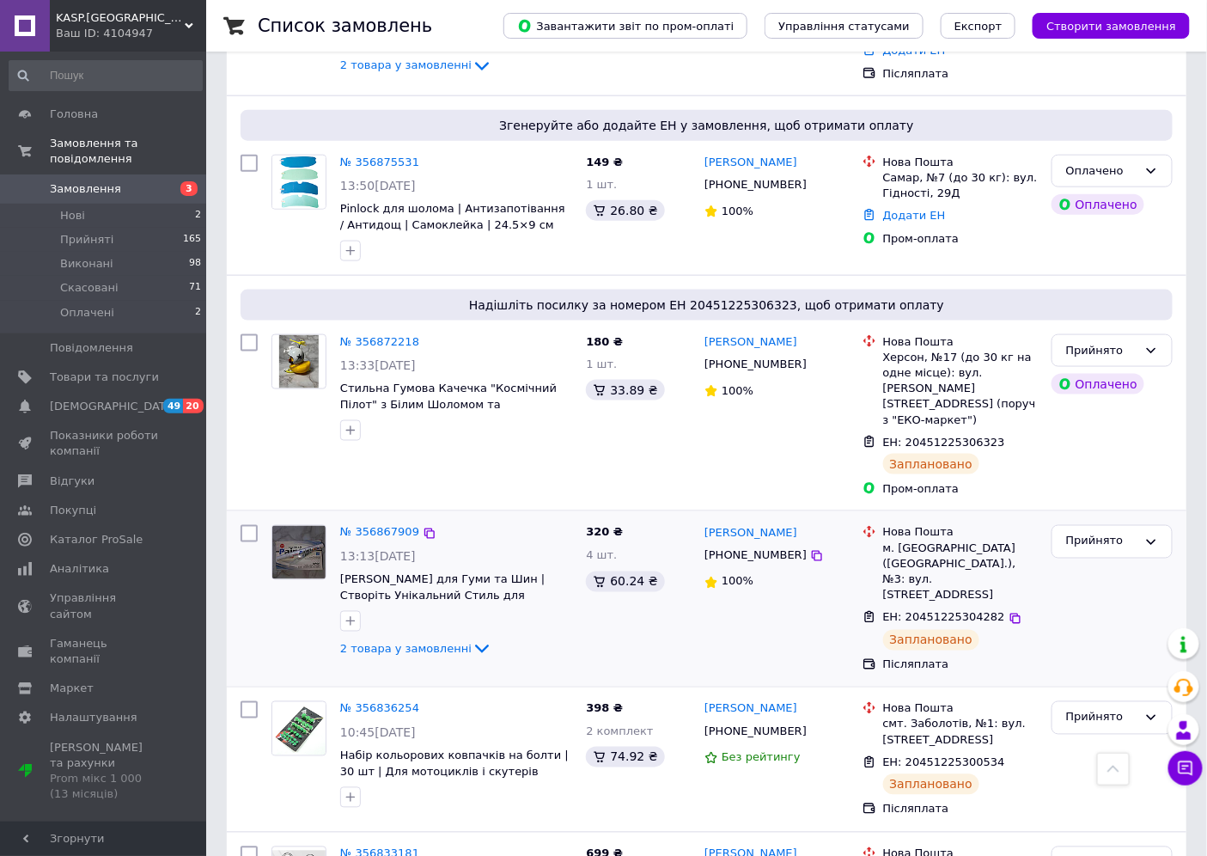
scroll to position [477, 0]
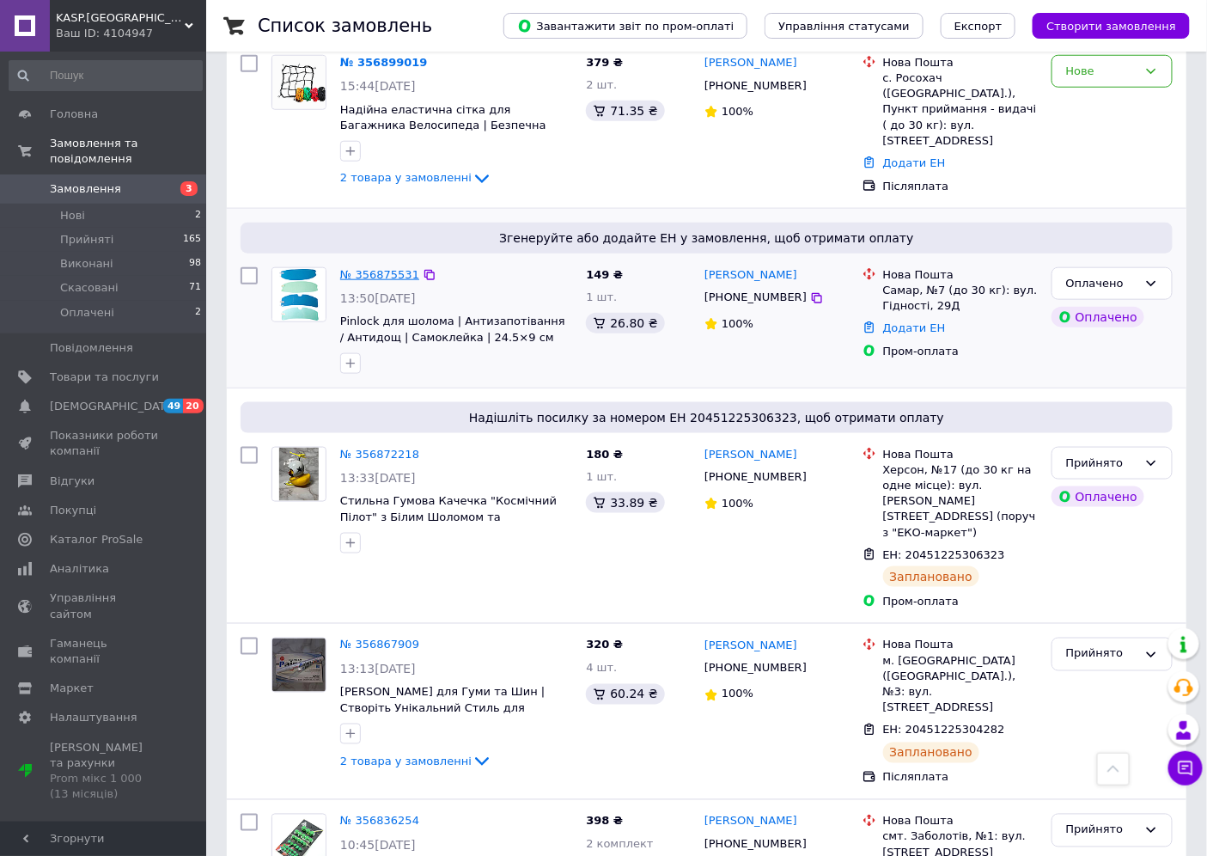
click at [363, 268] on link "№ 356875531" at bounding box center [379, 274] width 79 height 13
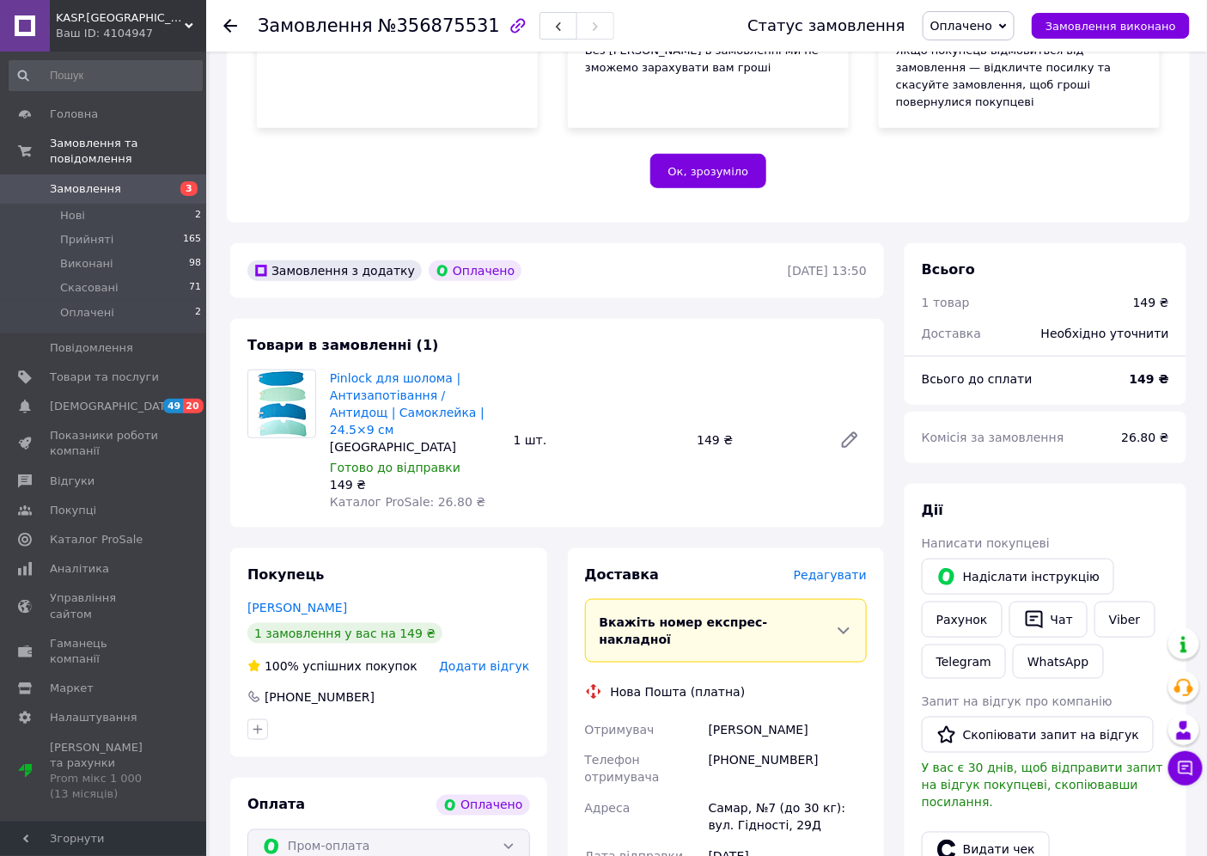
scroll to position [477, 0]
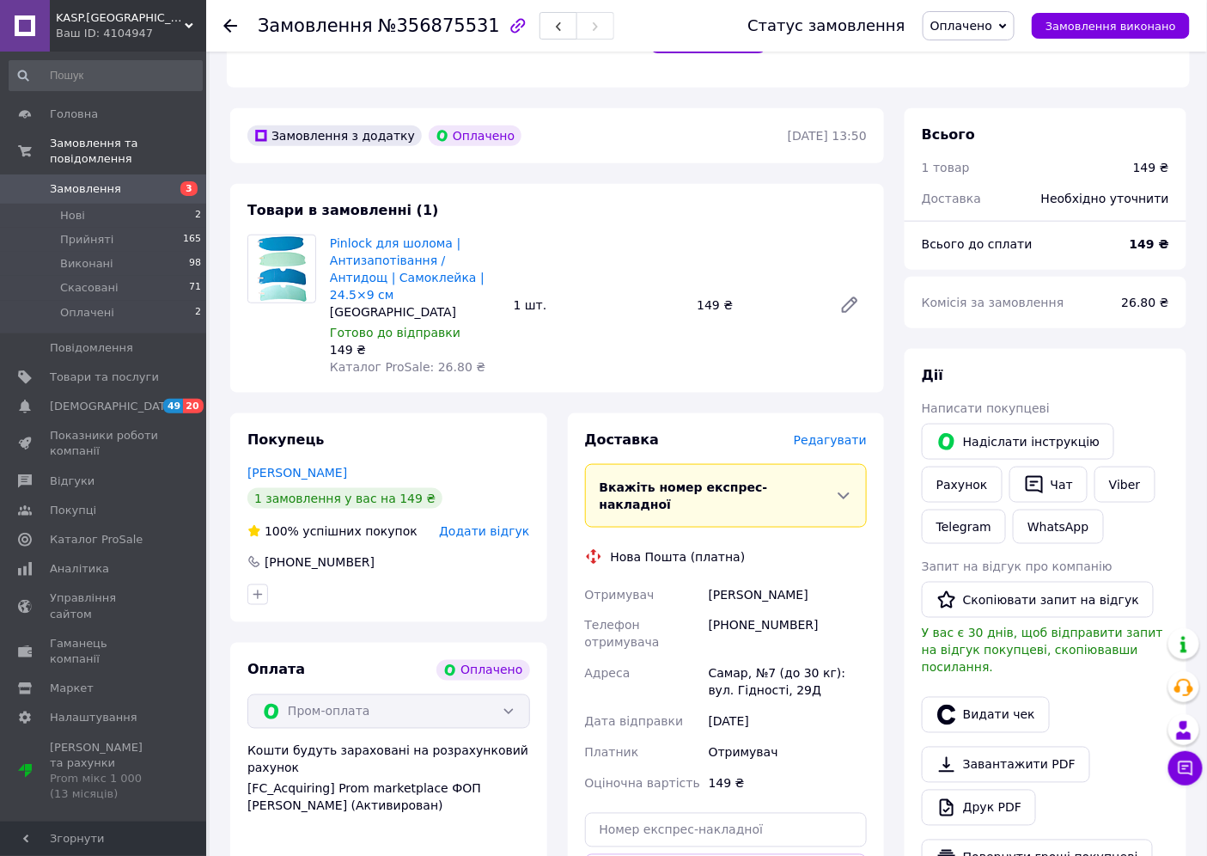
click at [768, 610] on div "[PHONE_NUMBER]" at bounding box center [788, 634] width 165 height 48
copy div "380679735843"
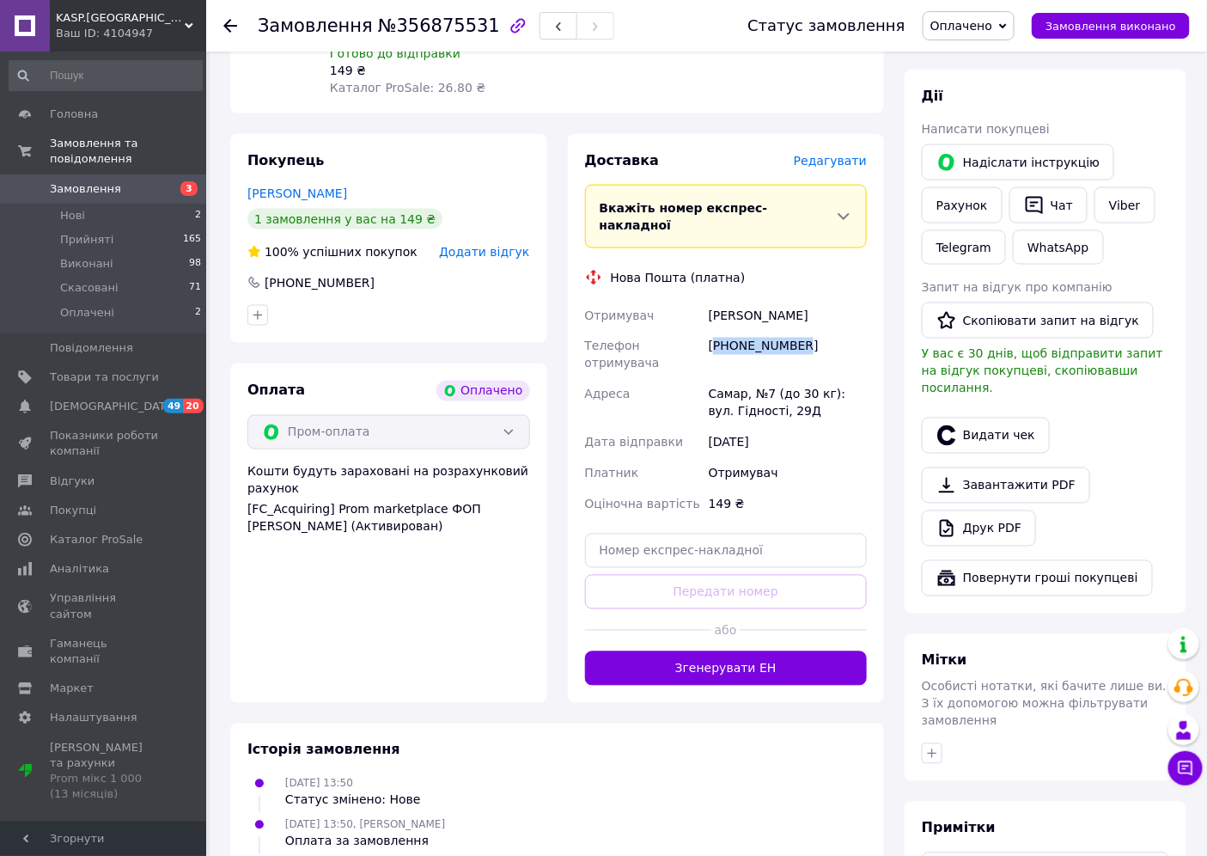
scroll to position [763, 0]
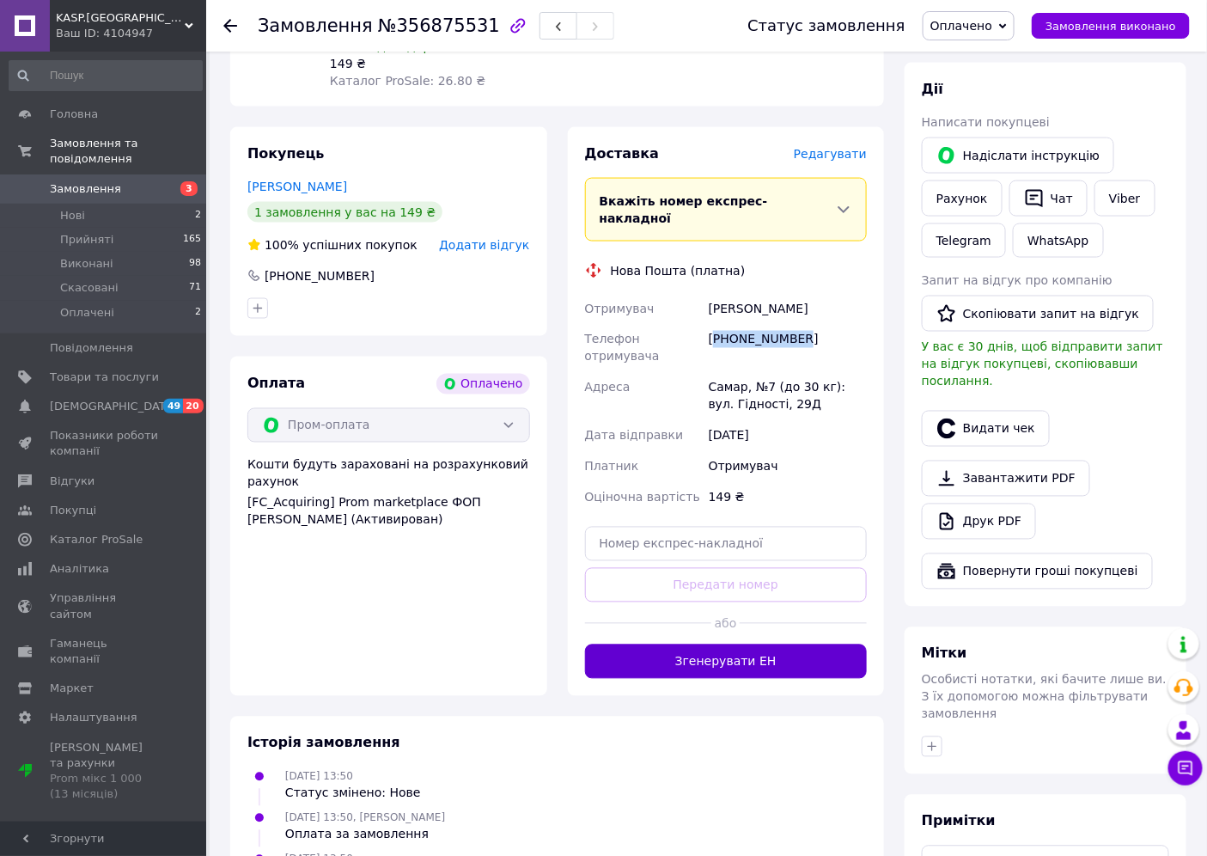
click at [686, 645] on button "Згенерувати ЕН" at bounding box center [726, 662] width 283 height 34
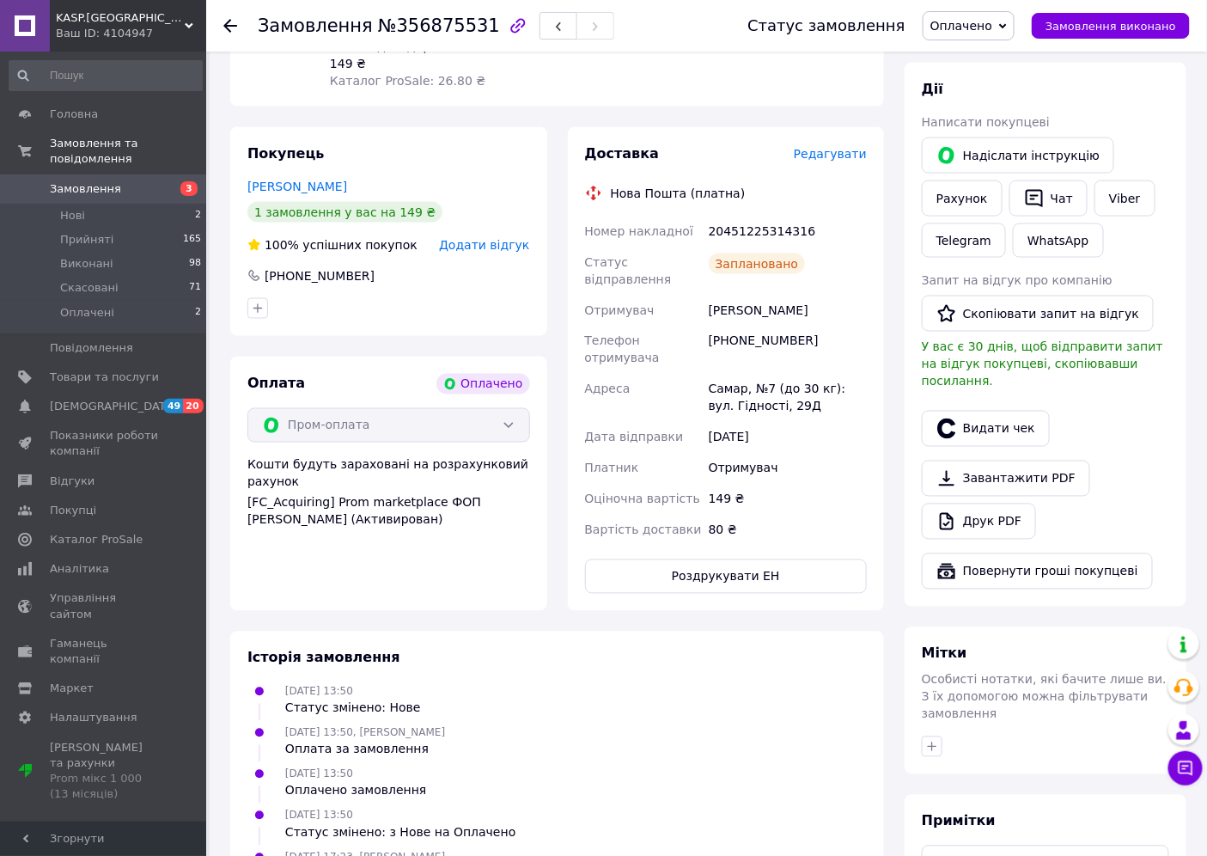
click at [737, 216] on div "20451225314316" at bounding box center [788, 231] width 165 height 31
click at [740, 216] on div "20451225314316" at bounding box center [788, 231] width 165 height 31
copy div "20451225314316"
drag, startPoint x: 709, startPoint y: 247, endPoint x: 805, endPoint y: 266, distance: 98.3
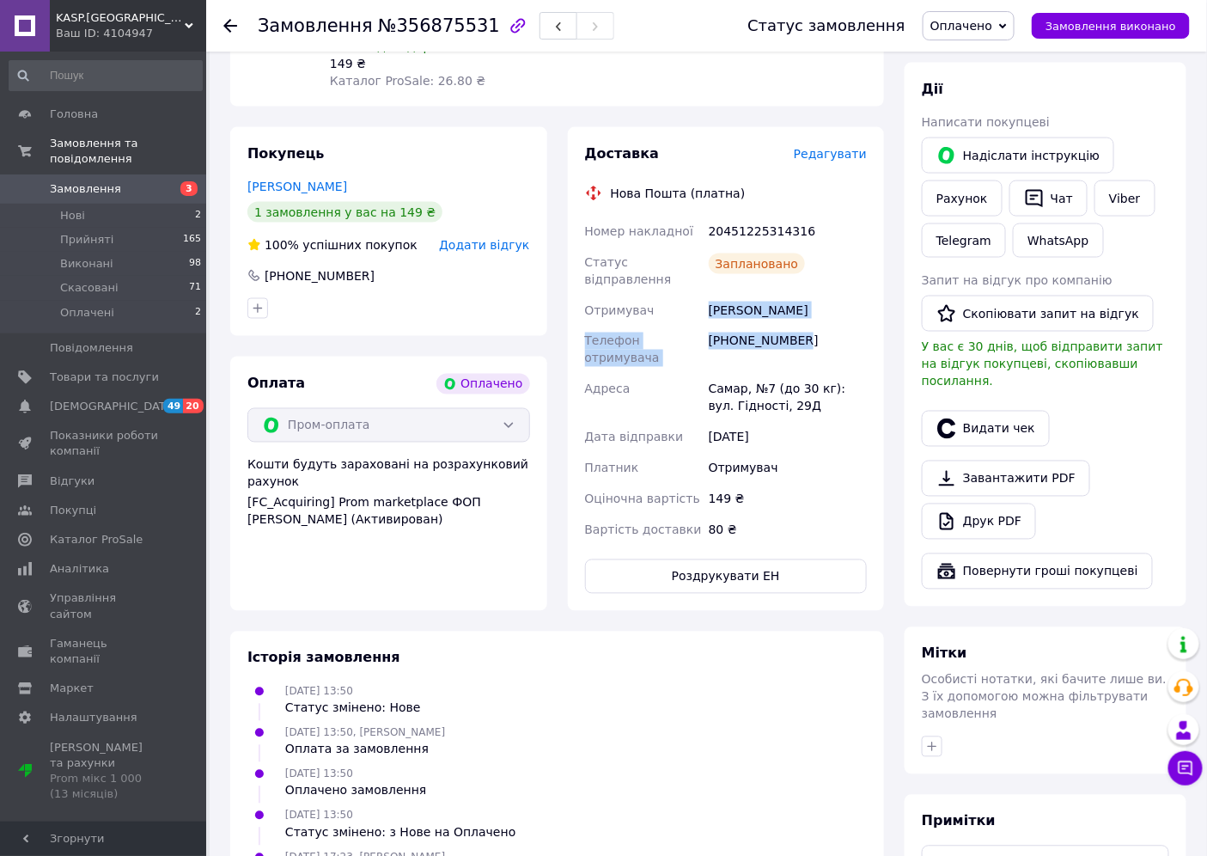
click at [805, 266] on div "Номер накладної 20451225314316 Статус відправлення Заплановано Отримувач Гаркуш…" at bounding box center [727, 381] width 290 height 330
copy div "Гаркуша Сергей Телефон отримувача +380679735843"
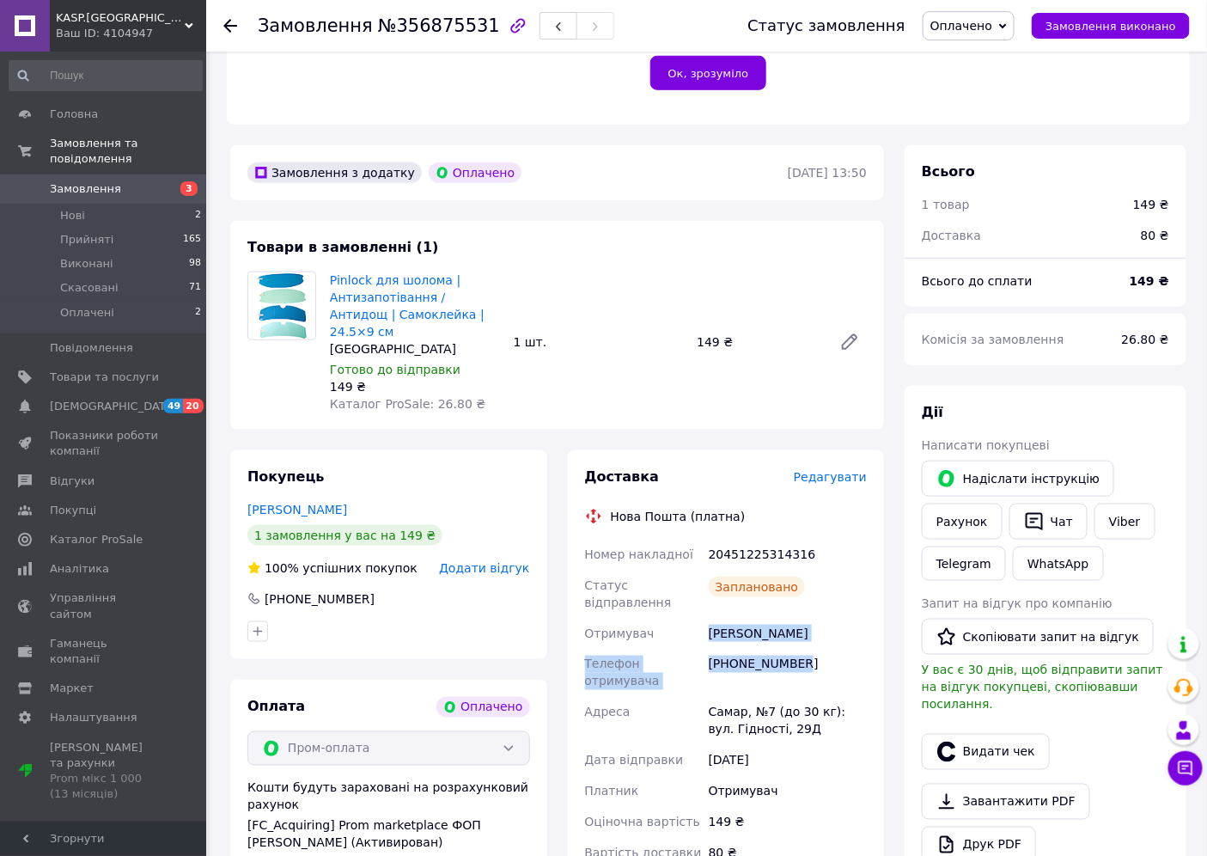
scroll to position [191, 0]
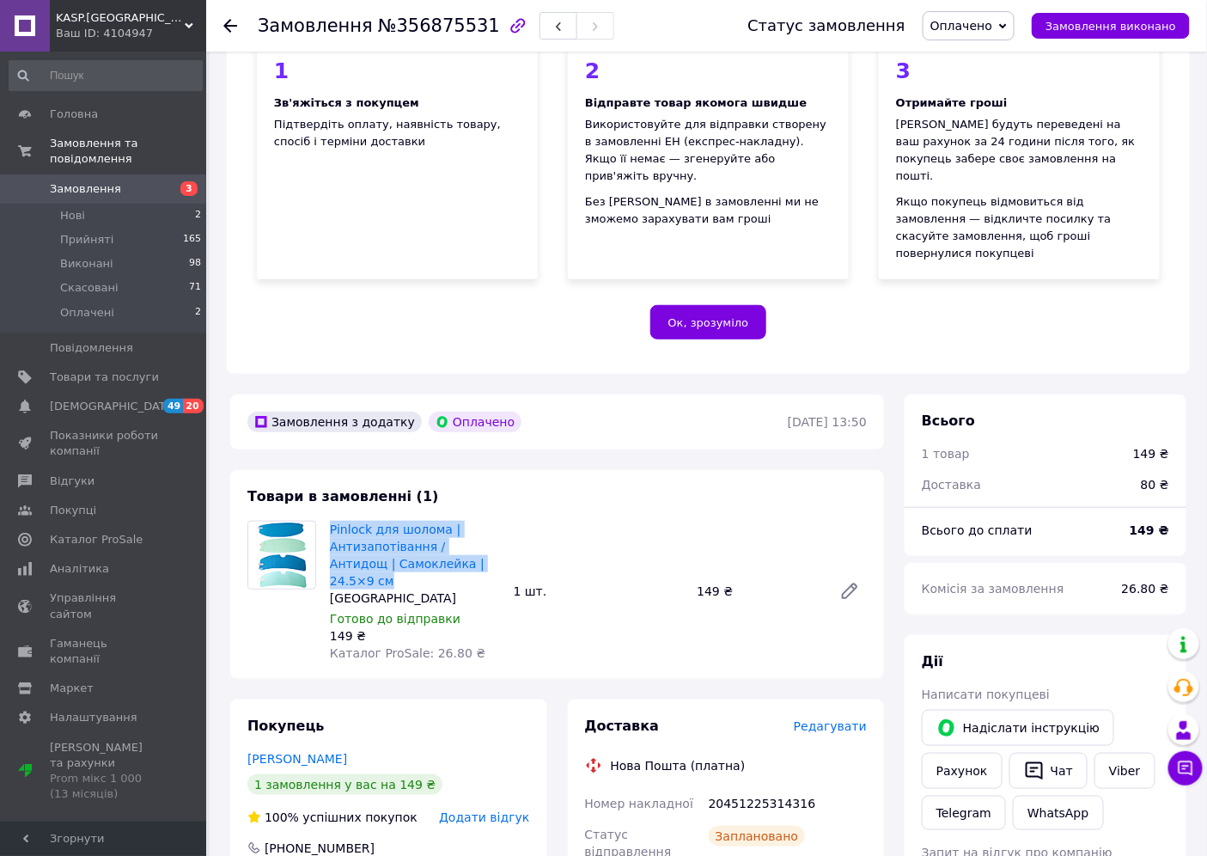
drag, startPoint x: 469, startPoint y: 531, endPoint x: 327, endPoint y: 502, distance: 144.8
click at [327, 517] on div "Pinlock для шолома | Антизапотівання / Антидощ | Самоклейка | 24.5×9 см Китай Г…" at bounding box center [415, 591] width 184 height 148
copy link "Pinlock для шолома | Антизапотівання / Антидощ | Самоклейка | 24.5×9 см"
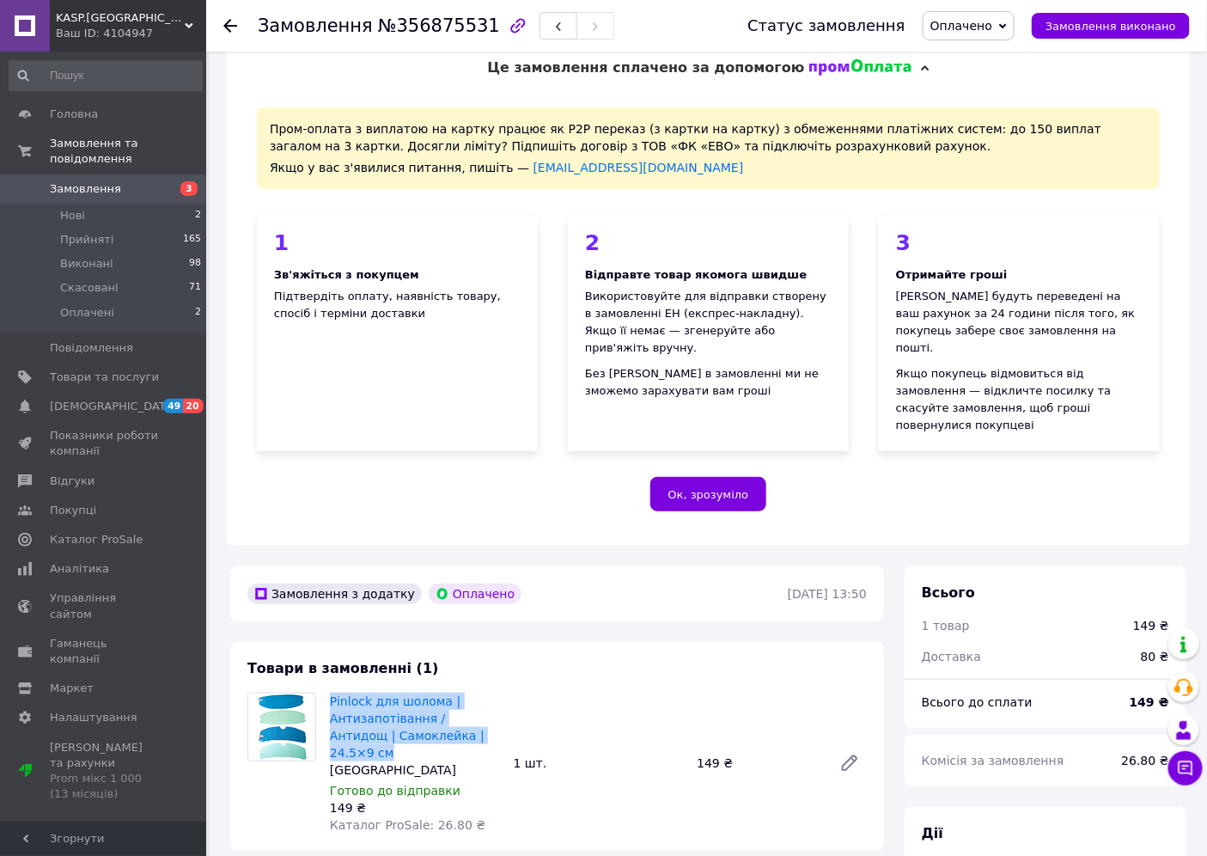
scroll to position [0, 0]
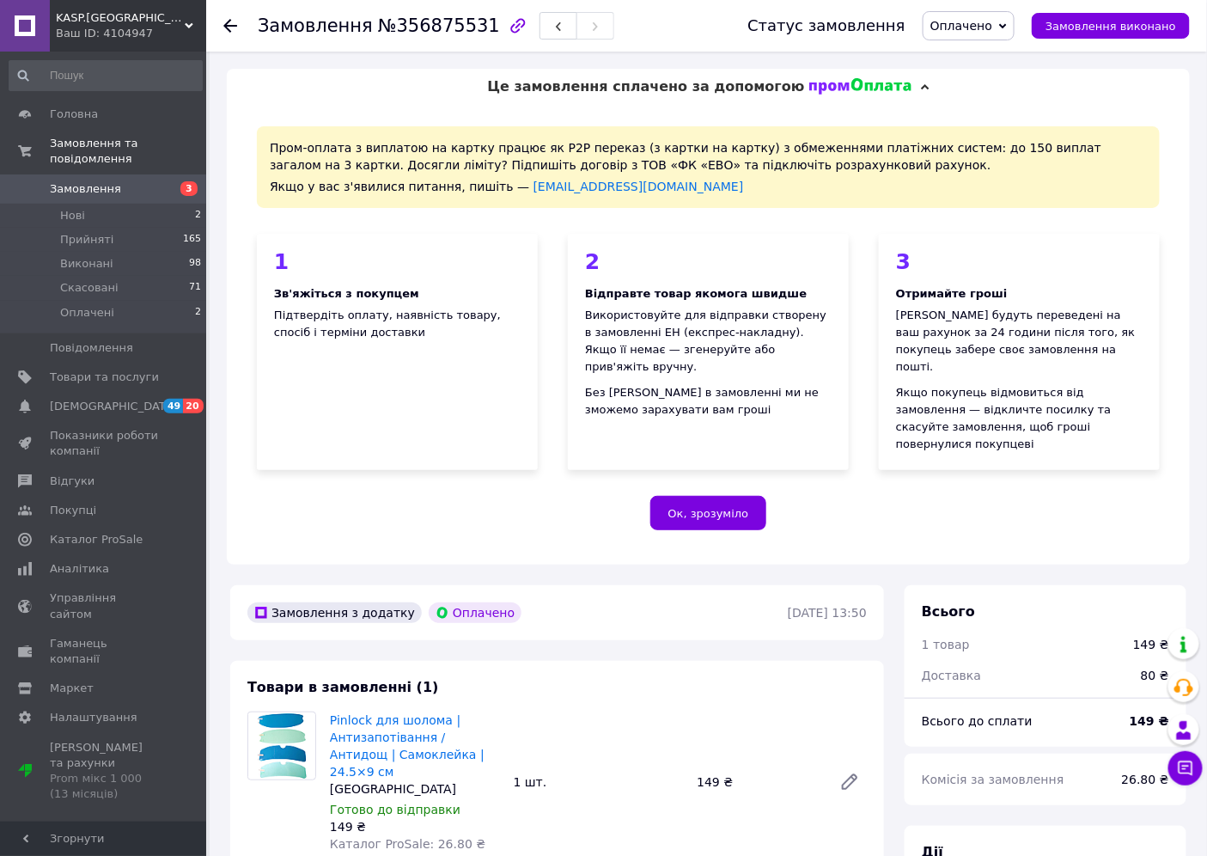
click at [233, 23] on icon at bounding box center [230, 26] width 14 height 14
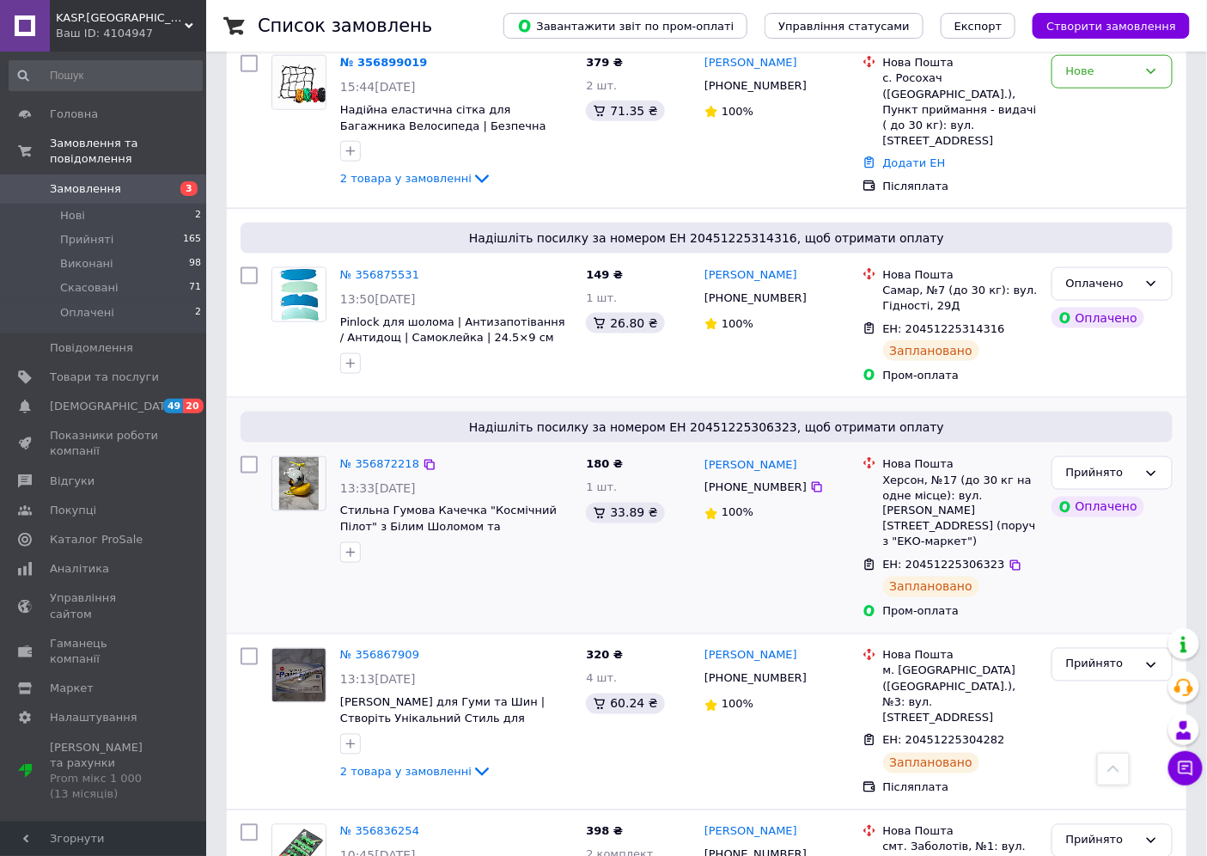
scroll to position [477, 0]
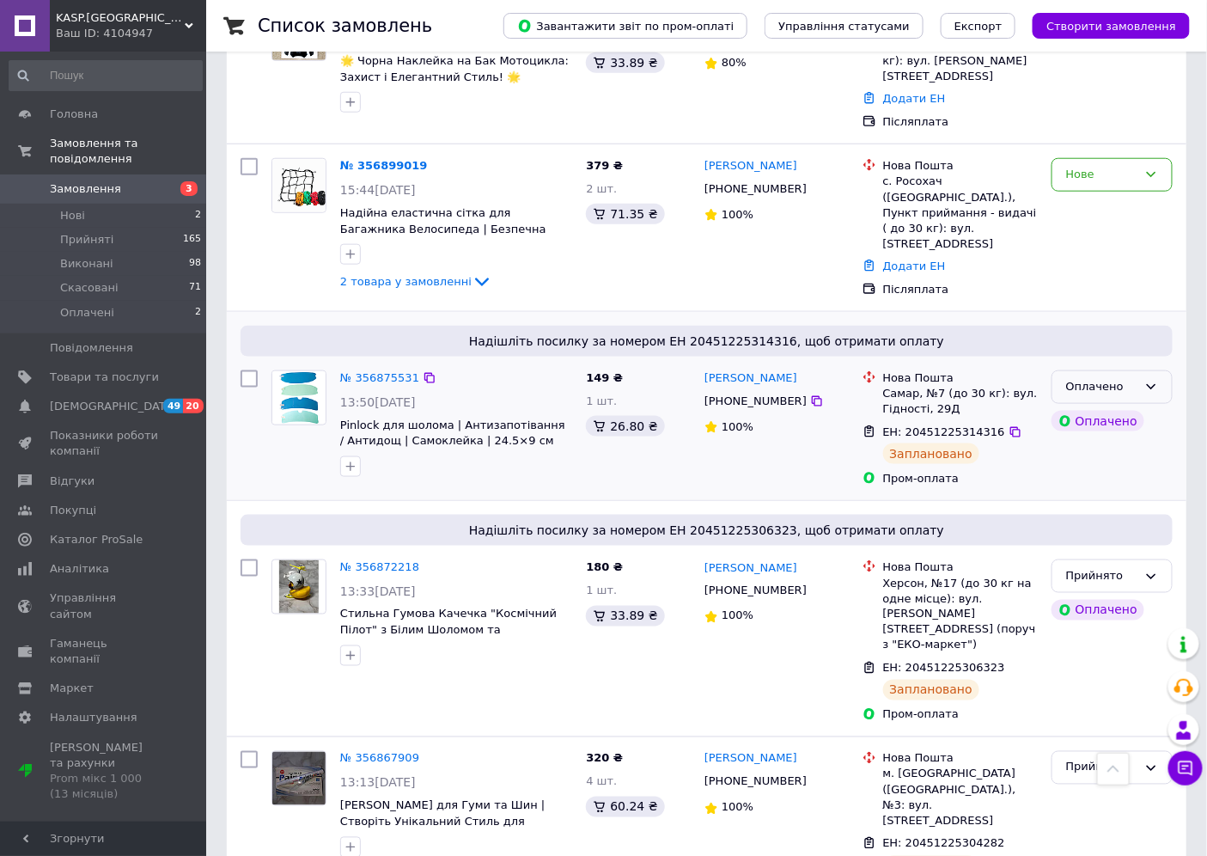
click at [1149, 384] on icon at bounding box center [1151, 386] width 9 height 5
click at [1083, 407] on li "Прийнято" at bounding box center [1112, 423] width 119 height 32
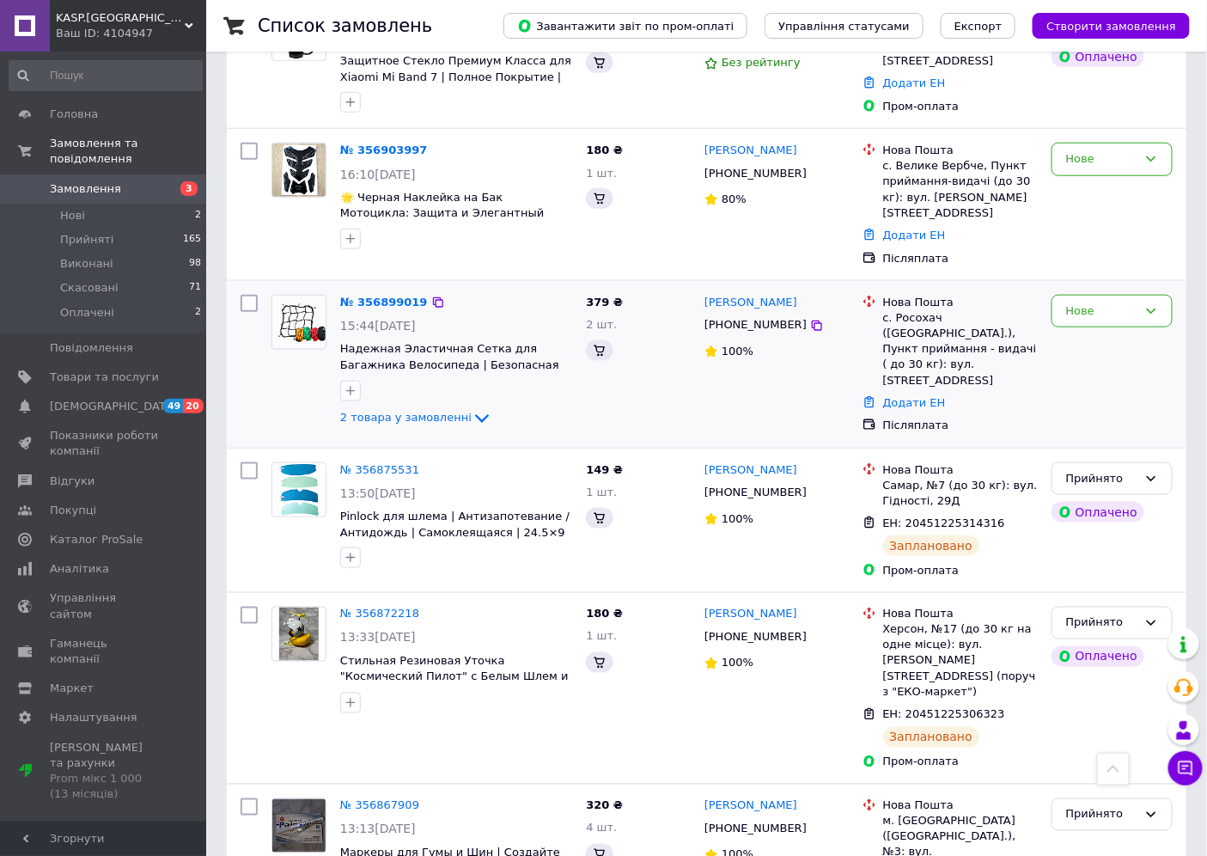
scroll to position [614, 0]
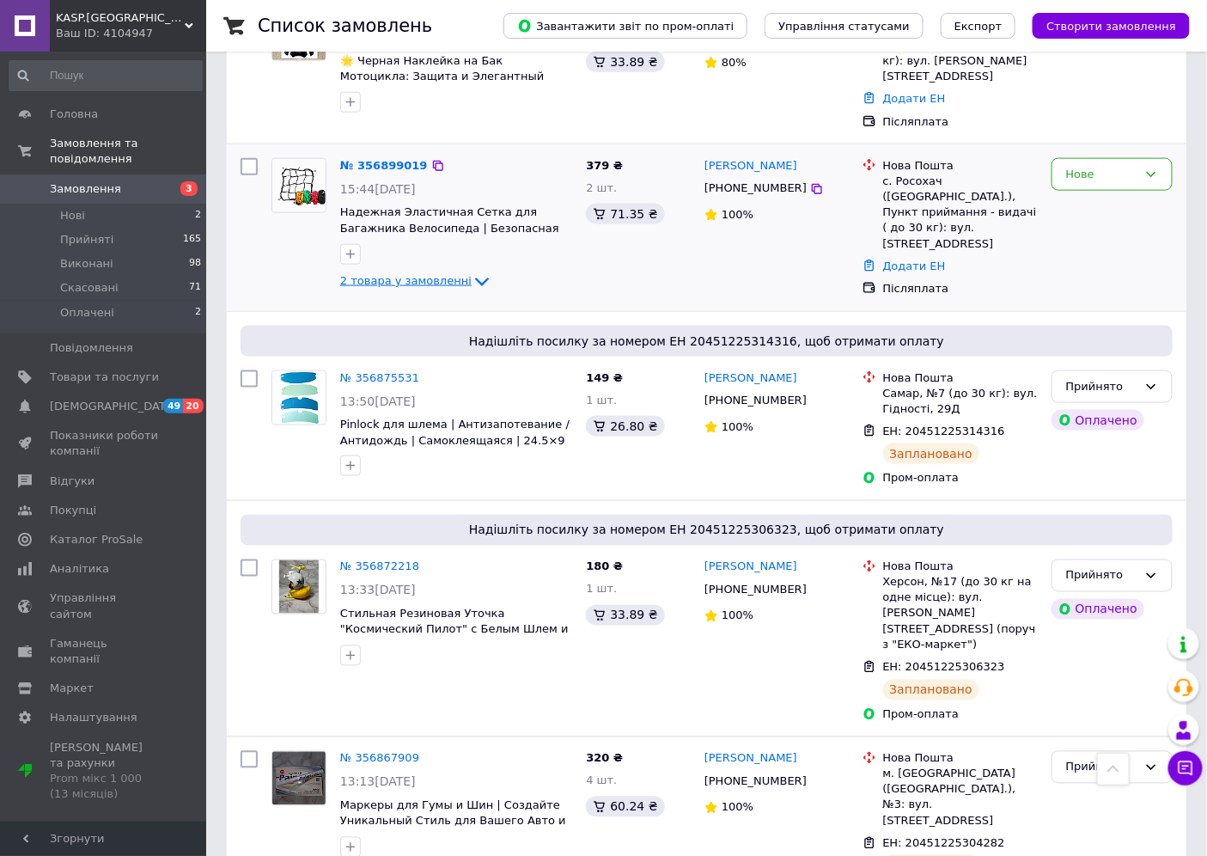
click at [433, 274] on span "2 товара у замовленні" at bounding box center [405, 280] width 131 height 13
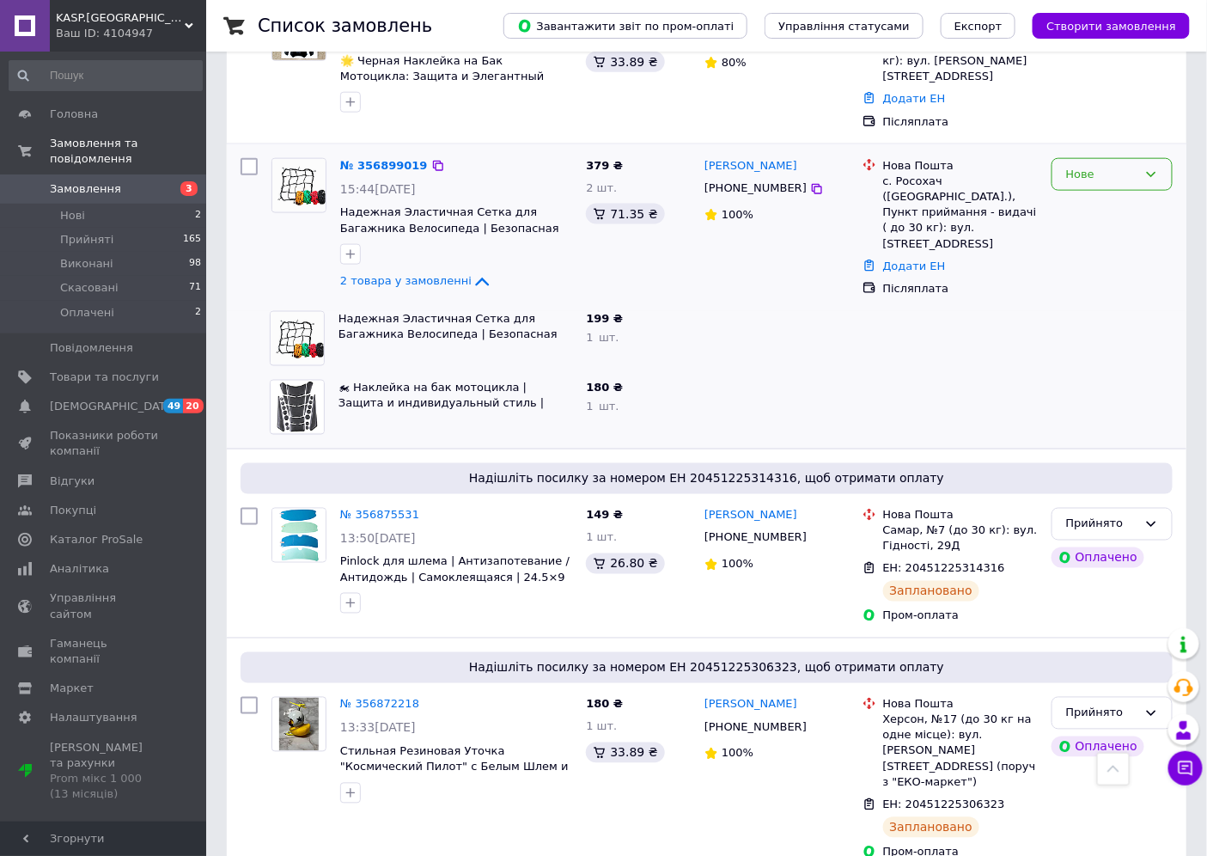
click at [1115, 166] on div "Нове" at bounding box center [1101, 175] width 71 height 18
click at [1097, 194] on li "Прийнято" at bounding box center [1112, 210] width 119 height 32
drag, startPoint x: 782, startPoint y: 174, endPoint x: 702, endPoint y: 146, distance: 84.5
click at [702, 151] on div "Віктор Сапищук +380930454769 100%" at bounding box center [777, 227] width 158 height 153
click at [382, 159] on link "№ 356899019" at bounding box center [384, 165] width 88 height 13
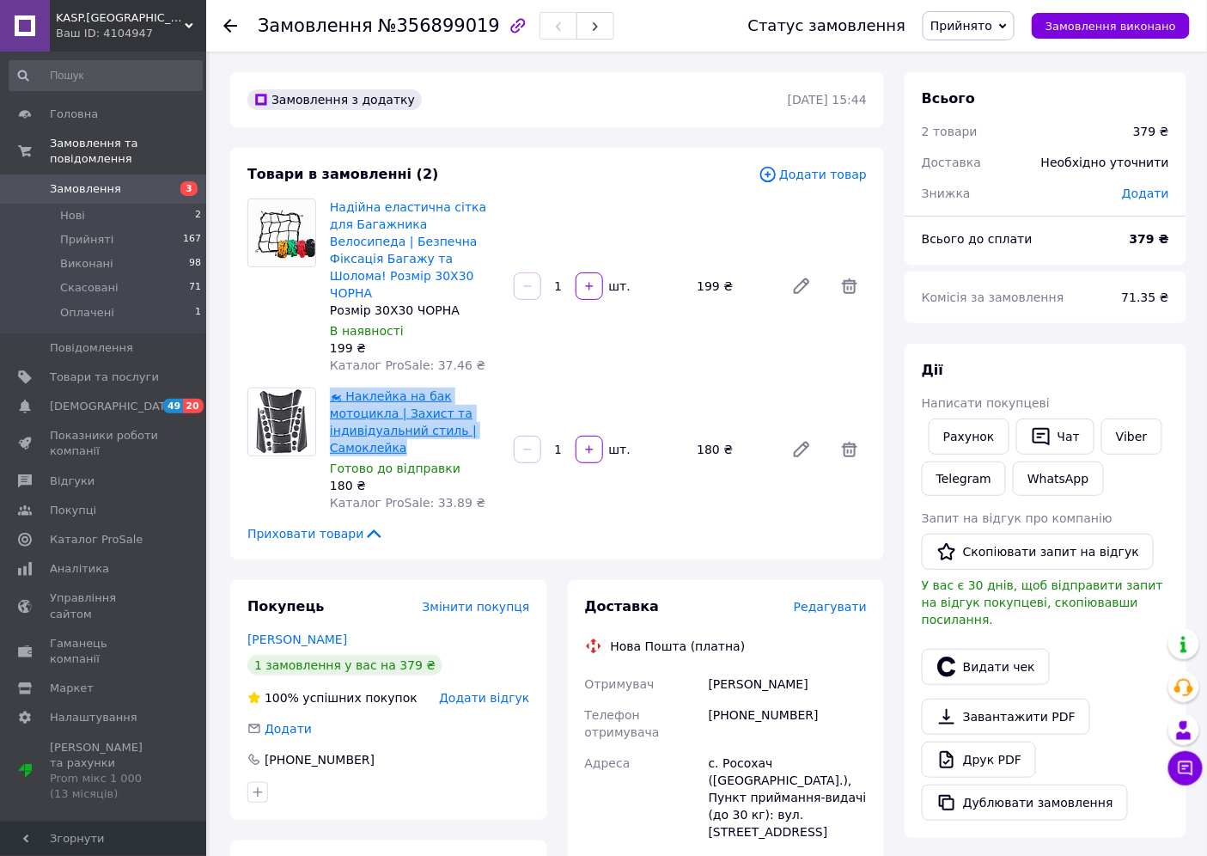
drag, startPoint x: 444, startPoint y: 412, endPoint x: 333, endPoint y: 378, distance: 116.9
click at [333, 388] on span "🏍 Наклейка на бак мотоцикла | Захист та індивідуальний стиль | Самоклейка" at bounding box center [415, 422] width 170 height 69
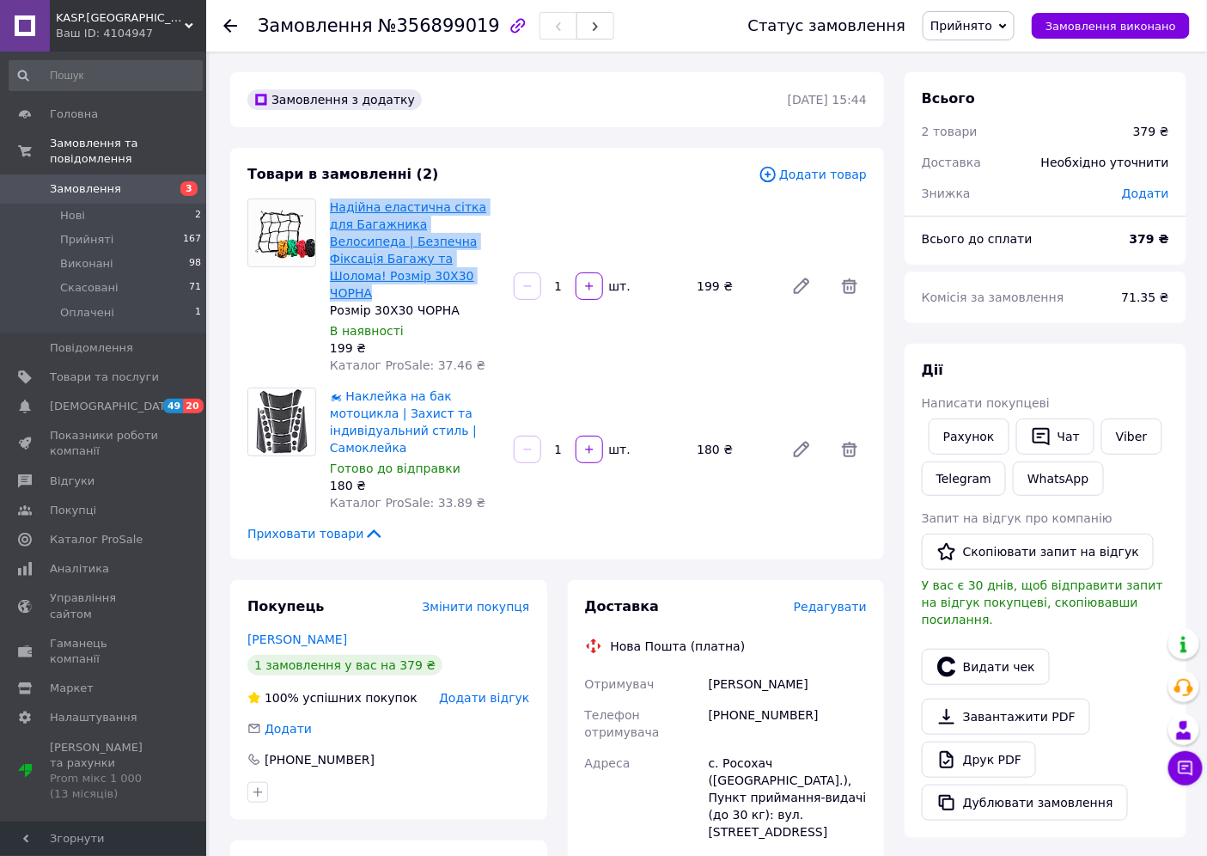
drag, startPoint x: 389, startPoint y: 275, endPoint x: 333, endPoint y: 209, distance: 87.2
click at [333, 209] on span "Надійна еластична сітка для Багажника Велосипеда | Безпечна Фіксація Багажу та …" at bounding box center [415, 250] width 170 height 103
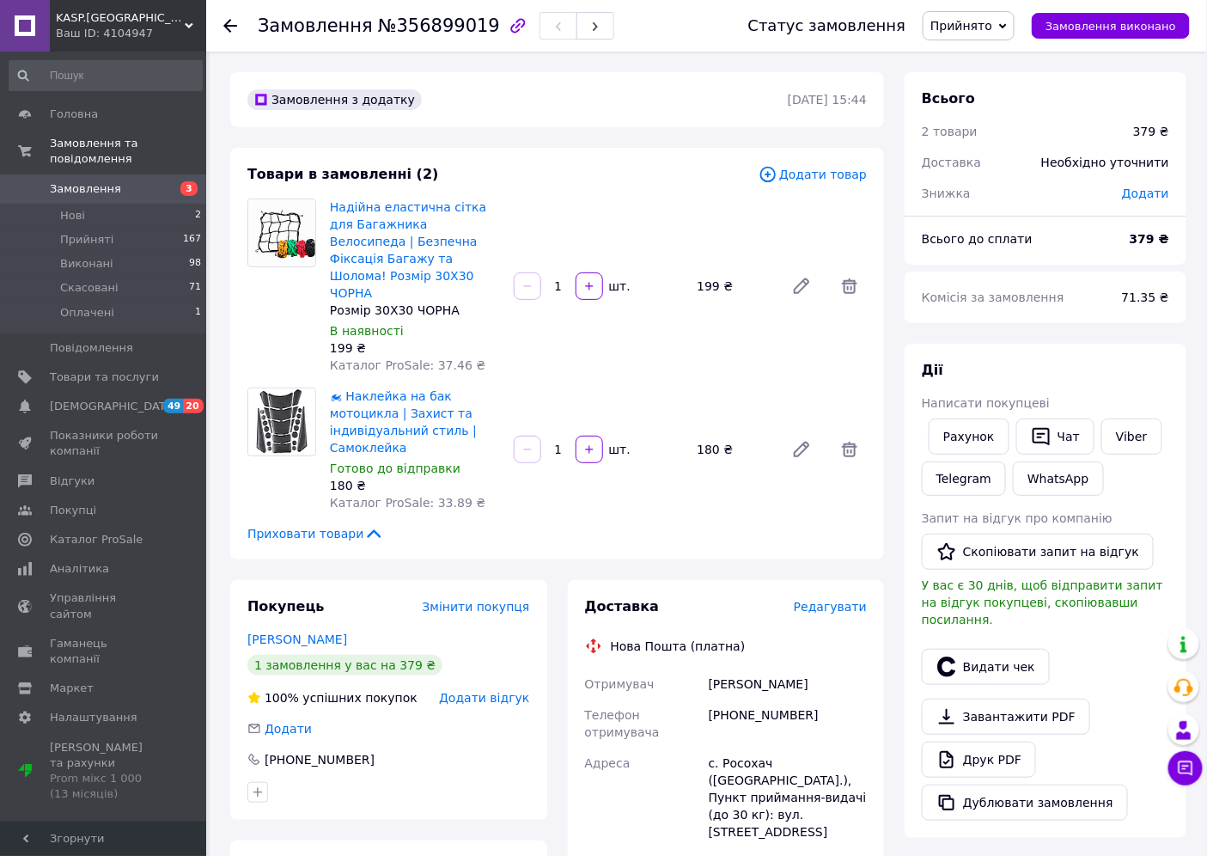
click at [224, 19] on icon at bounding box center [230, 26] width 14 height 14
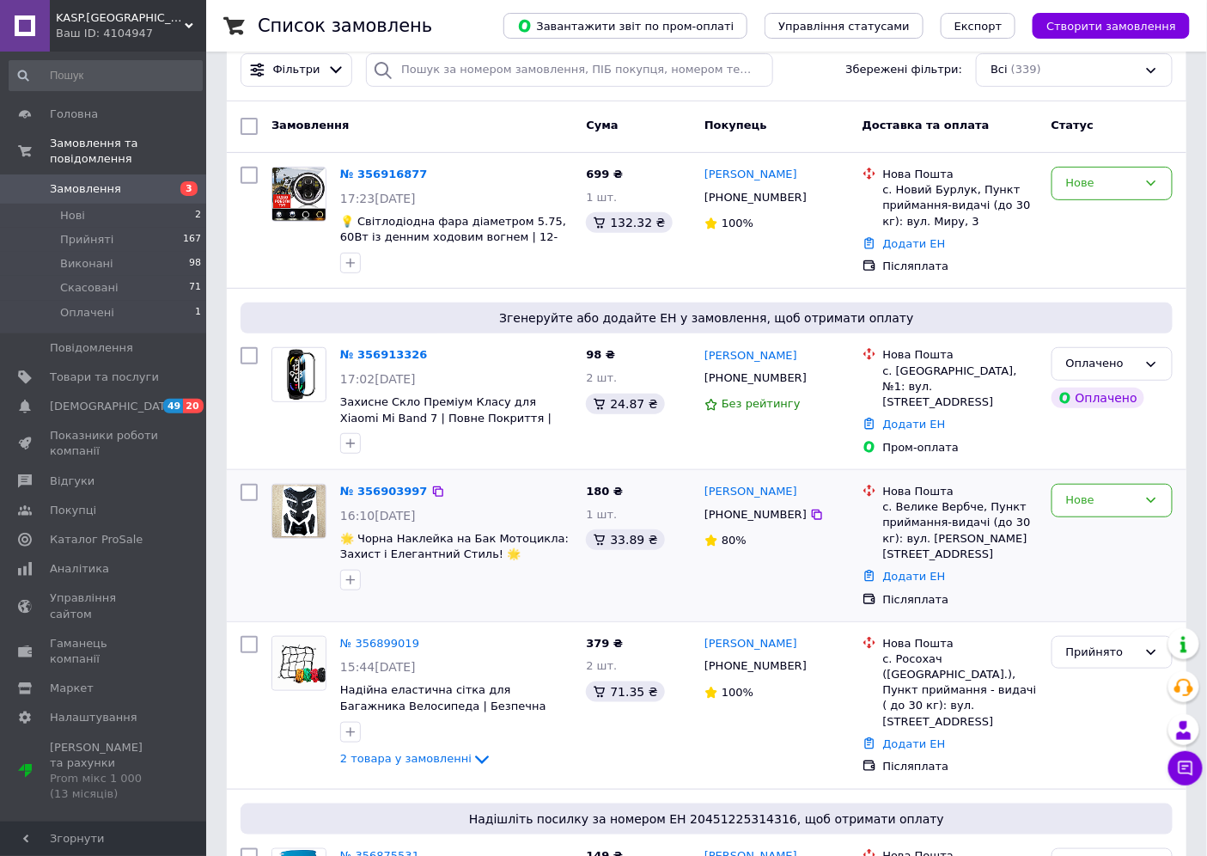
scroll to position [286, 0]
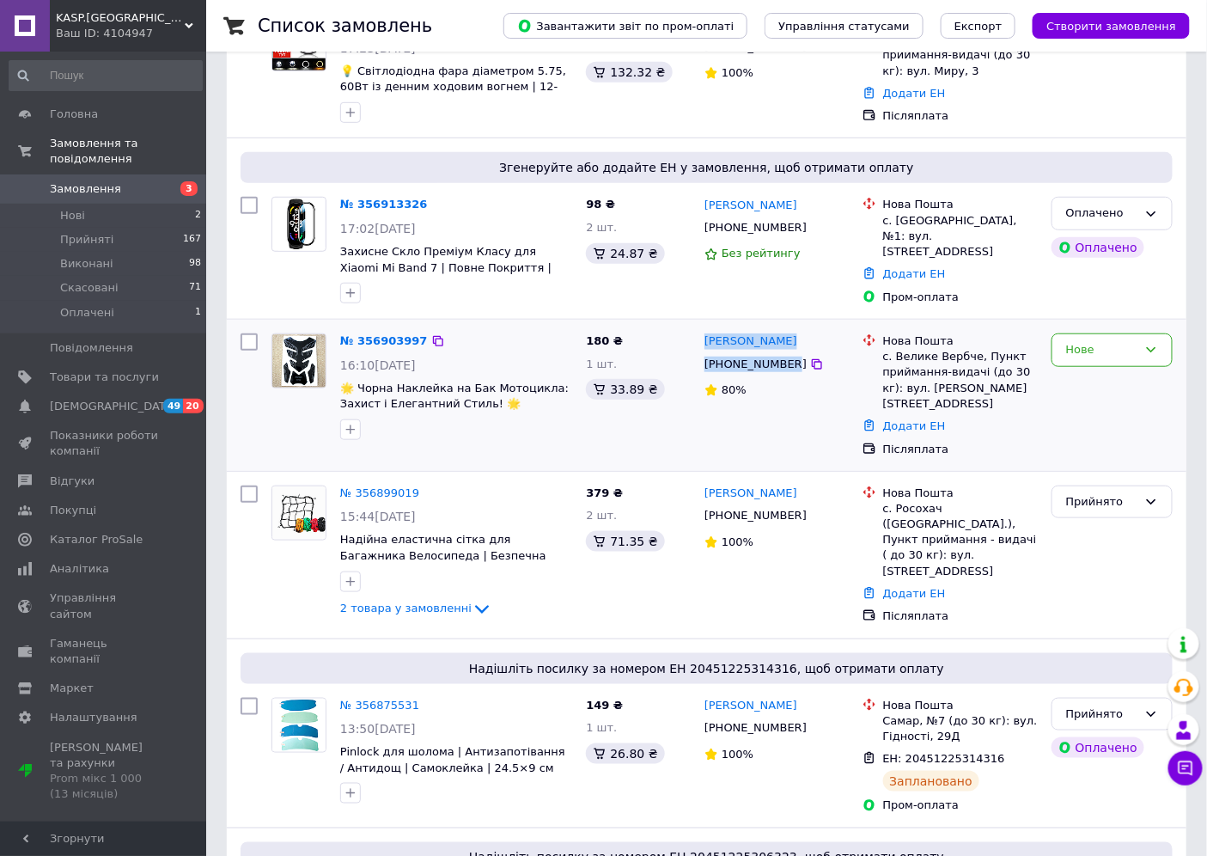
drag, startPoint x: 784, startPoint y: 363, endPoint x: 700, endPoint y: 339, distance: 87.4
click at [700, 339] on div "Михайло Куліш +380686471525 80%" at bounding box center [777, 395] width 158 height 137
drag, startPoint x: 547, startPoint y: 400, endPoint x: 344, endPoint y: 384, distance: 204.3
click at [344, 384] on span "🌟 Чорна Наклейка на Бак Мотоцикла: Захист і Елегантний Стиль! 🌟 ЧОРНИЙ КОЛІР" at bounding box center [456, 397] width 232 height 32
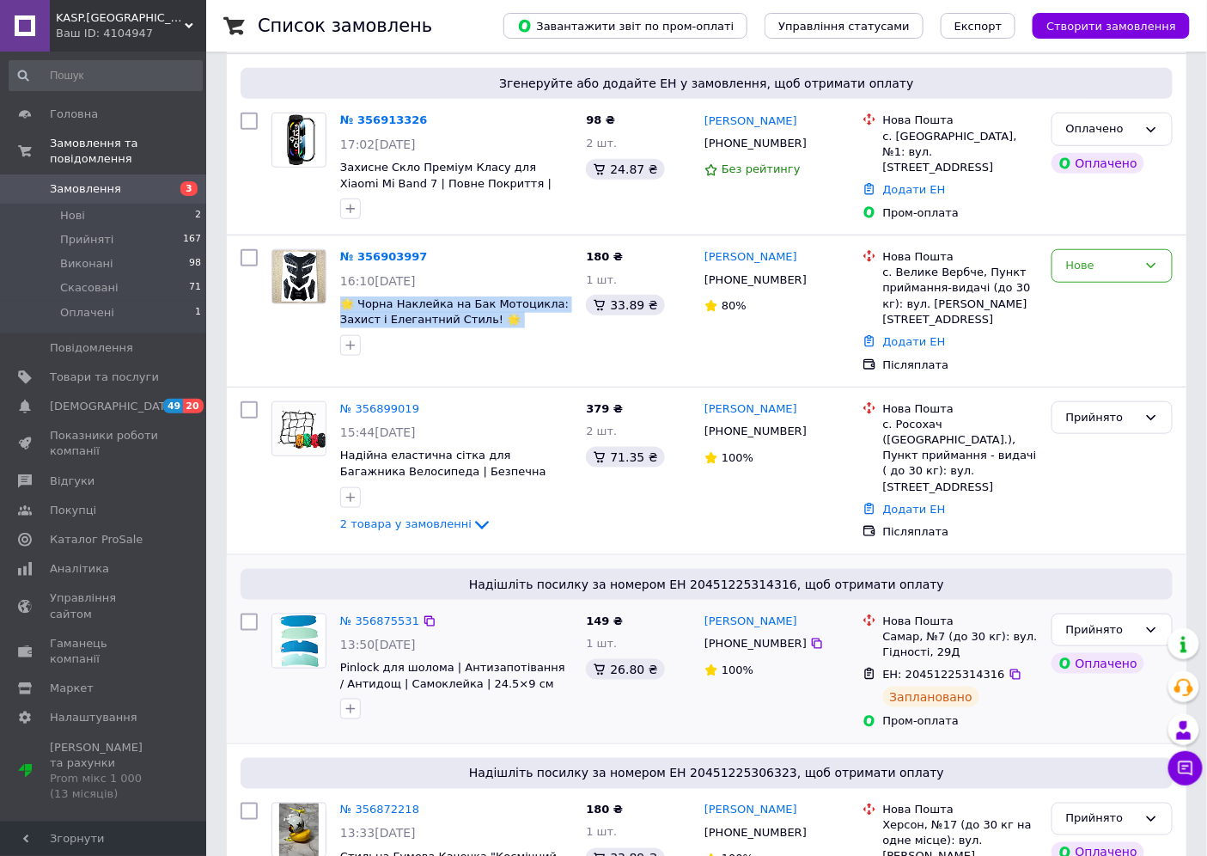
scroll to position [477, 0]
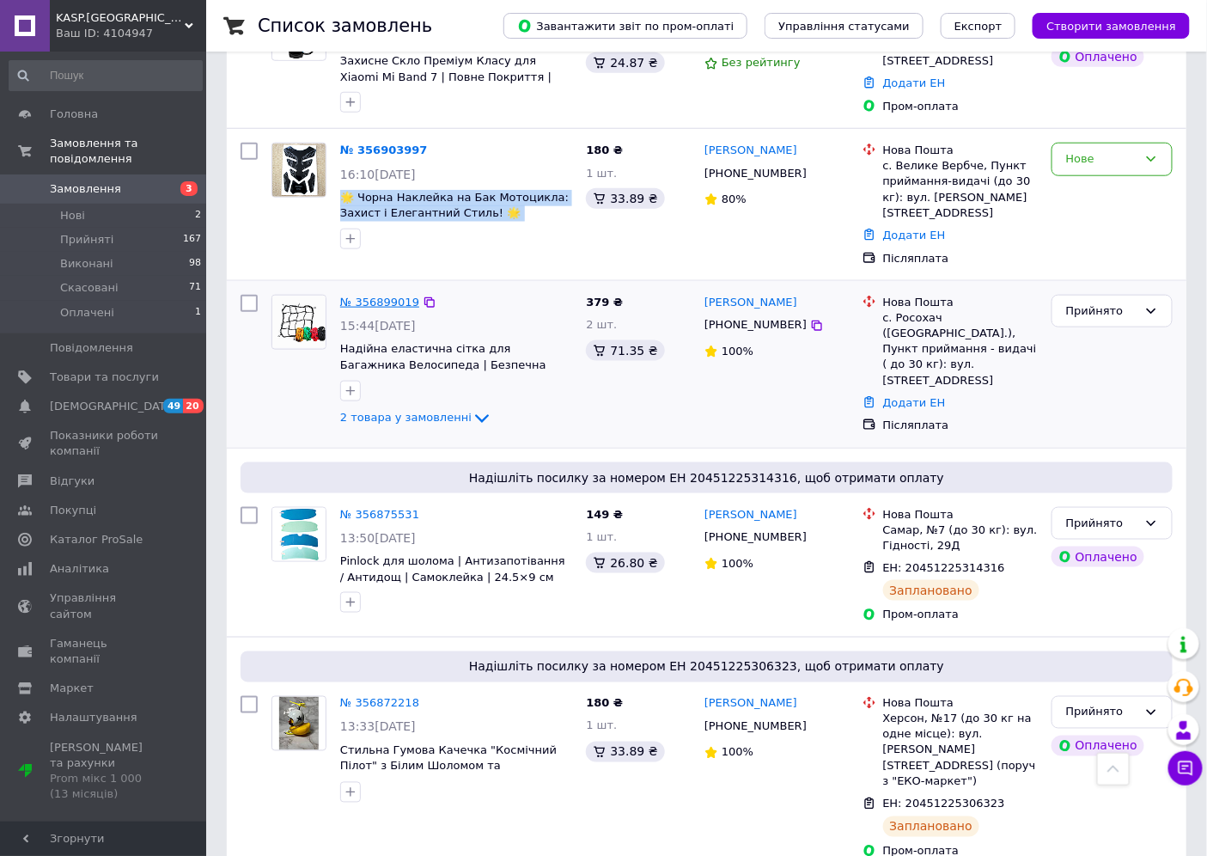
click at [389, 296] on link "№ 356899019" at bounding box center [379, 302] width 79 height 13
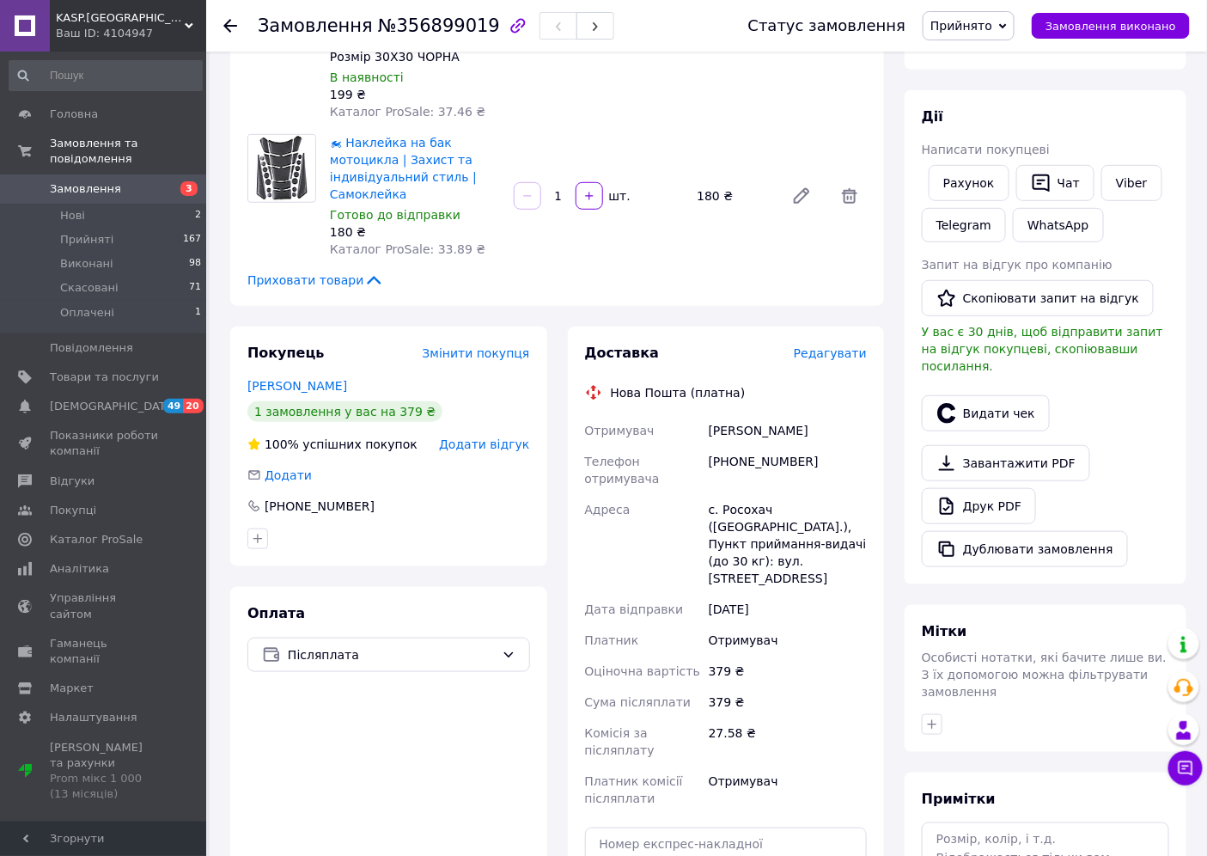
scroll to position [492, 0]
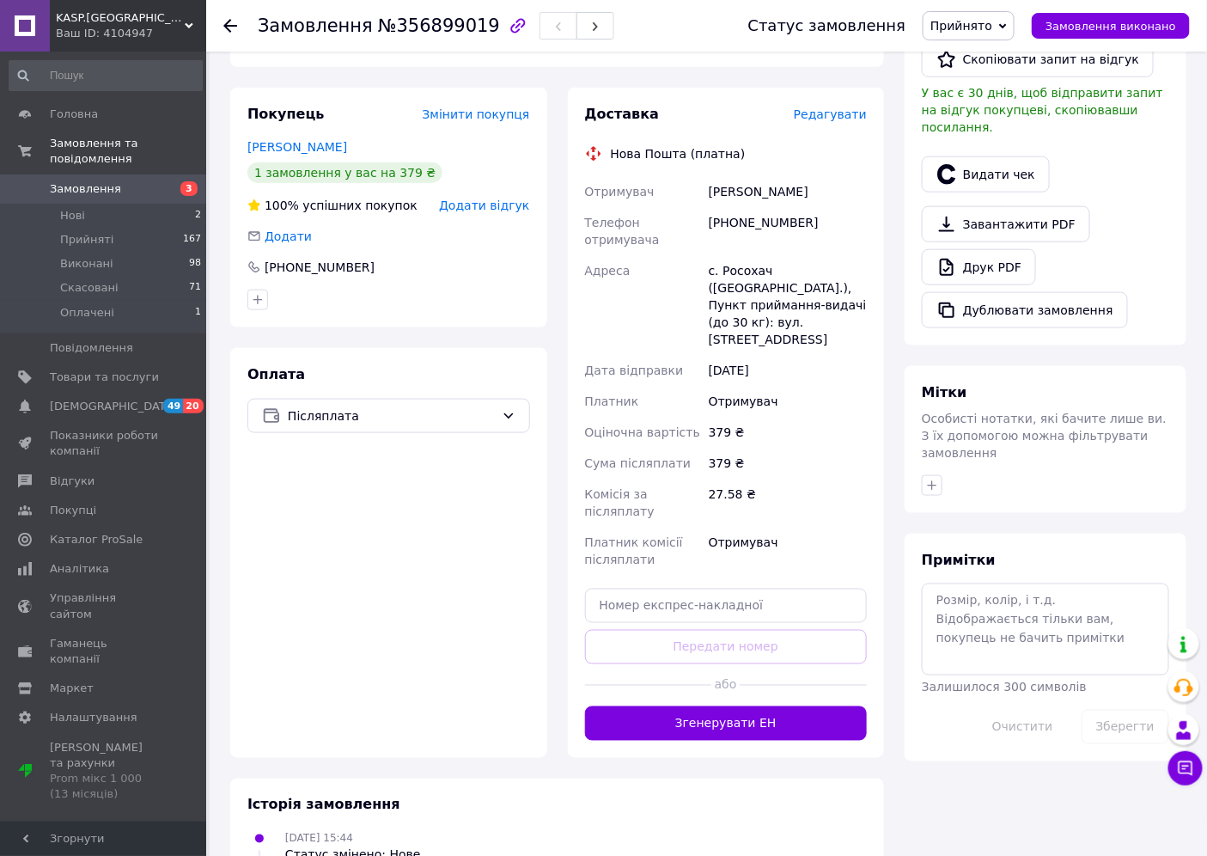
click at [785, 706] on button "Згенерувати ЕН" at bounding box center [726, 723] width 283 height 34
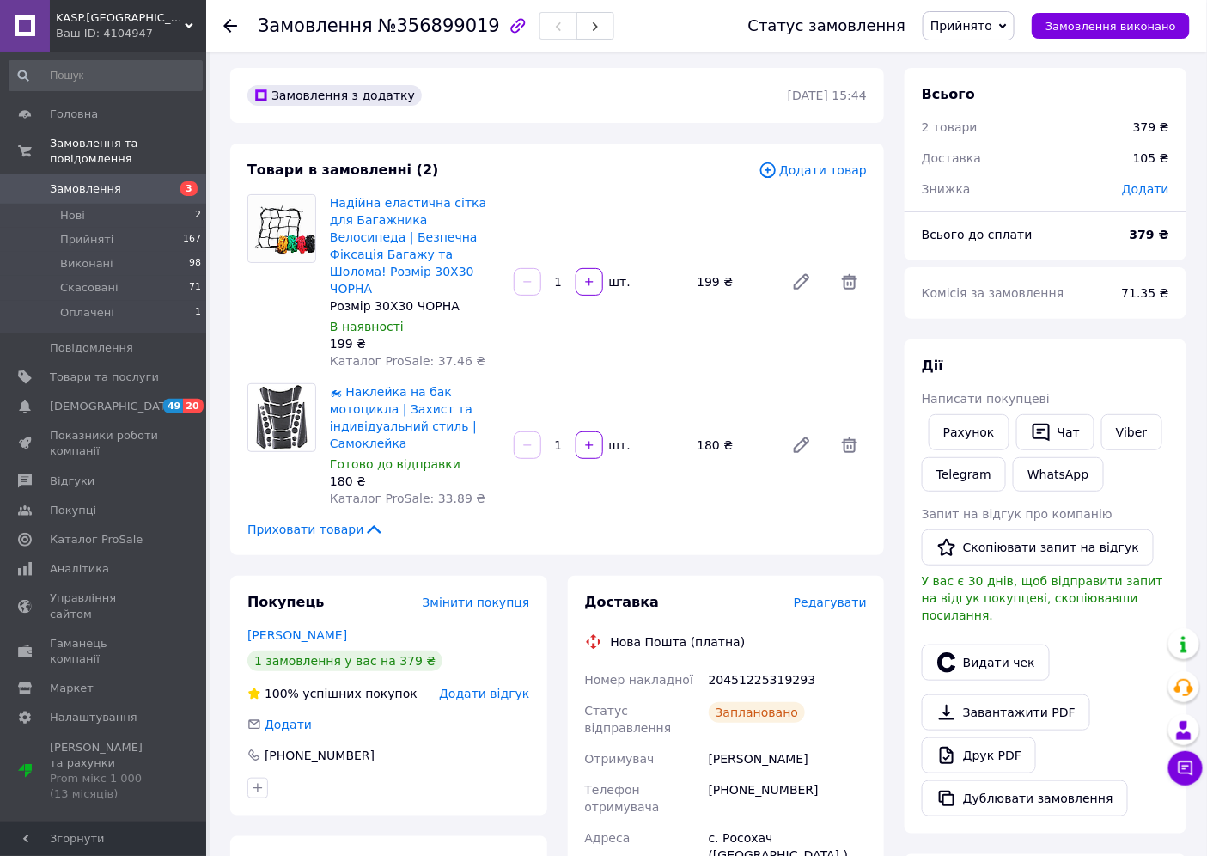
scroll to position [0, 0]
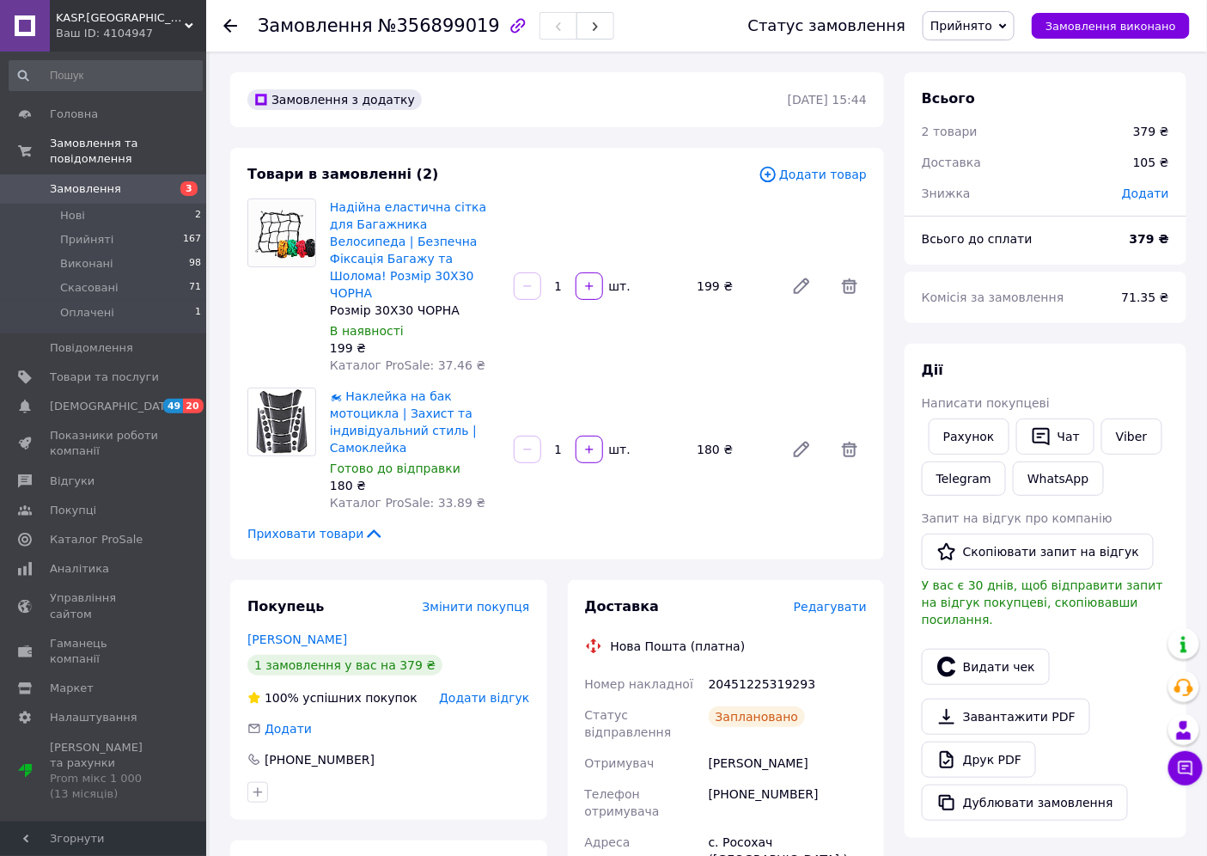
click at [235, 23] on icon at bounding box center [230, 26] width 14 height 14
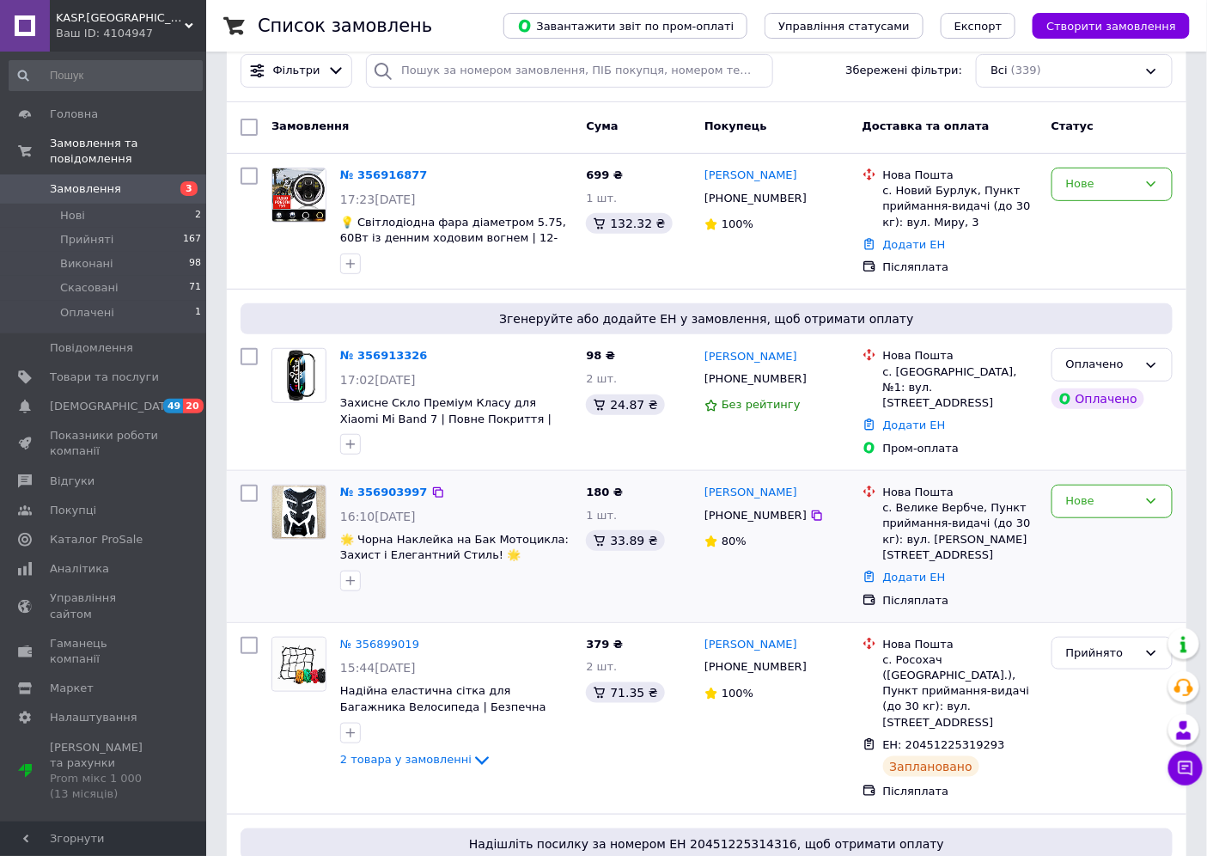
scroll to position [286, 0]
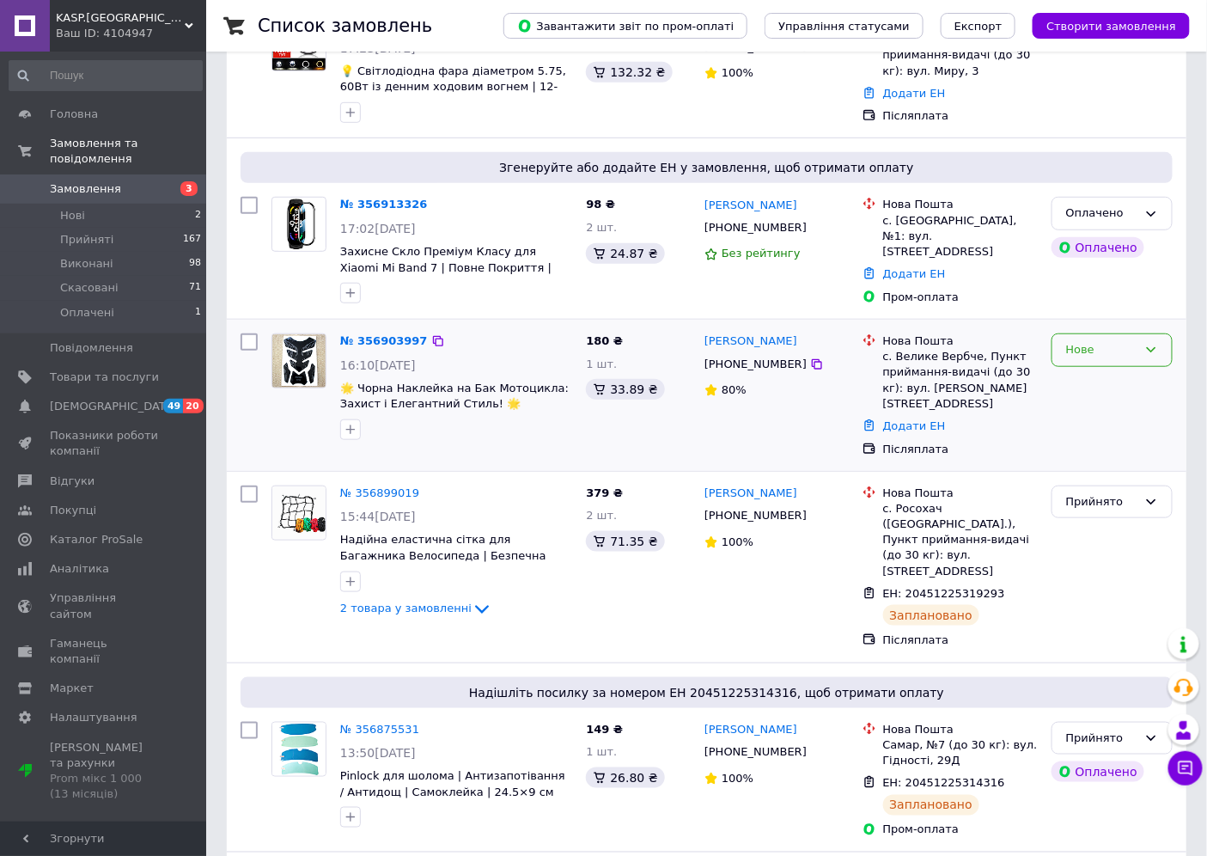
click at [1075, 344] on div "Нове" at bounding box center [1101, 350] width 71 height 18
click at [1079, 383] on li "Прийнято" at bounding box center [1112, 386] width 119 height 32
click at [399, 338] on link "№ 356903997" at bounding box center [379, 340] width 79 height 13
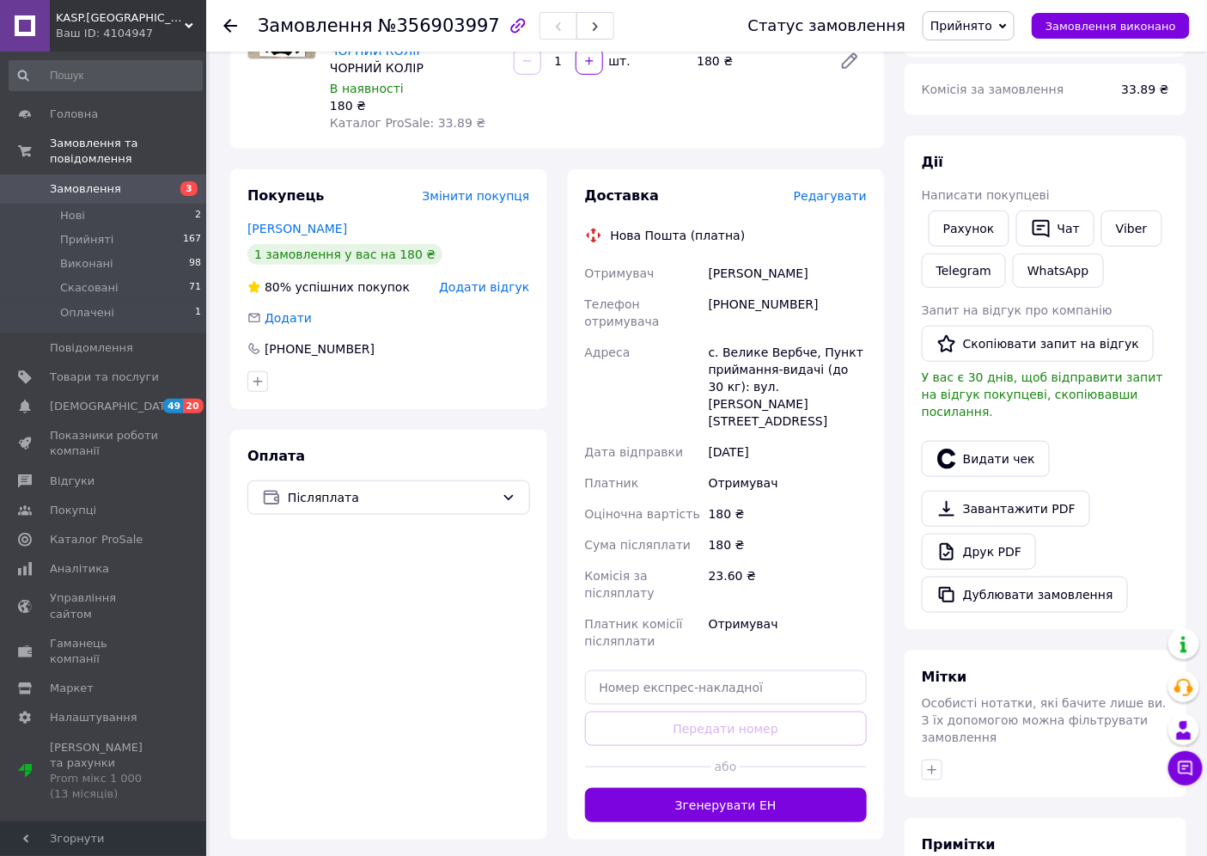
scroll to position [286, 0]
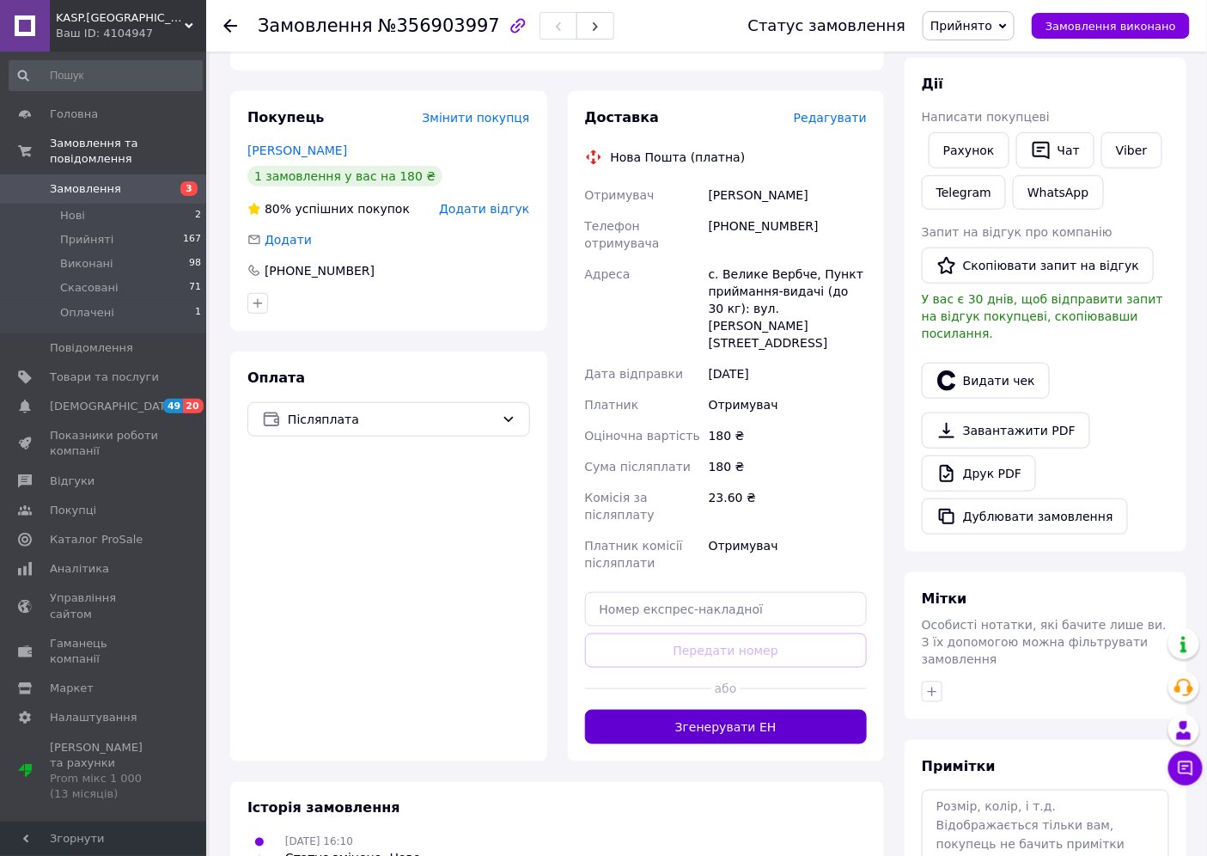
click at [712, 710] on button "Згенерувати ЕН" at bounding box center [726, 727] width 283 height 34
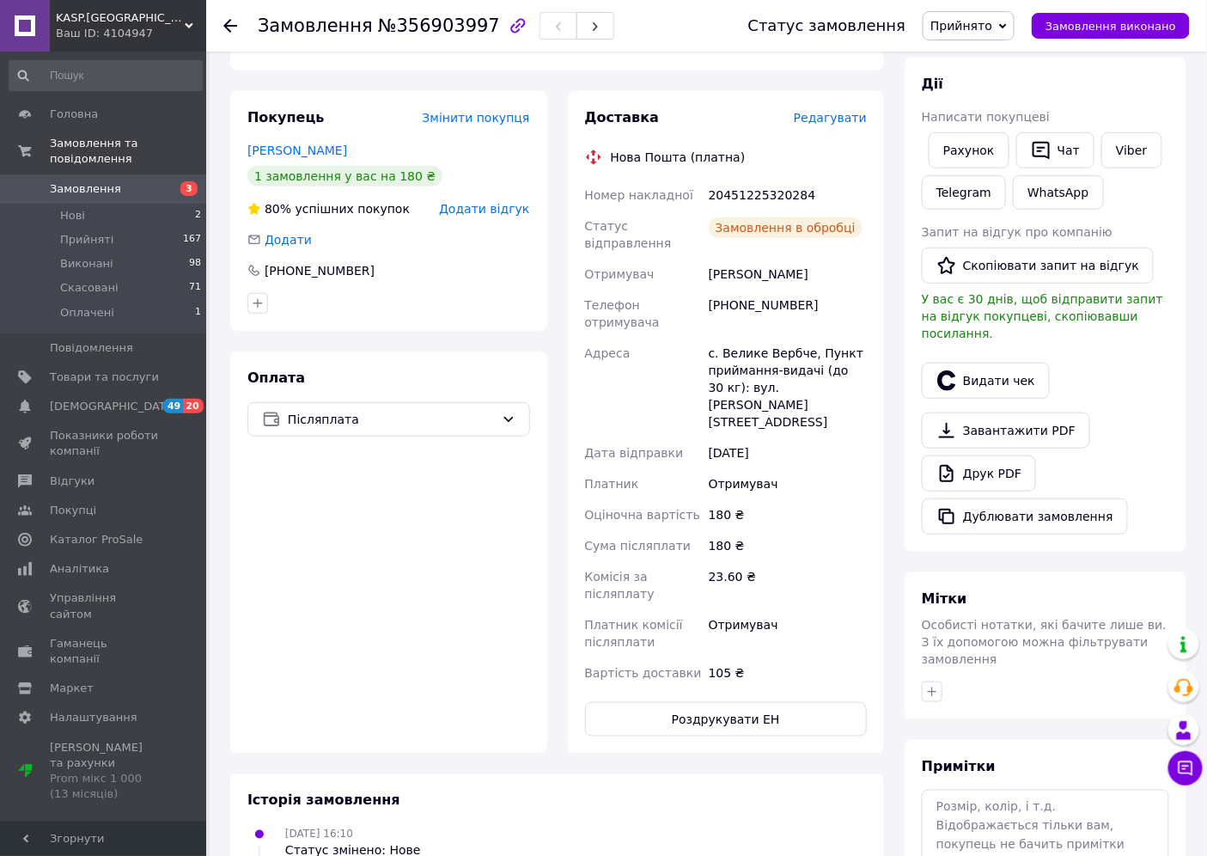
click at [767, 194] on div "20451225320284" at bounding box center [788, 195] width 165 height 31
drag, startPoint x: 767, startPoint y: 194, endPoint x: 788, endPoint y: 196, distance: 21.6
click at [767, 194] on div "20451225320284" at bounding box center [788, 195] width 165 height 31
click at [223, 27] on div "Замовлення №356903997 Статус замовлення Прийнято Виконано Скасовано Оплачено За…" at bounding box center [706, 26] width 1001 height 52
click at [224, 27] on icon at bounding box center [230, 26] width 14 height 14
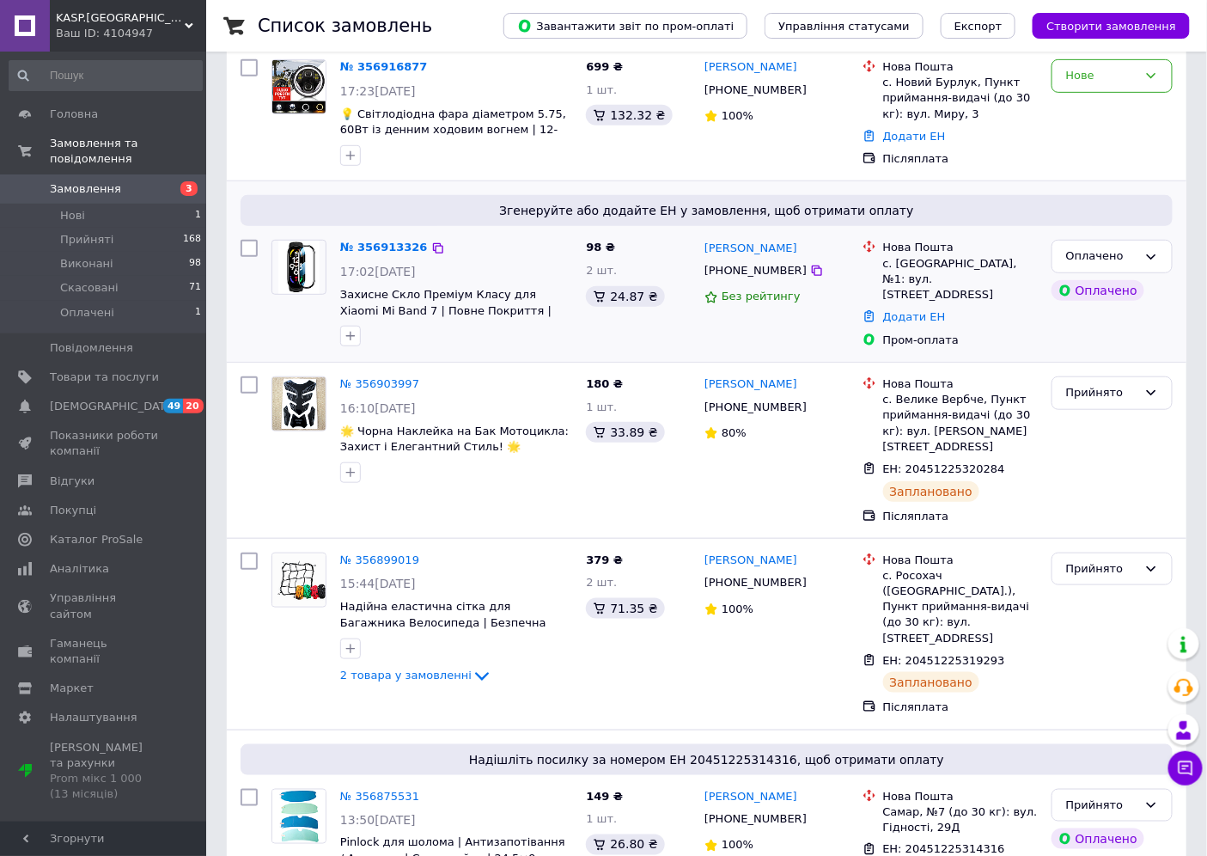
scroll to position [191, 0]
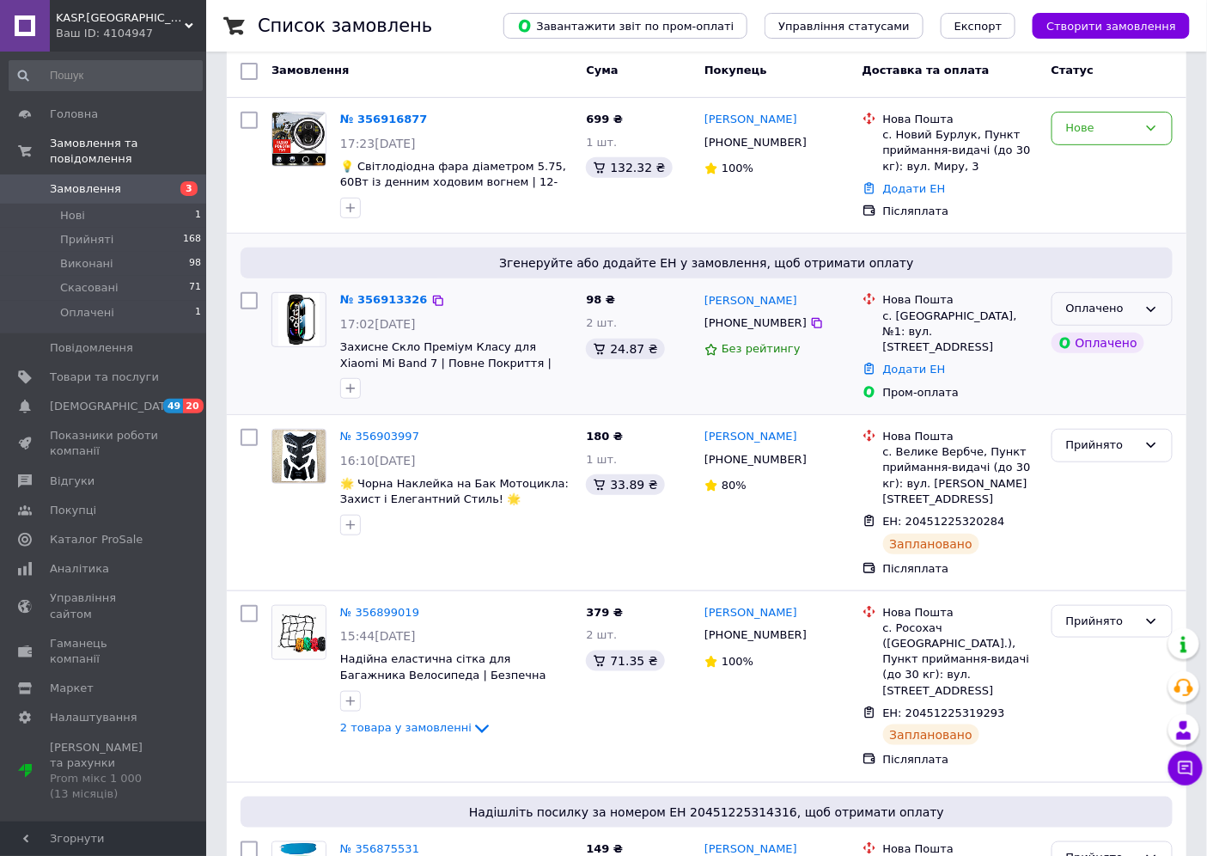
click at [1104, 309] on div "Оплачено" at bounding box center [1101, 309] width 71 height 18
click at [1098, 345] on li "Прийнято" at bounding box center [1112, 345] width 119 height 32
click at [388, 296] on link "№ 356913326" at bounding box center [379, 299] width 79 height 13
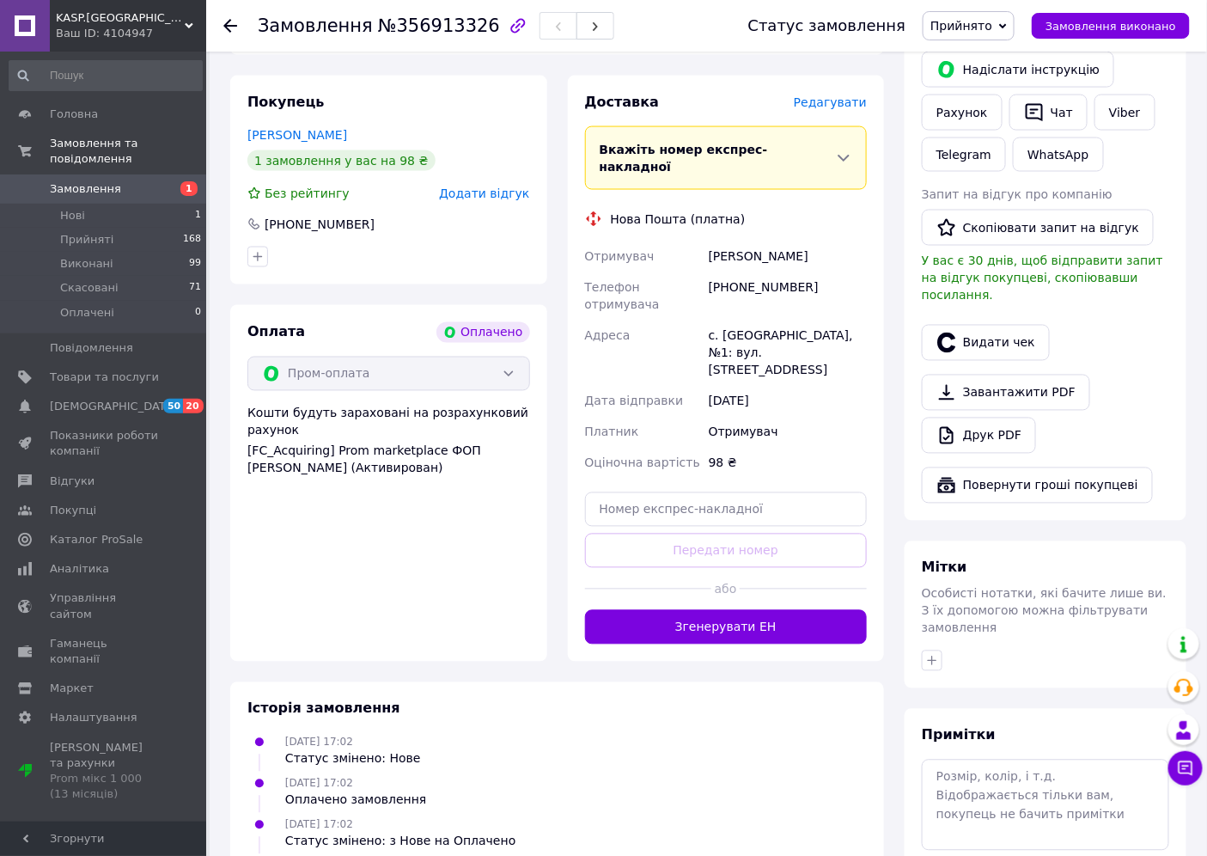
scroll to position [883, 0]
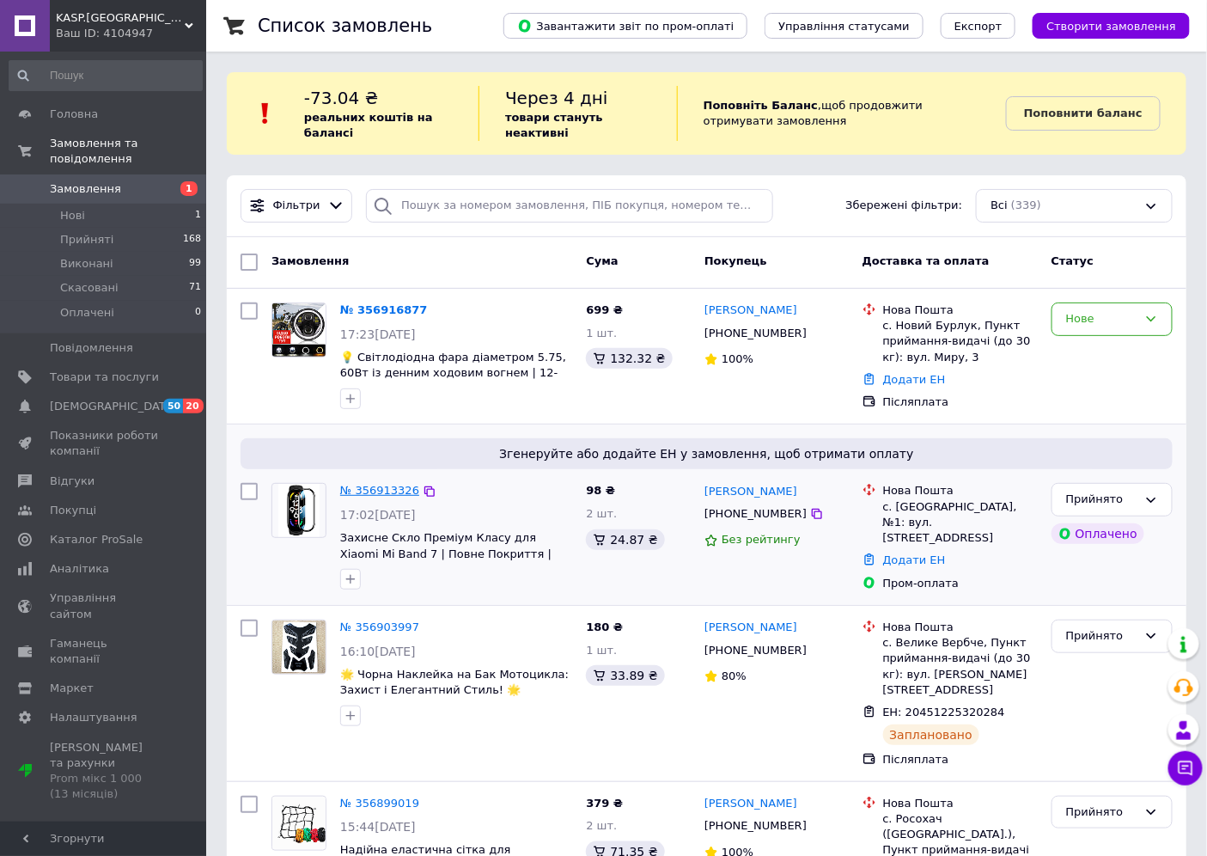
click at [395, 487] on link "№ 356913326" at bounding box center [379, 490] width 79 height 13
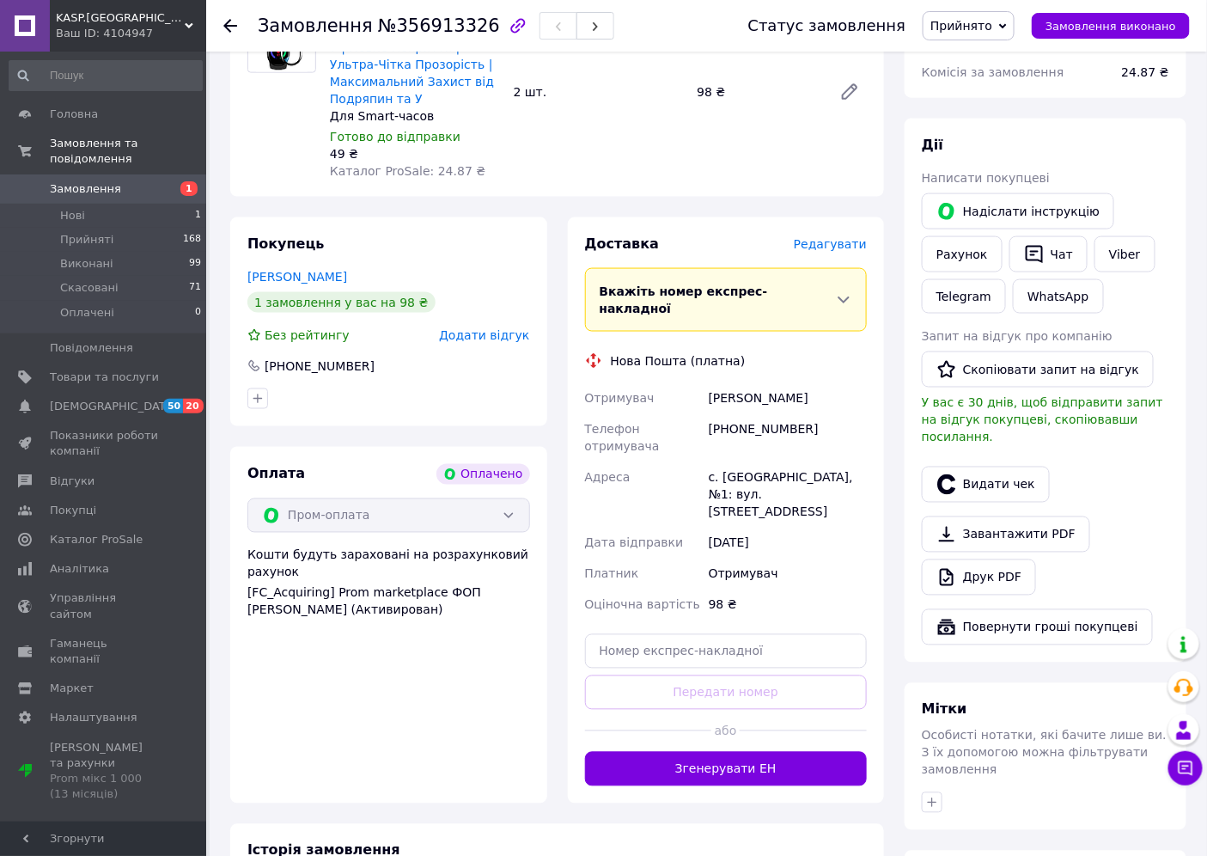
scroll to position [883, 0]
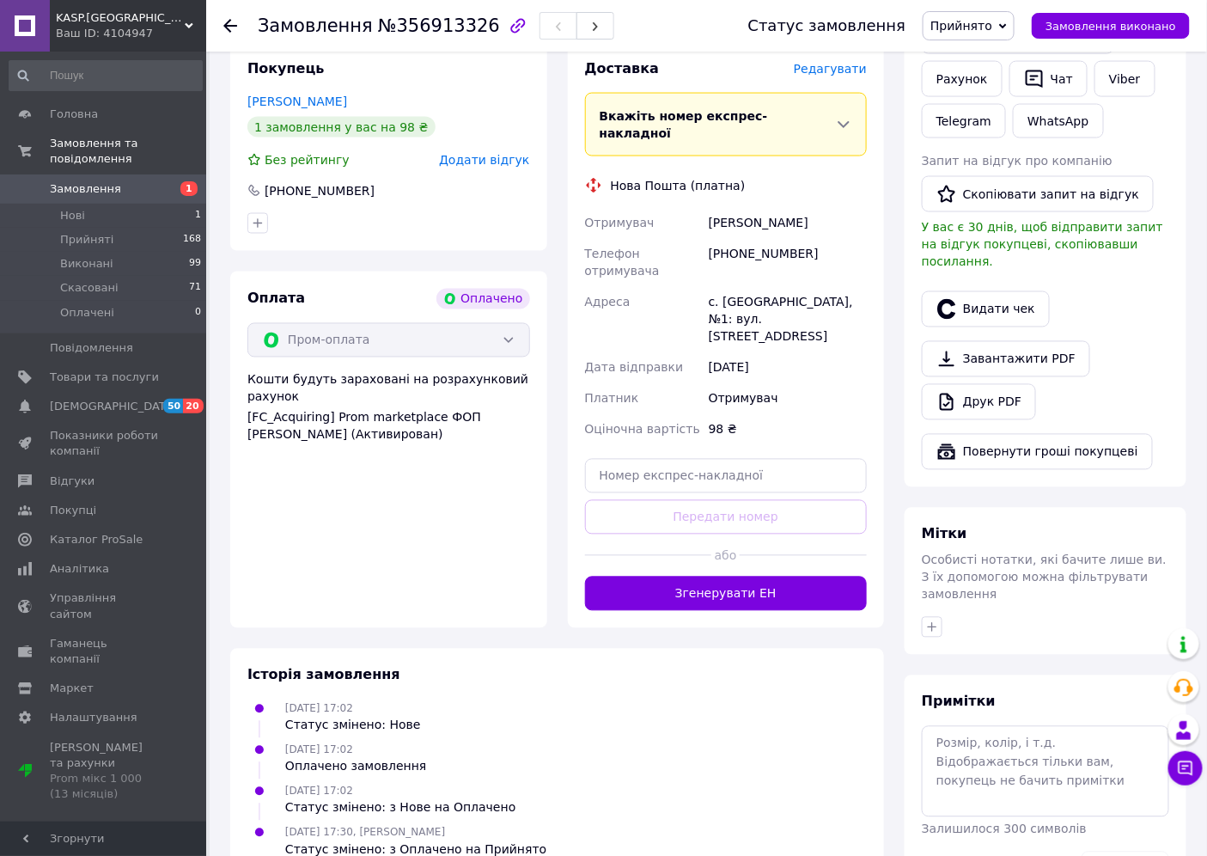
click at [768, 577] on button "Згенерувати ЕН" at bounding box center [726, 594] width 283 height 34
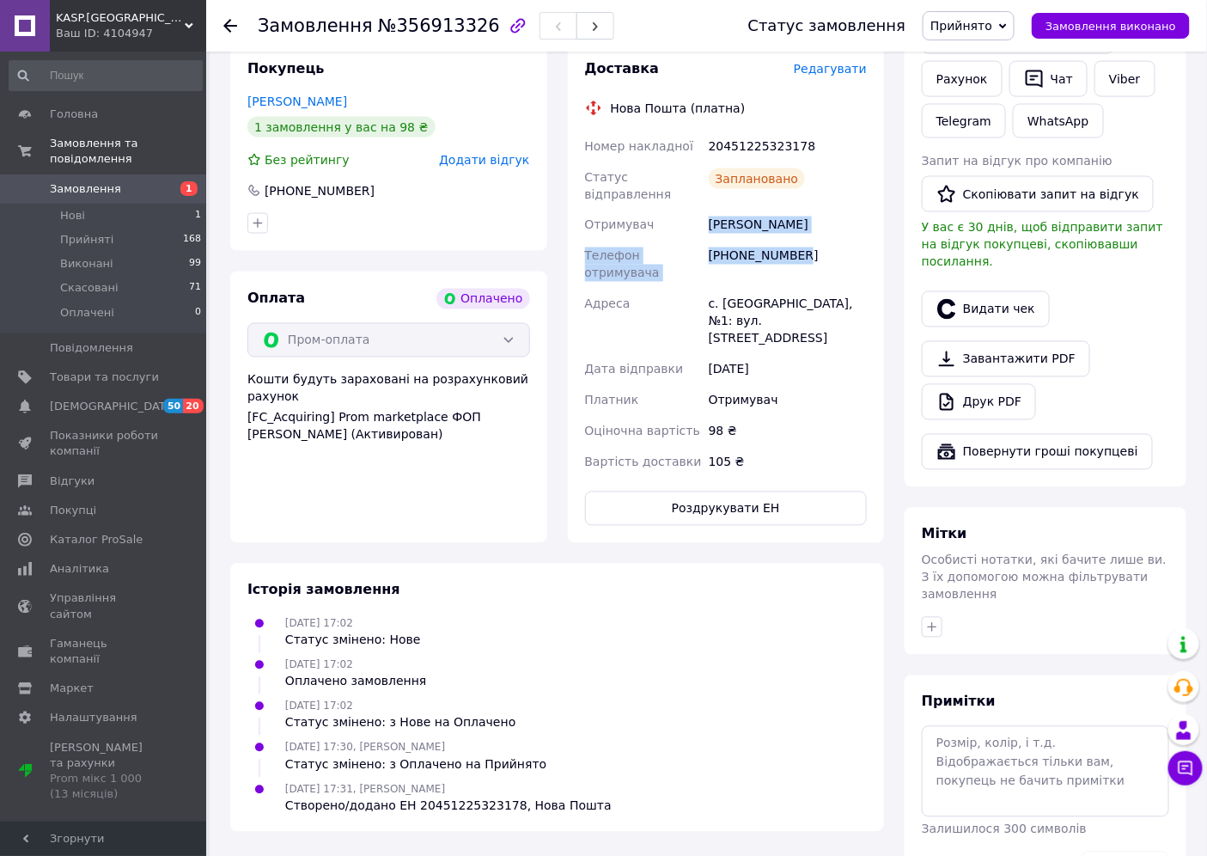
drag, startPoint x: 799, startPoint y: 189, endPoint x: 710, endPoint y: 161, distance: 93.8
click at [710, 161] on div "Номер накладної 20451225323178 Статус відправлення Заплановано Отримувач [PERSO…" at bounding box center [727, 304] width 290 height 347
copy div "[PERSON_NAME] Телефон отримувача [PHONE_NUMBER]"
click at [753, 131] on div "20451225323178" at bounding box center [788, 146] width 165 height 31
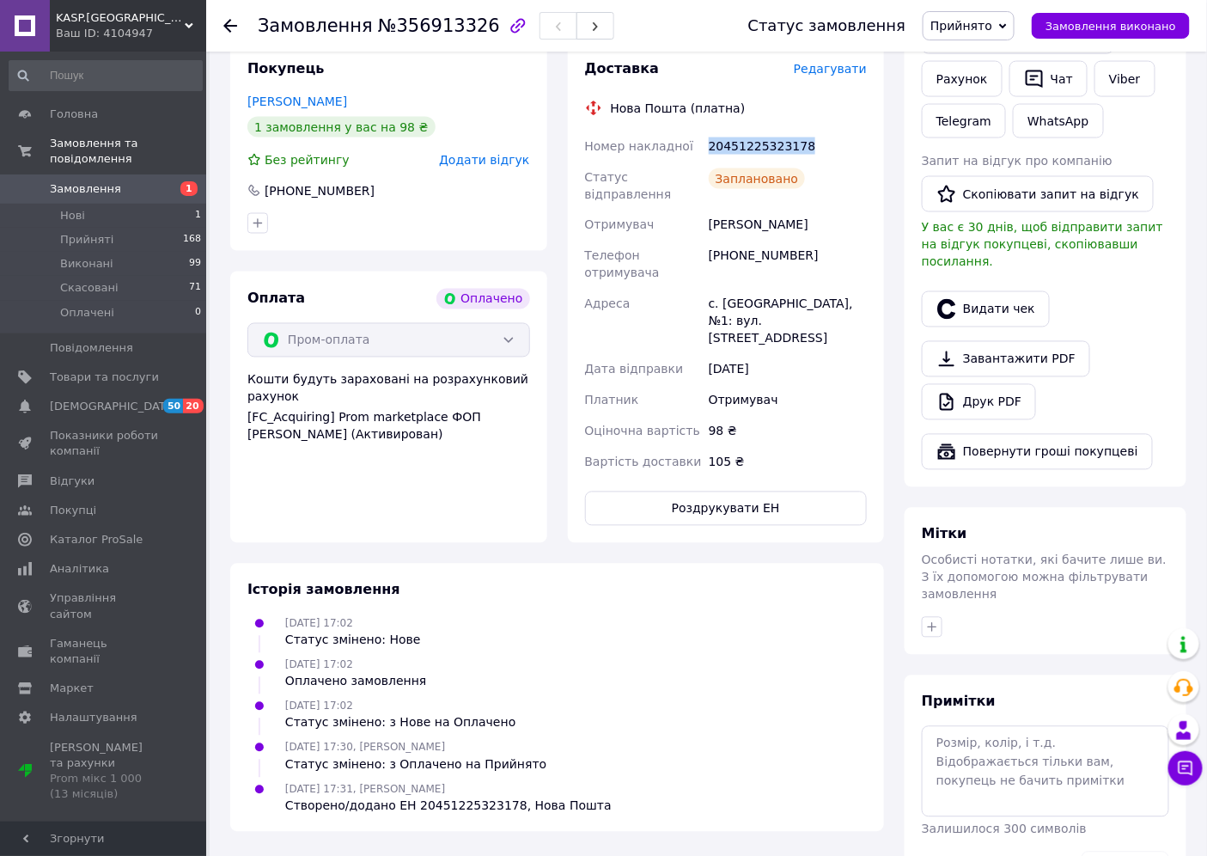
click at [754, 131] on div "20451225323178" at bounding box center [788, 146] width 165 height 31
copy div "20451225323178"
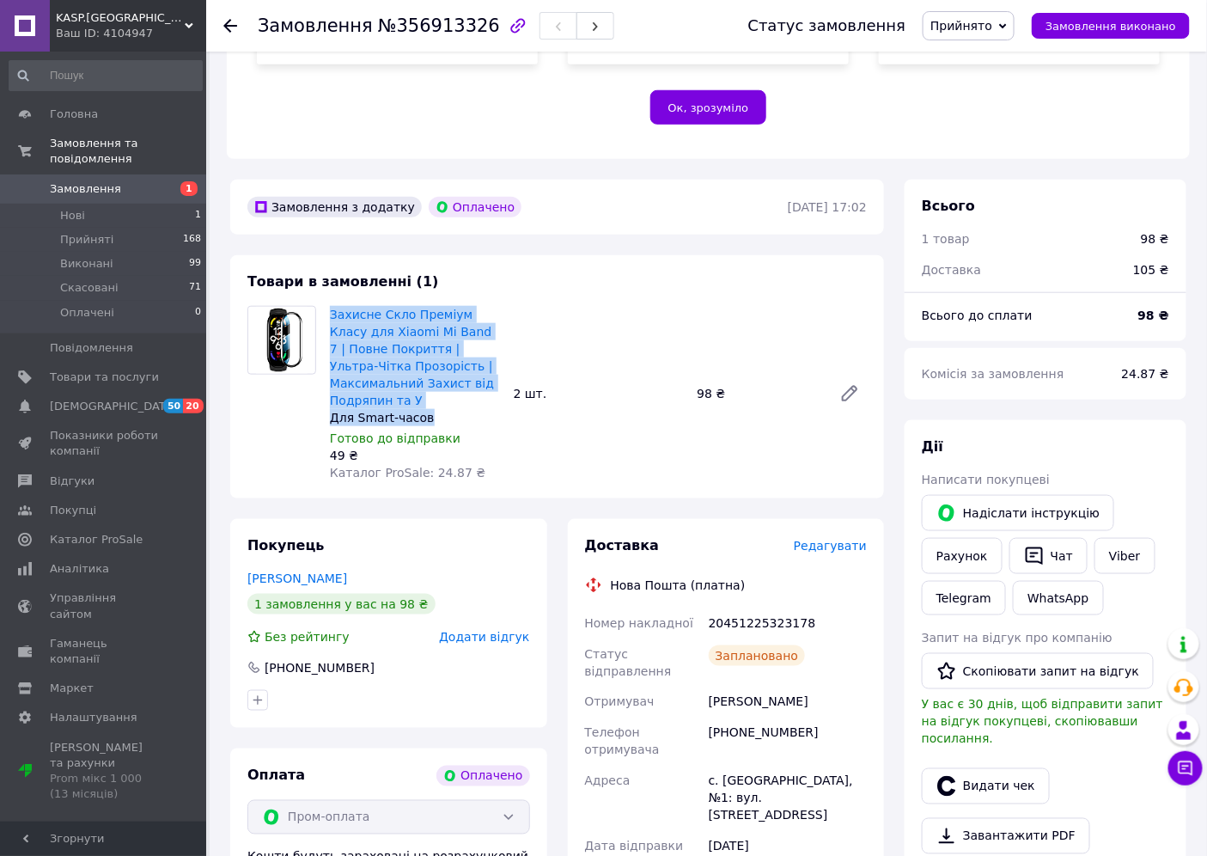
drag, startPoint x: 433, startPoint y: 367, endPoint x: 327, endPoint y: 278, distance: 137.9
click at [327, 302] on div "Захисне Скло Преміум Класу для Xiaomi Mi Band 7 | Повне Покриття | Ультра-Чітка…" at bounding box center [415, 393] width 184 height 182
copy div "Захисне Скло Преміум Класу для Xiaomi Mi Band 7 | Повне Покриття | Ультра-Чітка…"
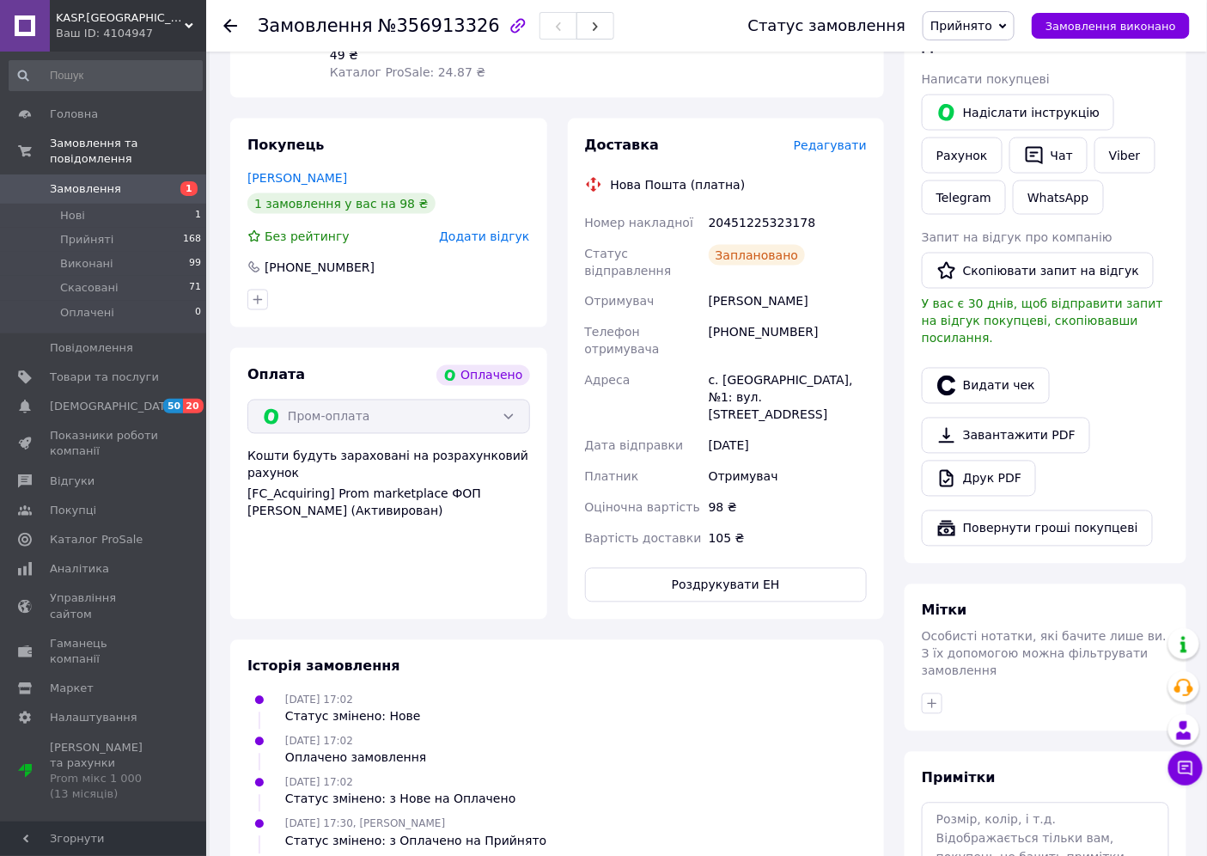
scroll to position [883, 0]
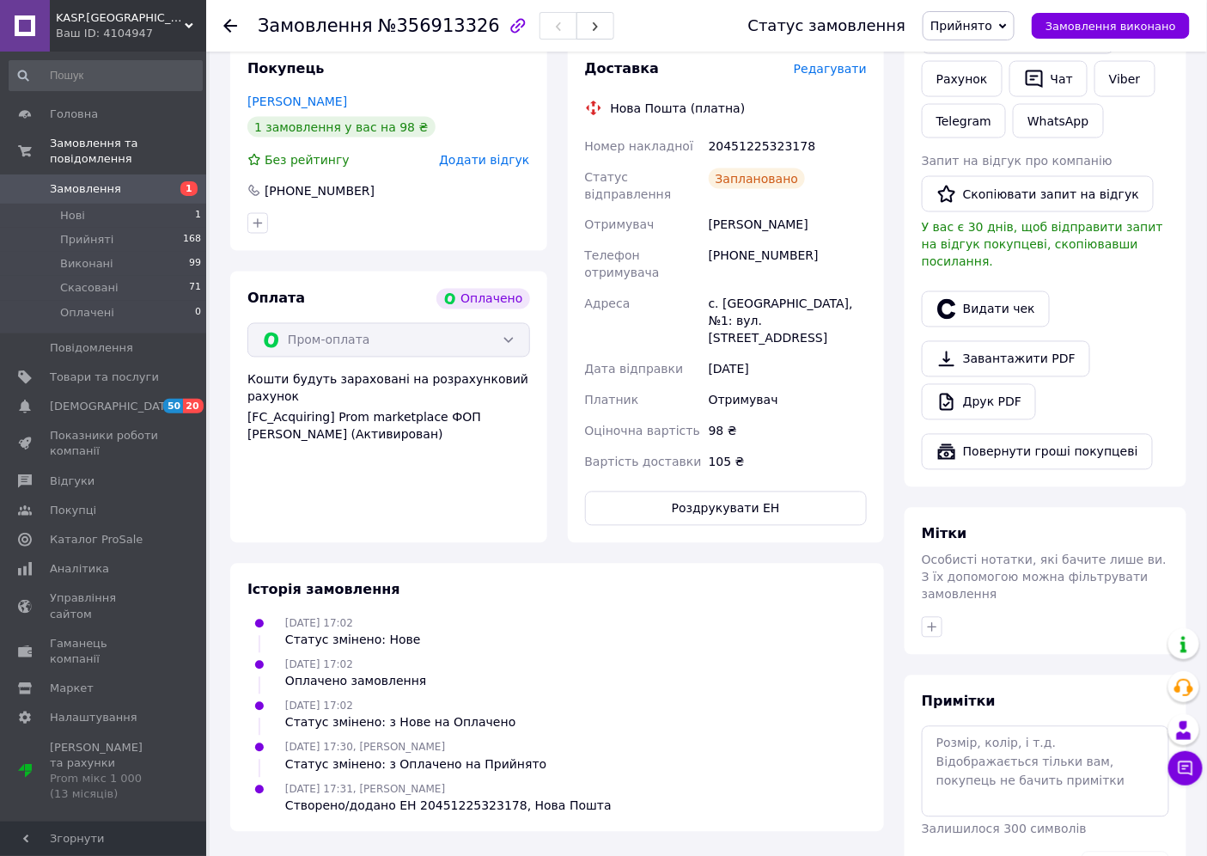
click at [233, 22] on icon at bounding box center [230, 26] width 14 height 14
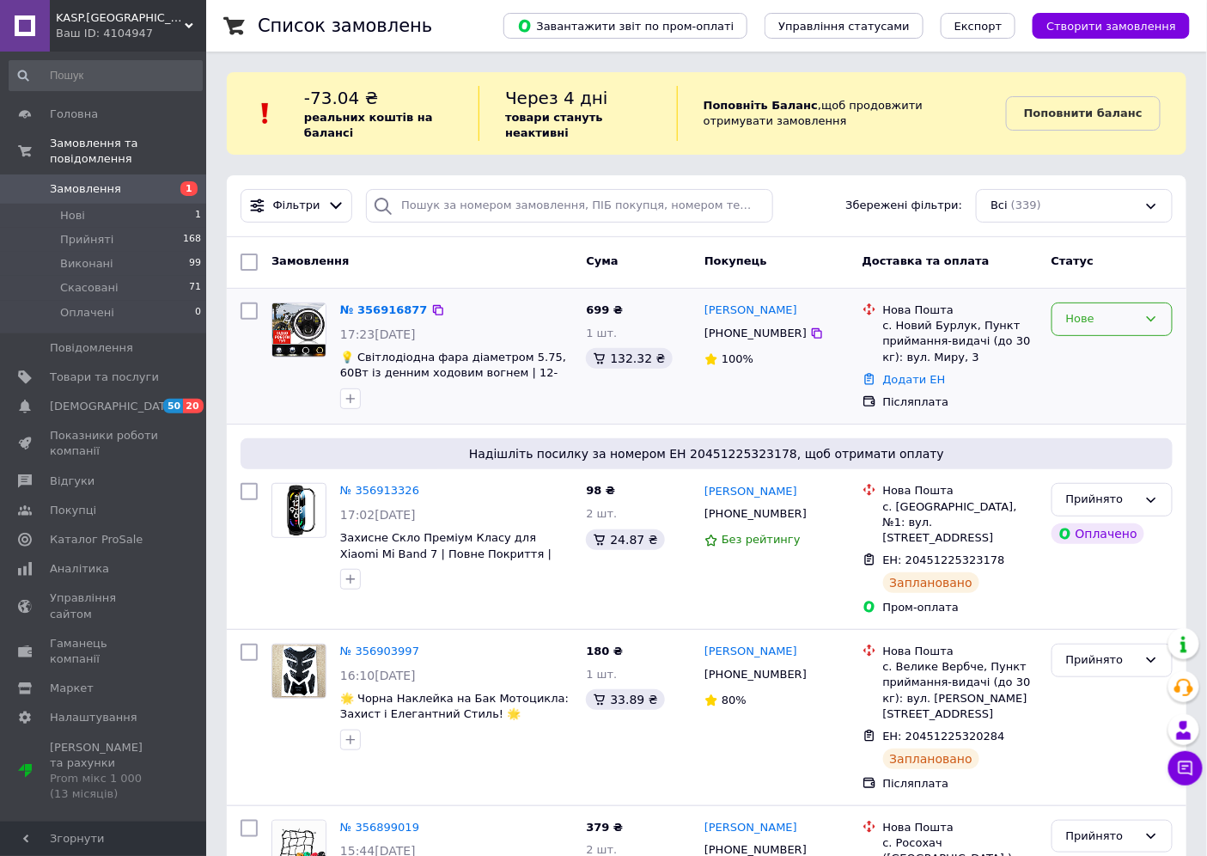
click at [1103, 315] on div "Нове" at bounding box center [1101, 319] width 71 height 18
click at [1091, 352] on li "Прийнято" at bounding box center [1112, 355] width 119 height 32
drag, startPoint x: 784, startPoint y: 339, endPoint x: 706, endPoint y: 303, distance: 86.1
click at [706, 303] on div "[PERSON_NAME] [PHONE_NUMBER] 100%" at bounding box center [777, 357] width 158 height 122
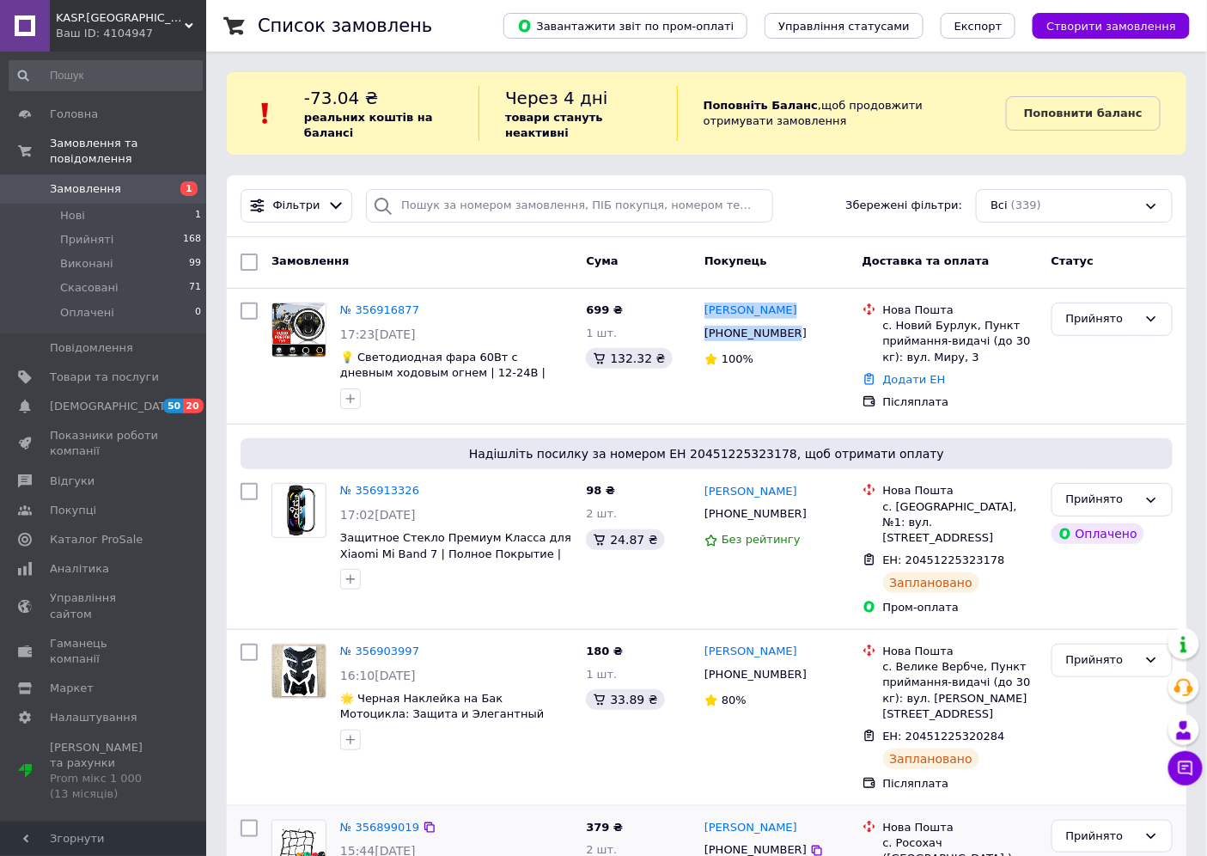
copy div "[PERSON_NAME] [PHONE_NUMBER]"
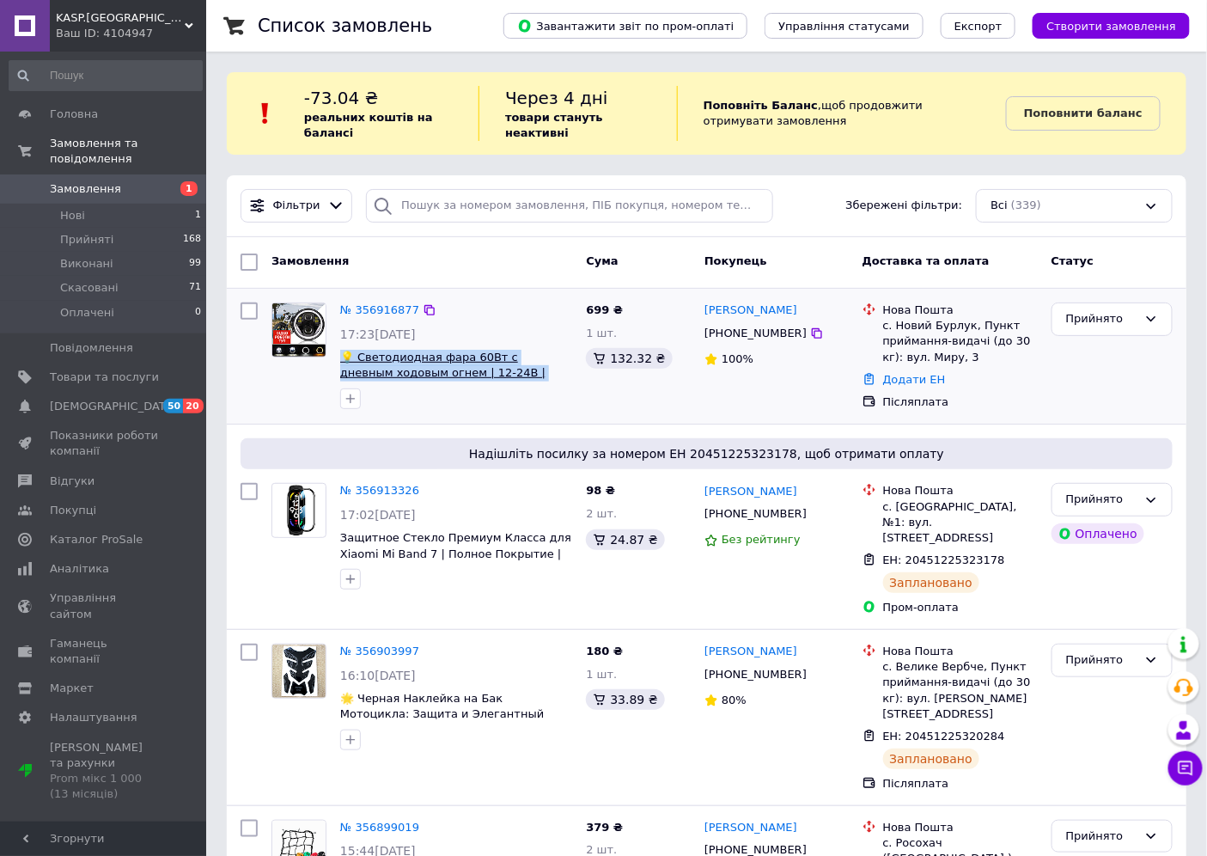
drag, startPoint x: 556, startPoint y: 371, endPoint x: 340, endPoint y: 359, distance: 216.0
click at [340, 359] on span "💡 Светодиодная фара 60Вт с дневным ходовым огнем | 12-24В | 6000 Лм | IP68" at bounding box center [456, 366] width 232 height 32
copy span "💡 Светодиодная фара 60Вт с дневным ходовым огнем | 12-24В | 6000 Лм | IP68"
click at [401, 306] on link "№ 356916877" at bounding box center [379, 309] width 79 height 13
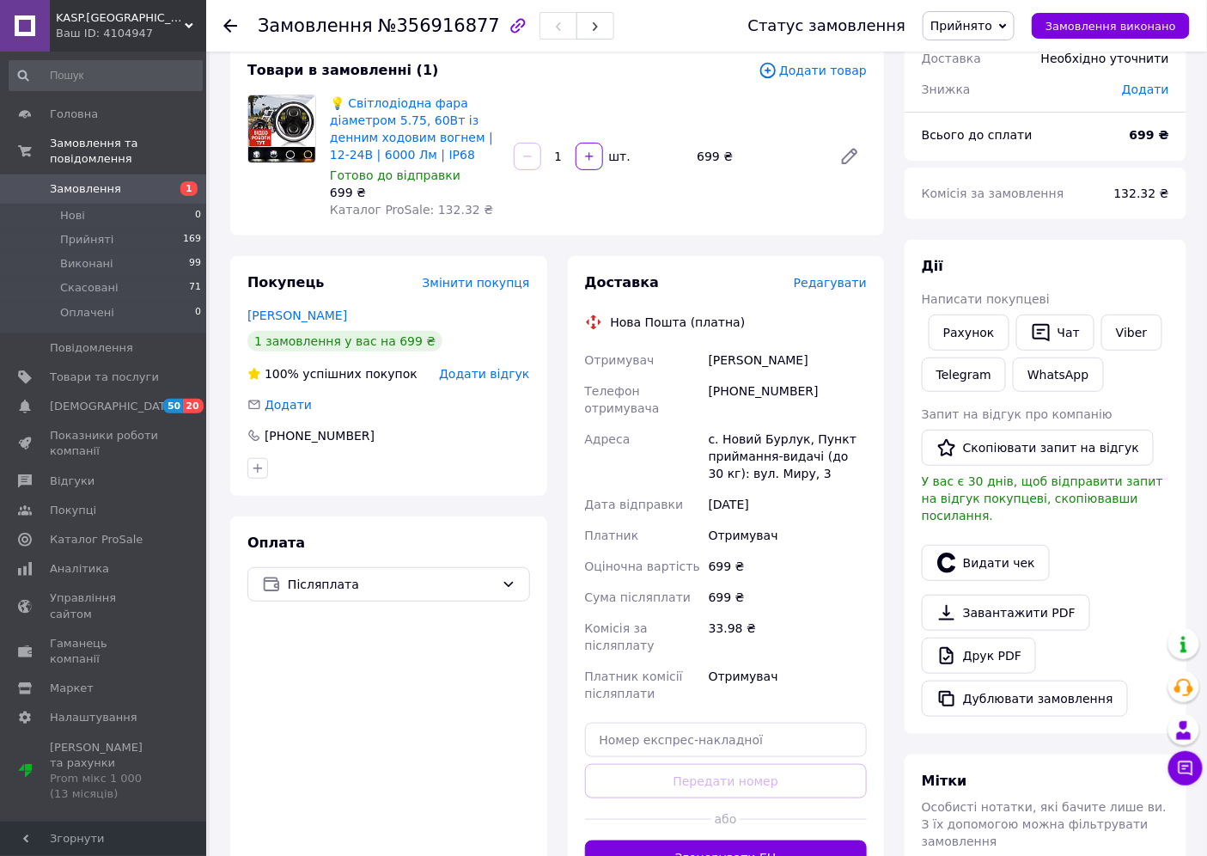
scroll to position [191, 0]
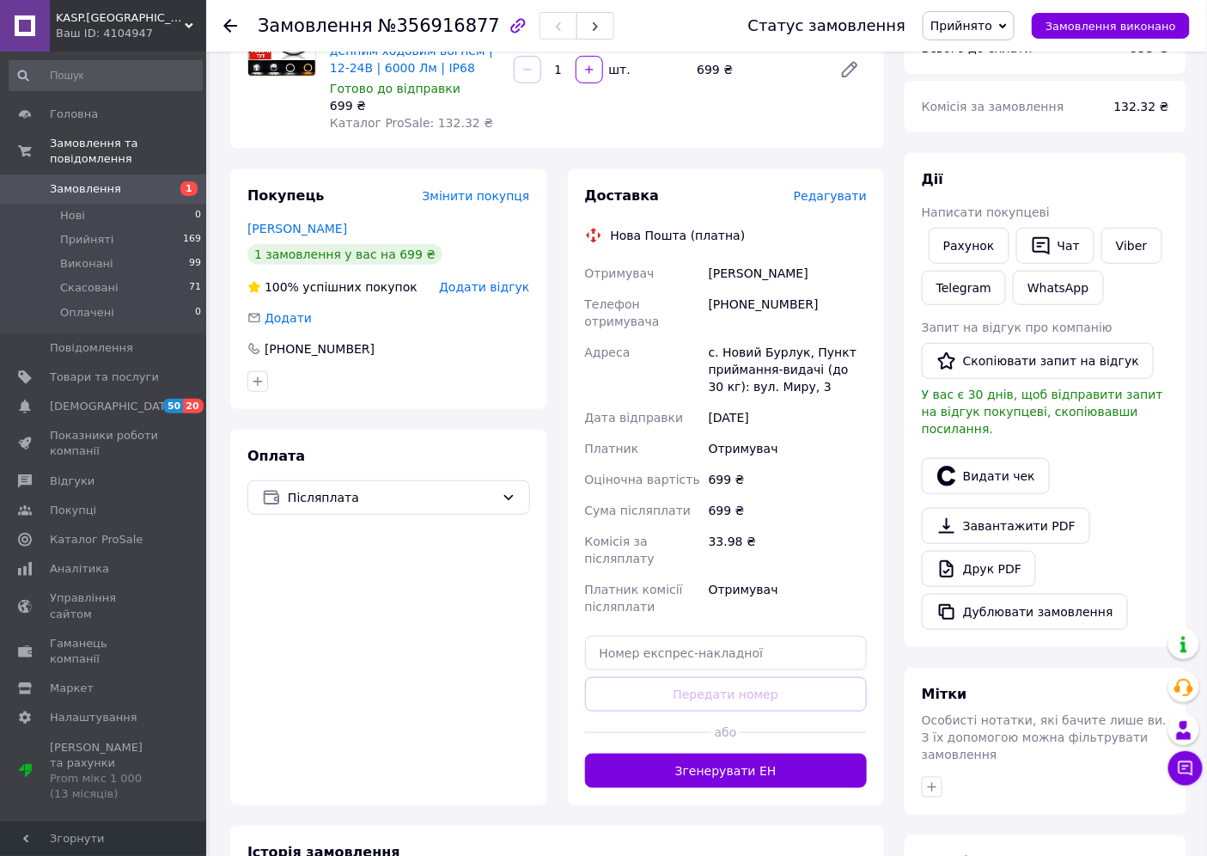
click at [710, 754] on button "Згенерувати ЕН" at bounding box center [726, 771] width 283 height 34
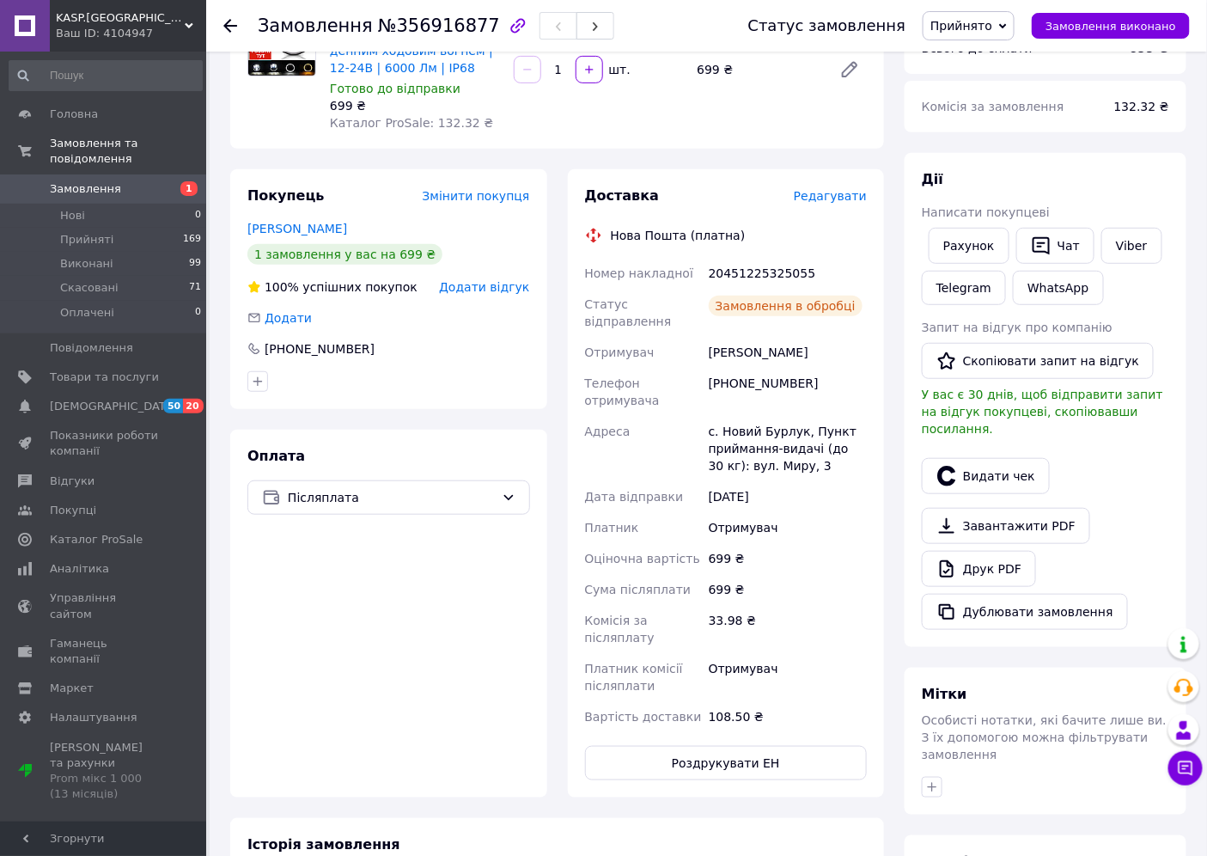
click at [757, 271] on div "20451225325055" at bounding box center [788, 273] width 165 height 31
copy div "20451225325055"
click at [98, 181] on span "Замовлення" at bounding box center [85, 188] width 71 height 15
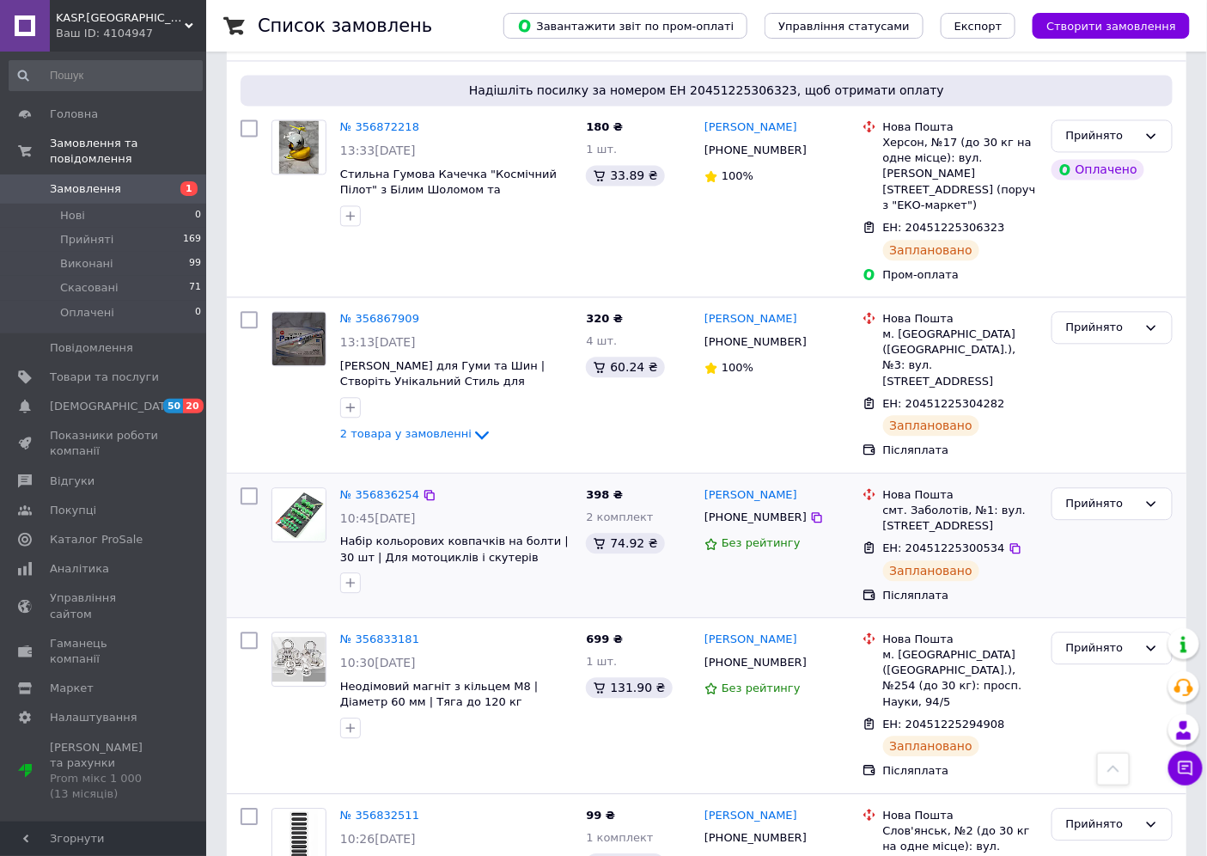
scroll to position [1146, 0]
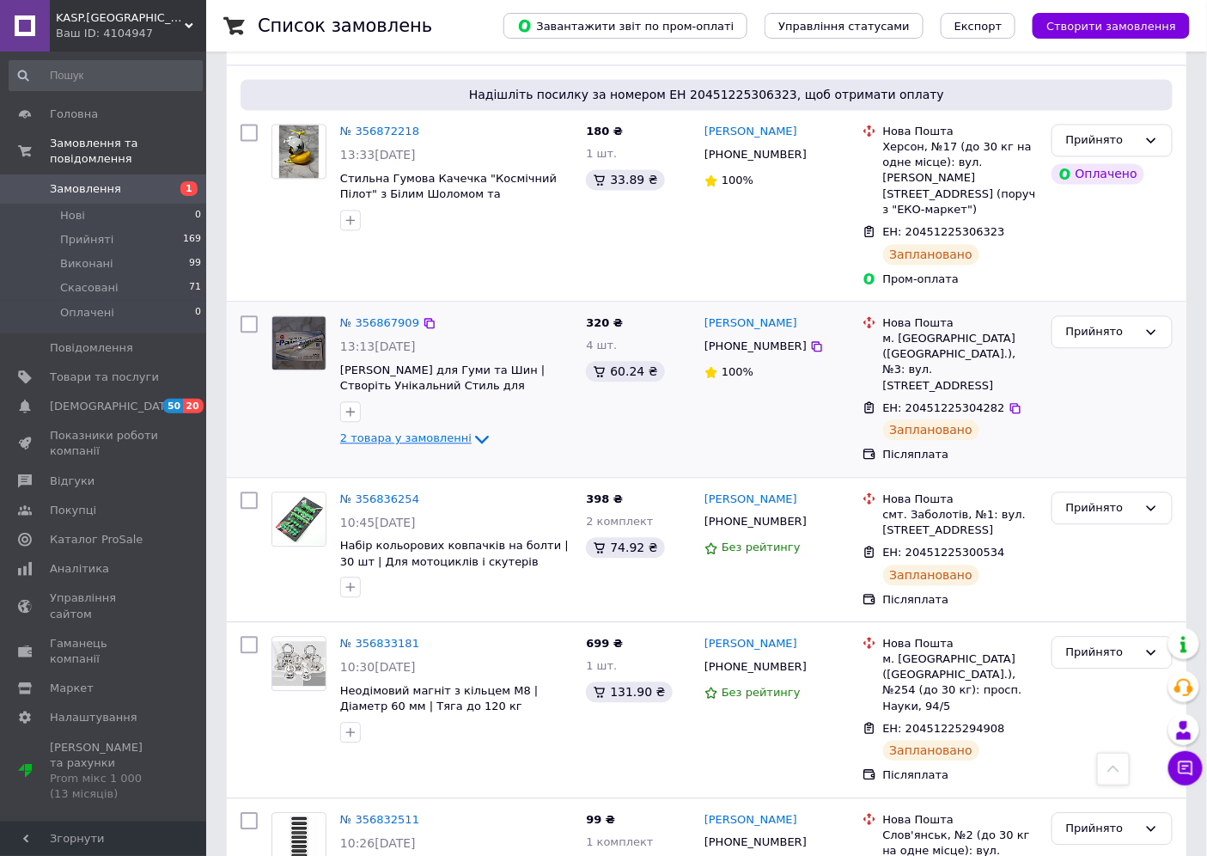
click at [425, 431] on span "2 товара у замовленні" at bounding box center [405, 437] width 131 height 13
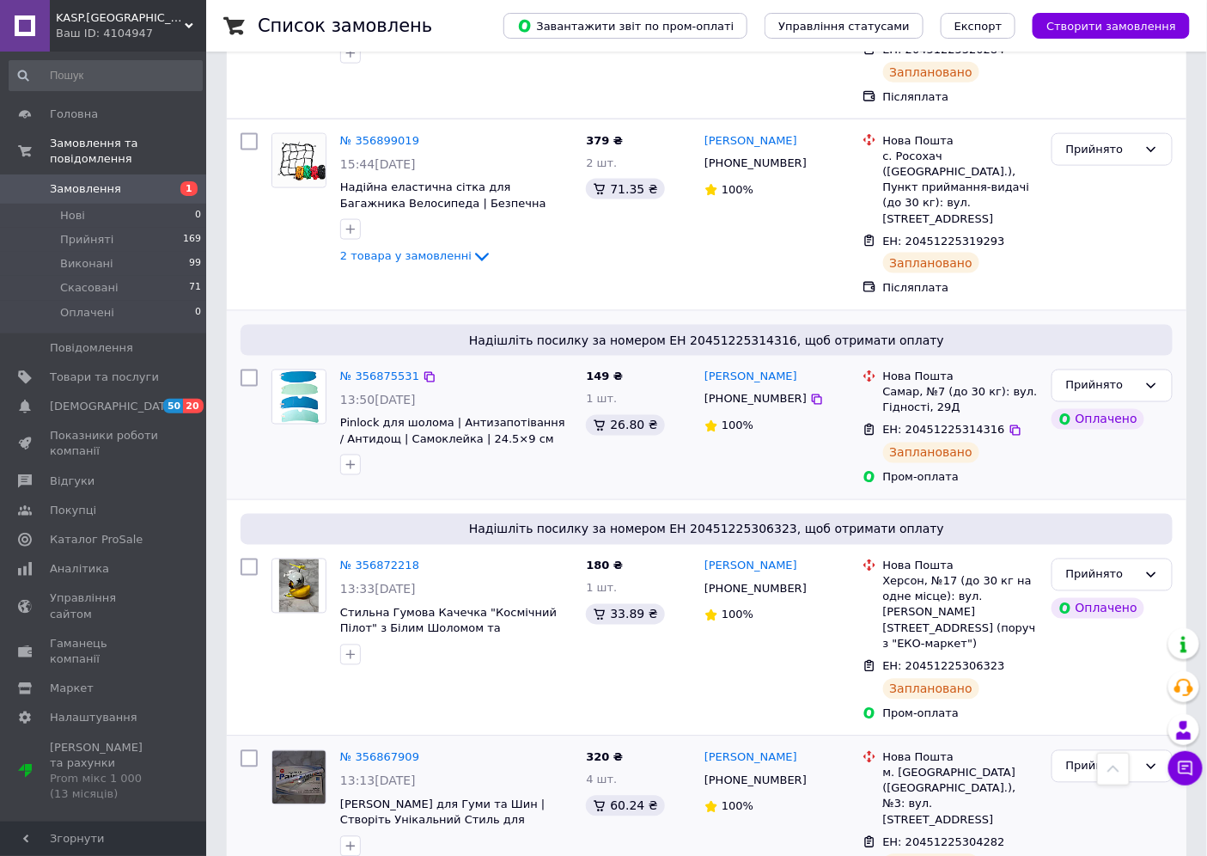
scroll to position [668, 0]
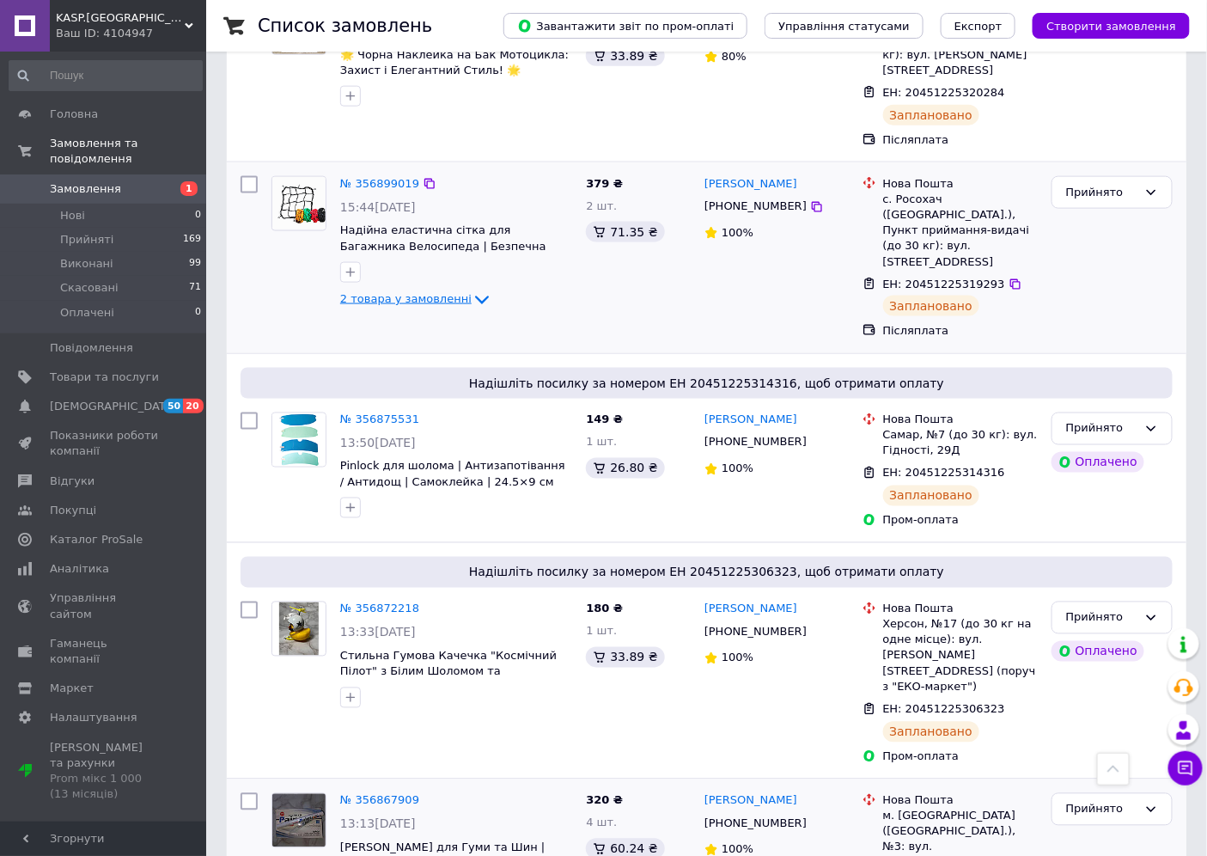
click at [472, 290] on icon at bounding box center [482, 300] width 21 height 21
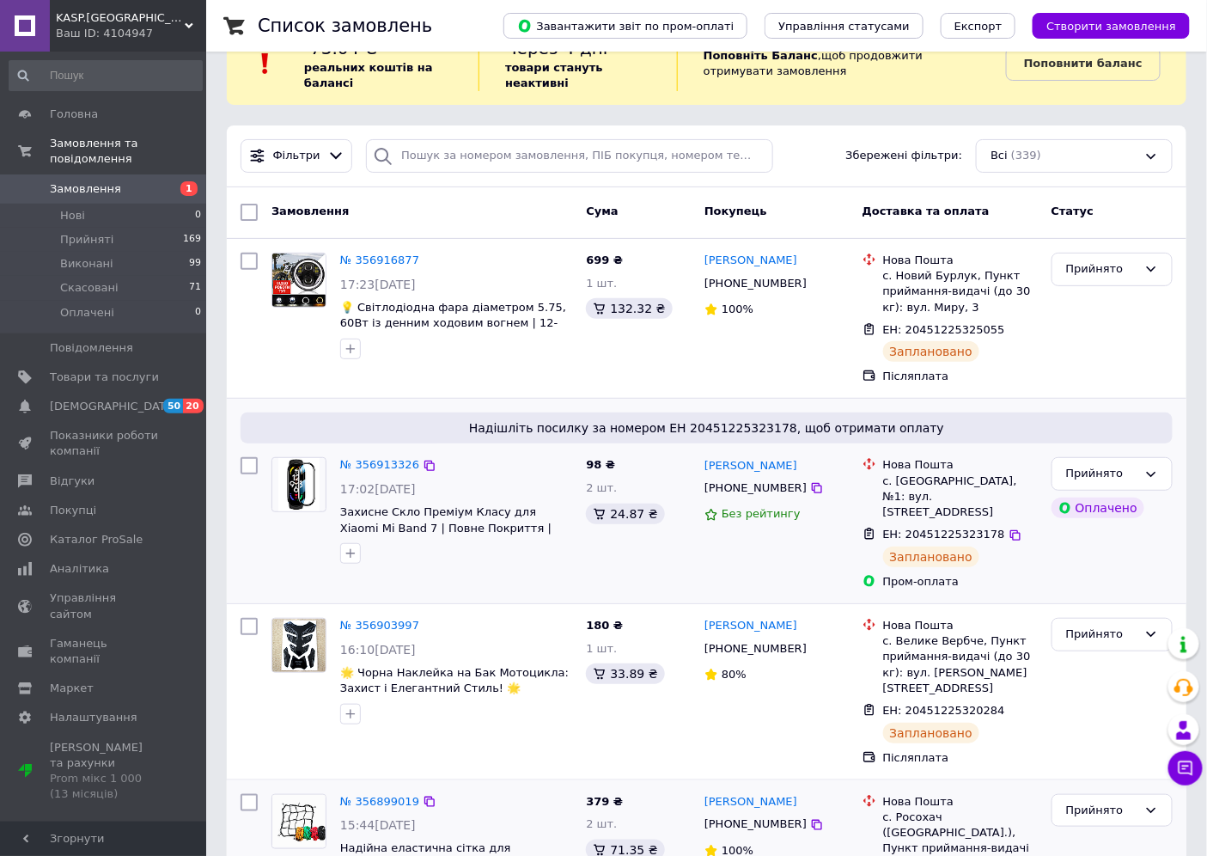
scroll to position [0, 0]
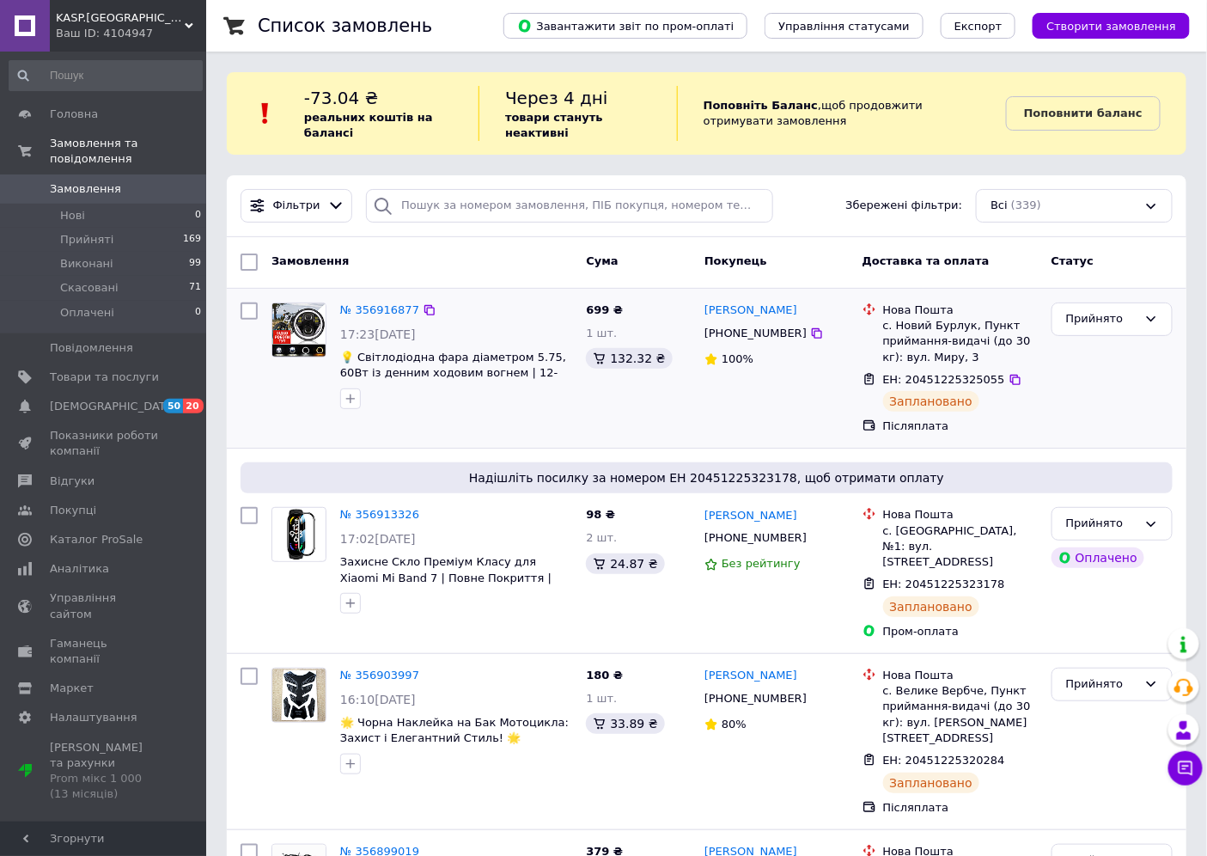
click at [724, 335] on div "[PHONE_NUMBER]" at bounding box center [755, 333] width 109 height 22
copy div "380995247044"
click at [748, 540] on div "[PHONE_NUMBER]" at bounding box center [755, 538] width 109 height 22
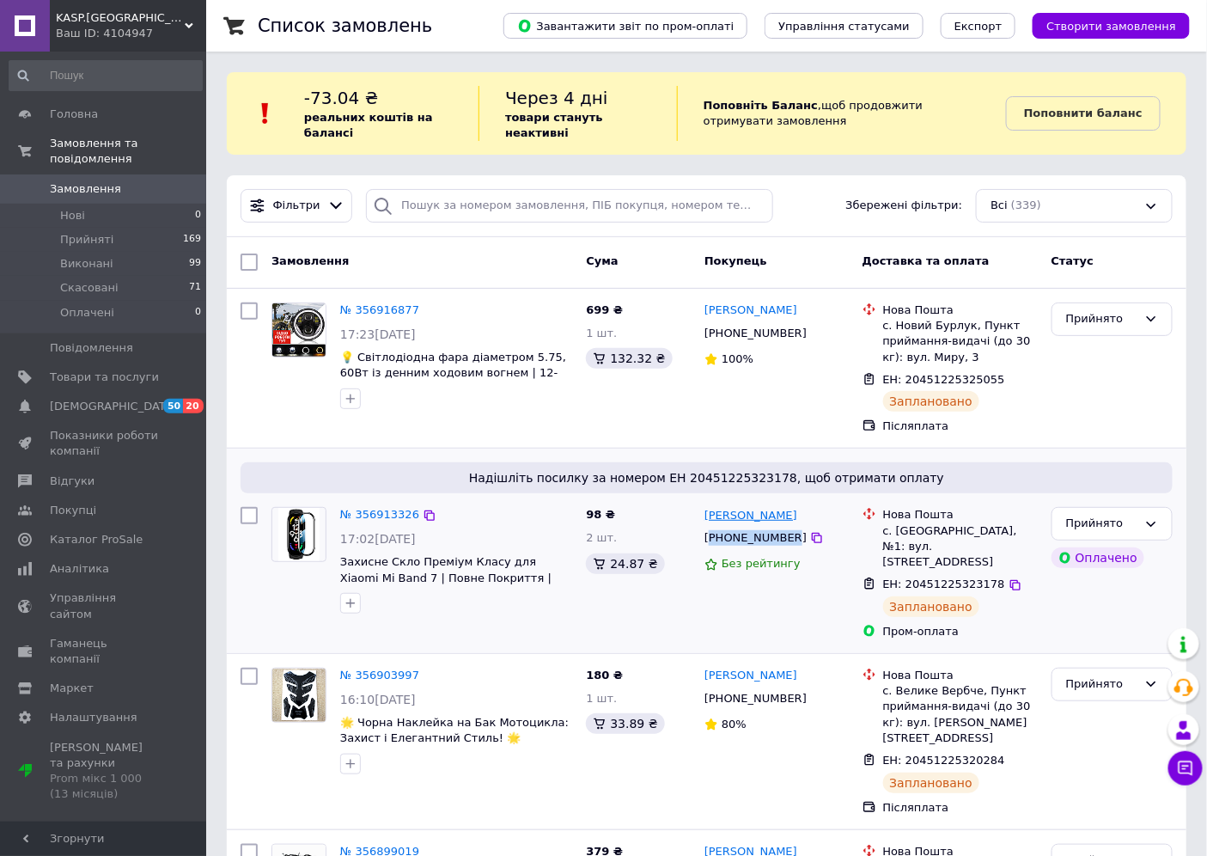
copy div "380966391607"
click at [751, 691] on div "[PHONE_NUMBER]" at bounding box center [755, 698] width 109 height 22
copy div "380686471525"
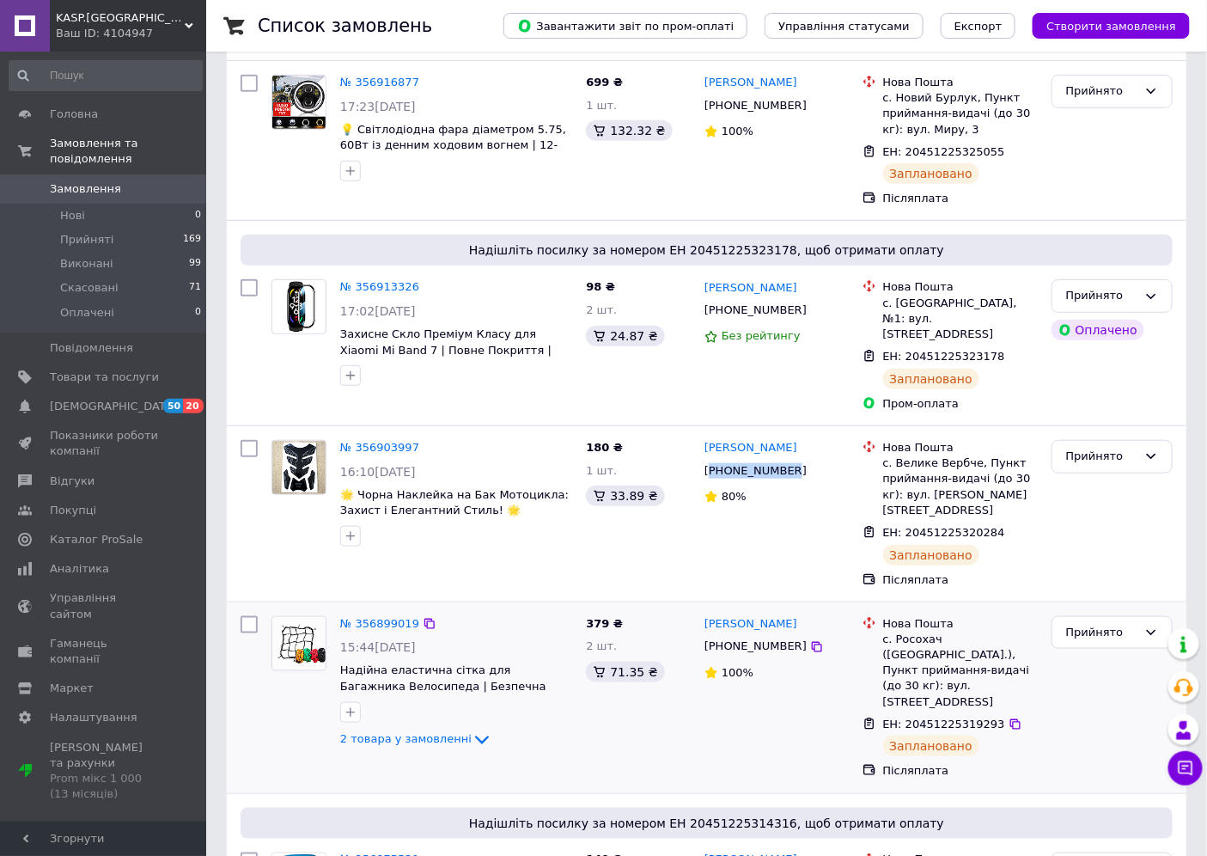
scroll to position [286, 0]
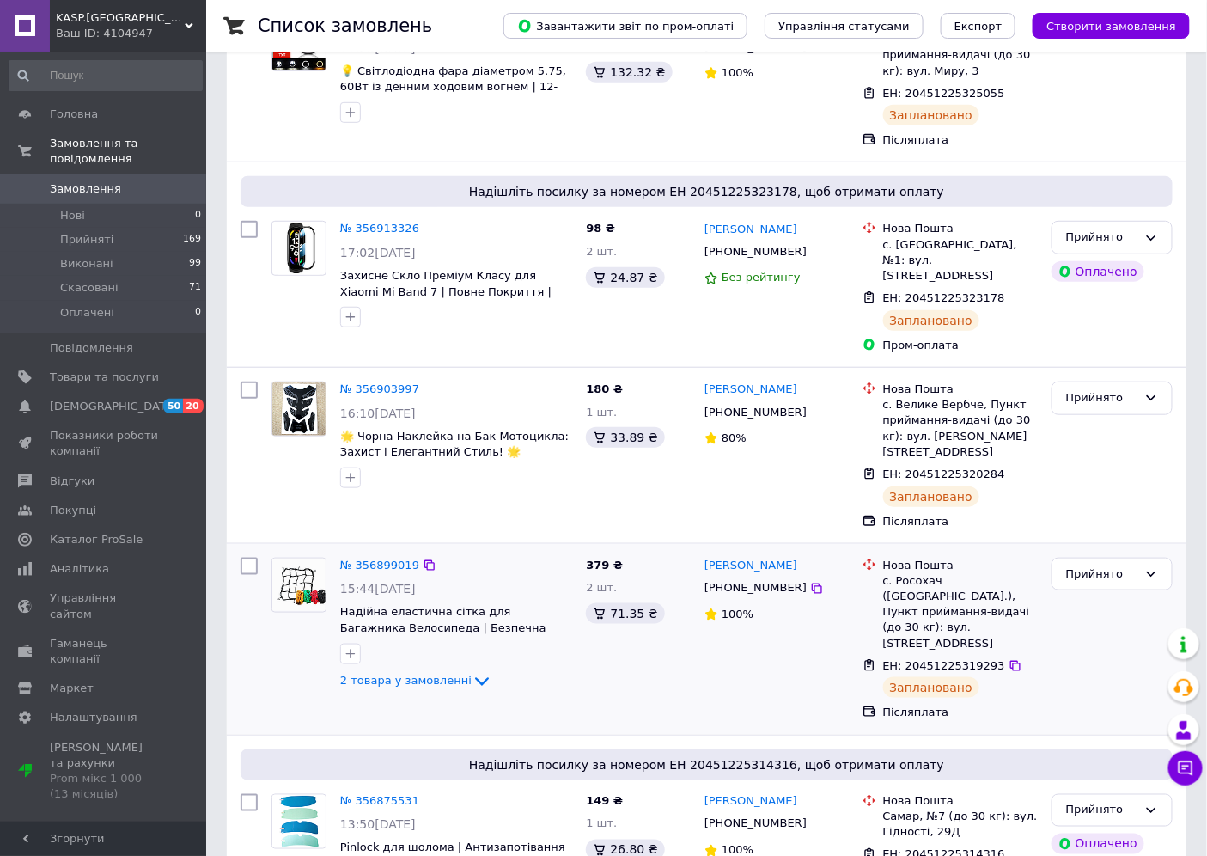
click at [736, 577] on div "[PHONE_NUMBER]" at bounding box center [755, 588] width 109 height 22
copy div "380930454769"
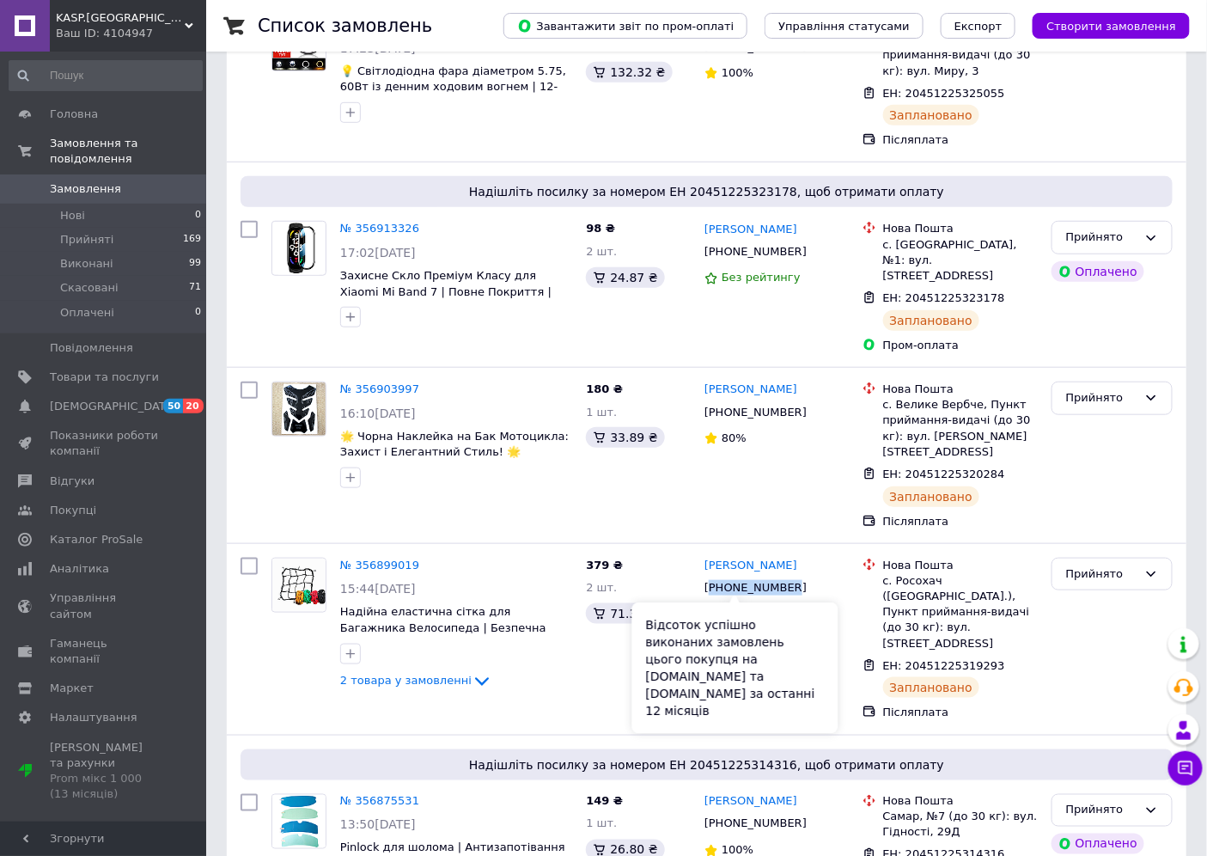
click at [758, 622] on div "Відсоток успішно виконаних замовлень цього покупця на [DOMAIN_NAME] та [DOMAIN_…" at bounding box center [735, 667] width 206 height 131
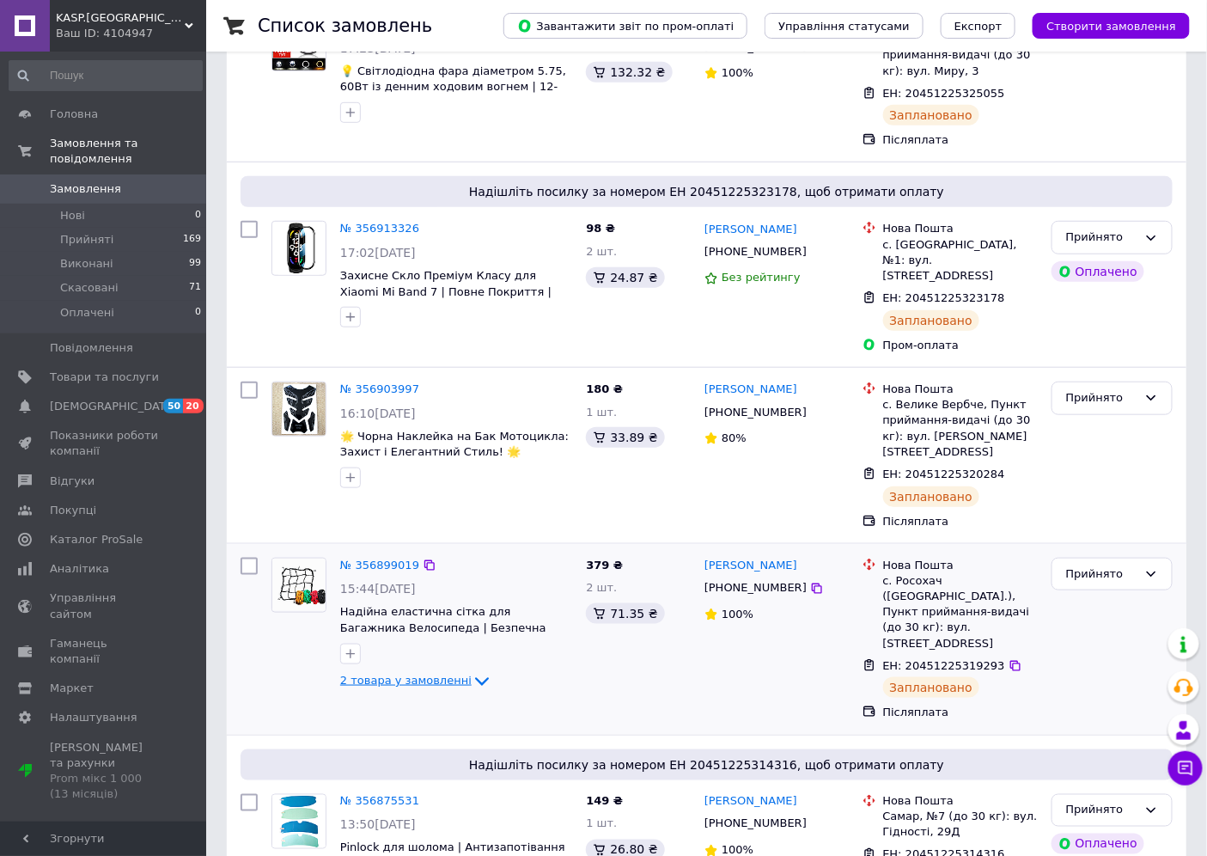
click at [472, 671] on icon at bounding box center [482, 681] width 21 height 21
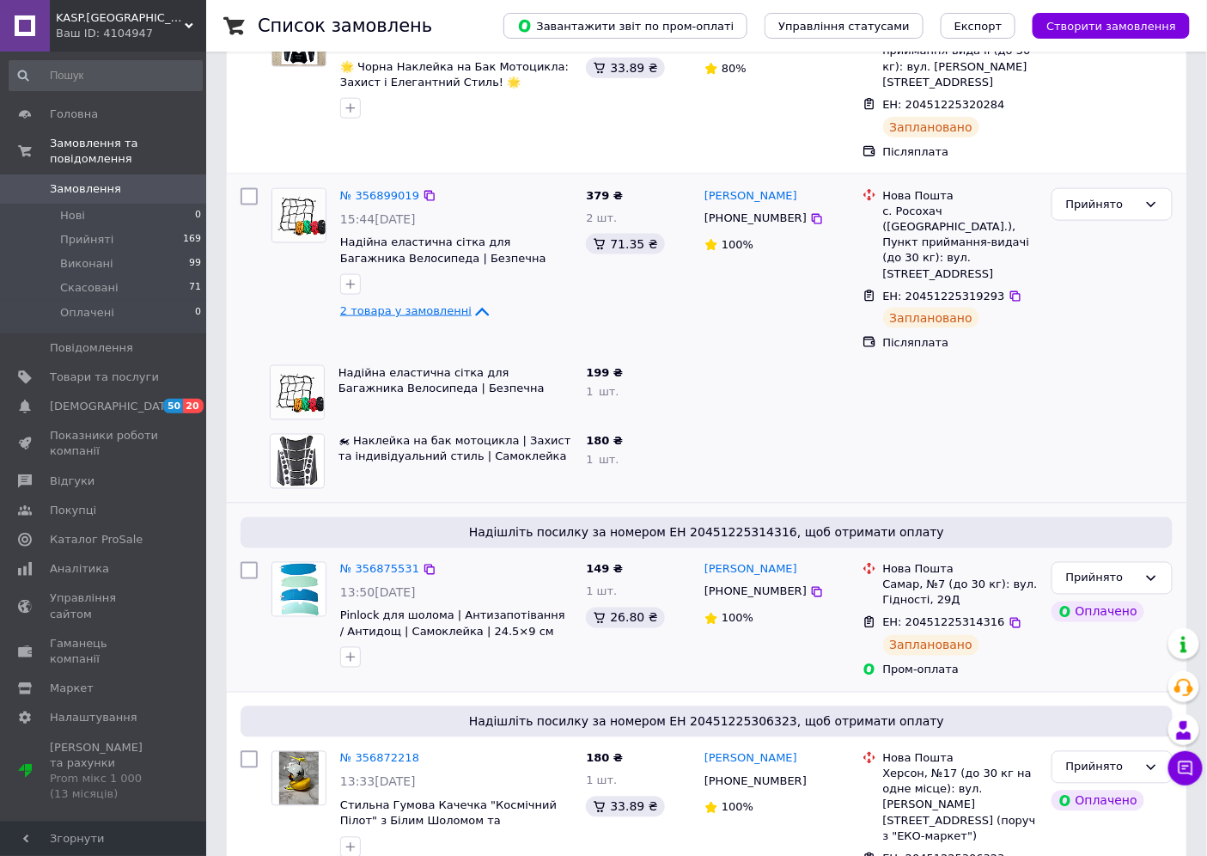
scroll to position [763, 0]
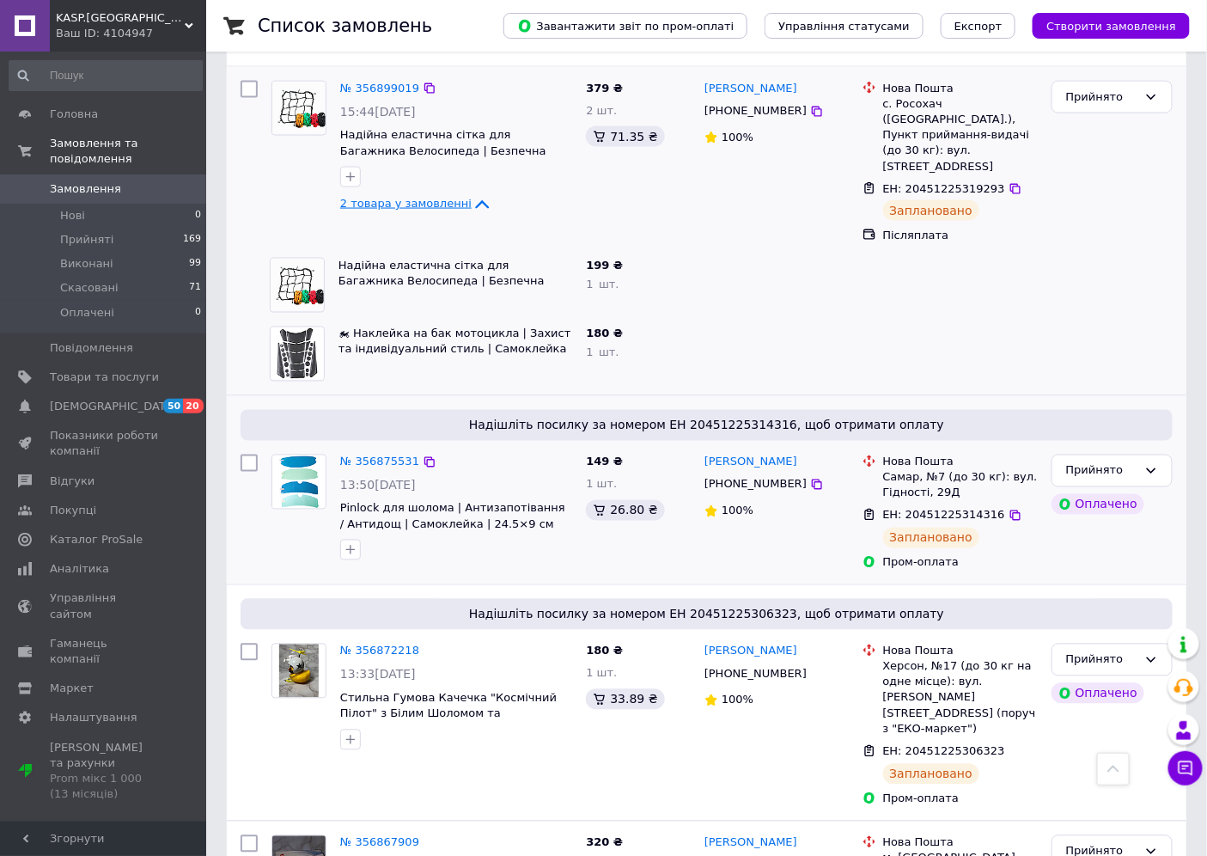
click at [761, 473] on div "[PHONE_NUMBER]" at bounding box center [755, 484] width 109 height 22
click at [746, 663] on div "[PHONE_NUMBER]" at bounding box center [755, 674] width 109 height 22
copy div "380675923916"
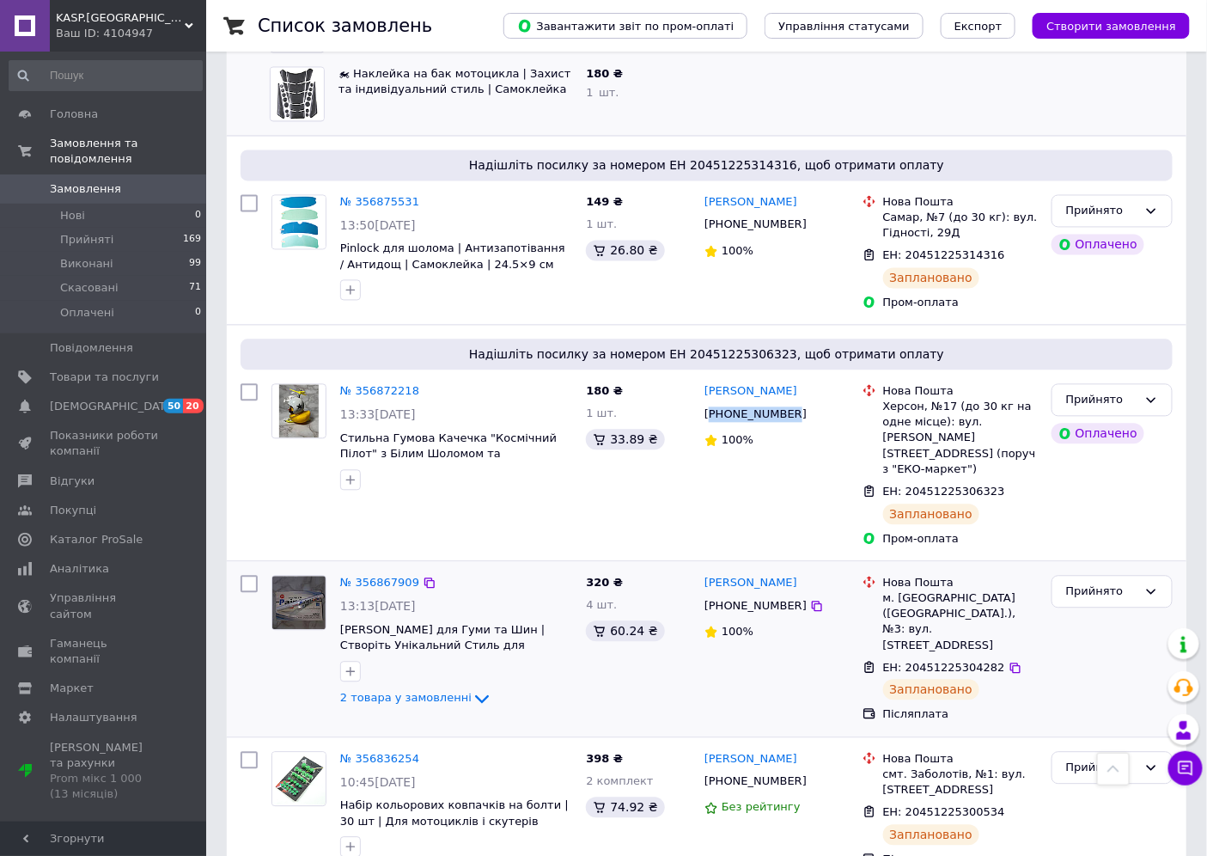
scroll to position [1050, 0]
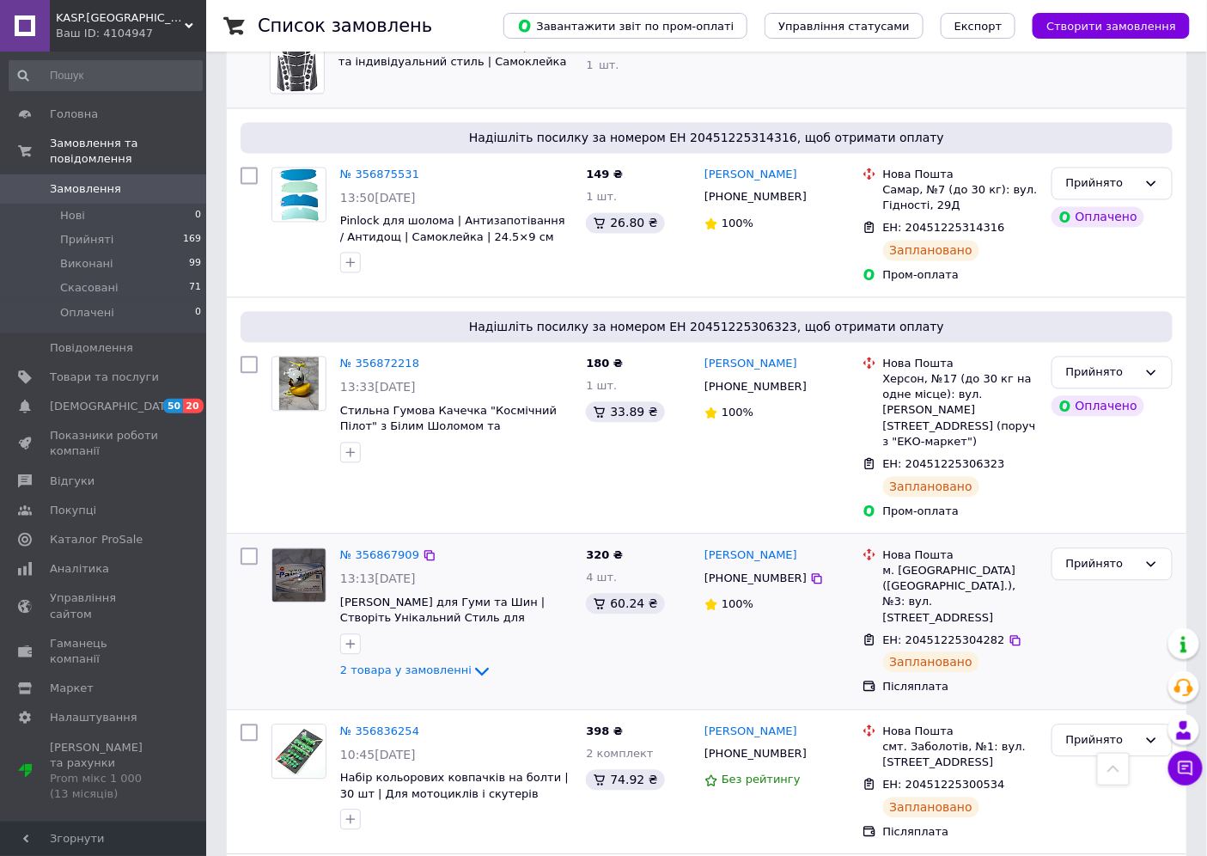
click at [742, 568] on div "[PHONE_NUMBER]" at bounding box center [755, 579] width 109 height 22
copy div "380979895891"
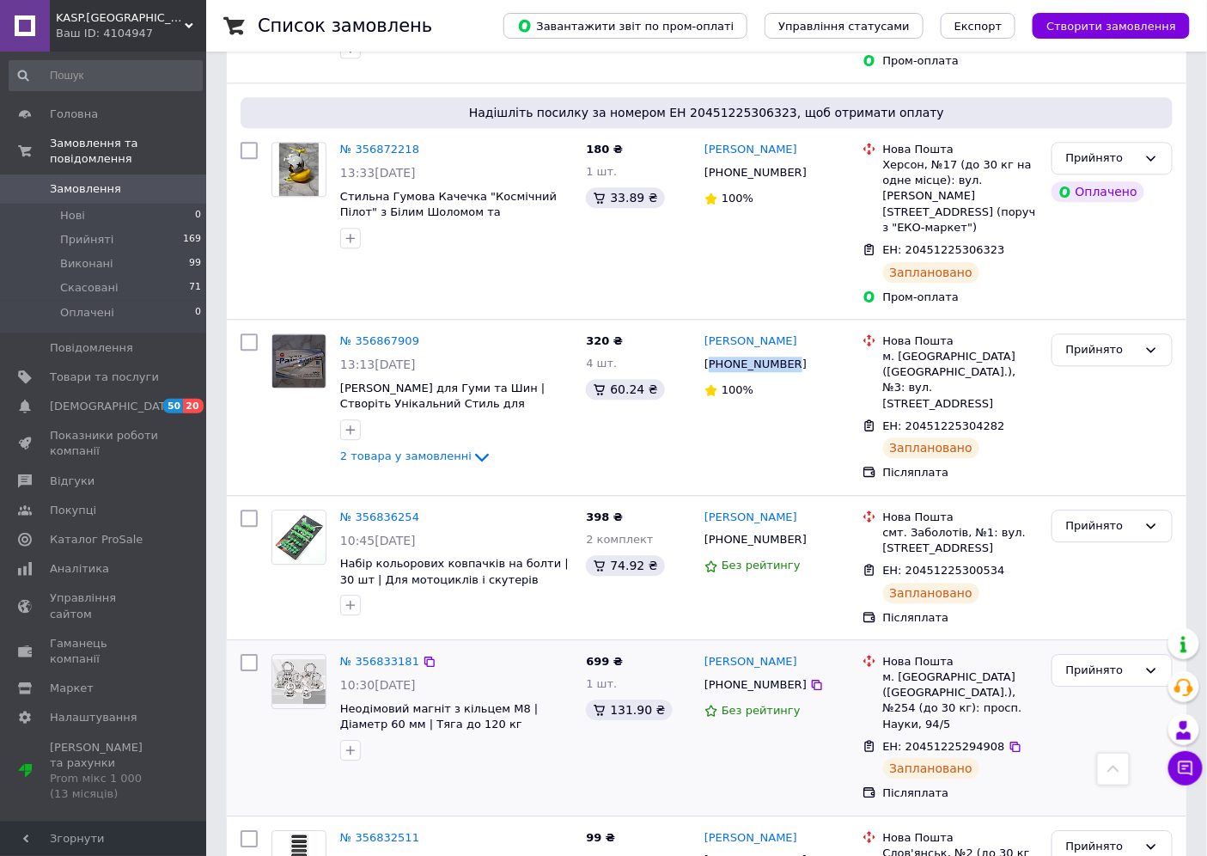
scroll to position [1336, 0]
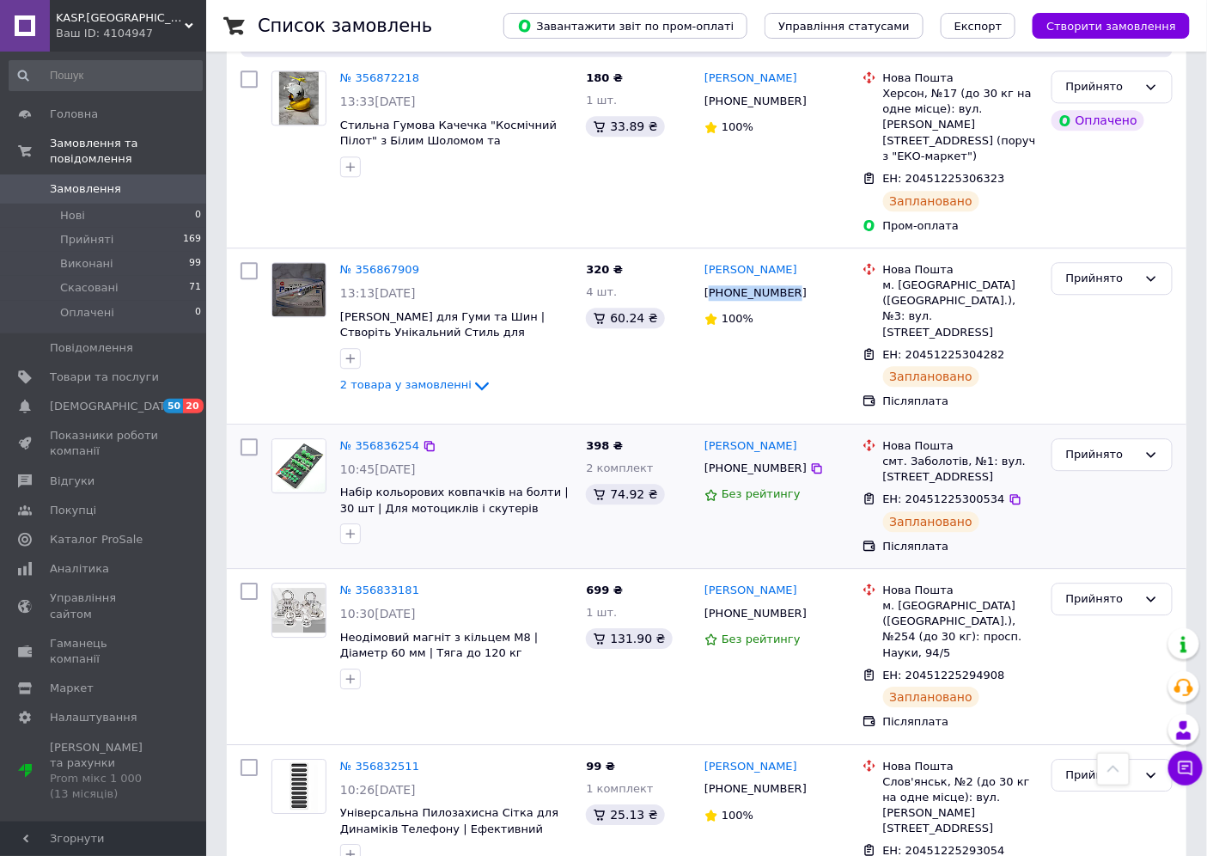
click at [757, 457] on div "[PHONE_NUMBER]" at bounding box center [755, 468] width 109 height 22
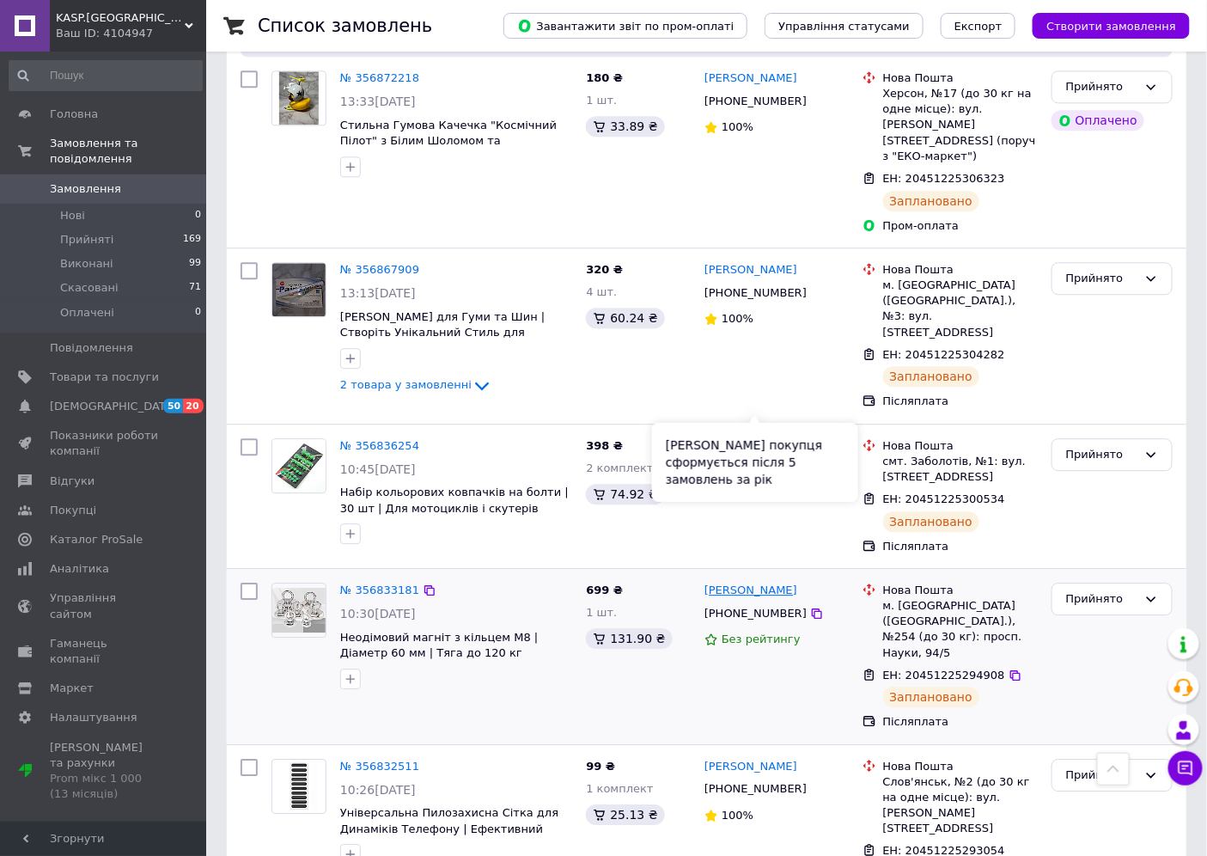
copy div "380982276656"
click at [748, 602] on div "[PHONE_NUMBER]" at bounding box center [755, 613] width 109 height 22
copy div "380687508659"
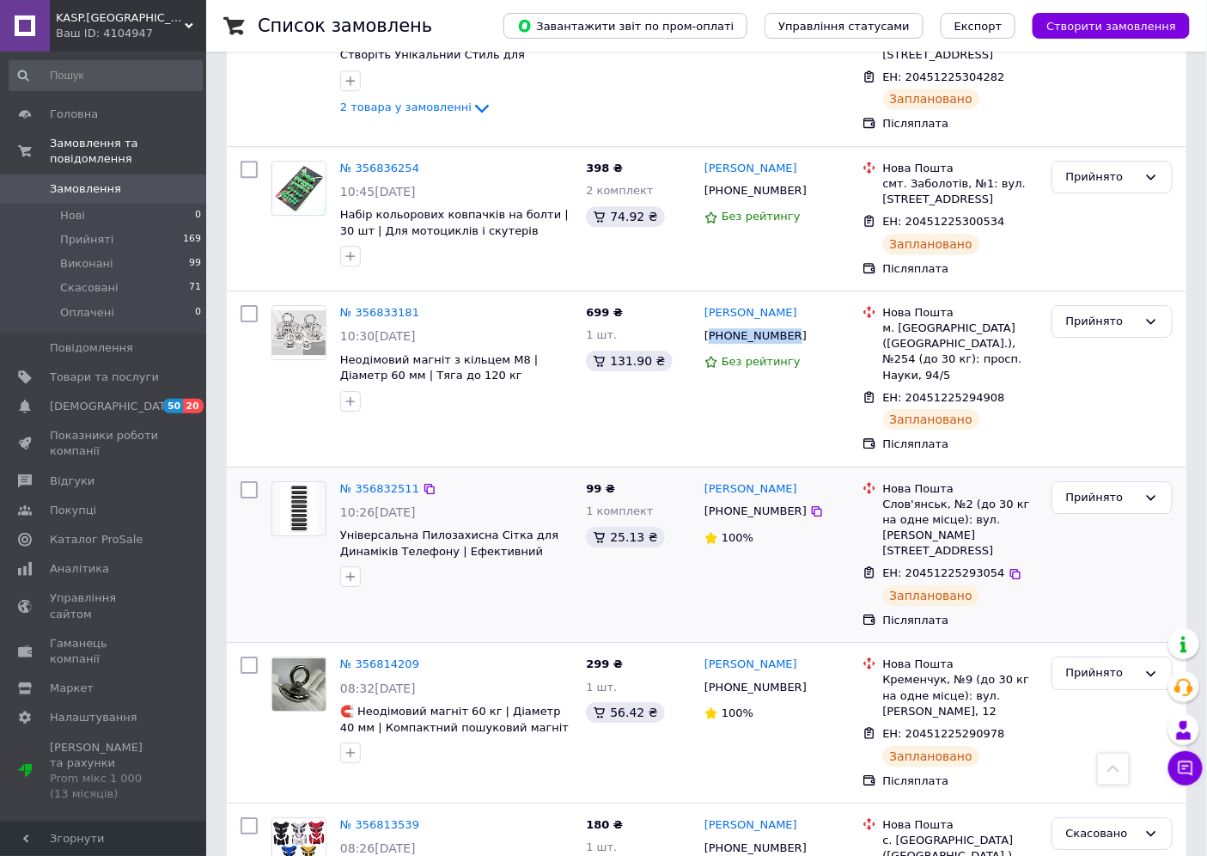
scroll to position [1622, 0]
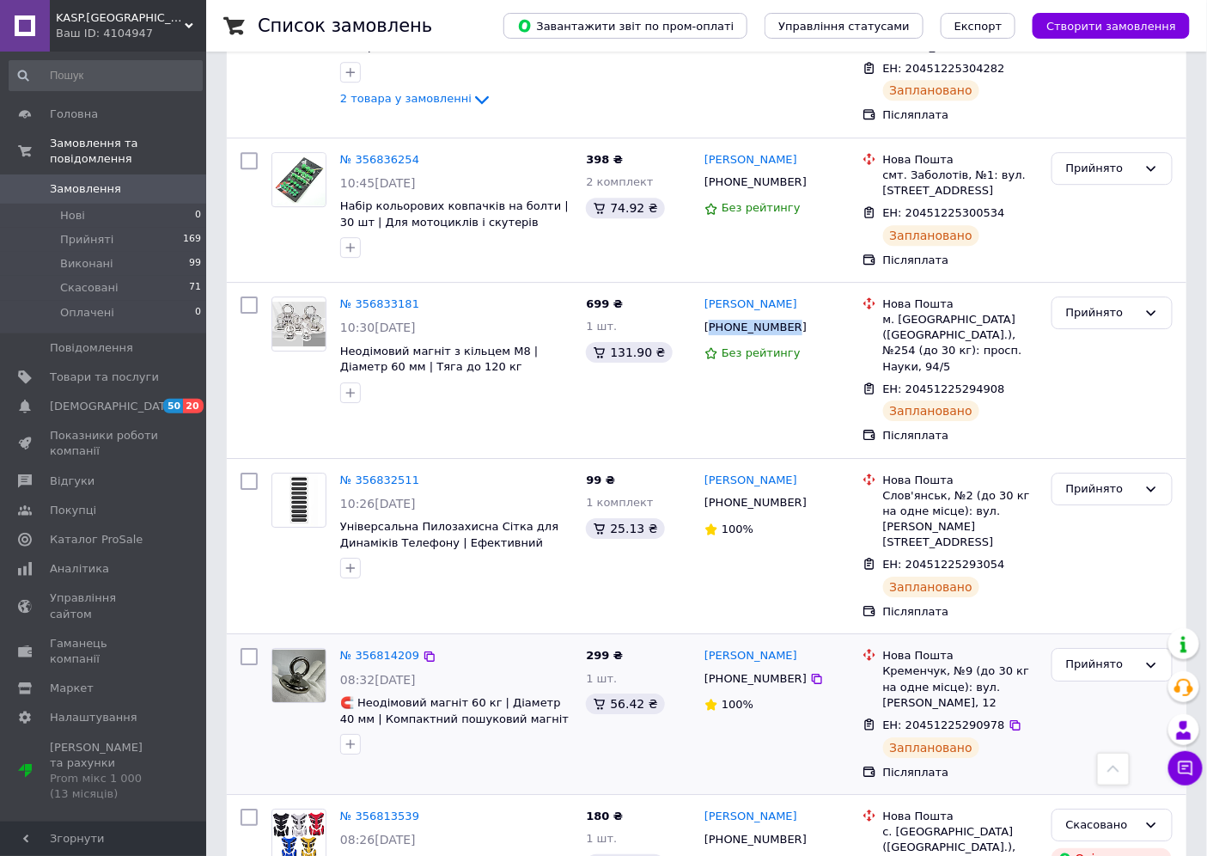
click at [740, 668] on div "[PHONE_NUMBER]" at bounding box center [755, 679] width 109 height 22
copy div "380675325606"
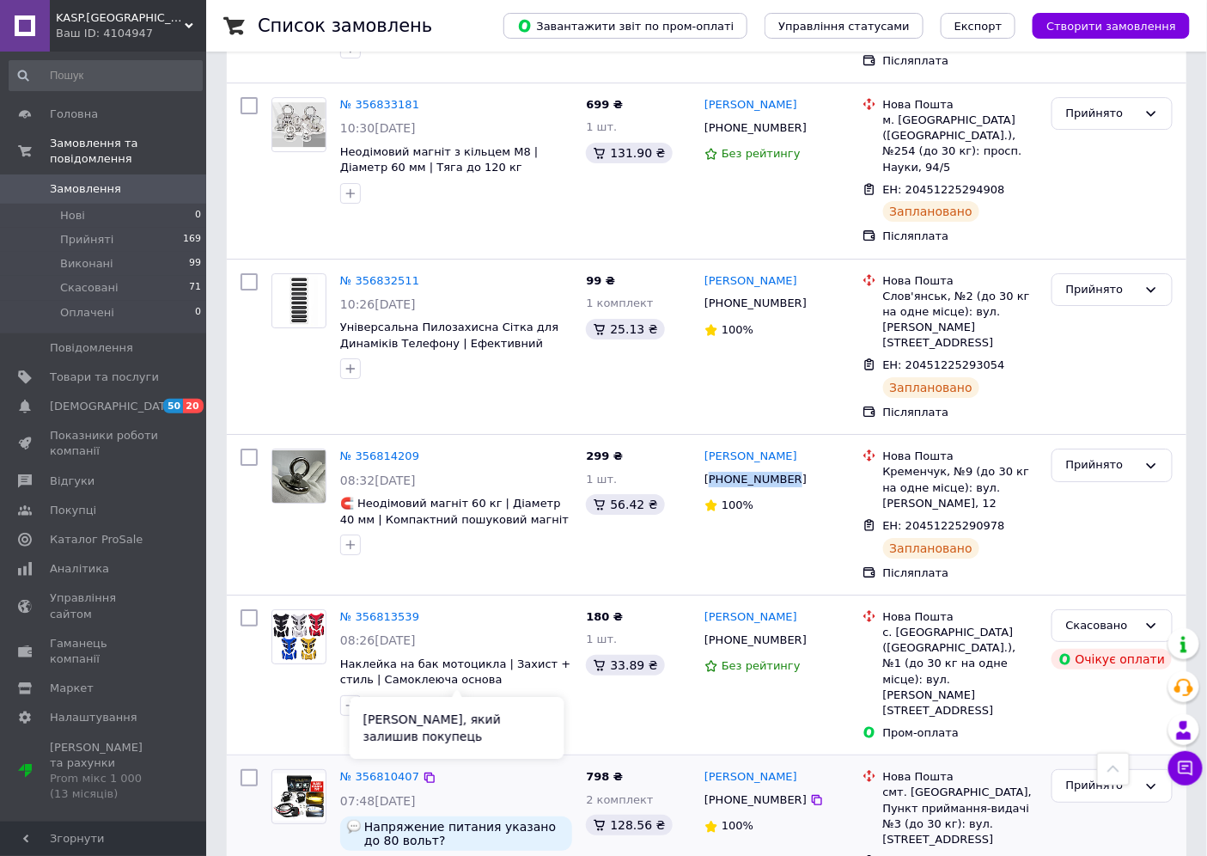
scroll to position [1909, 0]
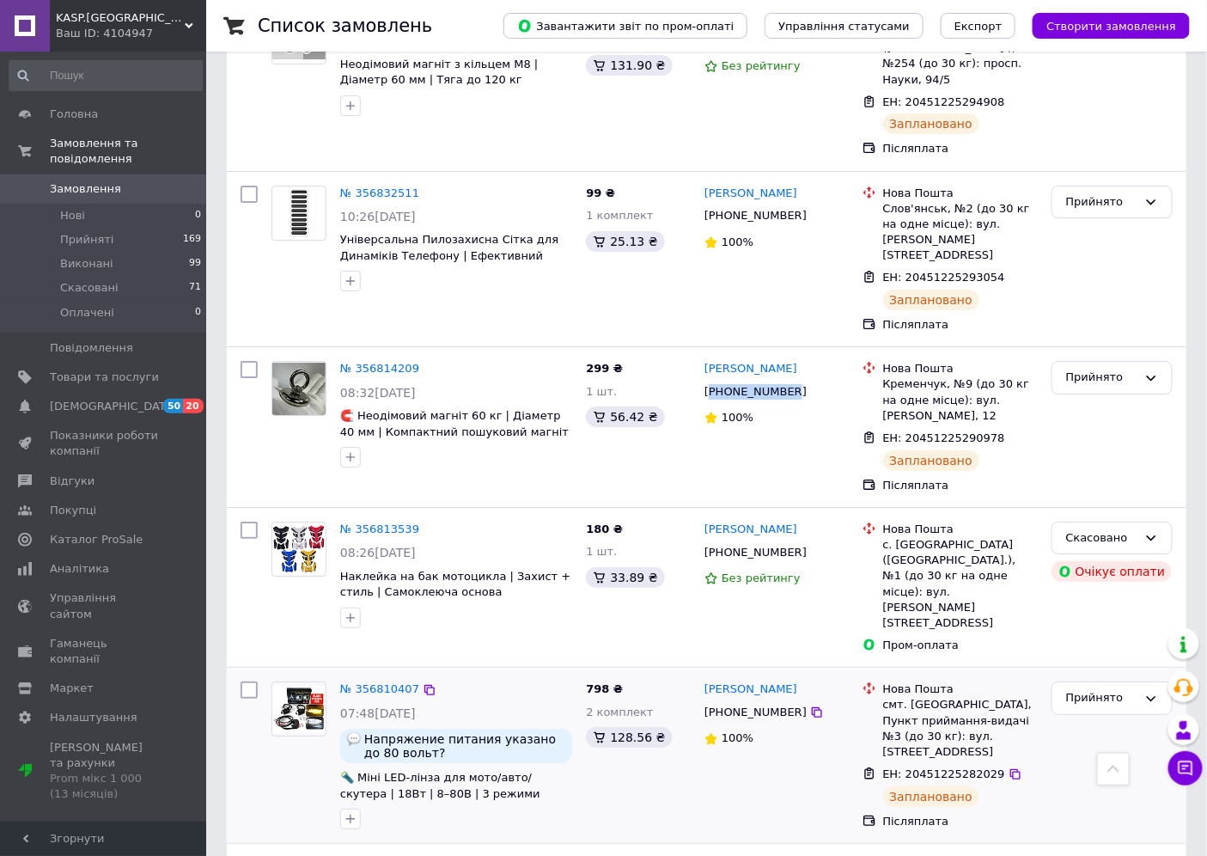
click at [761, 701] on div "[PHONE_NUMBER]" at bounding box center [755, 712] width 109 height 22
